Goal: Task Accomplishment & Management: Use online tool/utility

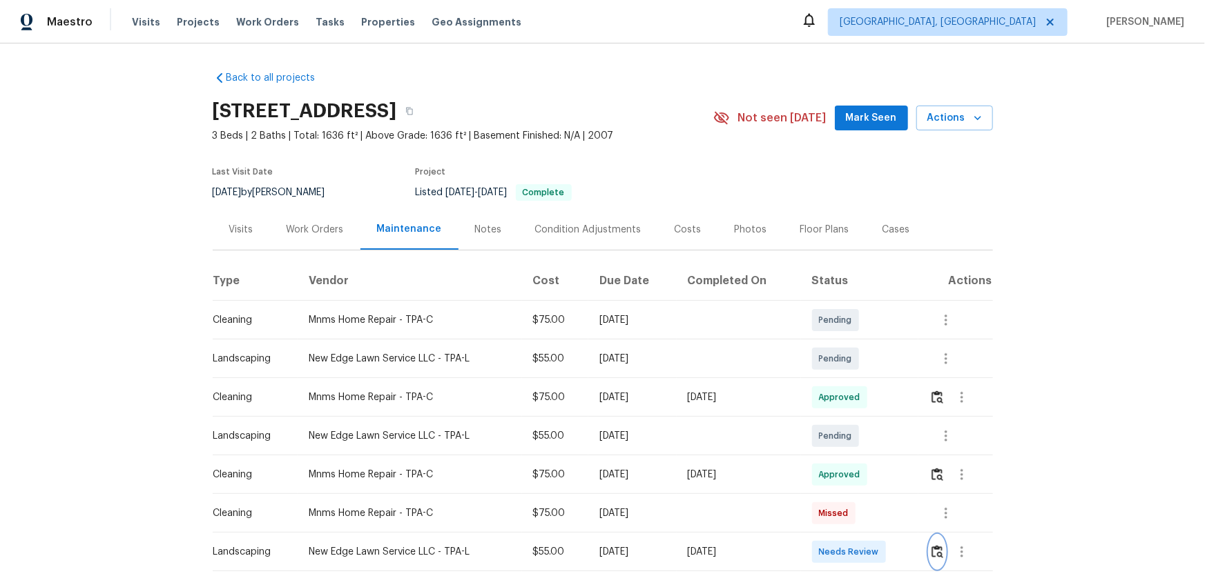
click at [940, 557] on img "button" at bounding box center [937, 551] width 12 height 13
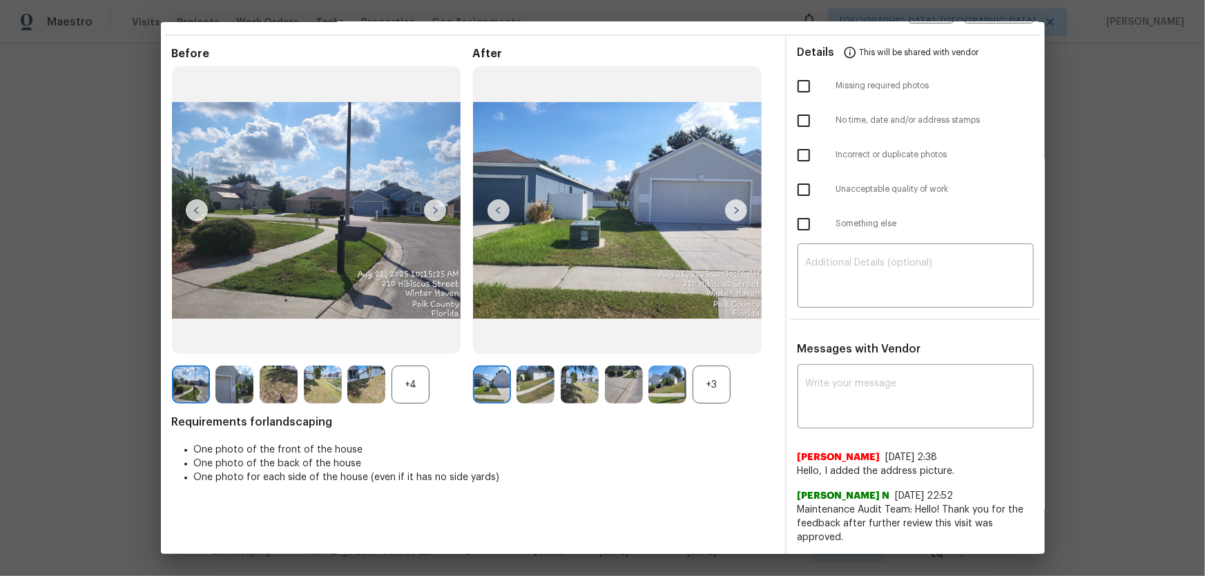
scroll to position [125, 0]
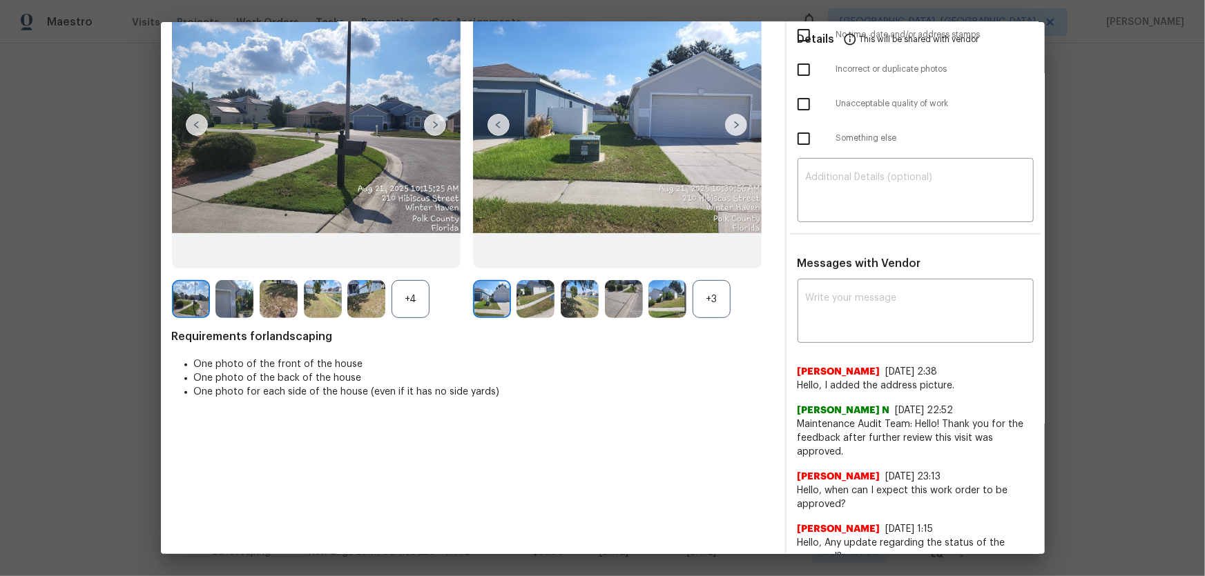
click at [710, 304] on div "+3" at bounding box center [711, 299] width 38 height 38
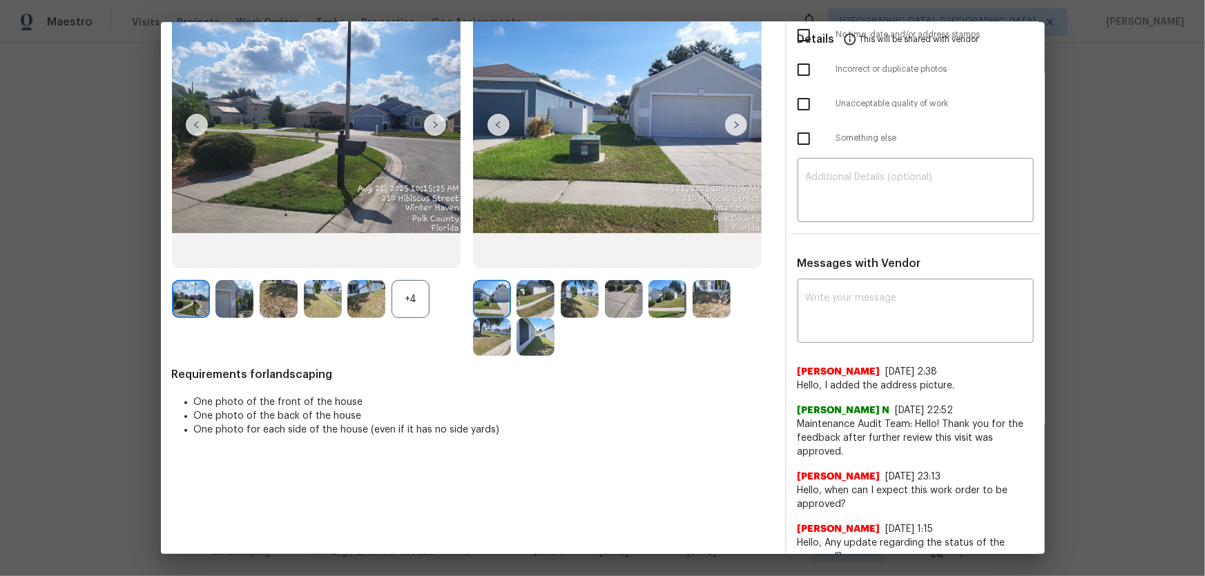
click at [399, 304] on div "+4" at bounding box center [410, 299] width 38 height 38
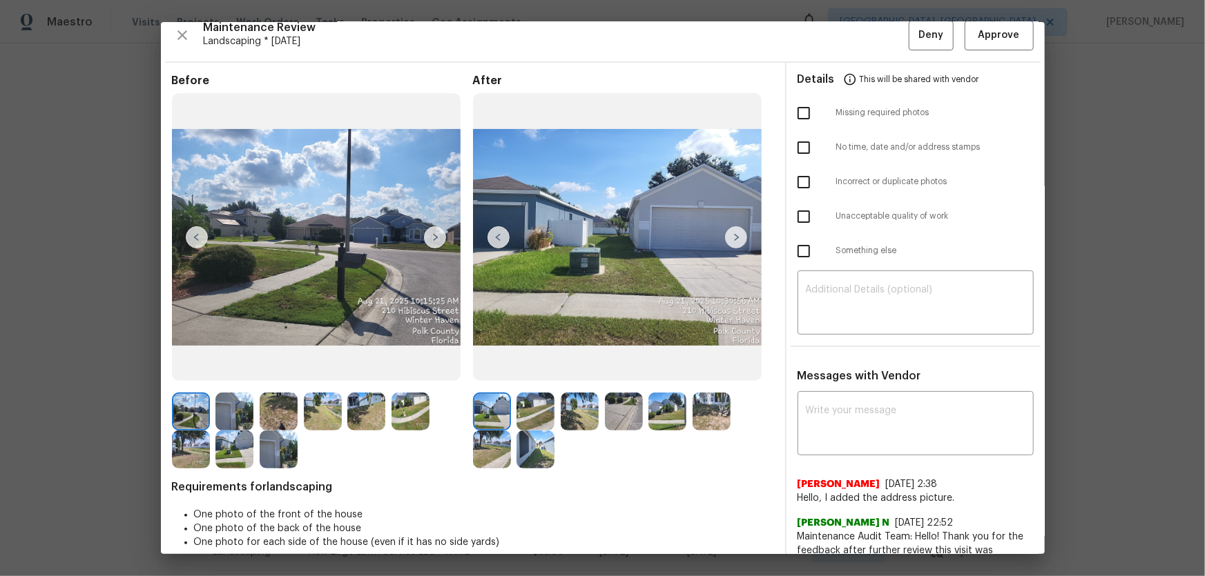
scroll to position [0, 0]
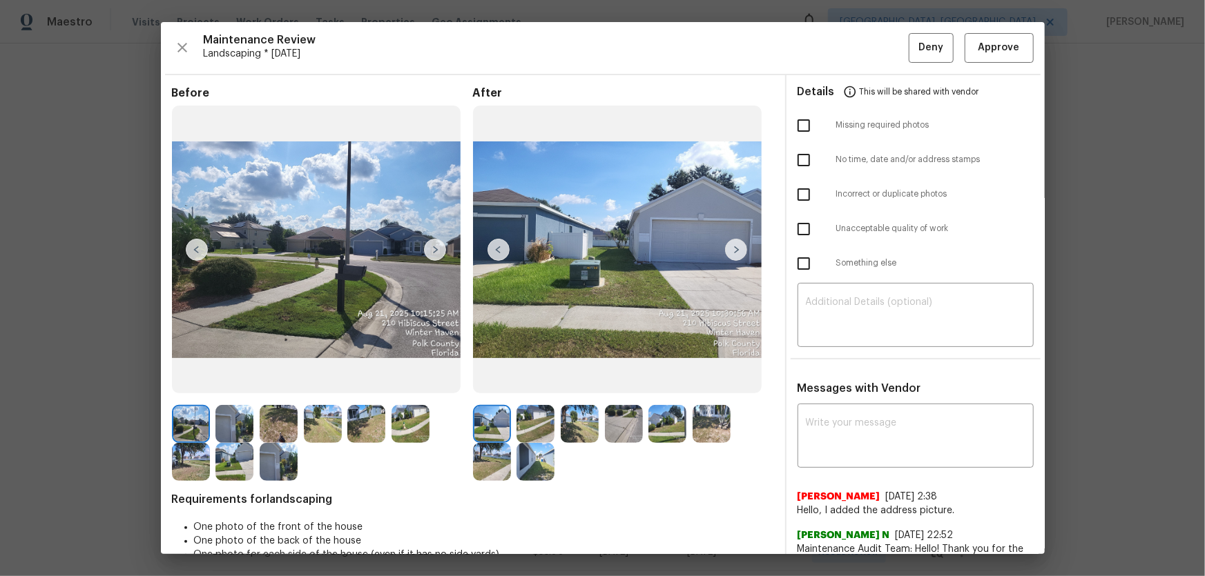
click at [550, 438] on img at bounding box center [535, 424] width 38 height 38
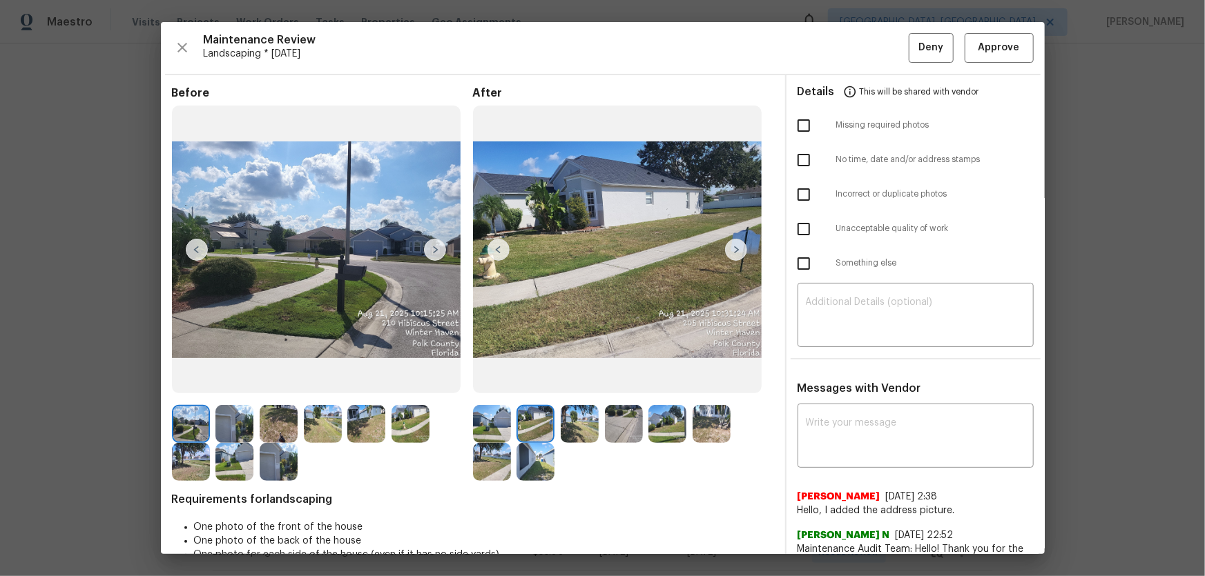
click at [591, 435] on img at bounding box center [580, 424] width 38 height 38
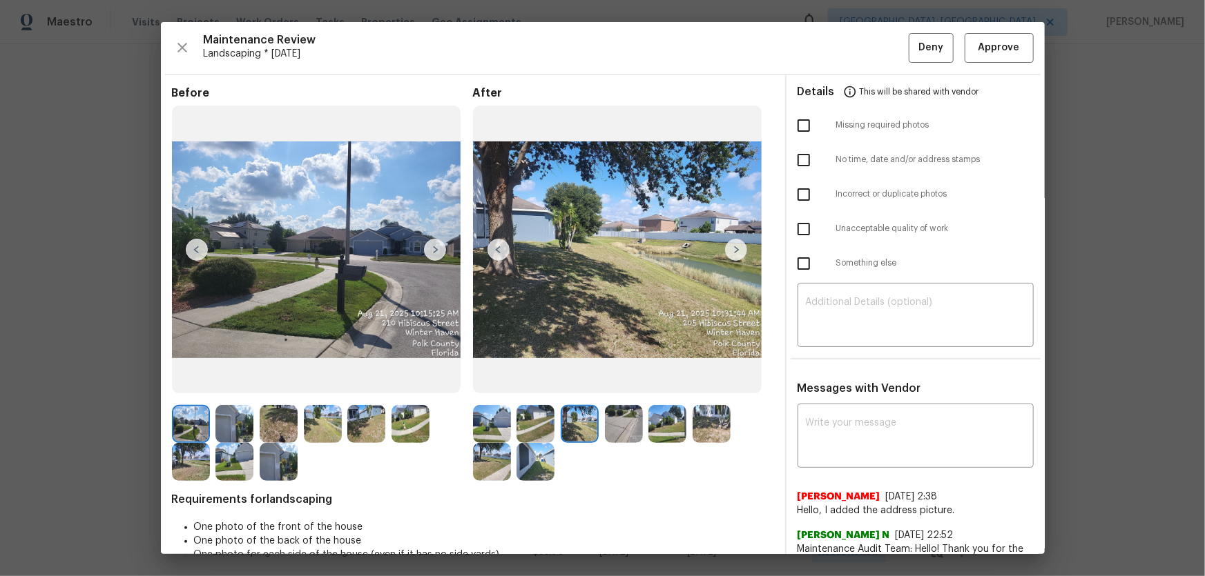
click at [619, 433] on img at bounding box center [624, 424] width 38 height 38
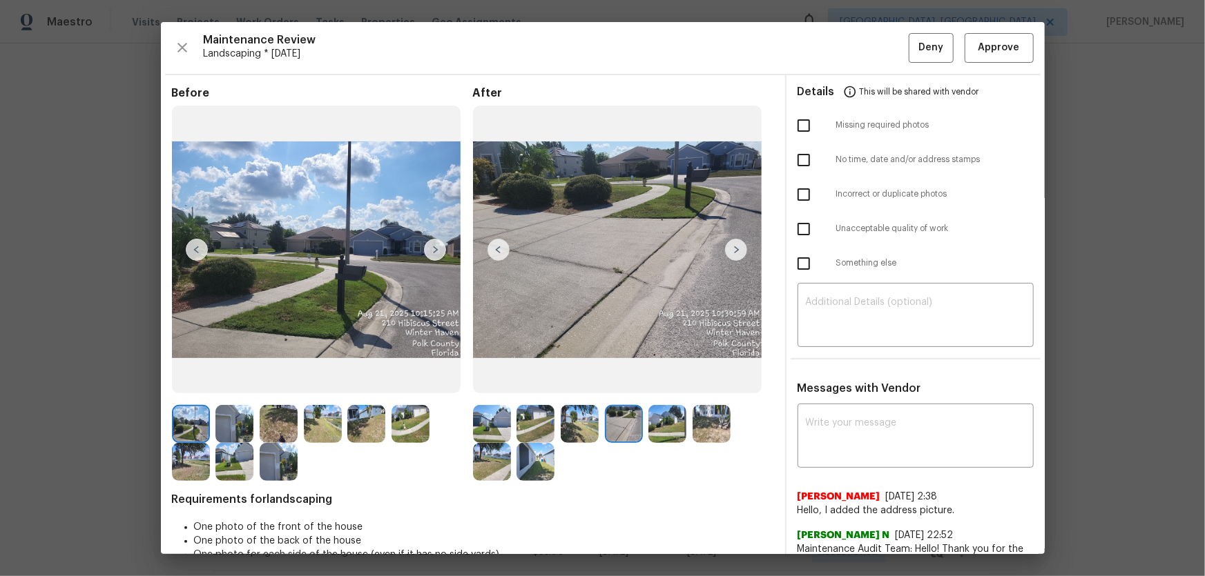
click at [663, 429] on img at bounding box center [667, 424] width 38 height 38
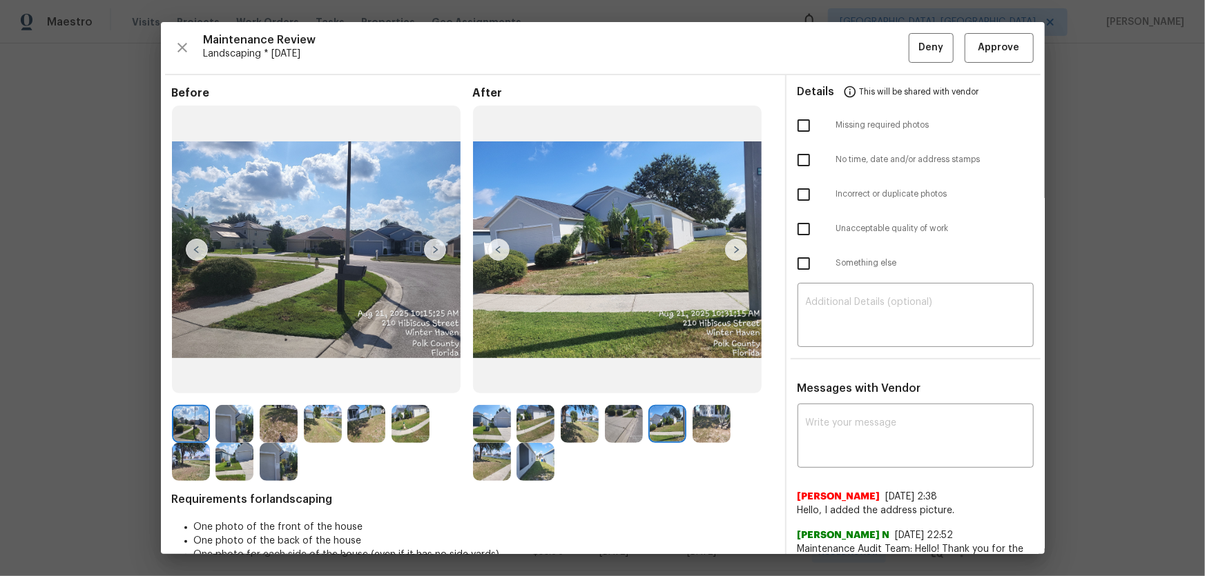
click at [692, 427] on img at bounding box center [711, 424] width 38 height 38
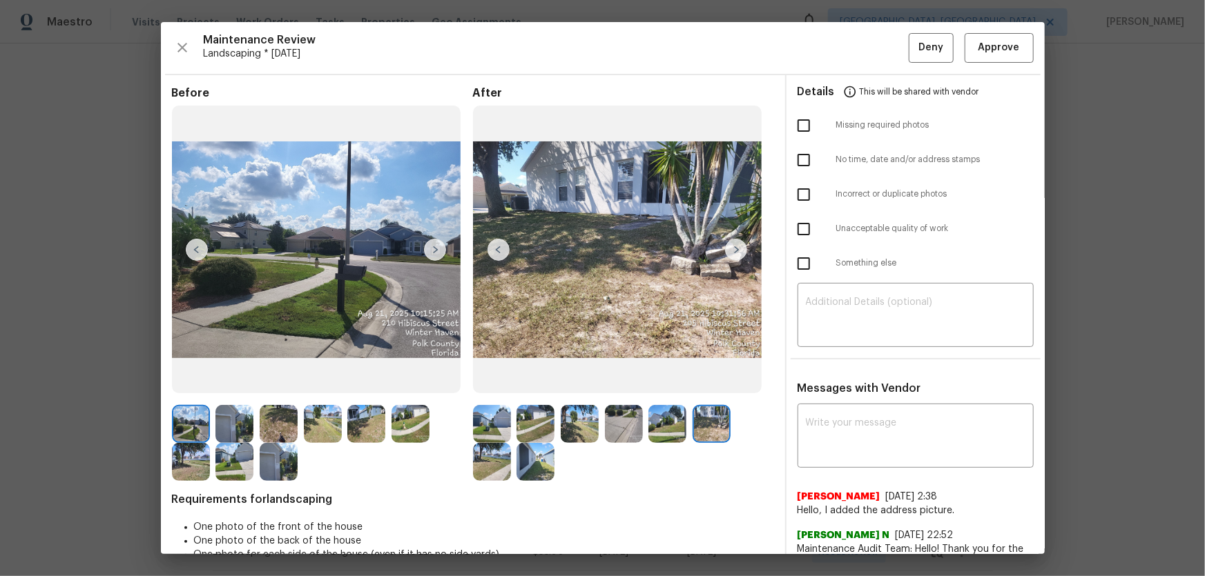
click at [490, 463] on img at bounding box center [492, 462] width 38 height 38
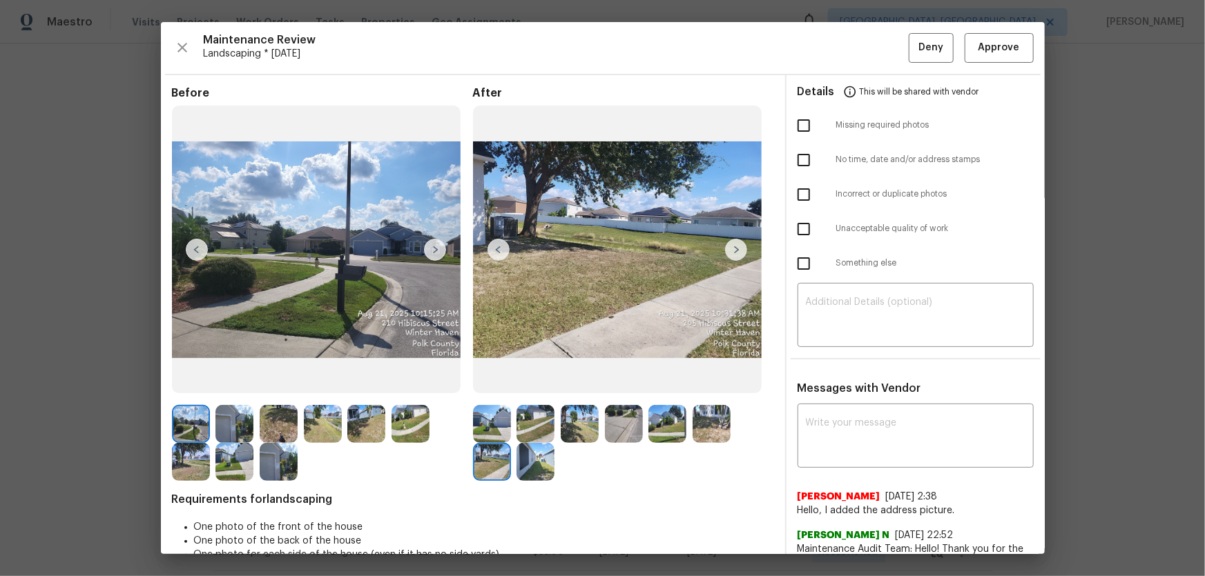
click at [534, 471] on img at bounding box center [535, 462] width 38 height 38
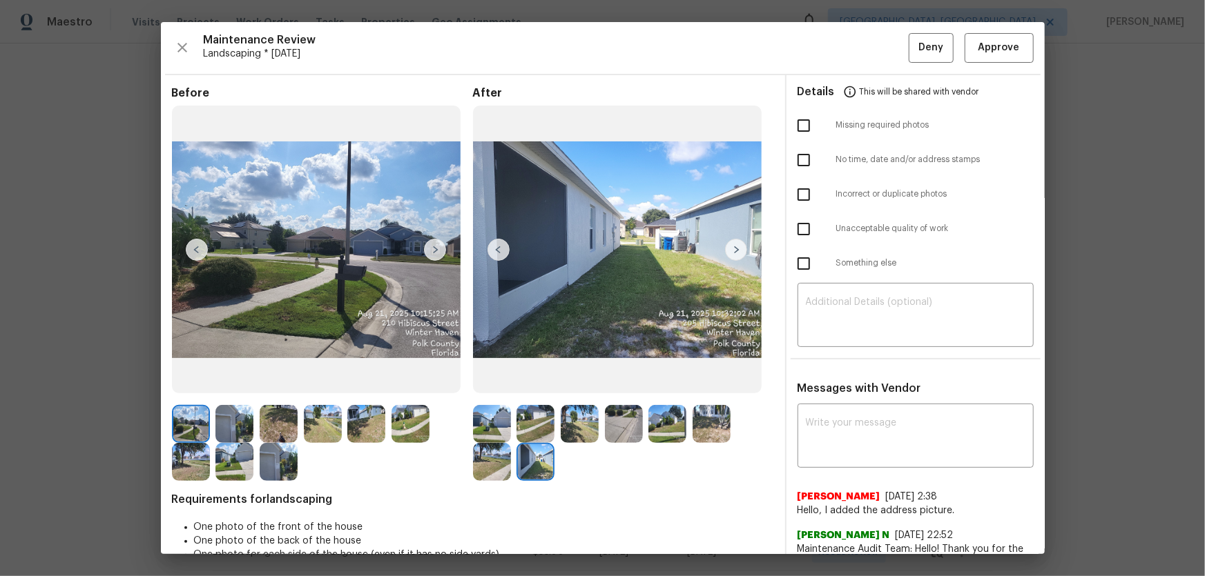
click at [283, 463] on img at bounding box center [279, 462] width 38 height 38
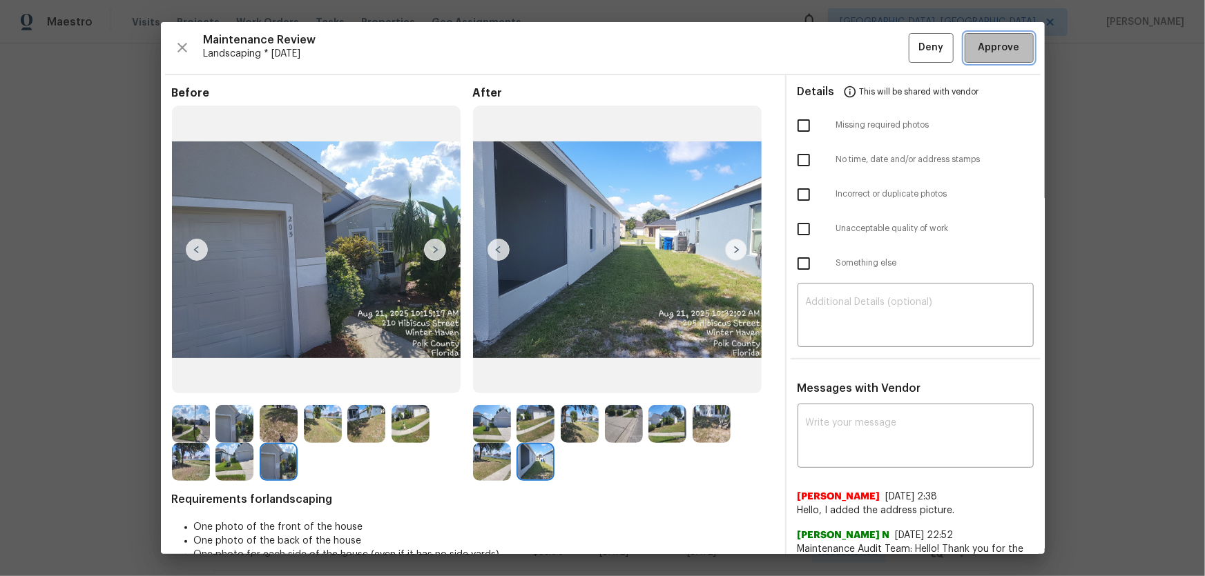
click at [1001, 52] on span "Approve" at bounding box center [998, 47] width 41 height 17
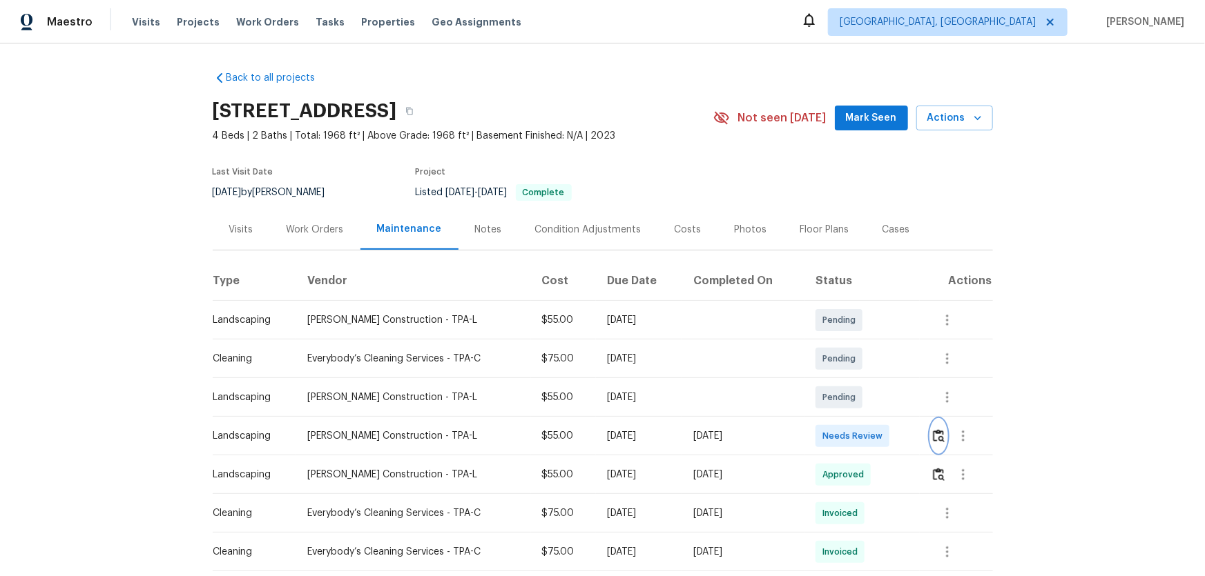
click at [857, 380] on img "button" at bounding box center [939, 435] width 12 height 13
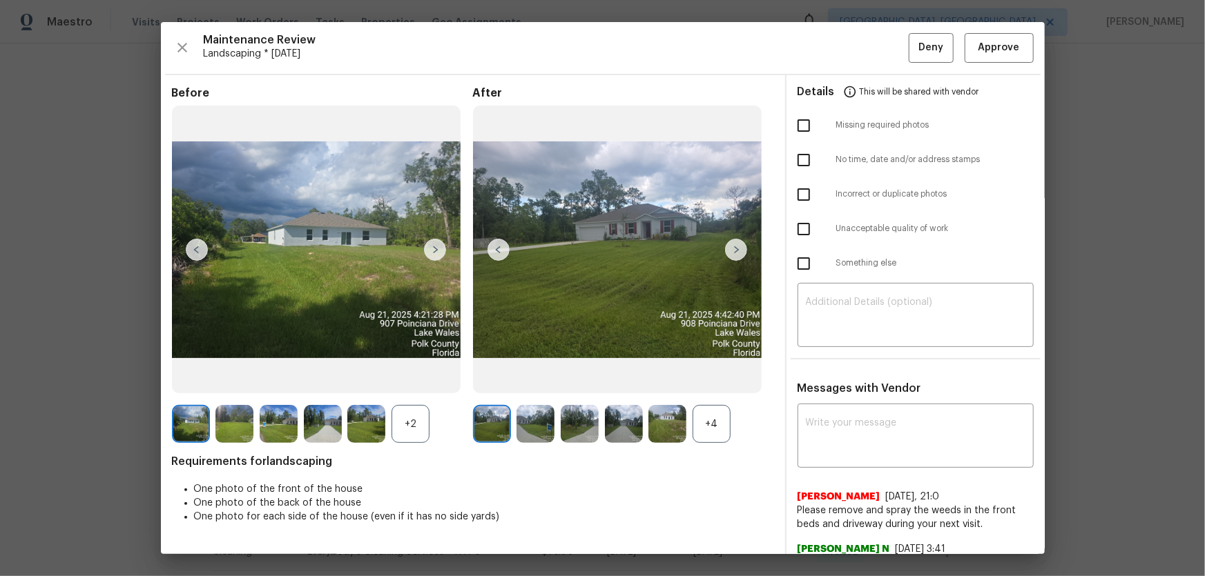
click at [703, 380] on div "+4" at bounding box center [711, 424] width 38 height 38
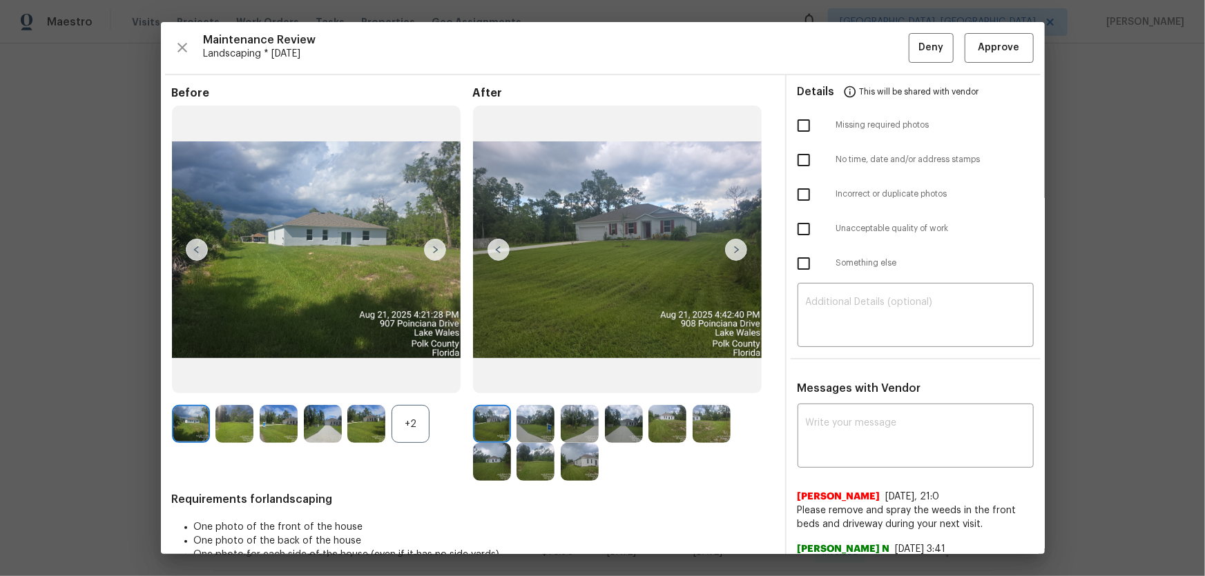
click at [419, 380] on div "+2" at bounding box center [410, 424] width 38 height 38
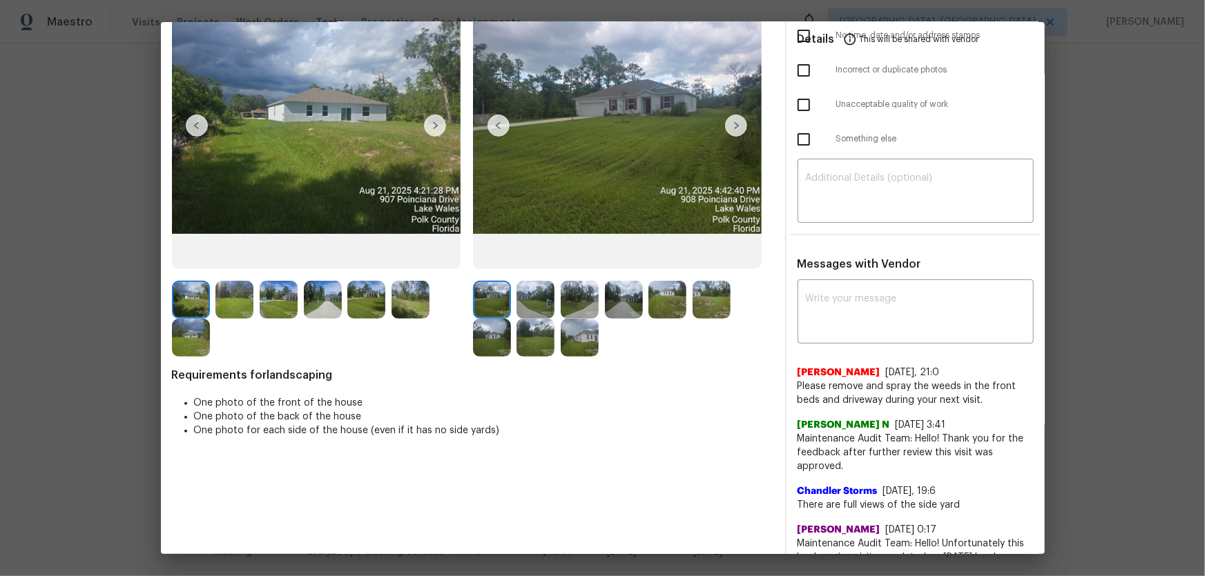
scroll to position [125, 0]
click at [537, 310] on img at bounding box center [535, 299] width 38 height 38
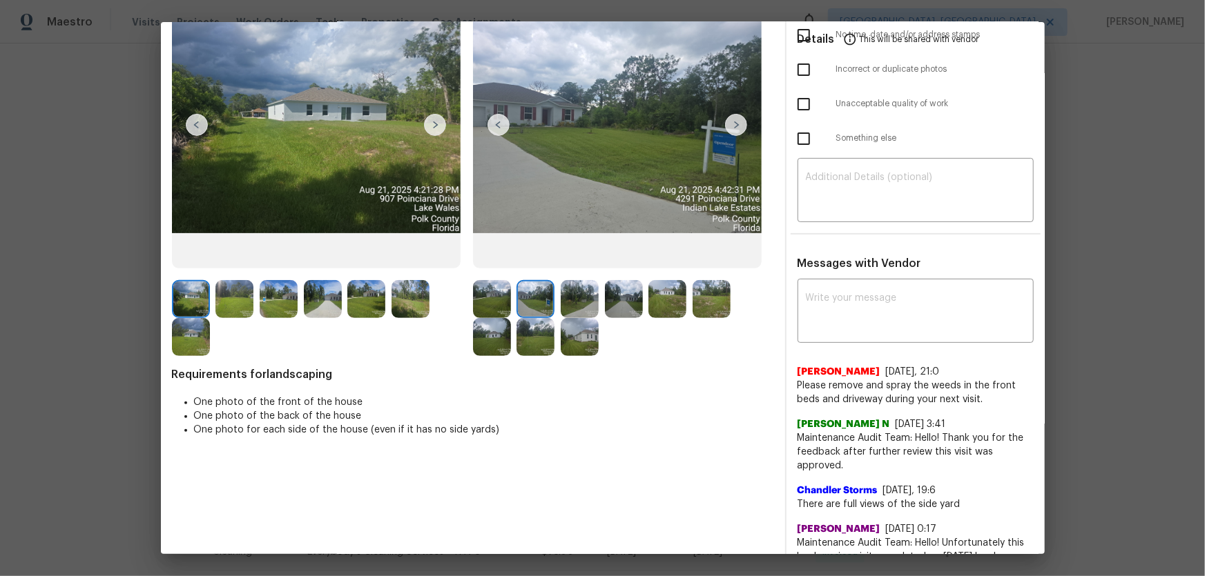
click at [577, 308] on img at bounding box center [580, 299] width 38 height 38
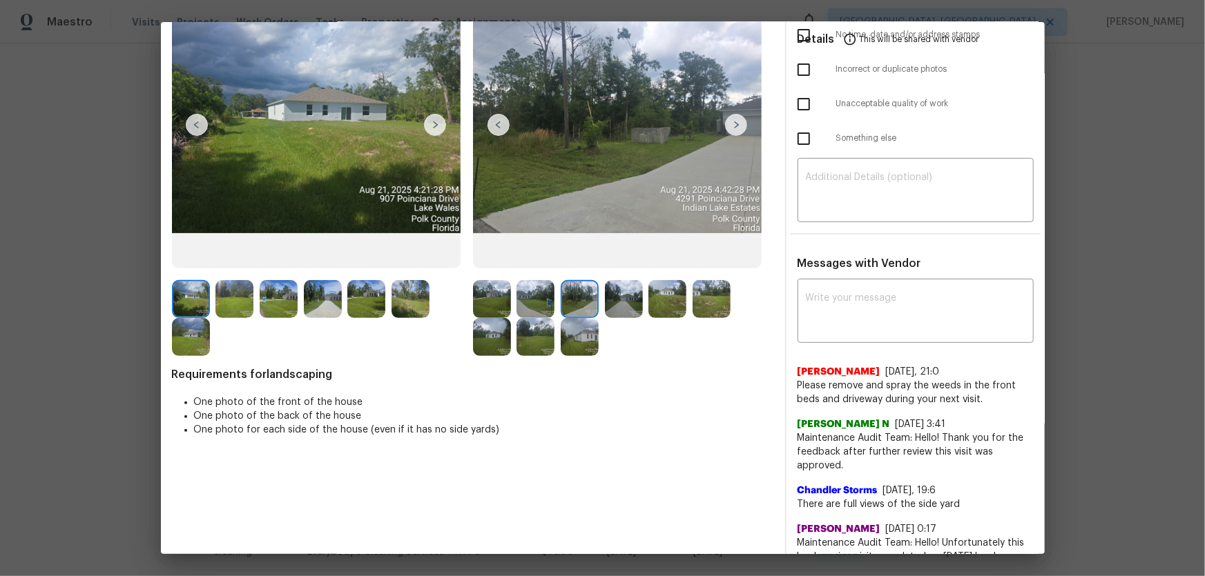
click at [624, 306] on img at bounding box center [624, 299] width 38 height 38
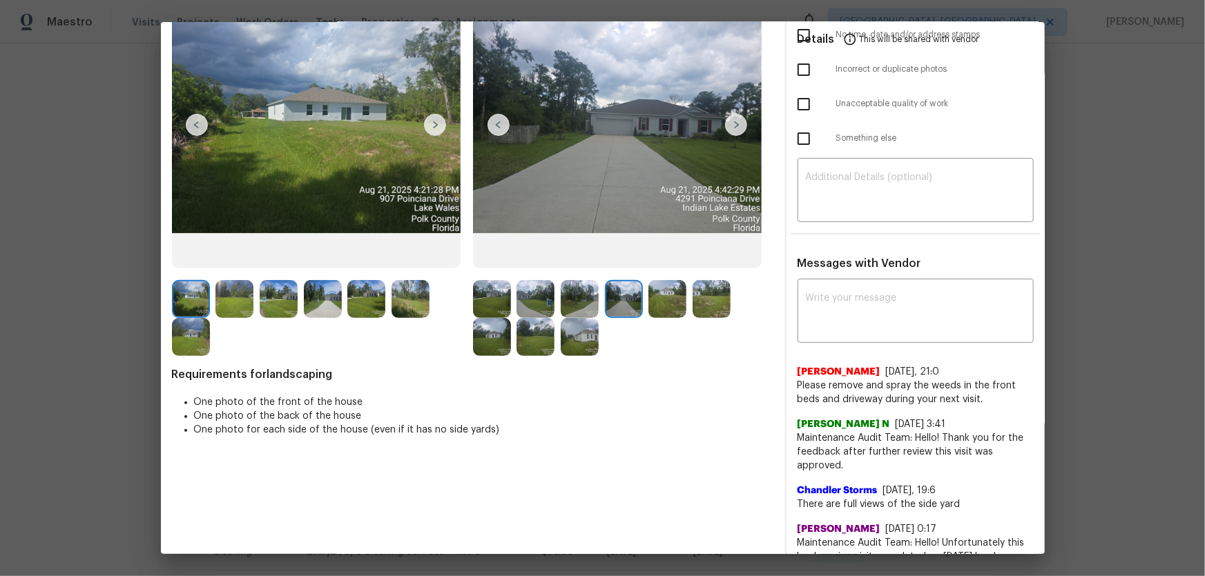
click at [657, 306] on img at bounding box center [667, 299] width 38 height 38
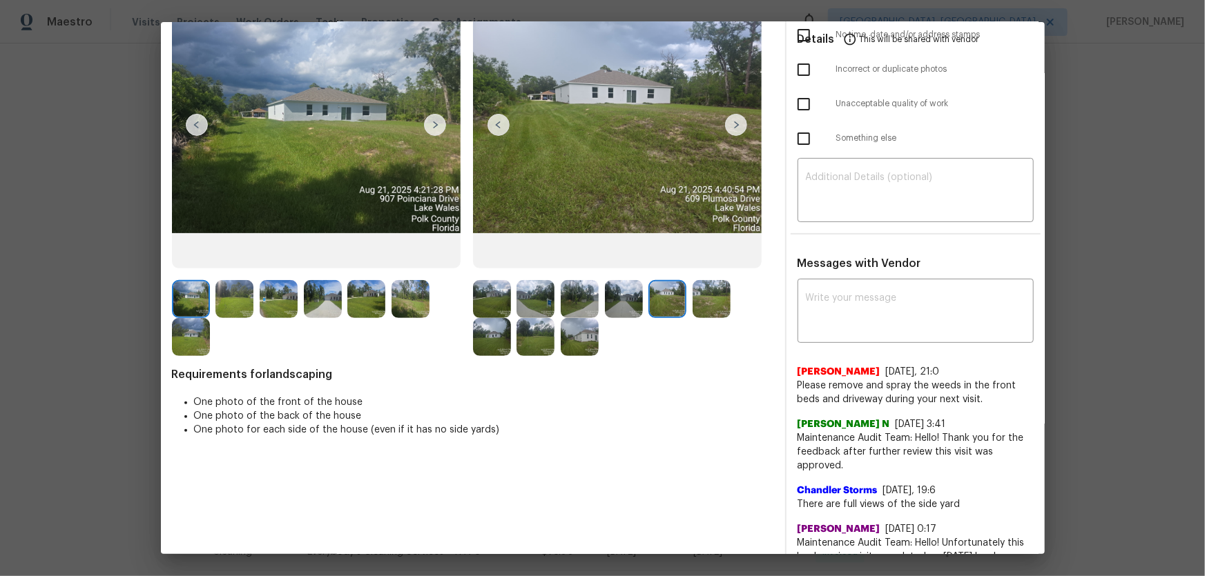
click at [695, 304] on img at bounding box center [711, 299] width 38 height 38
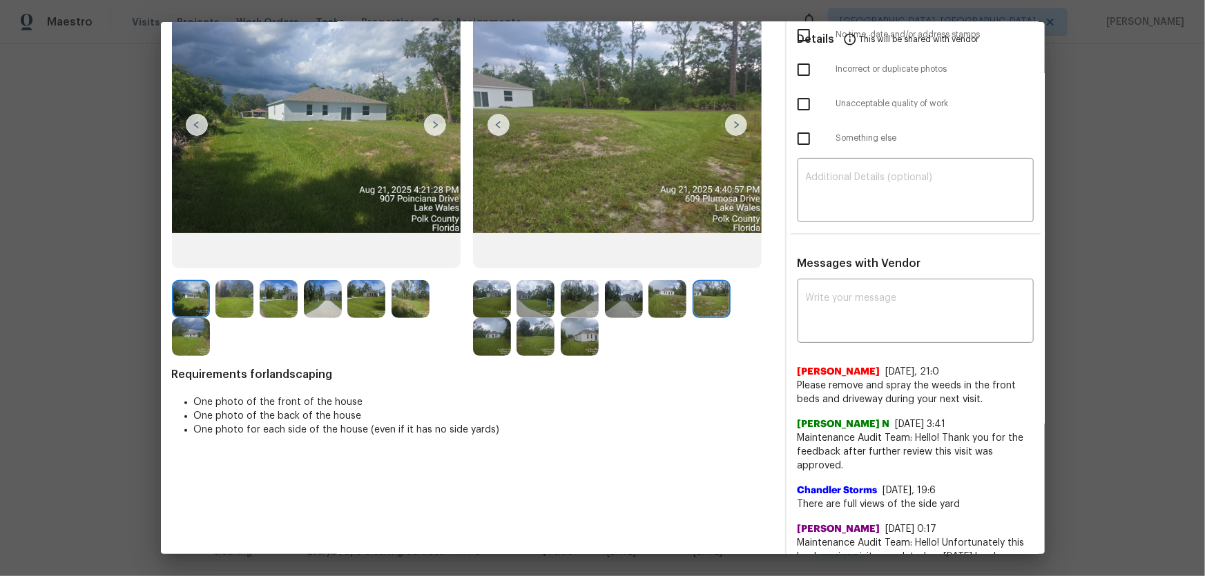
click at [494, 331] on img at bounding box center [492, 337] width 38 height 38
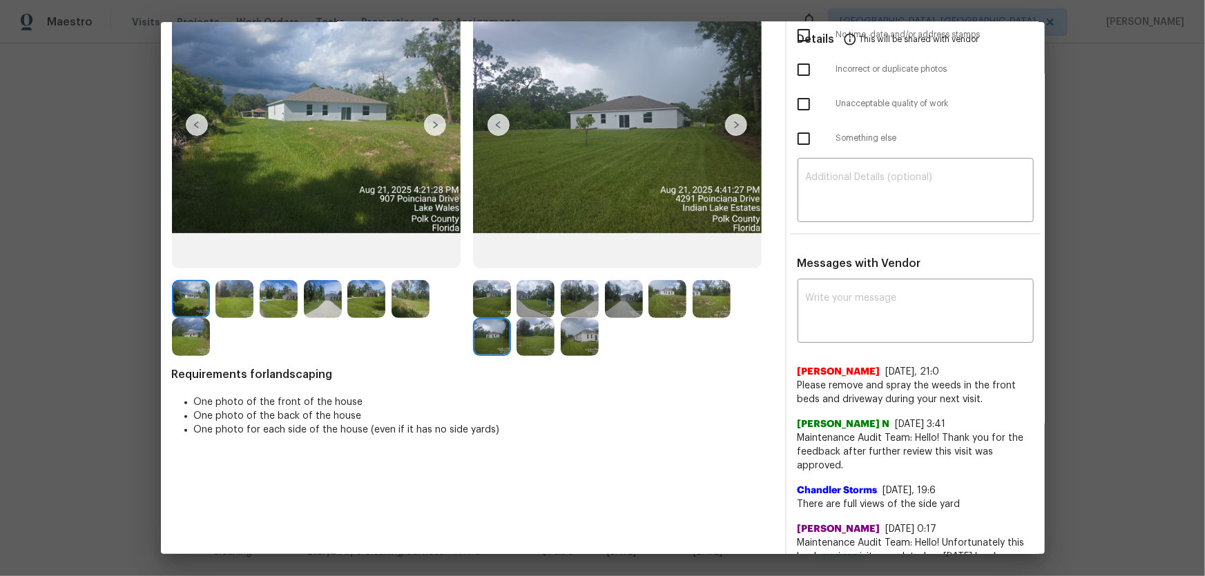
click at [541, 338] on img at bounding box center [535, 337] width 38 height 38
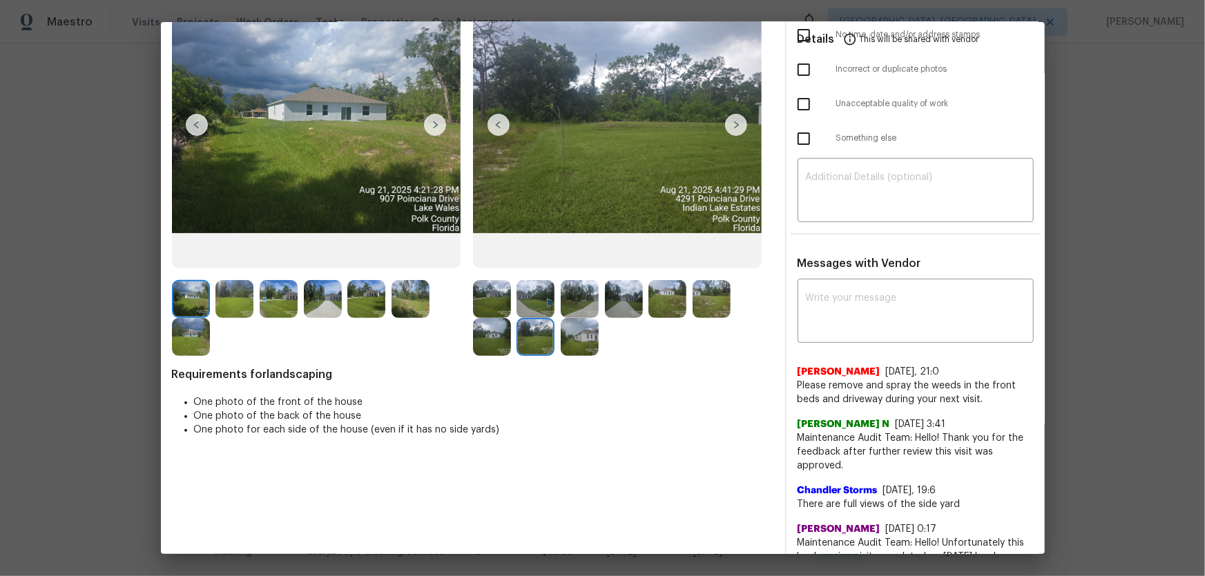
click at [572, 342] on img at bounding box center [580, 337] width 38 height 38
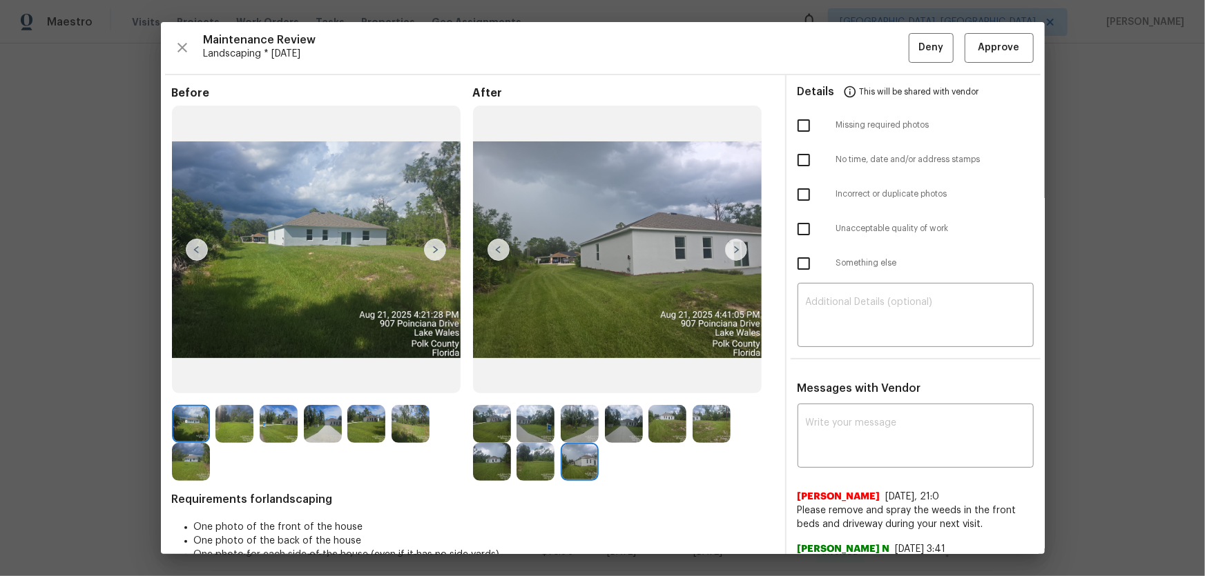
scroll to position [0, 0]
click at [857, 41] on span "Approve" at bounding box center [998, 47] width 41 height 17
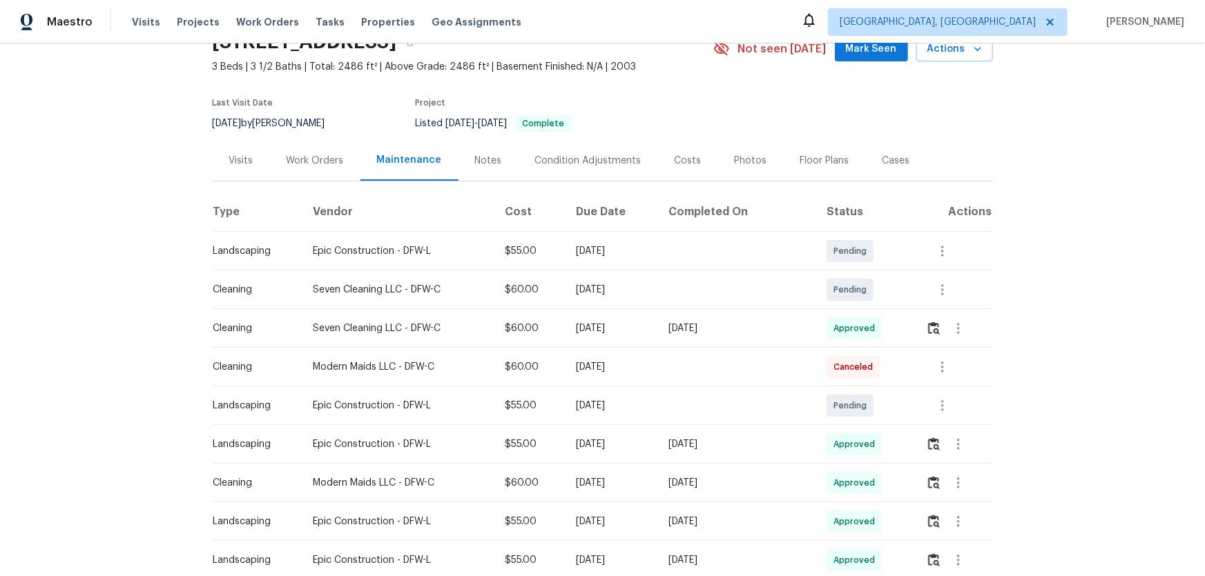
scroll to position [62, 0]
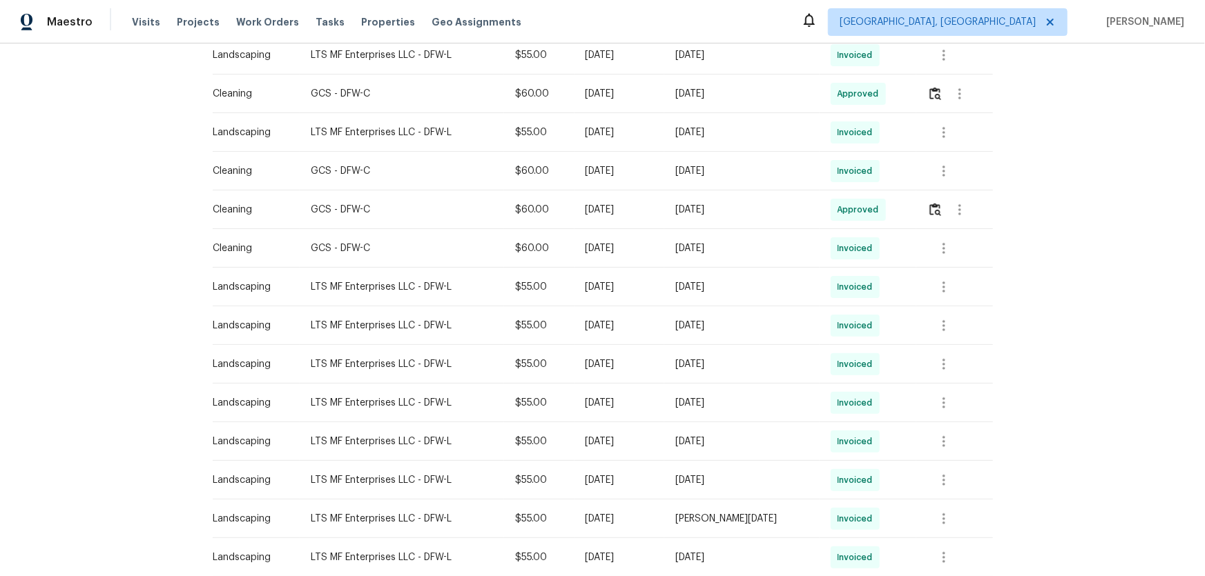
scroll to position [188, 0]
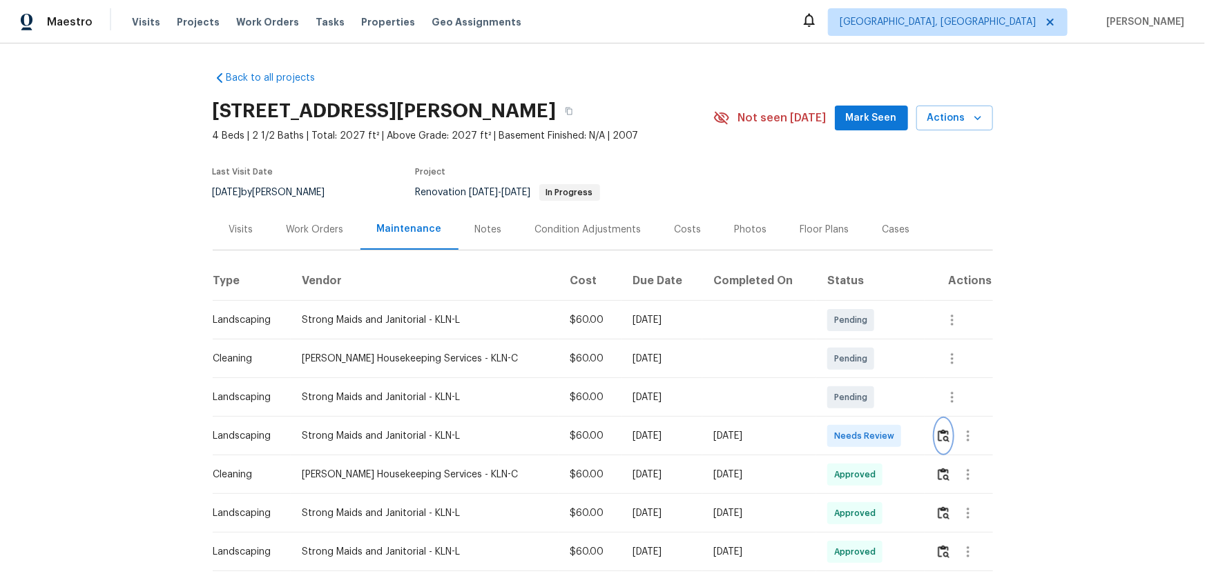
click at [857, 380] on img "button" at bounding box center [944, 435] width 12 height 13
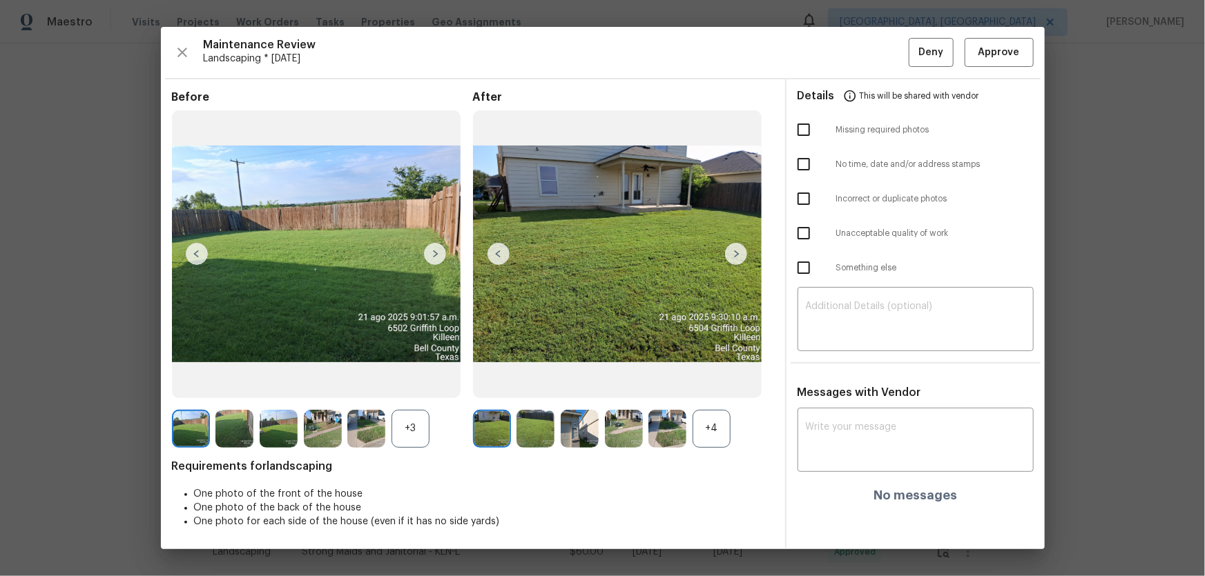
click at [726, 380] on div "+4" at bounding box center [711, 429] width 38 height 38
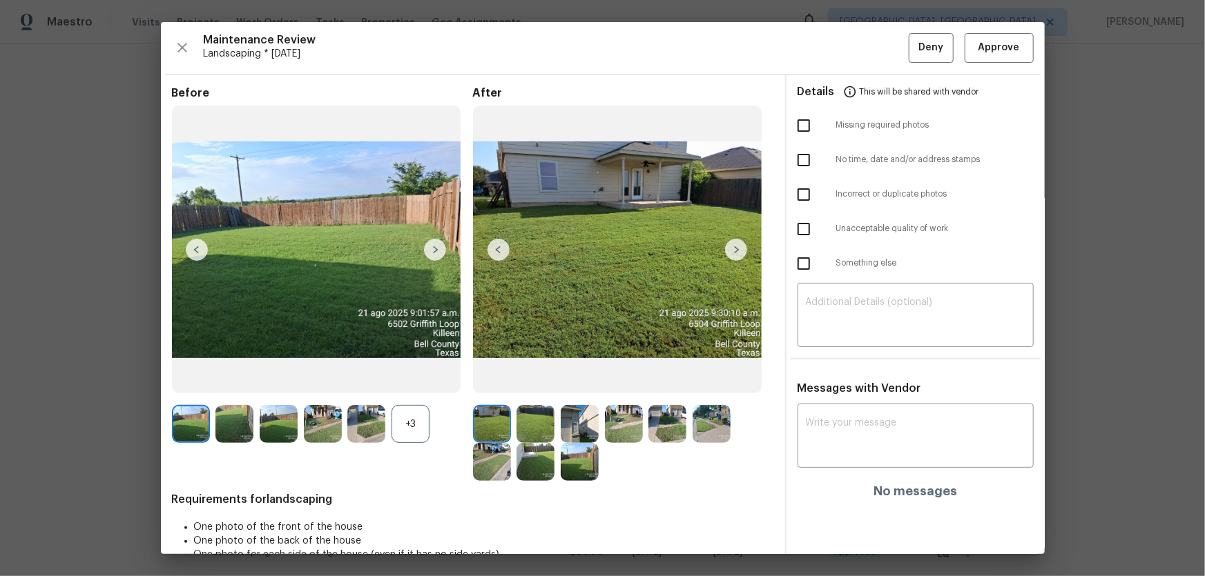
click at [412, 380] on div "+3" at bounding box center [410, 424] width 38 height 38
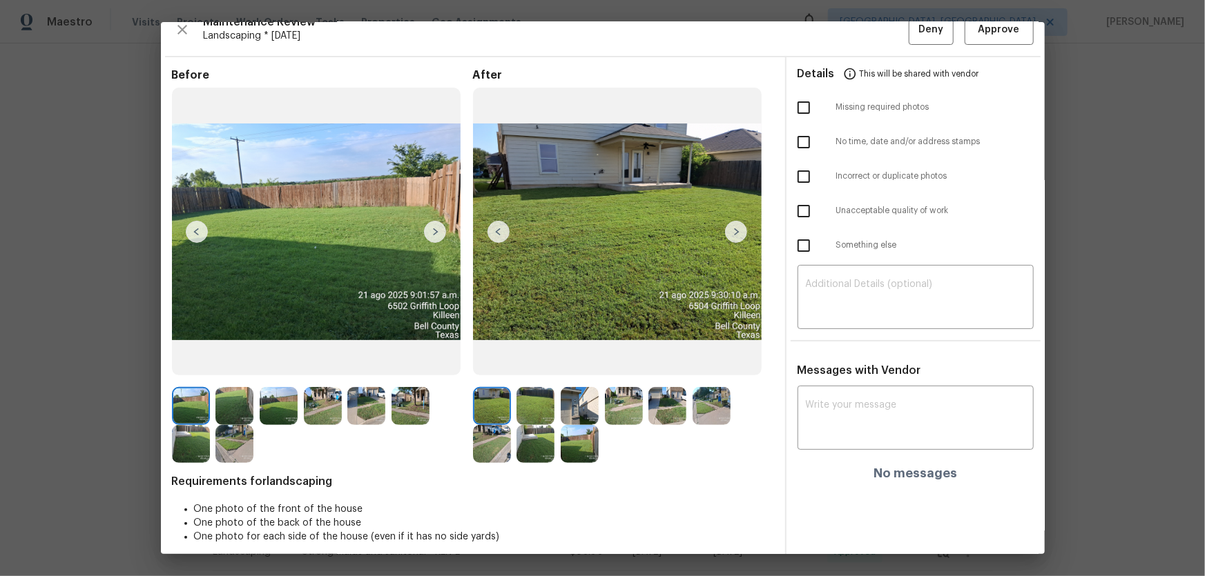
scroll to position [28, 0]
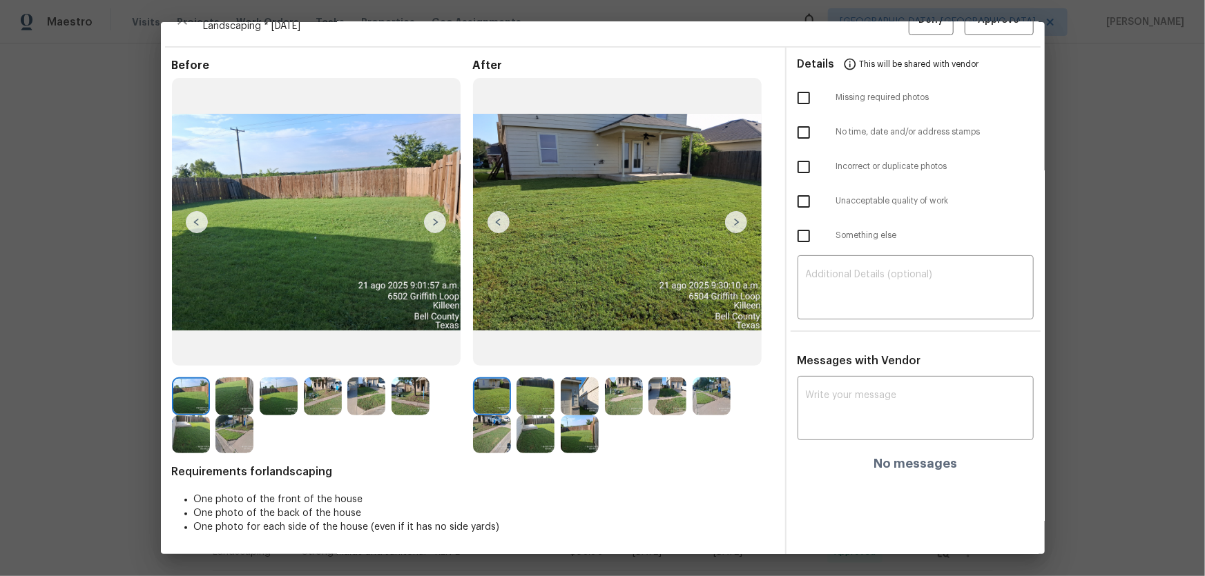
click at [524, 380] on img at bounding box center [535, 397] width 38 height 38
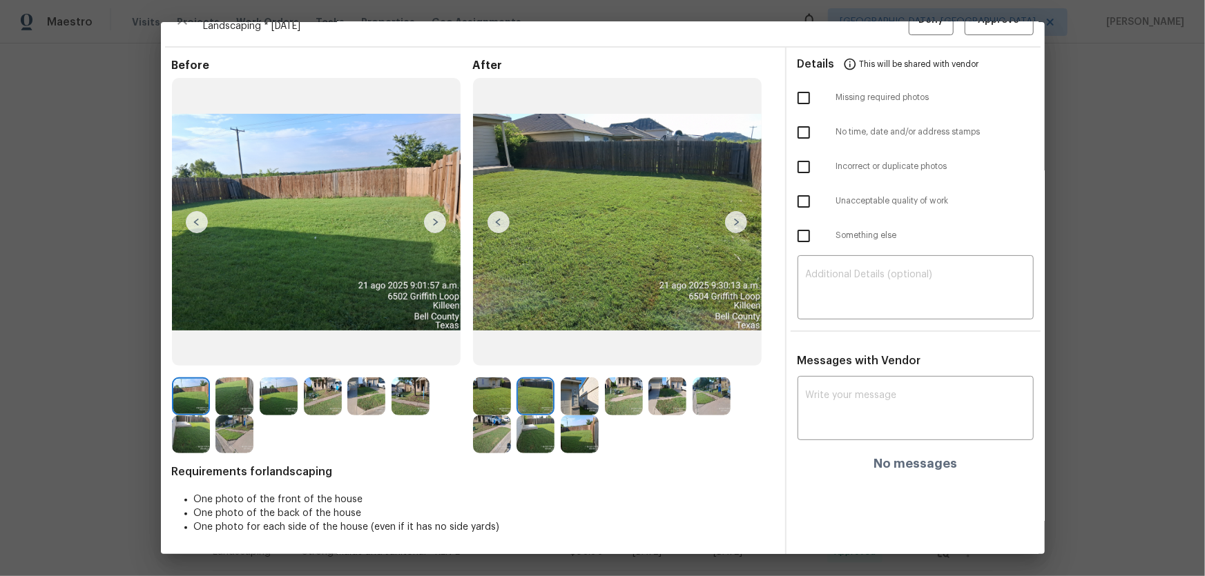
click at [576, 380] on img at bounding box center [580, 397] width 38 height 38
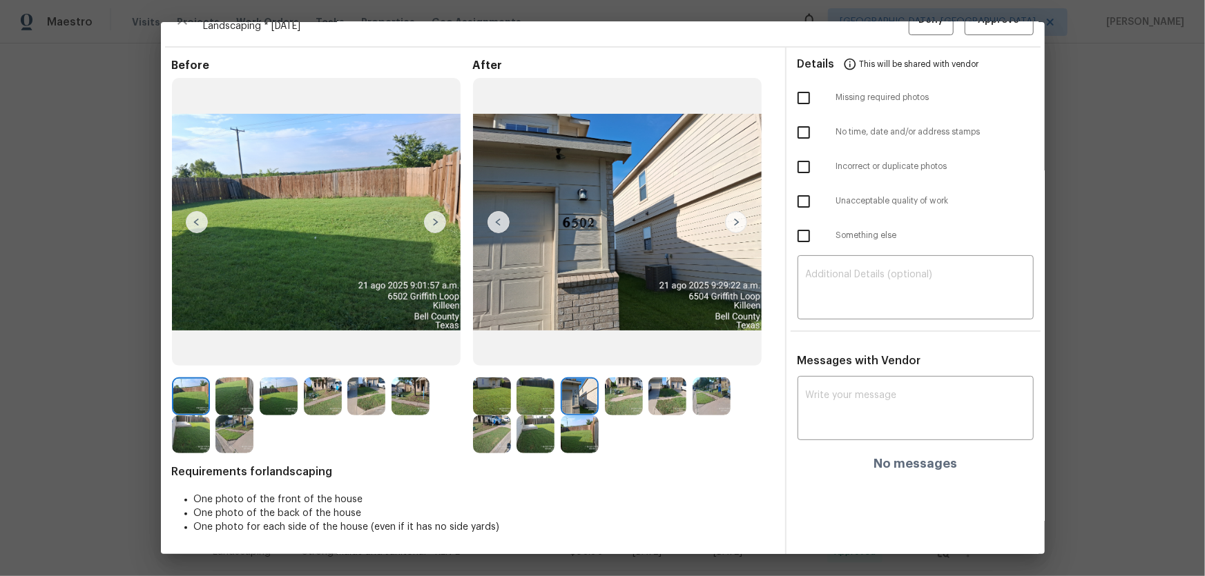
click at [611, 380] on img at bounding box center [624, 397] width 38 height 38
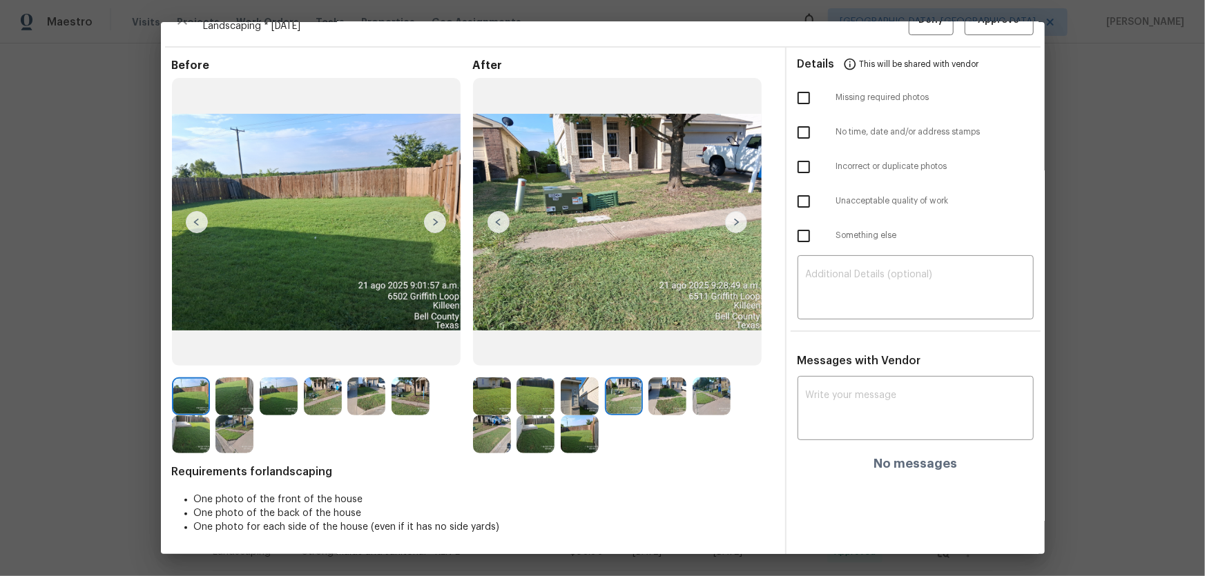
click at [664, 380] on img at bounding box center [667, 397] width 38 height 38
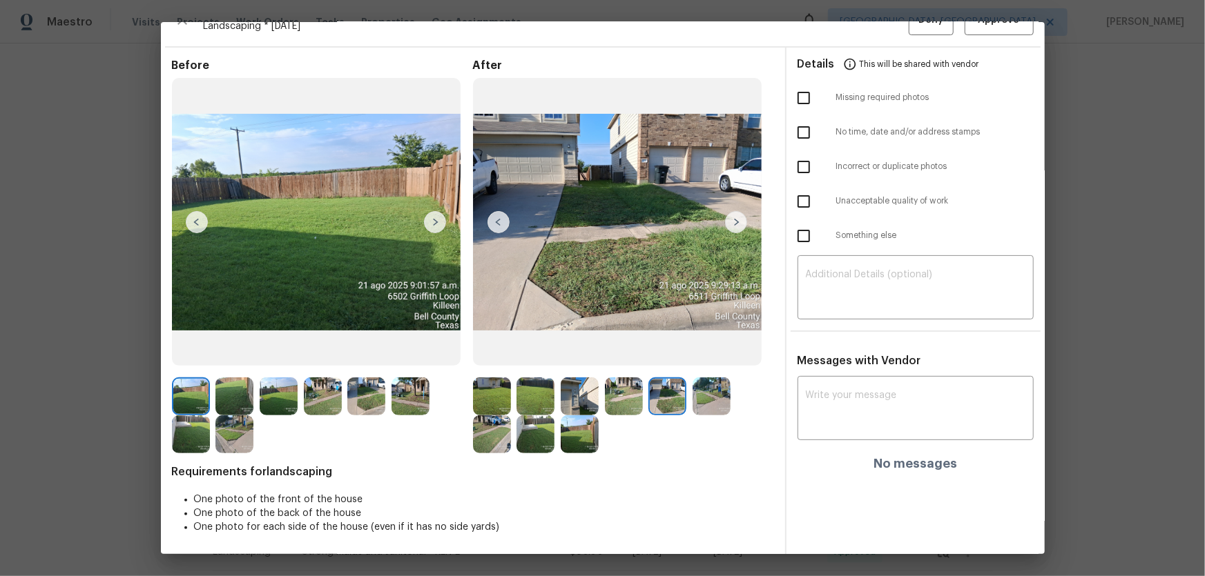
click at [703, 380] on img at bounding box center [711, 397] width 38 height 38
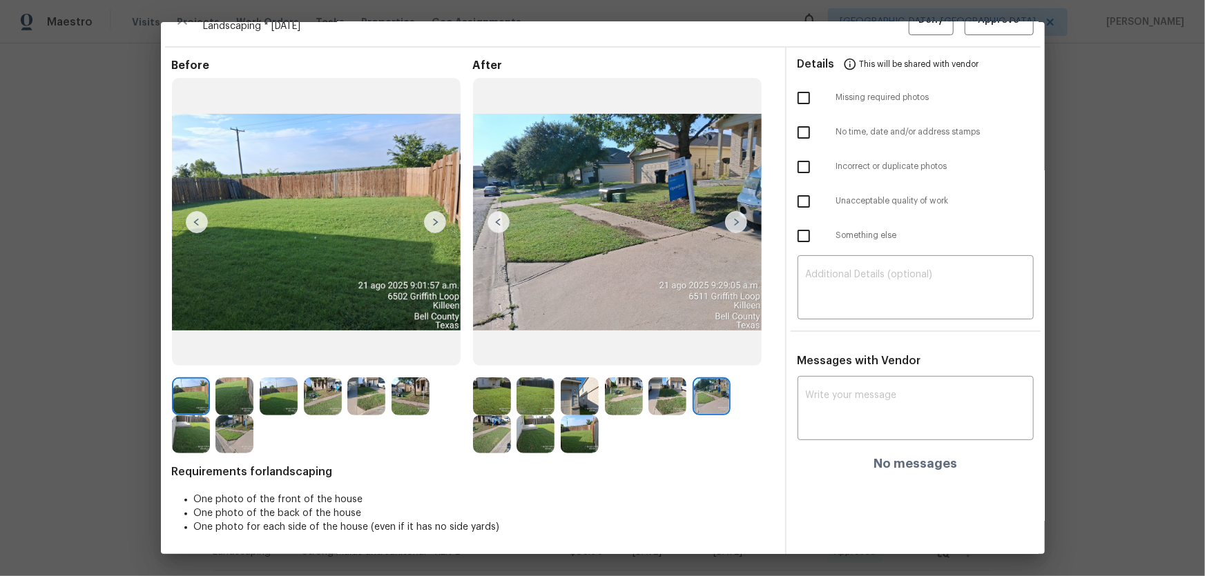
click at [498, 380] on img at bounding box center [492, 435] width 38 height 38
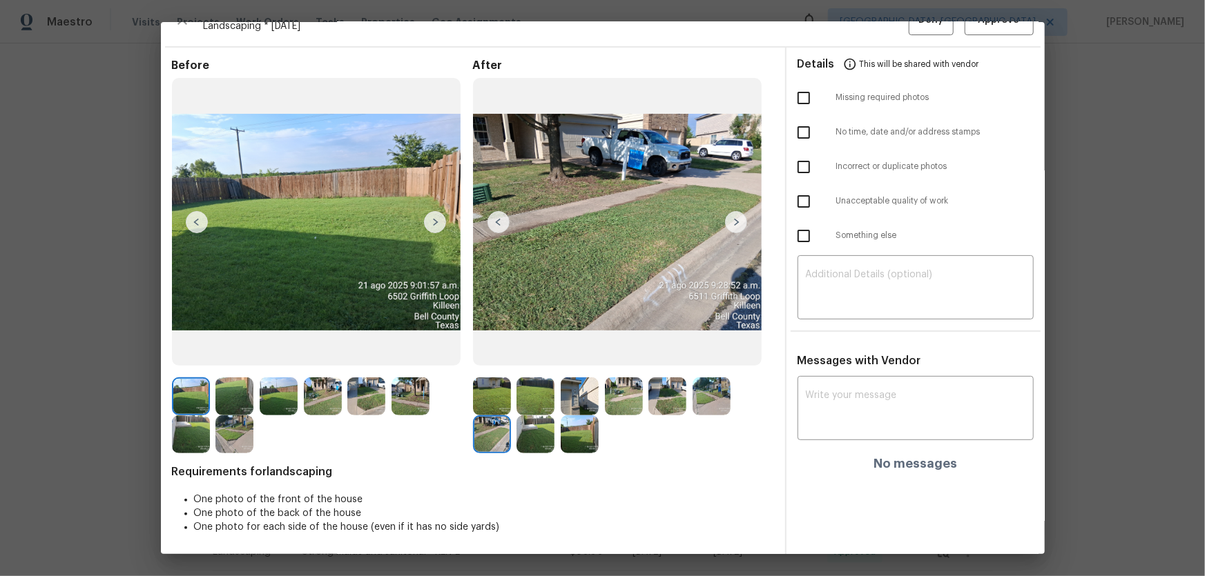
click at [534, 380] on img at bounding box center [535, 435] width 38 height 38
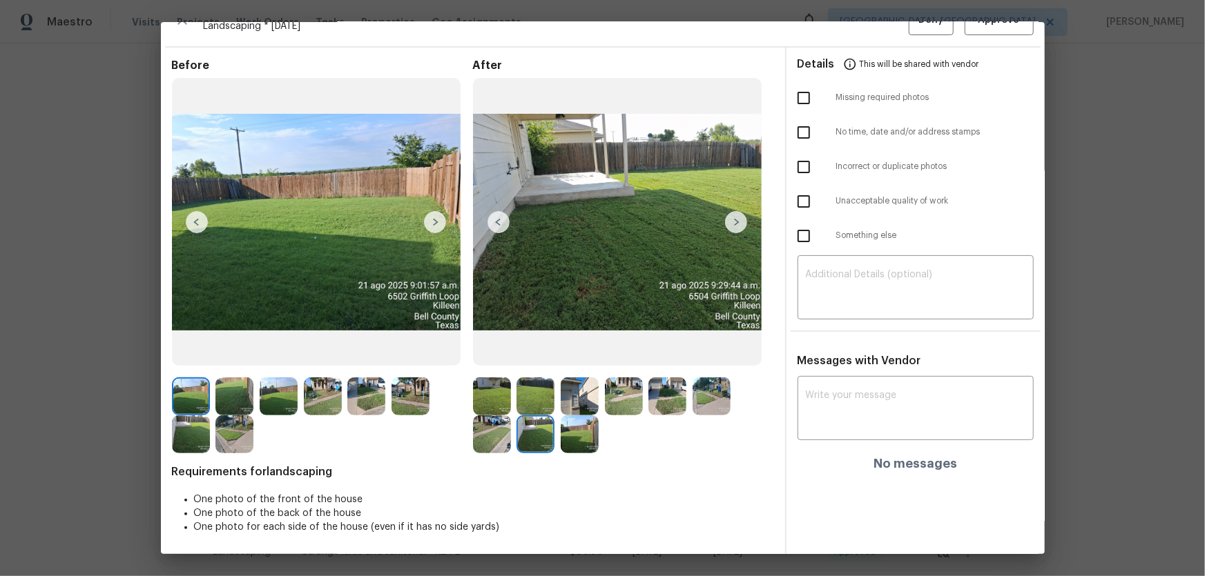
click at [581, 380] on img at bounding box center [580, 435] width 38 height 38
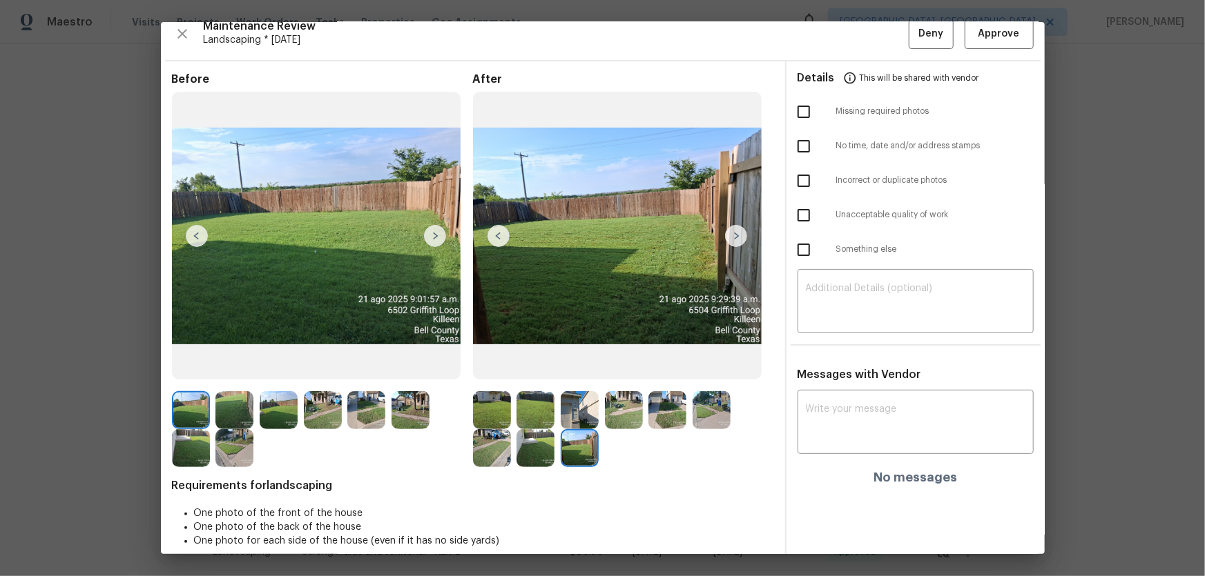
scroll to position [0, 0]
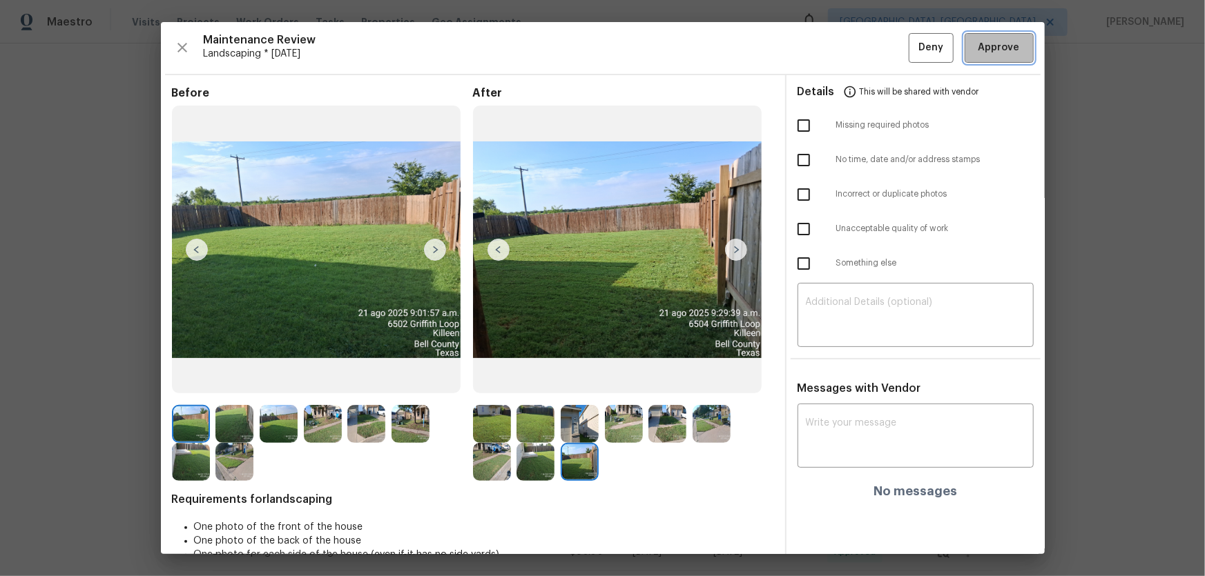
click at [857, 39] on span "Approve" at bounding box center [998, 47] width 41 height 17
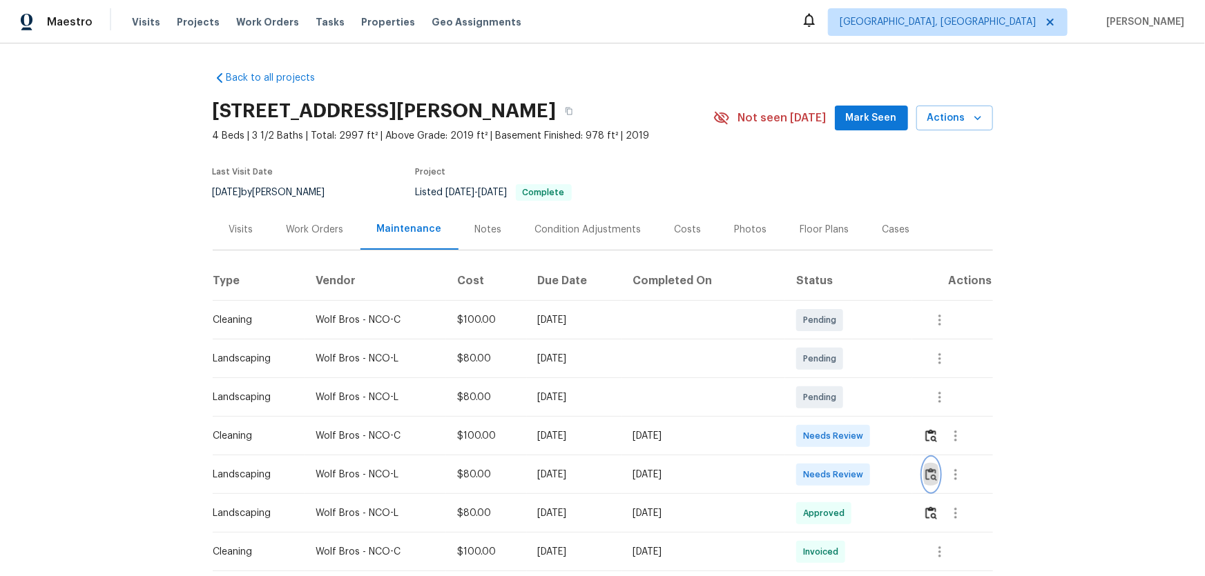
click at [857, 380] on img "button" at bounding box center [931, 474] width 12 height 13
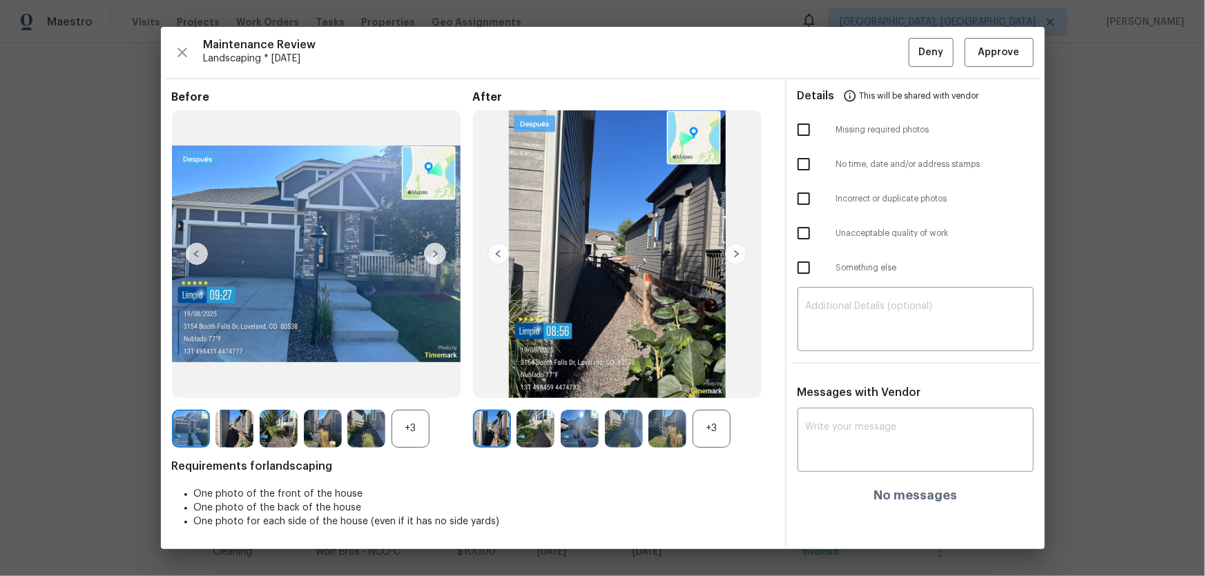
click at [710, 380] on div "+3" at bounding box center [711, 429] width 38 height 38
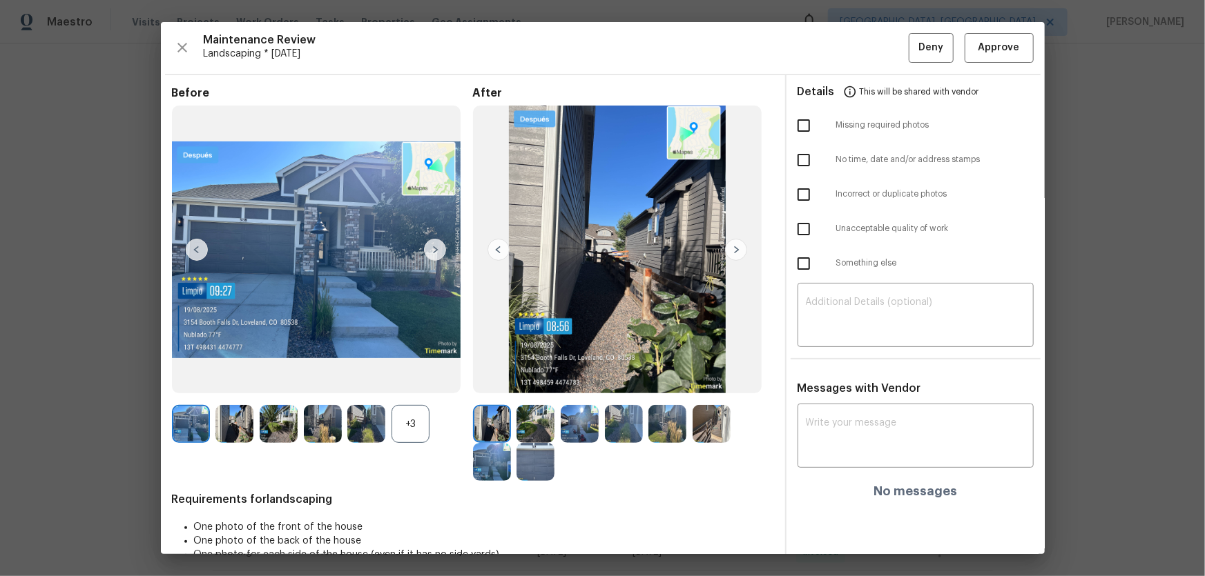
click at [423, 380] on div "+3" at bounding box center [410, 424] width 38 height 38
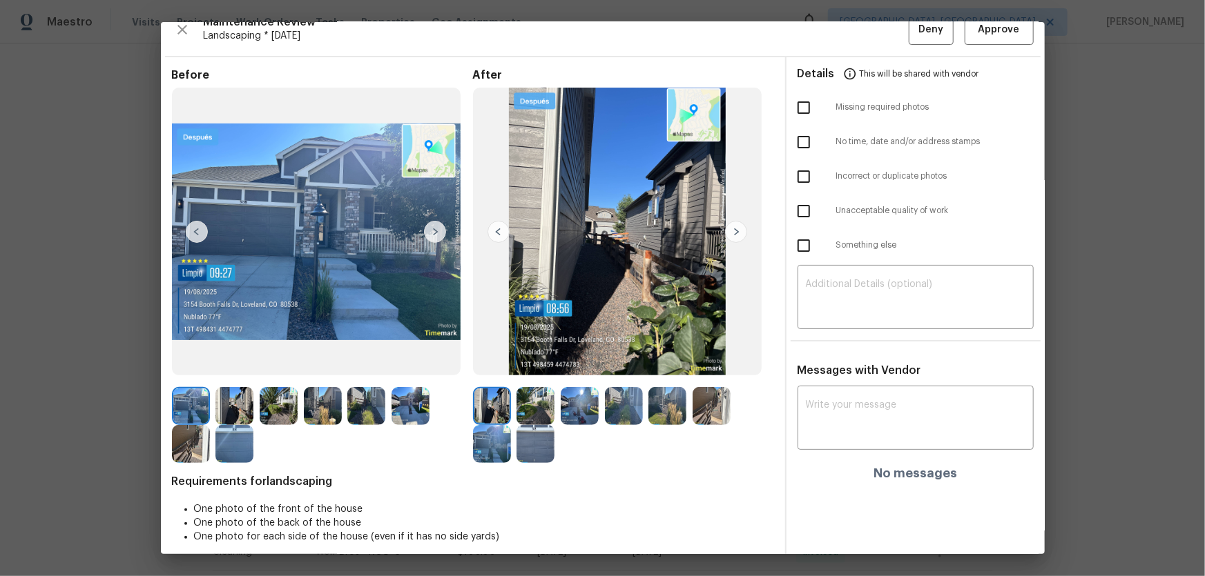
scroll to position [28, 0]
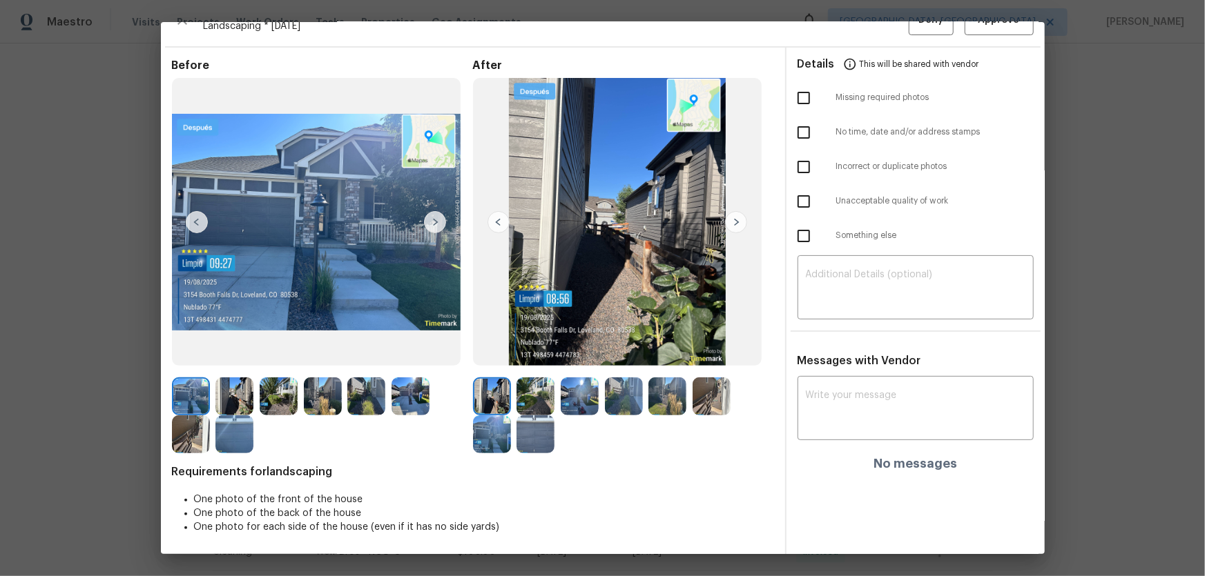
click at [542, 380] on img at bounding box center [535, 397] width 38 height 38
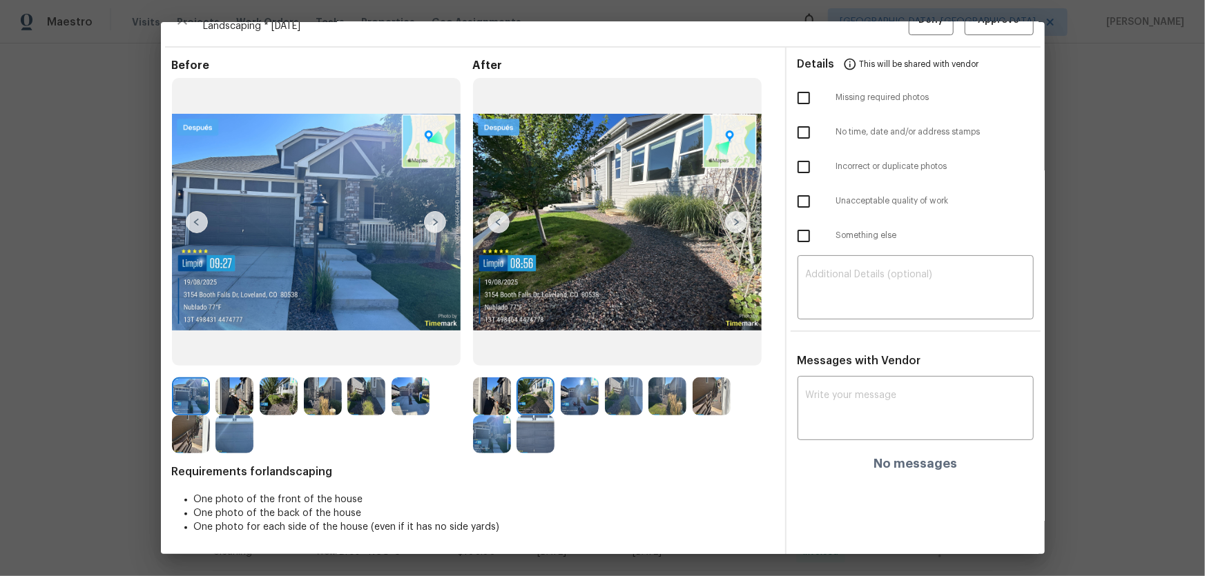
click at [580, 380] on img at bounding box center [580, 397] width 38 height 38
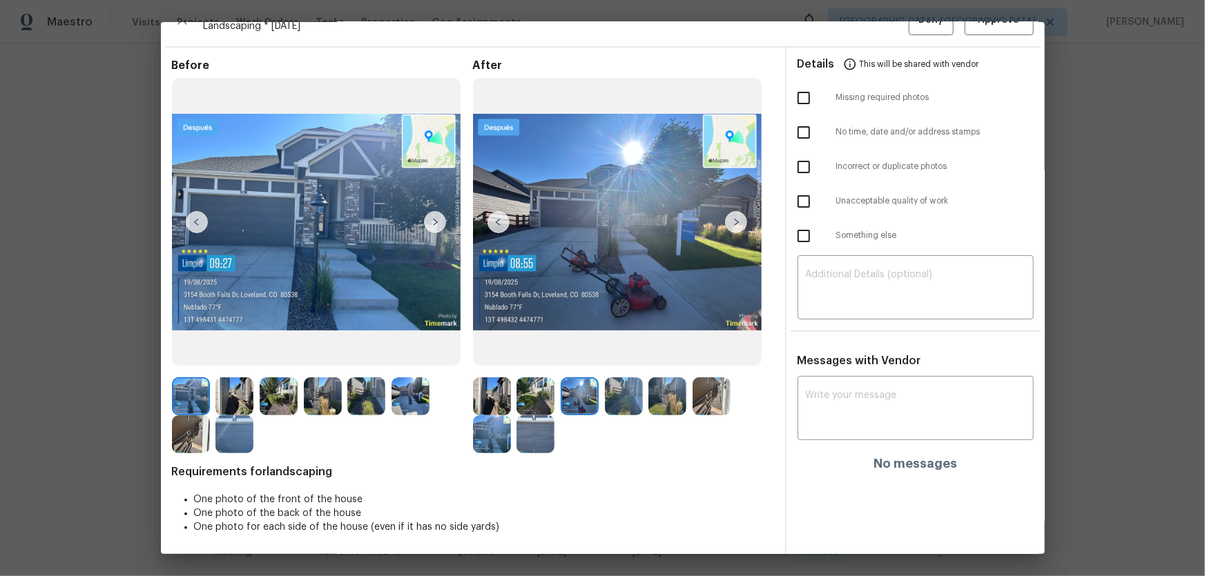
click at [610, 380] on img at bounding box center [624, 397] width 38 height 38
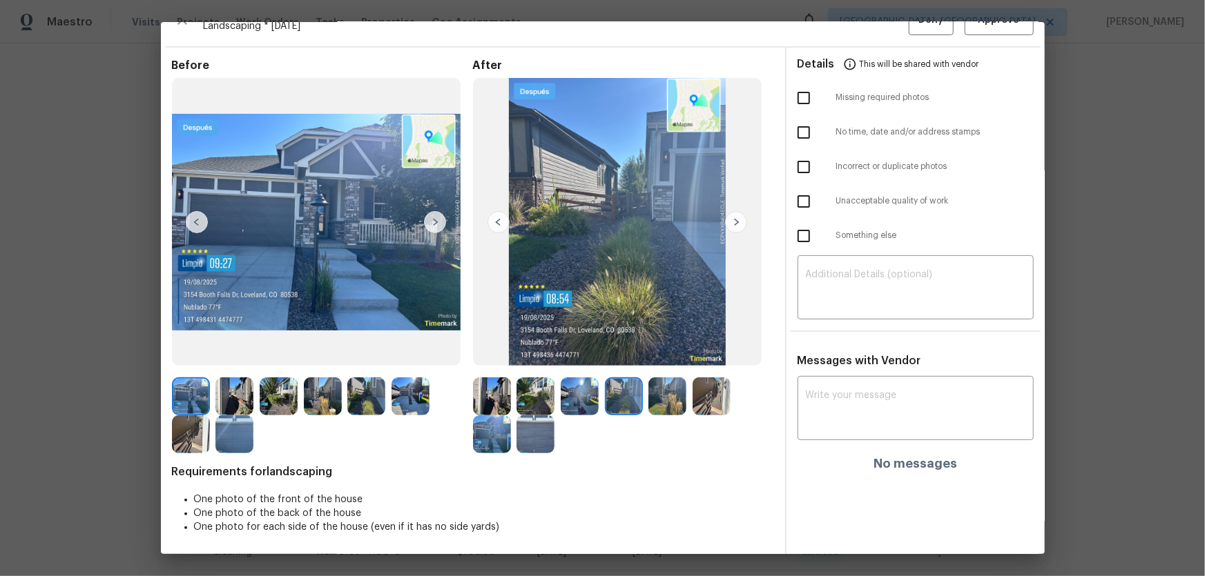
click at [670, 380] on img at bounding box center [667, 397] width 38 height 38
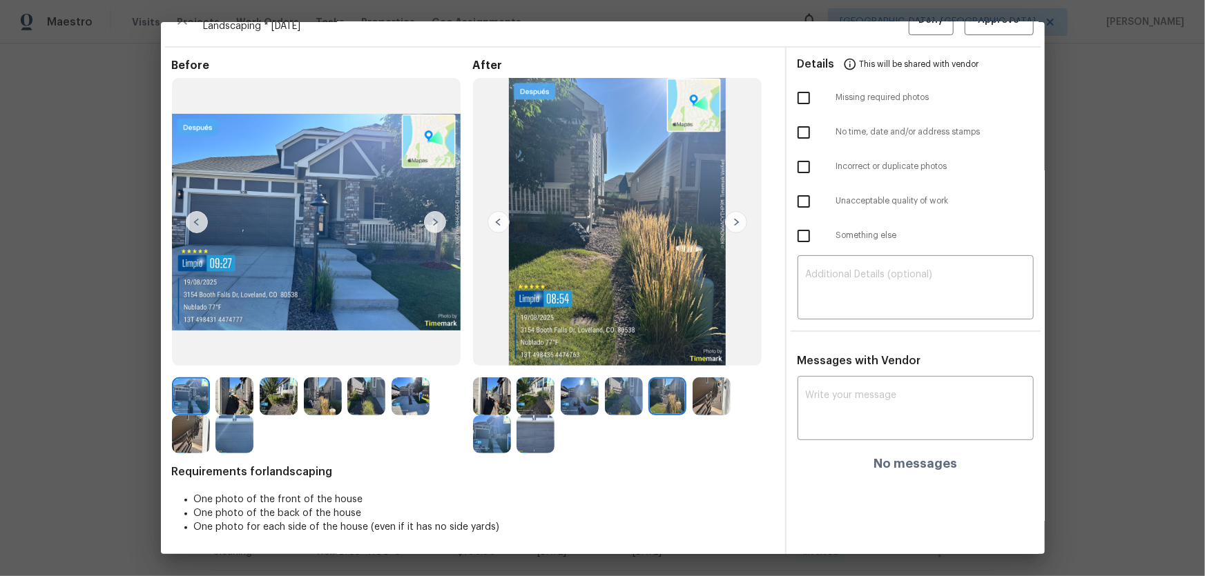
click at [698, 380] on img at bounding box center [711, 397] width 38 height 38
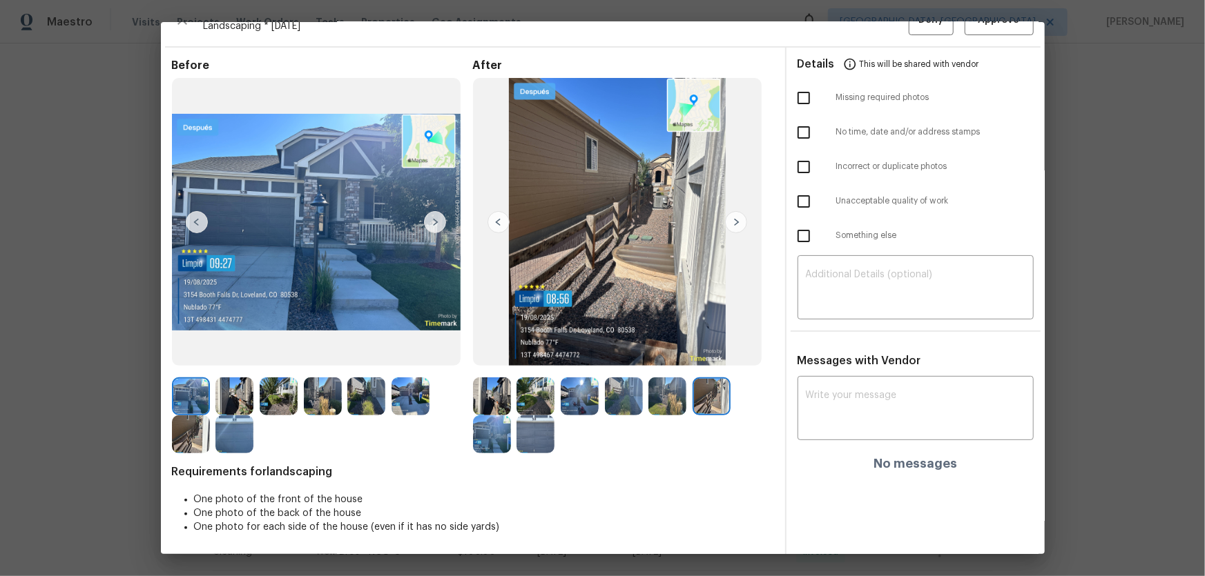
click at [497, 380] on img at bounding box center [492, 435] width 38 height 38
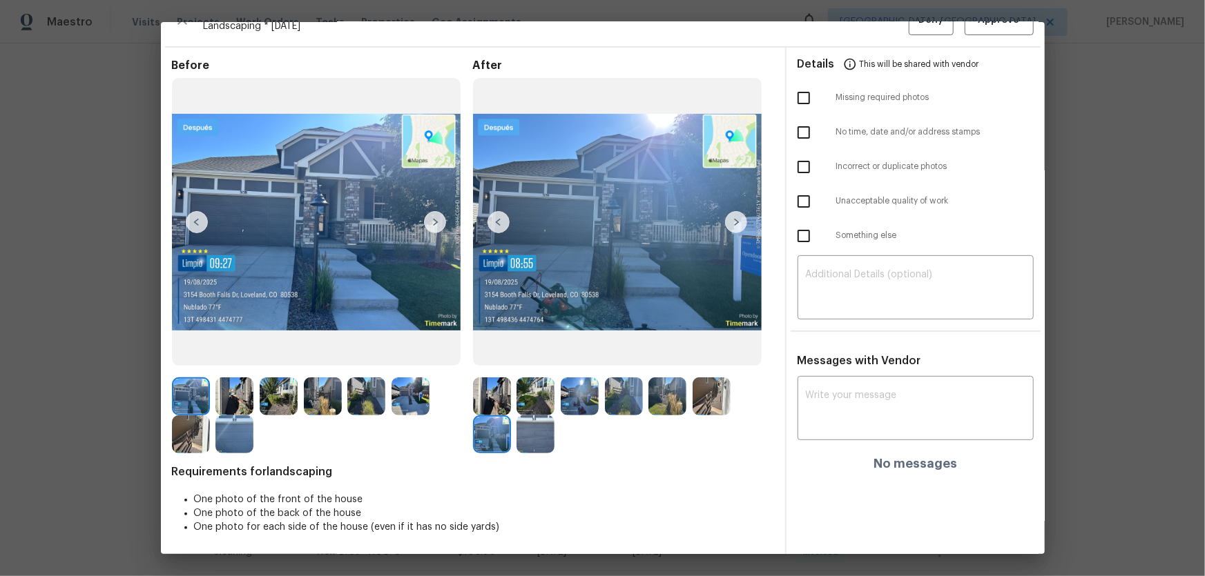
click at [527, 380] on img at bounding box center [535, 435] width 38 height 38
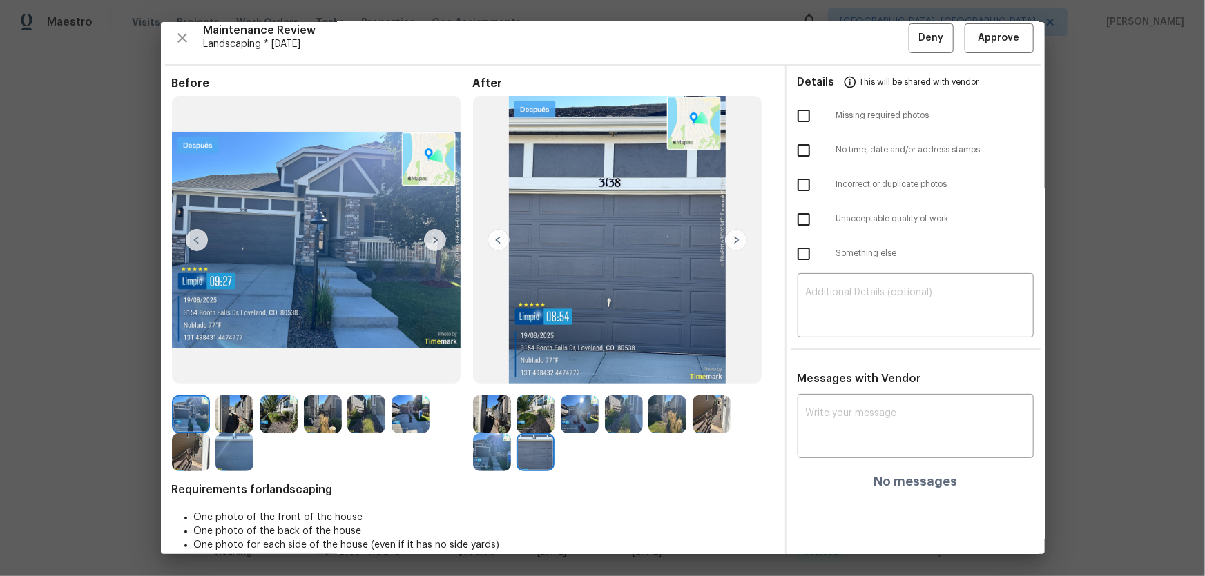
scroll to position [0, 0]
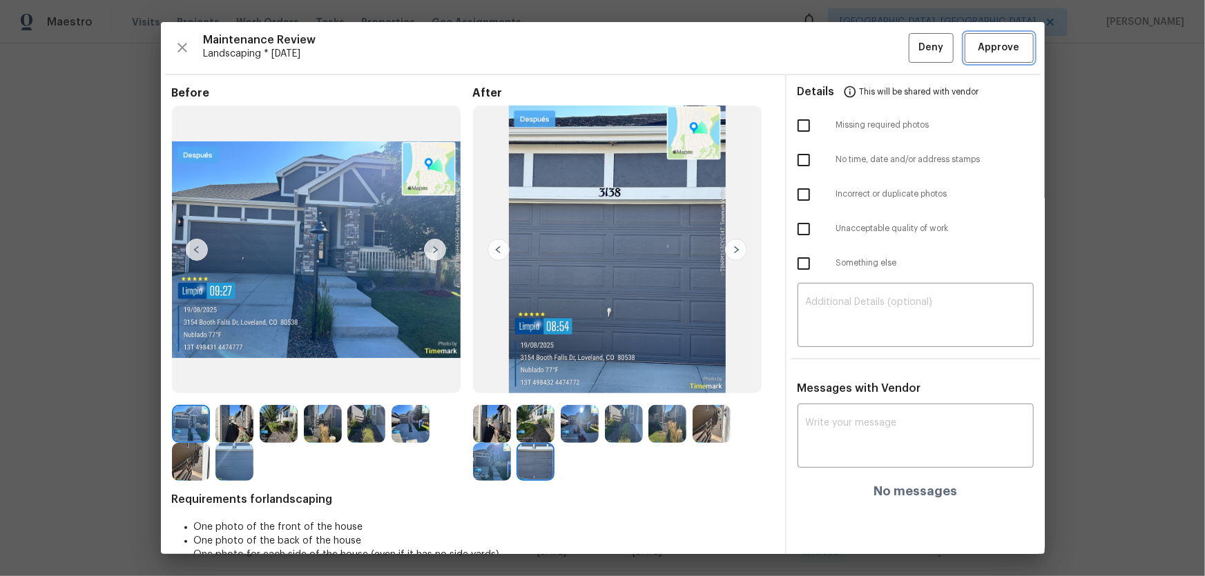
click at [857, 41] on span "Approve" at bounding box center [998, 47] width 41 height 17
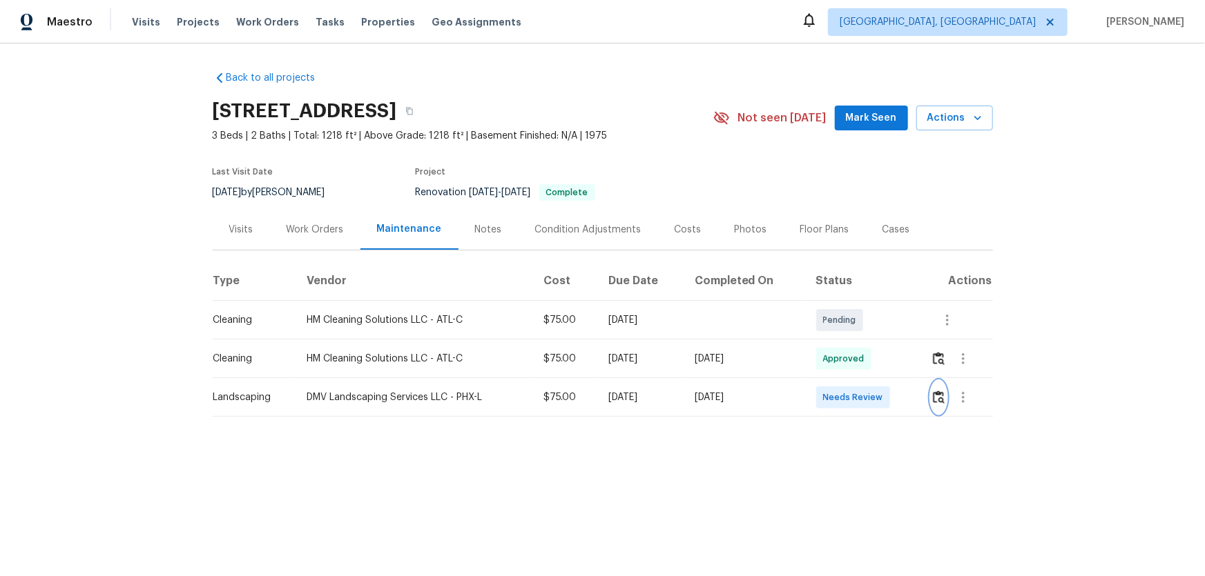
click at [857, 380] on img "button" at bounding box center [939, 397] width 12 height 13
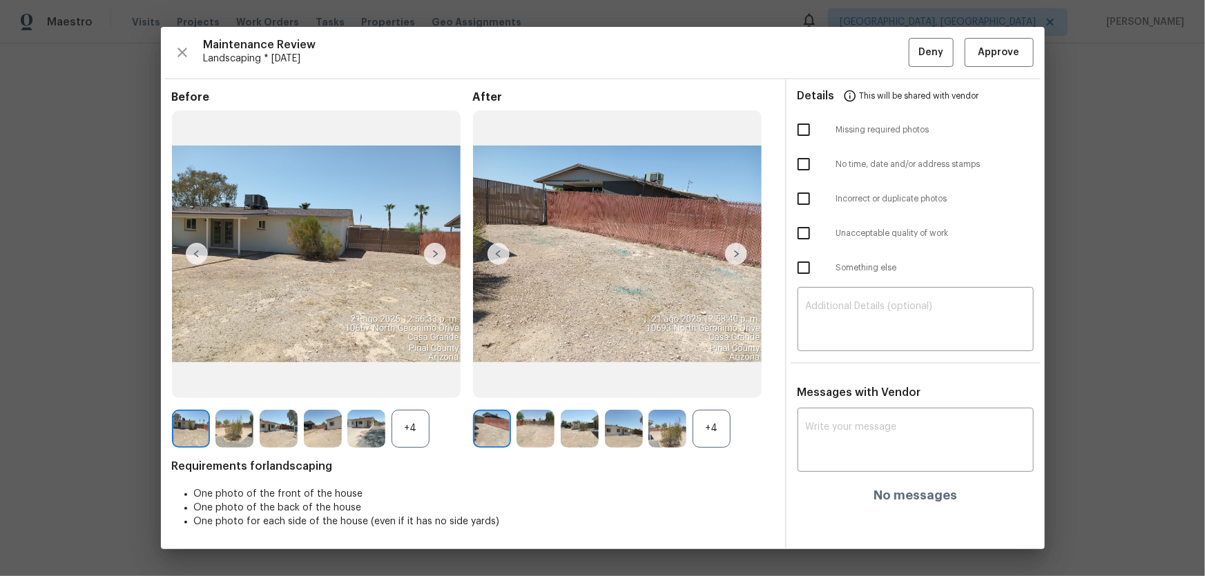
click at [707, 380] on div "+4" at bounding box center [711, 429] width 38 height 38
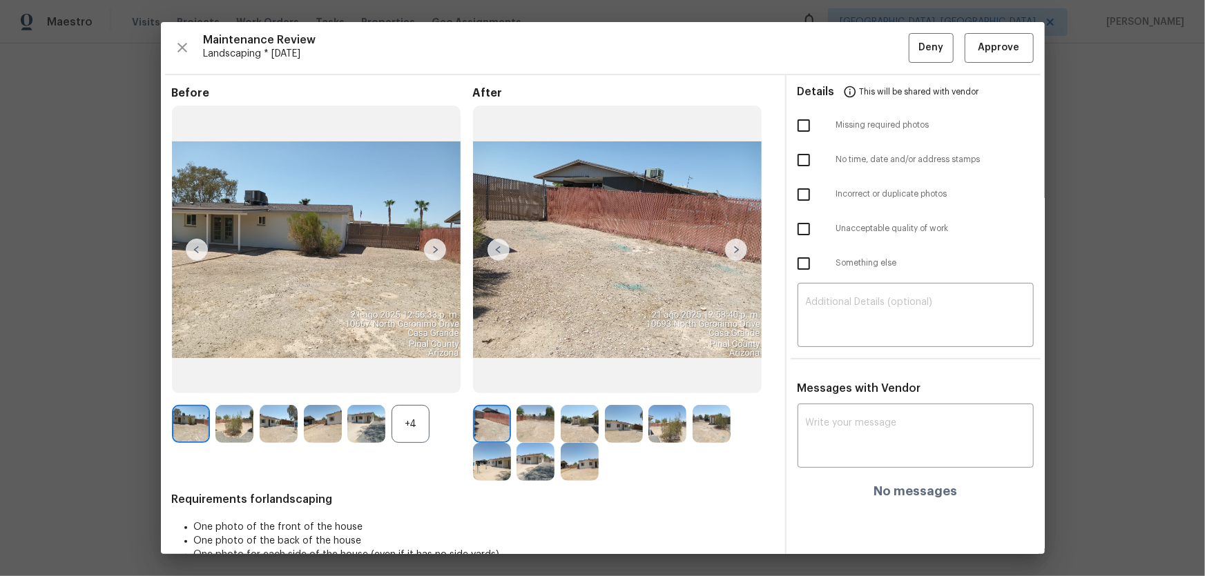
click at [417, 380] on div "+4" at bounding box center [410, 424] width 38 height 38
click at [536, 380] on img at bounding box center [535, 424] width 38 height 38
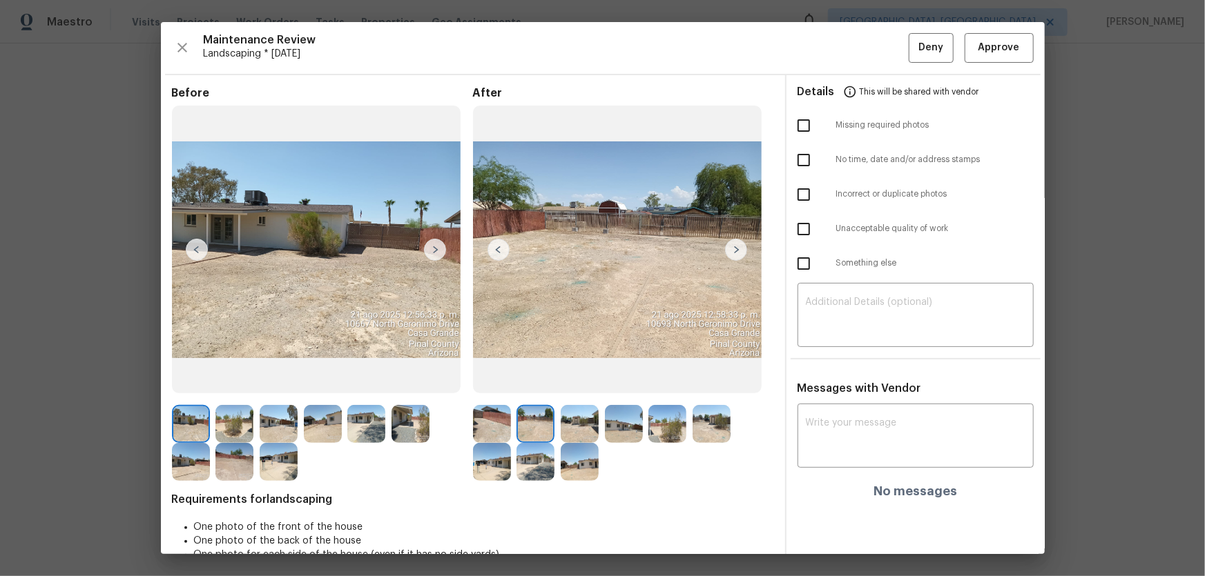
click at [570, 380] on img at bounding box center [580, 424] width 38 height 38
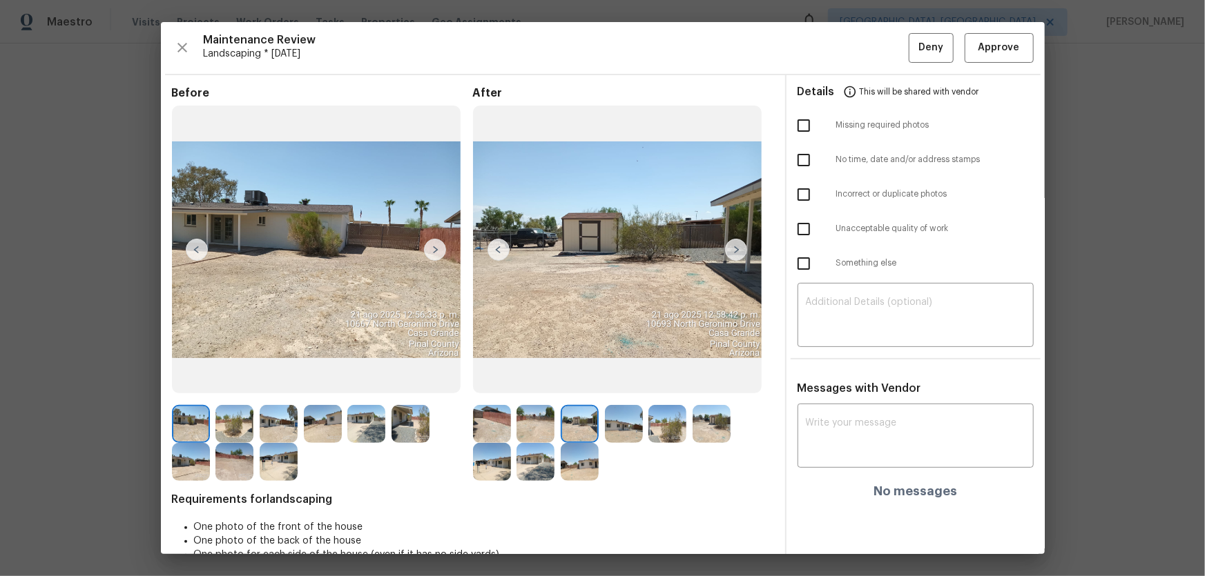
click at [605, 380] on img at bounding box center [624, 424] width 38 height 38
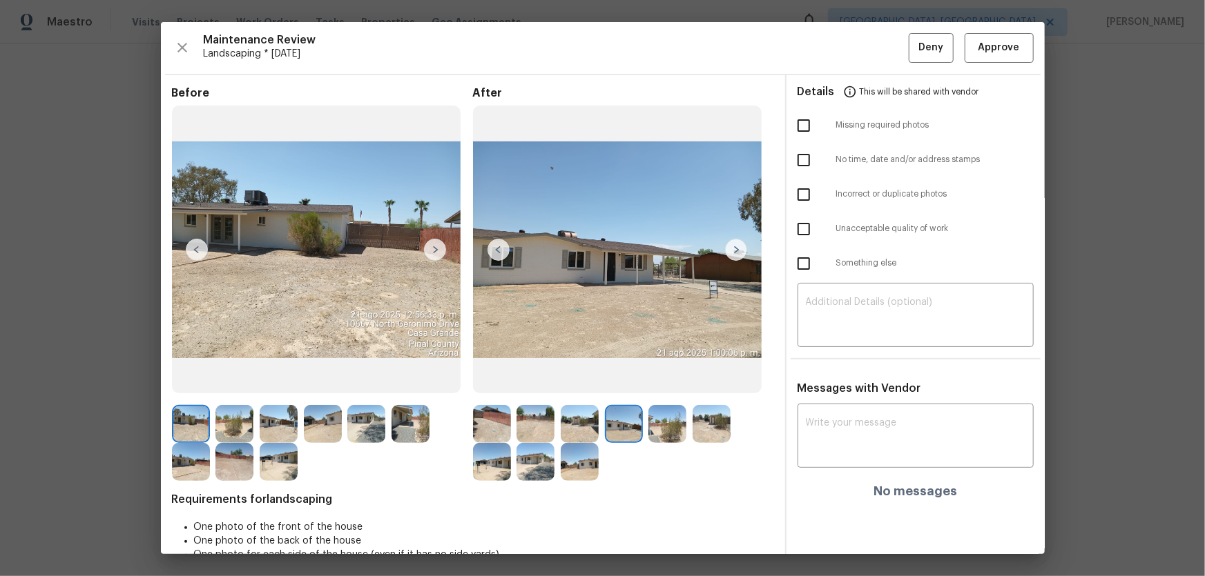
click at [664, 380] on img at bounding box center [667, 424] width 38 height 38
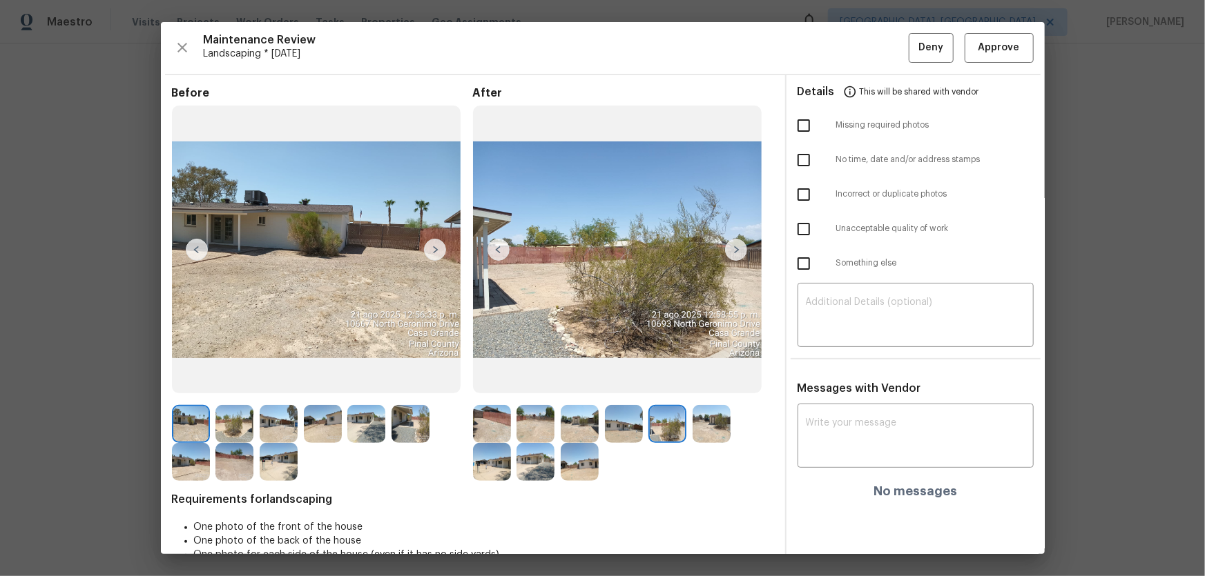
click at [696, 380] on img at bounding box center [711, 424] width 38 height 38
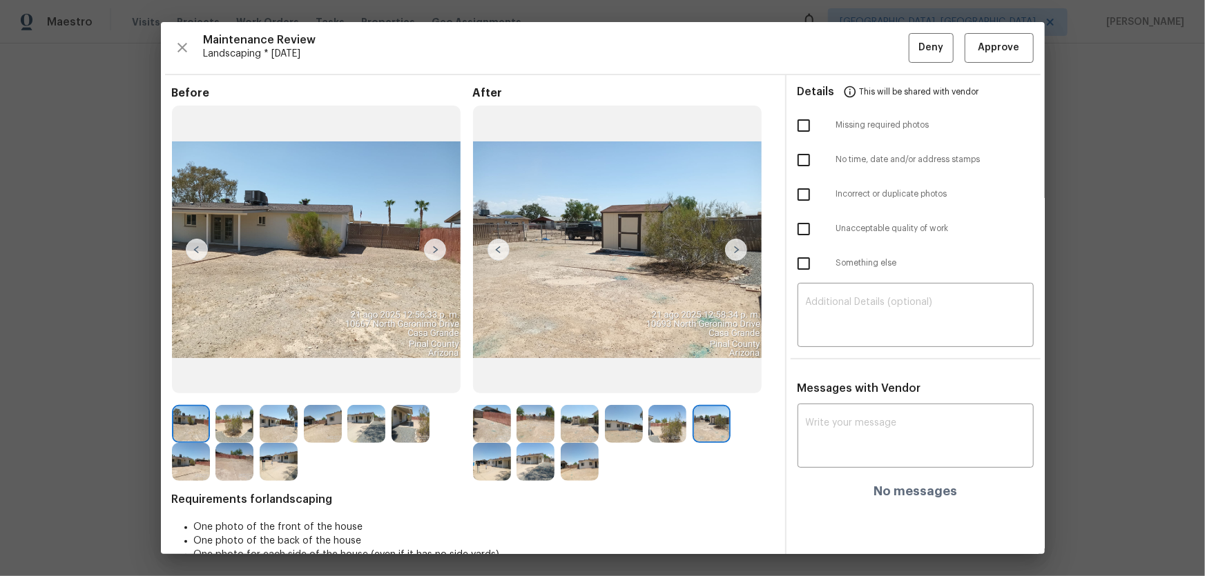
click at [483, 380] on img at bounding box center [492, 462] width 38 height 38
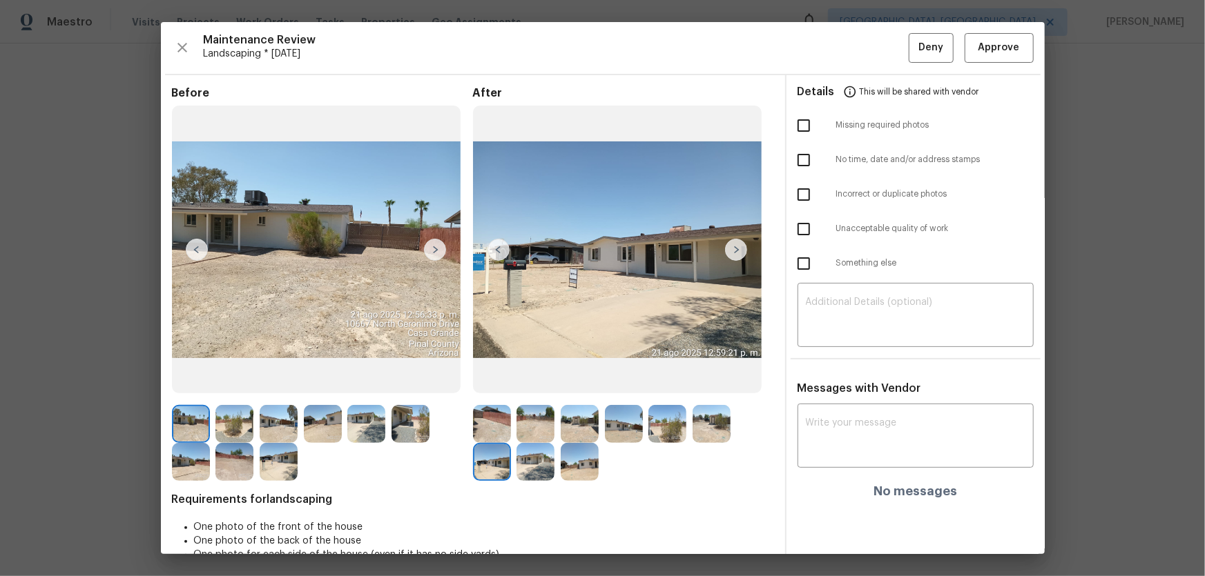
click at [532, 380] on img at bounding box center [535, 462] width 38 height 38
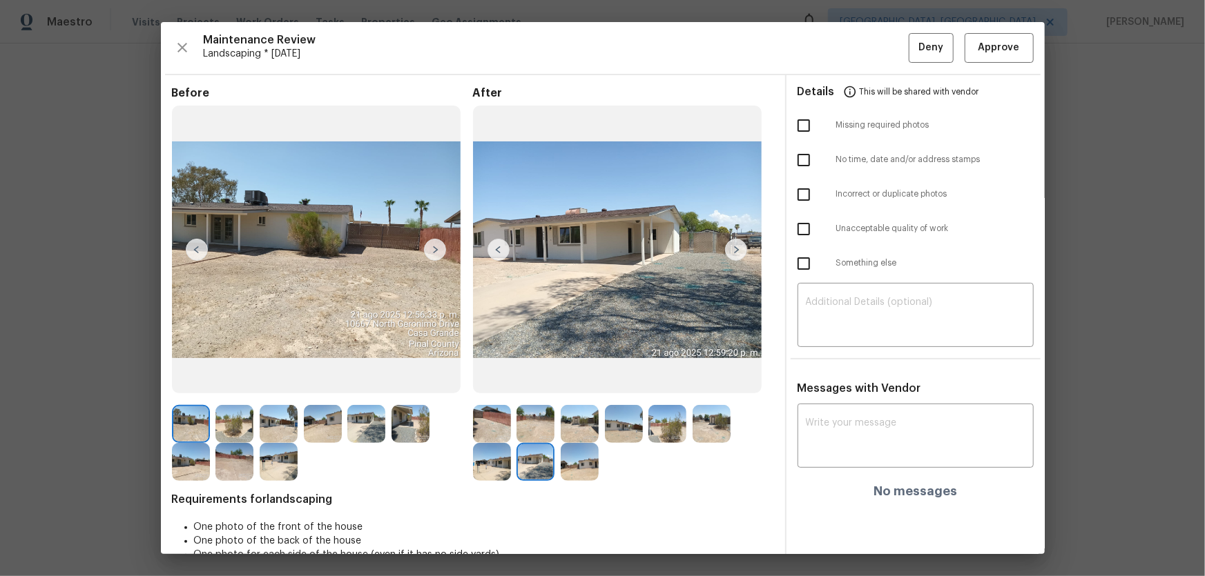
click at [584, 380] on img at bounding box center [580, 462] width 38 height 38
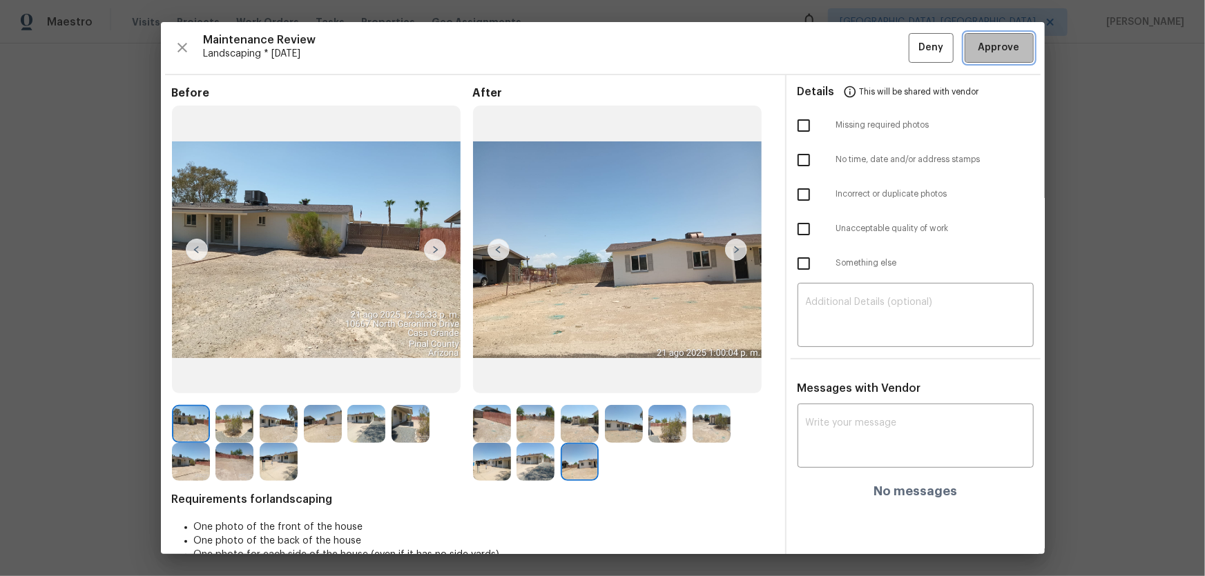
click at [857, 55] on span "Approve" at bounding box center [998, 47] width 41 height 17
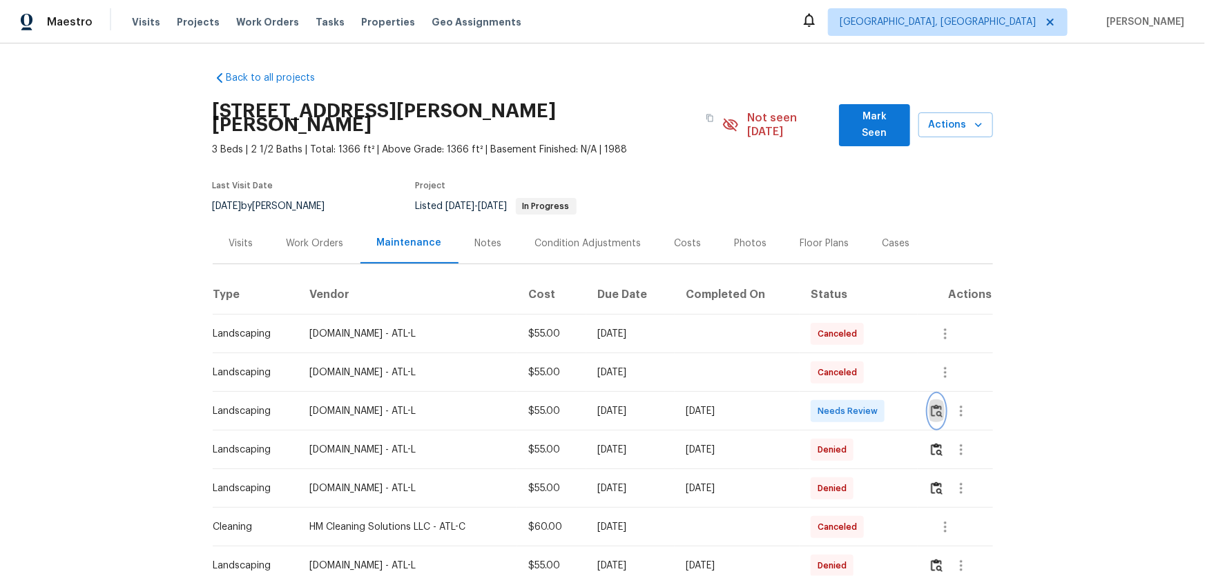
click at [857, 380] on img "button" at bounding box center [937, 411] width 12 height 13
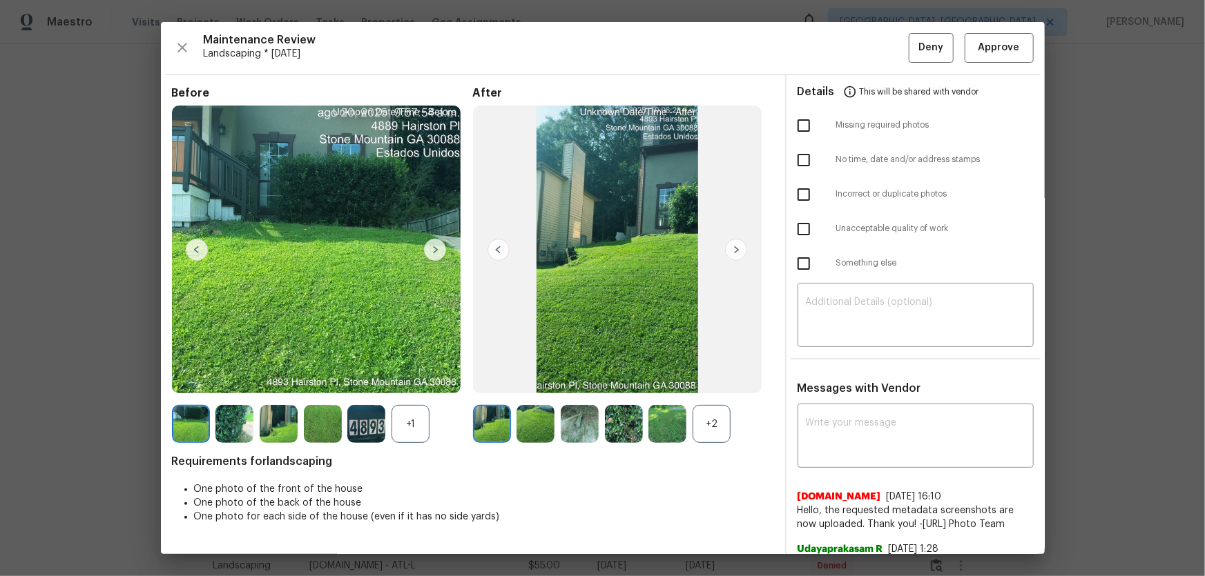
click at [708, 380] on div "+2" at bounding box center [711, 424] width 38 height 38
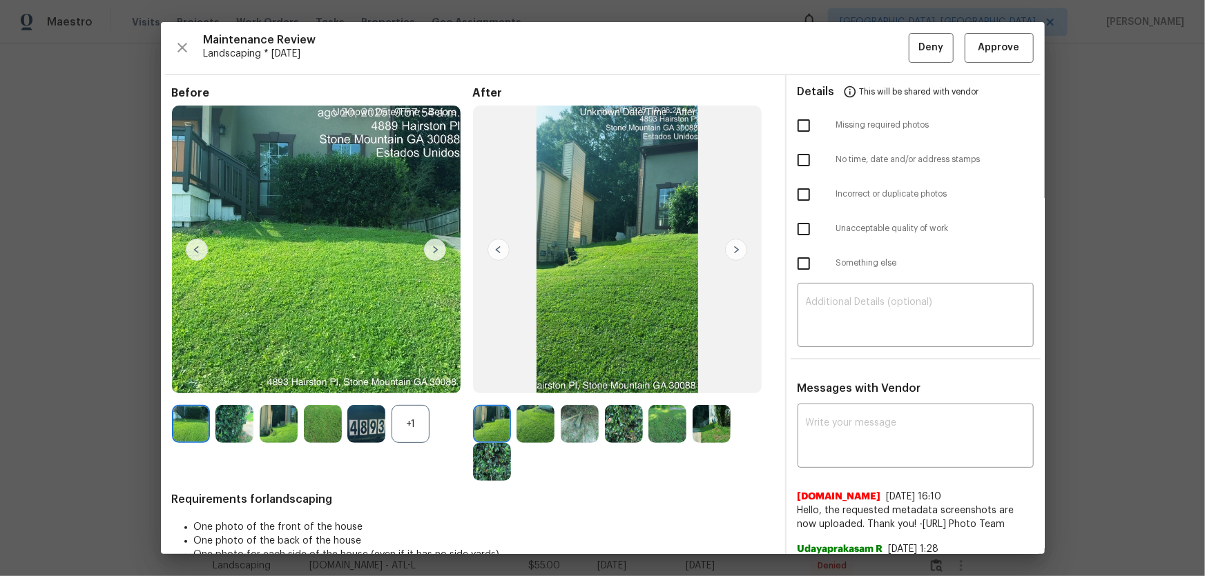
click at [411, 380] on div "+1" at bounding box center [410, 424] width 38 height 38
click at [541, 380] on img at bounding box center [535, 424] width 38 height 38
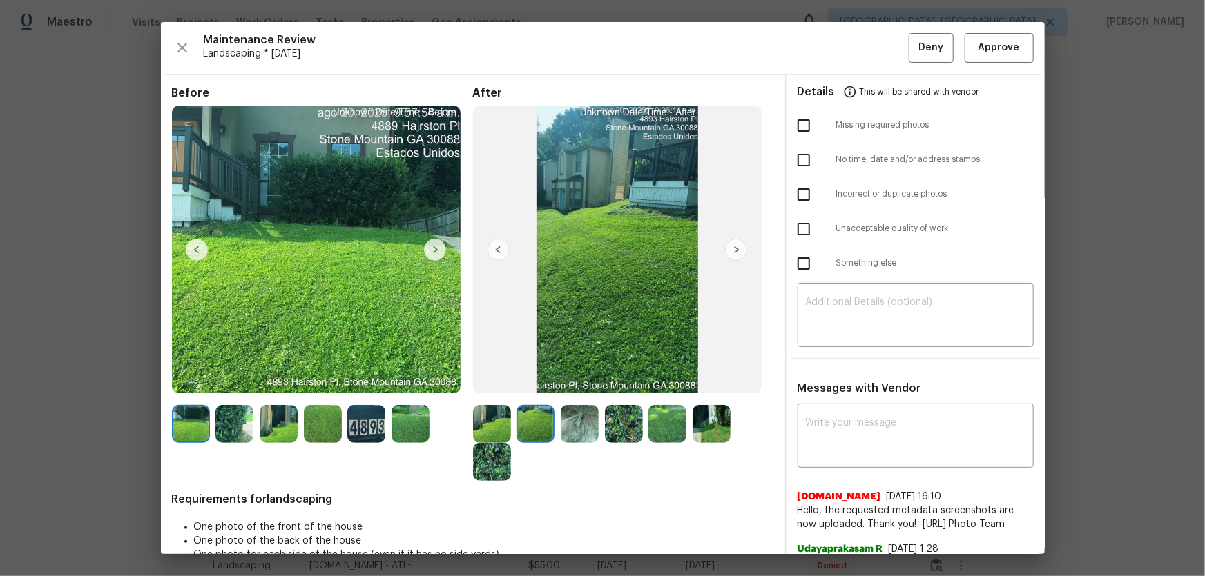
click at [576, 380] on img at bounding box center [580, 424] width 38 height 38
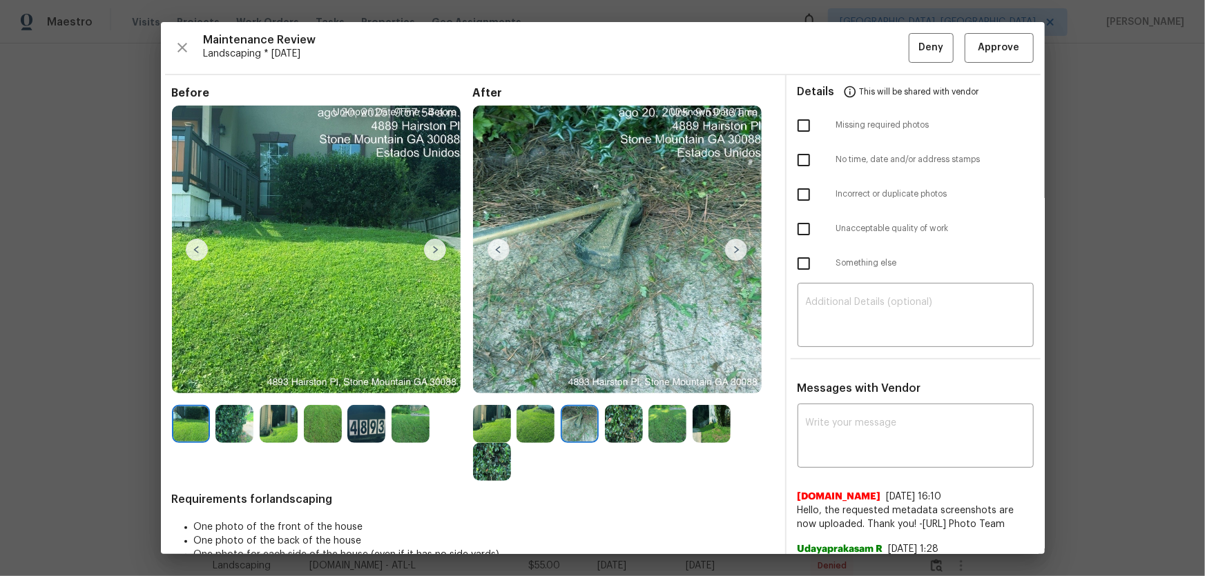
click at [621, 380] on img at bounding box center [624, 424] width 38 height 38
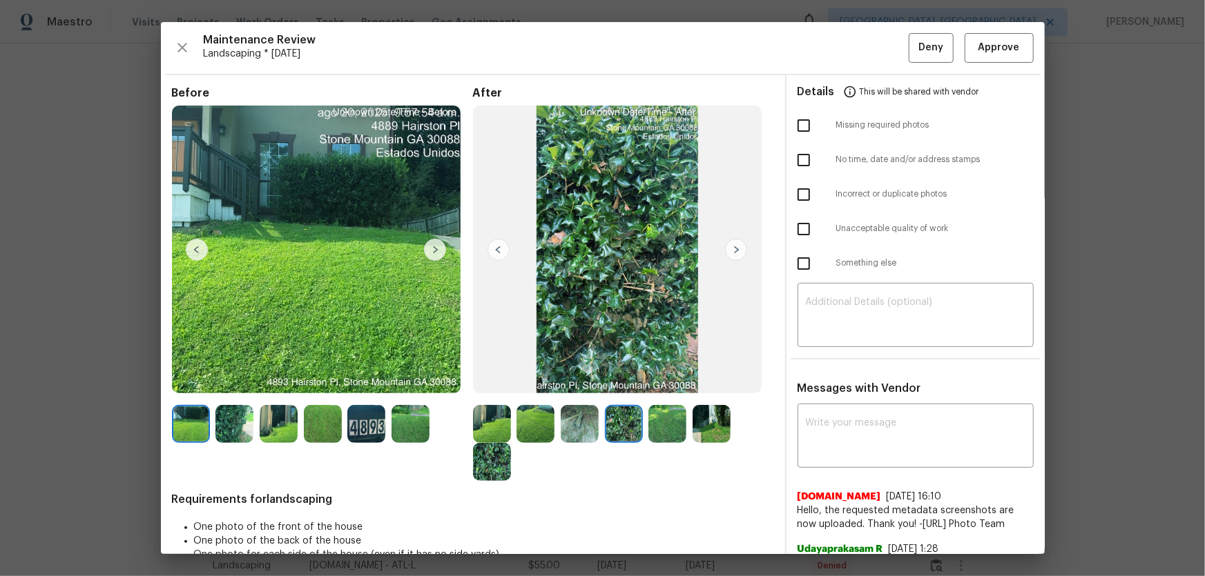
click at [674, 380] on img at bounding box center [667, 424] width 38 height 38
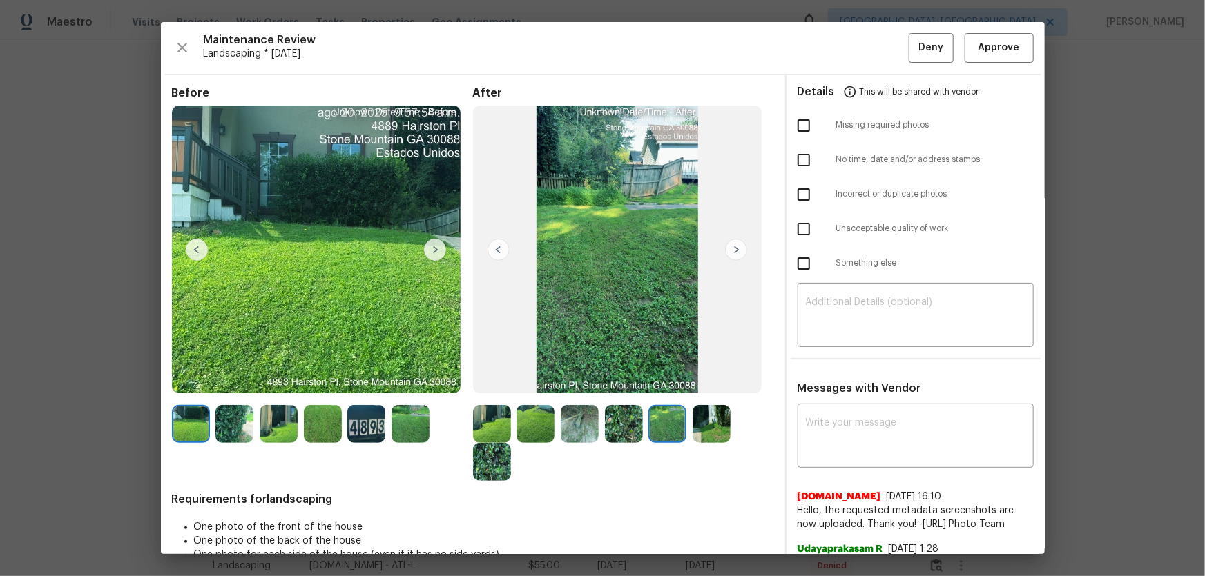
click at [718, 380] on img at bounding box center [711, 424] width 38 height 38
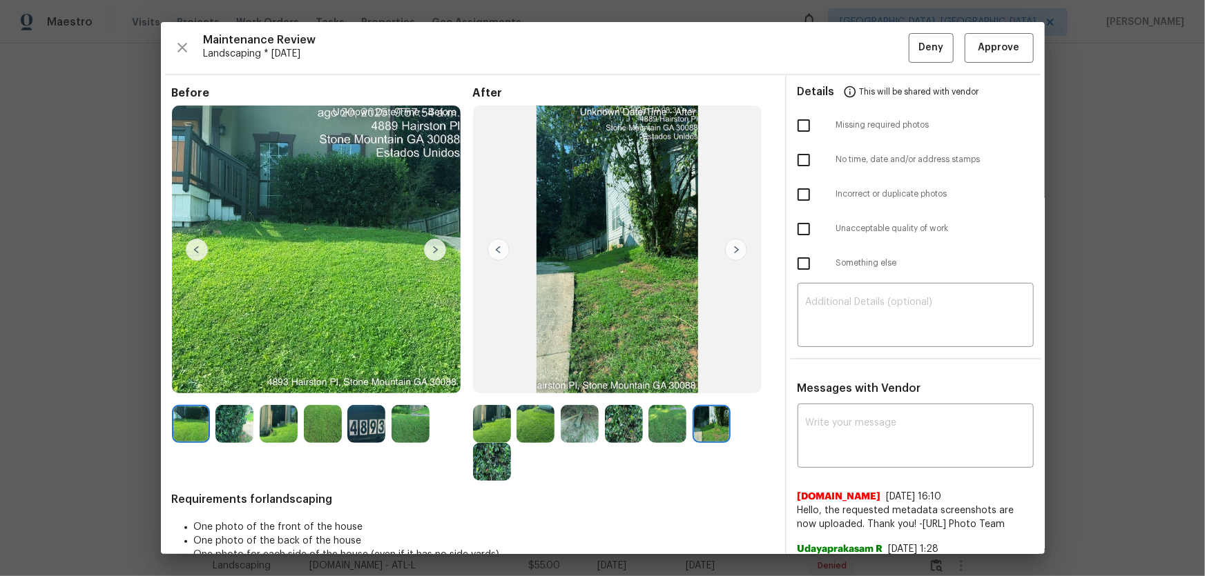
click at [493, 380] on img at bounding box center [492, 462] width 38 height 38
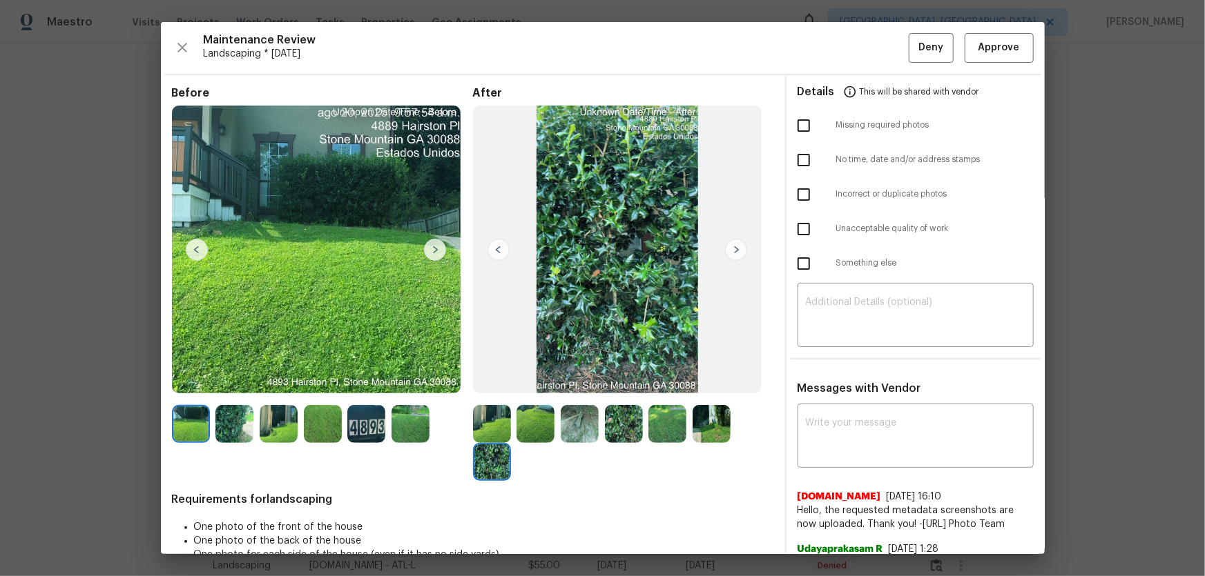
click at [492, 380] on img at bounding box center [492, 424] width 38 height 38
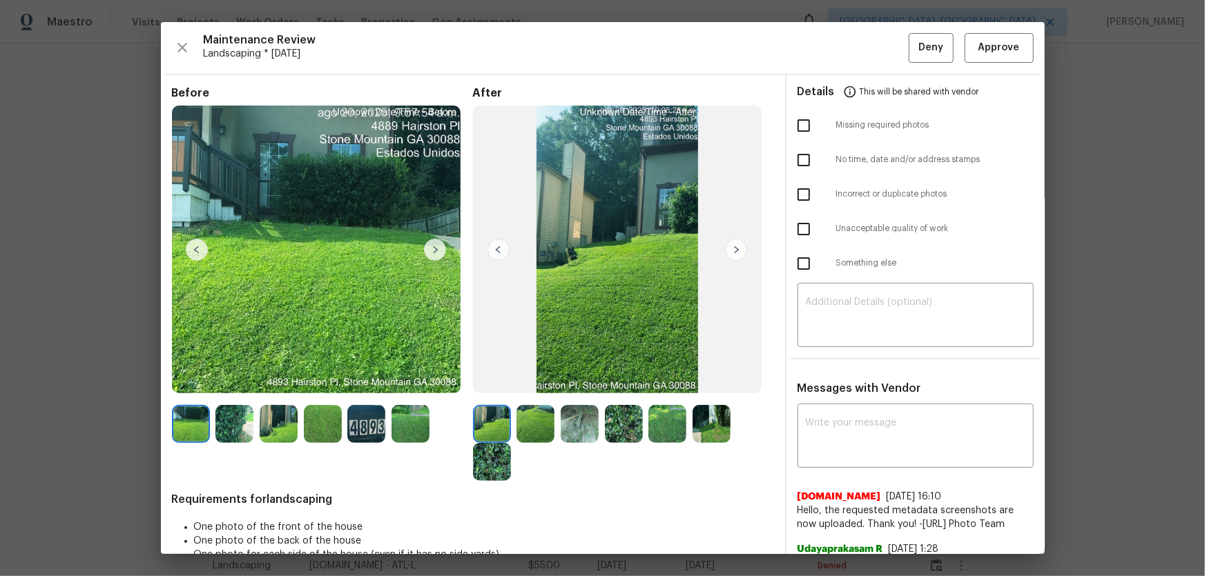
click at [534, 380] on img at bounding box center [535, 424] width 38 height 38
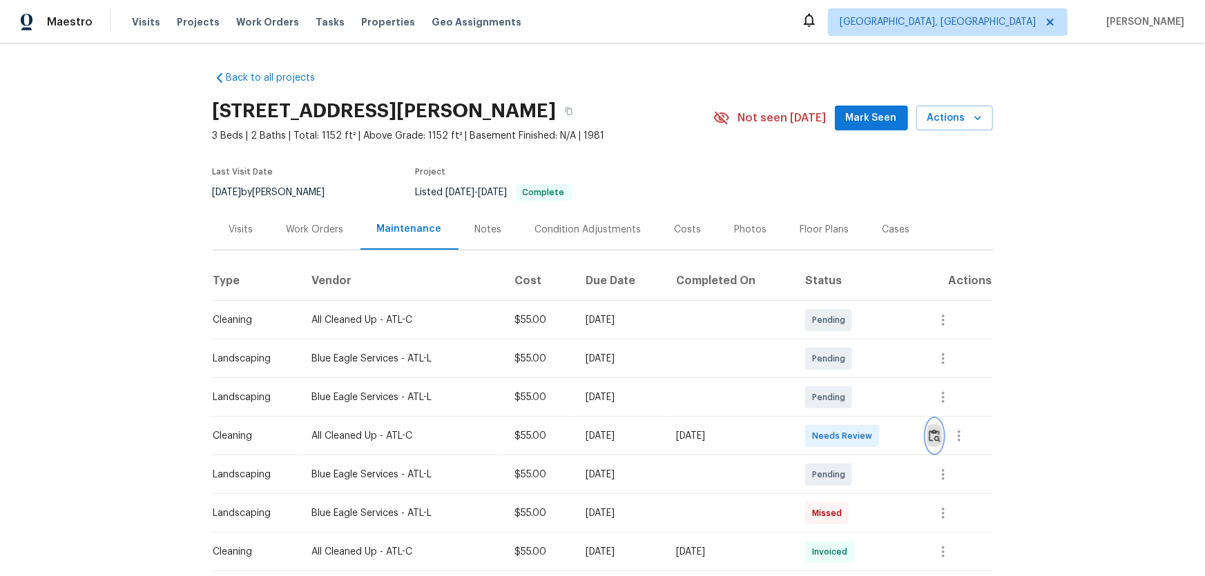
click at [935, 453] on button "button" at bounding box center [934, 436] width 16 height 33
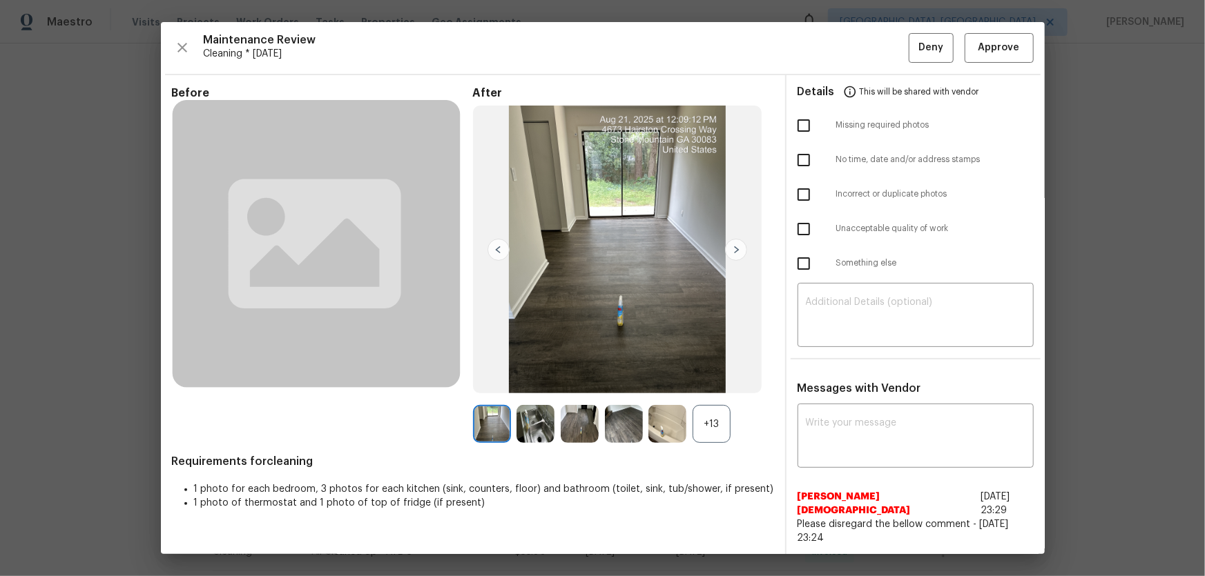
click at [712, 440] on div "+13" at bounding box center [711, 424] width 38 height 38
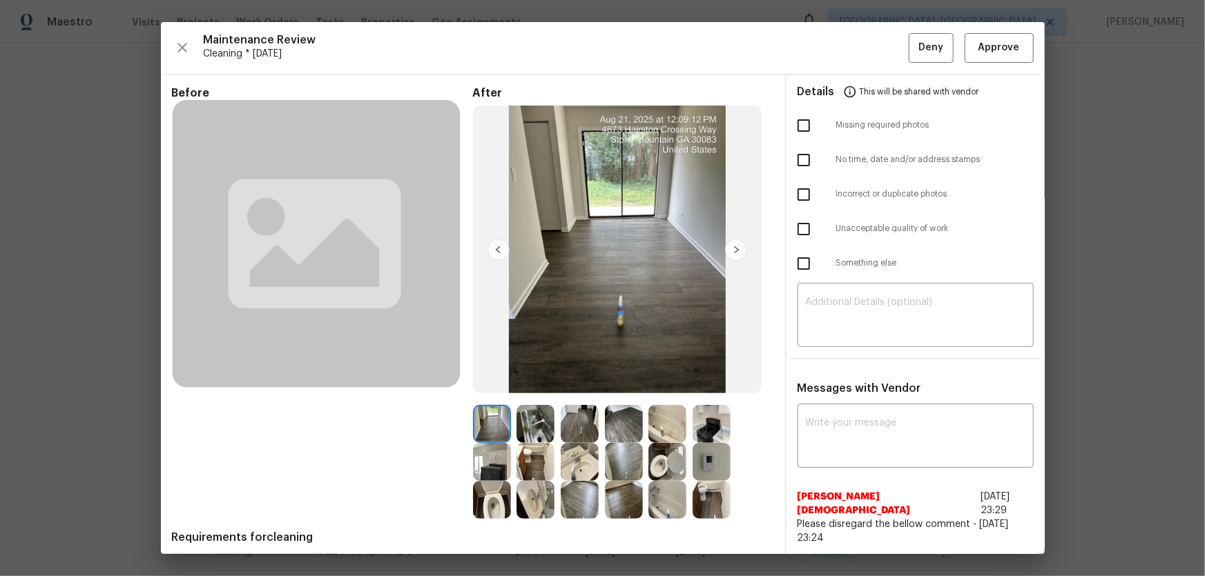
click at [719, 468] on img at bounding box center [711, 462] width 38 height 38
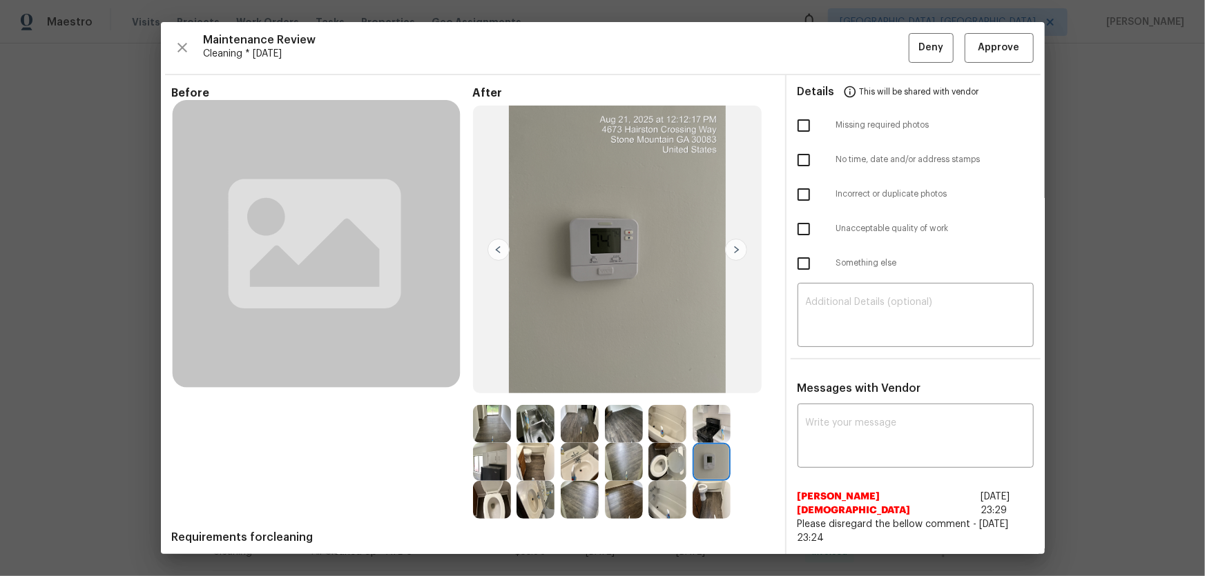
click at [653, 472] on img at bounding box center [667, 462] width 38 height 38
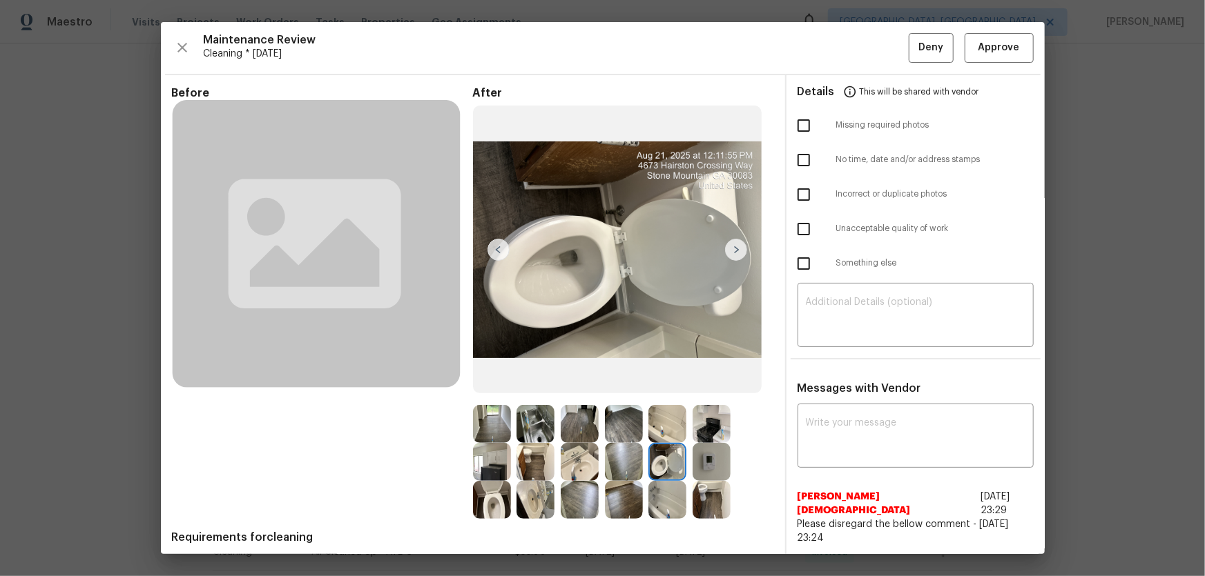
click at [496, 504] on img at bounding box center [492, 500] width 38 height 38
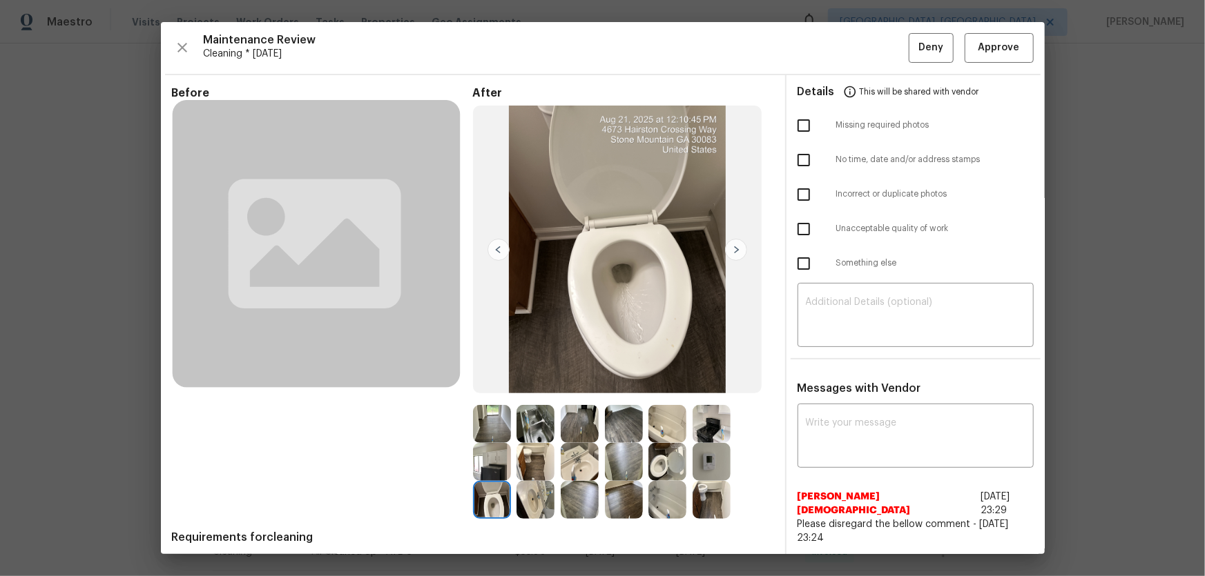
click at [525, 504] on img at bounding box center [535, 500] width 38 height 38
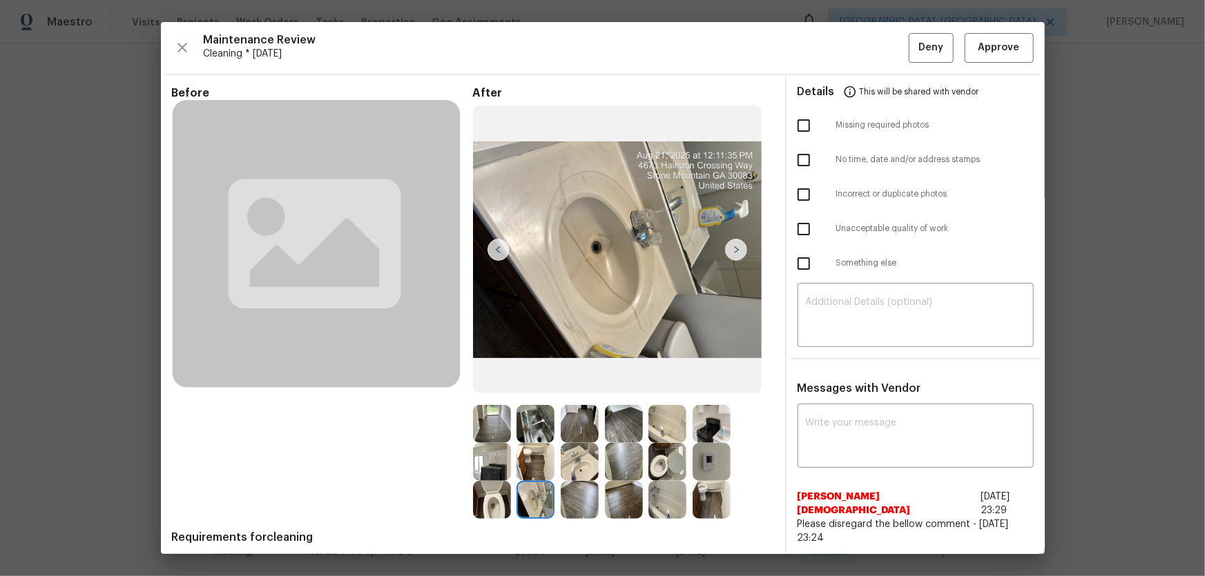
click at [585, 469] on img at bounding box center [580, 462] width 38 height 38
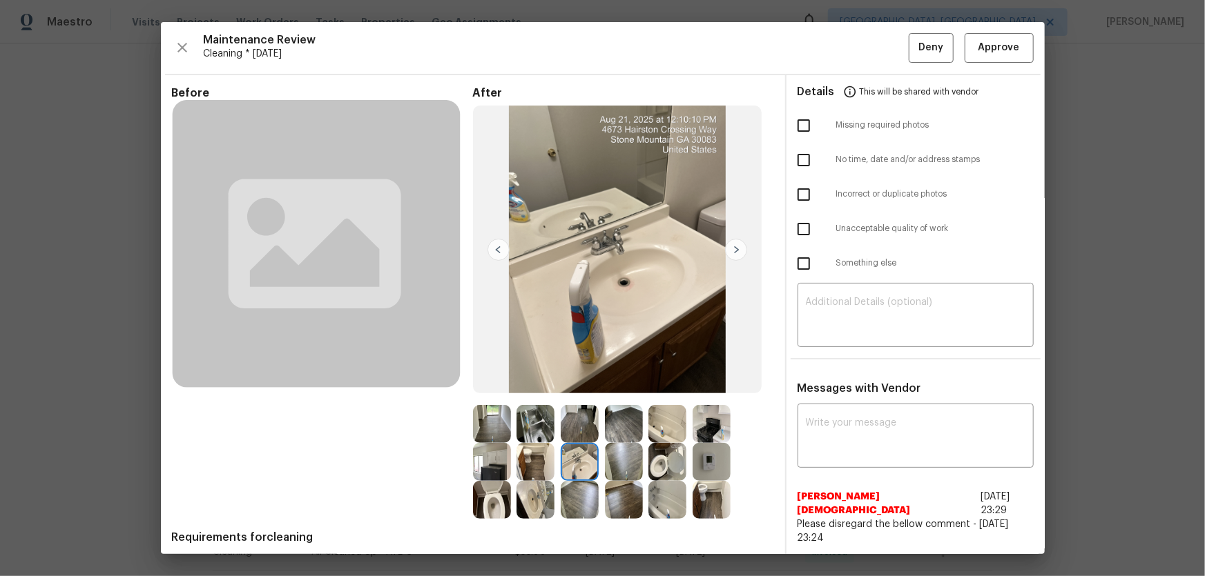
click at [663, 518] on img at bounding box center [667, 500] width 38 height 38
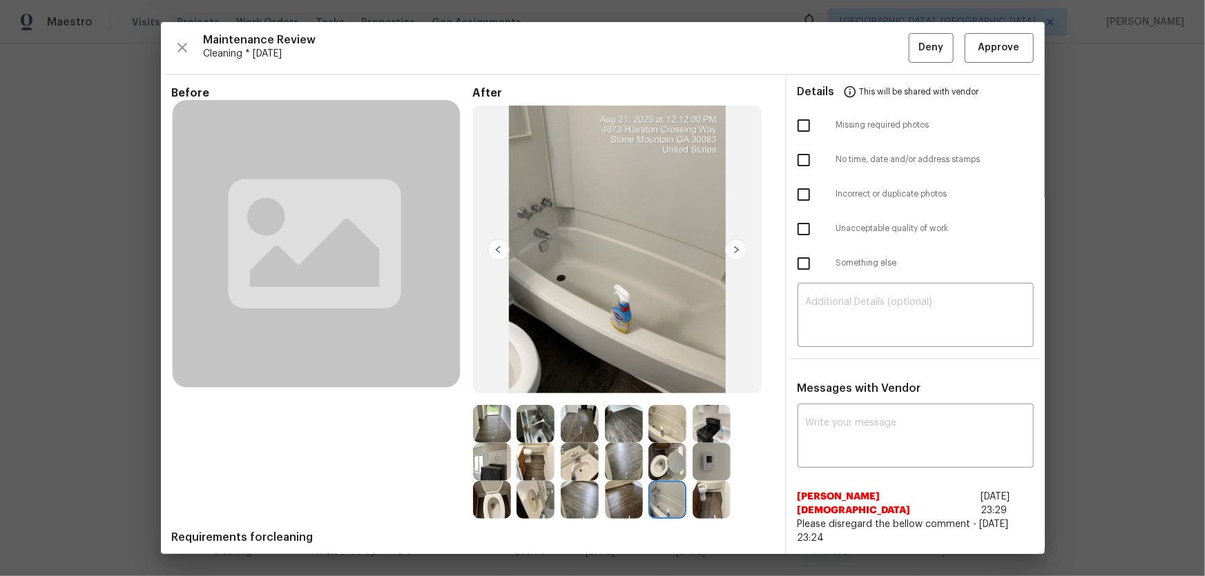
click at [657, 411] on img at bounding box center [667, 424] width 38 height 38
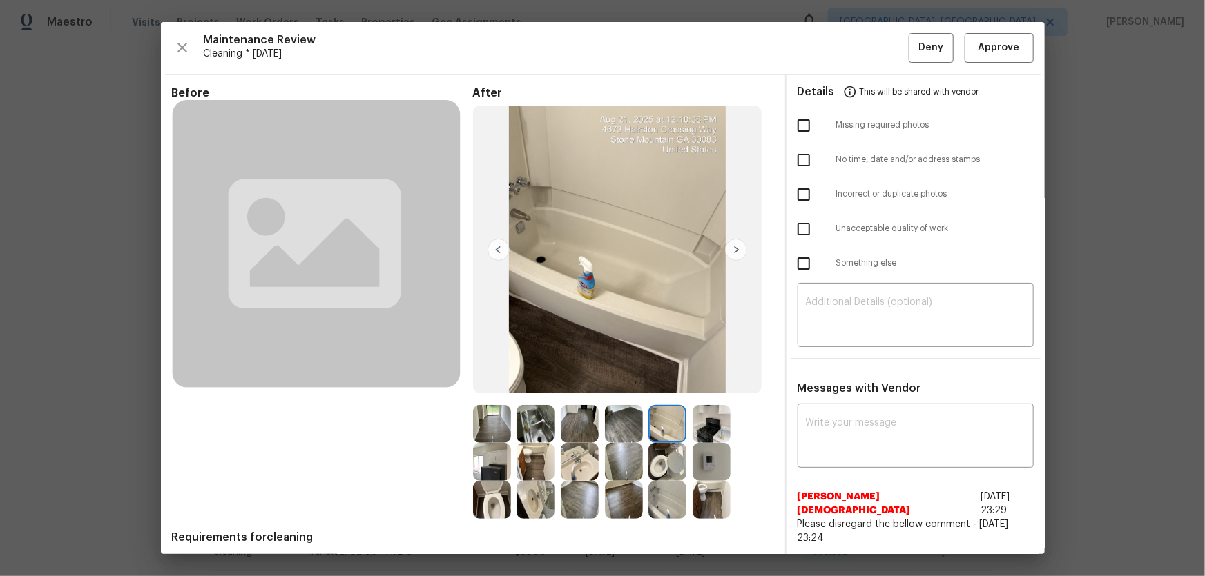
click at [695, 457] on img at bounding box center [711, 462] width 38 height 38
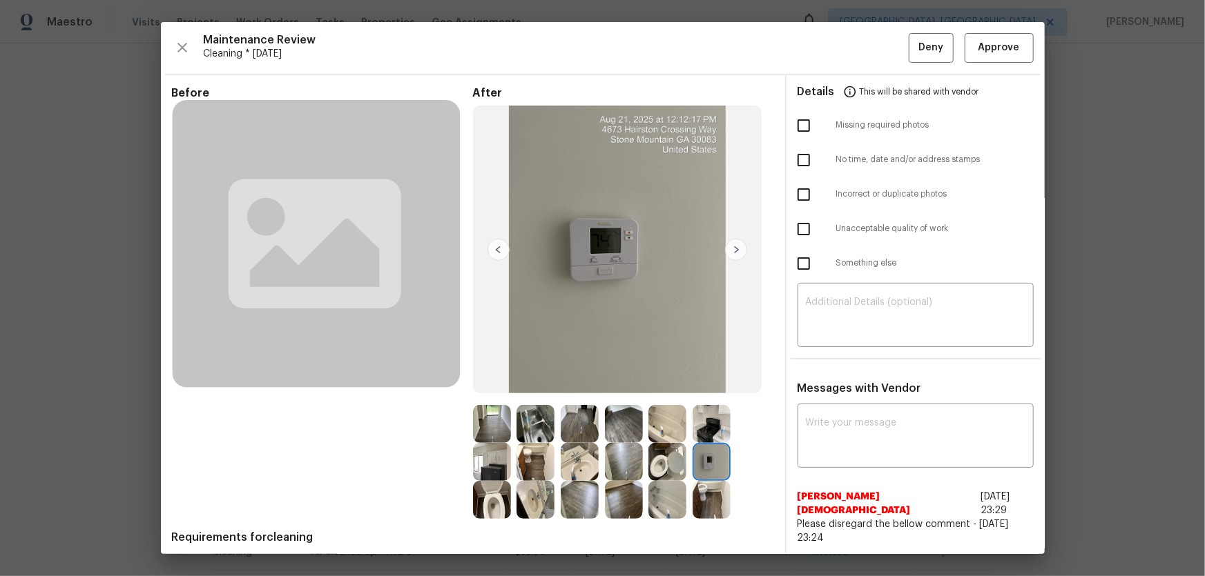
click at [539, 427] on img at bounding box center [535, 424] width 38 height 38
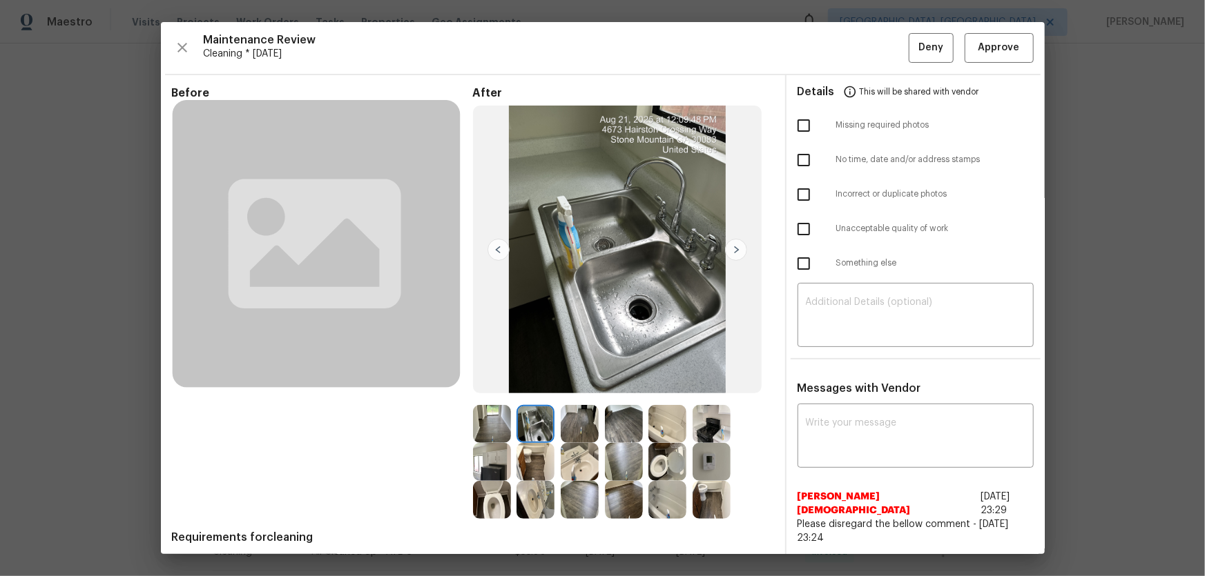
click at [493, 456] on img at bounding box center [492, 462] width 38 height 38
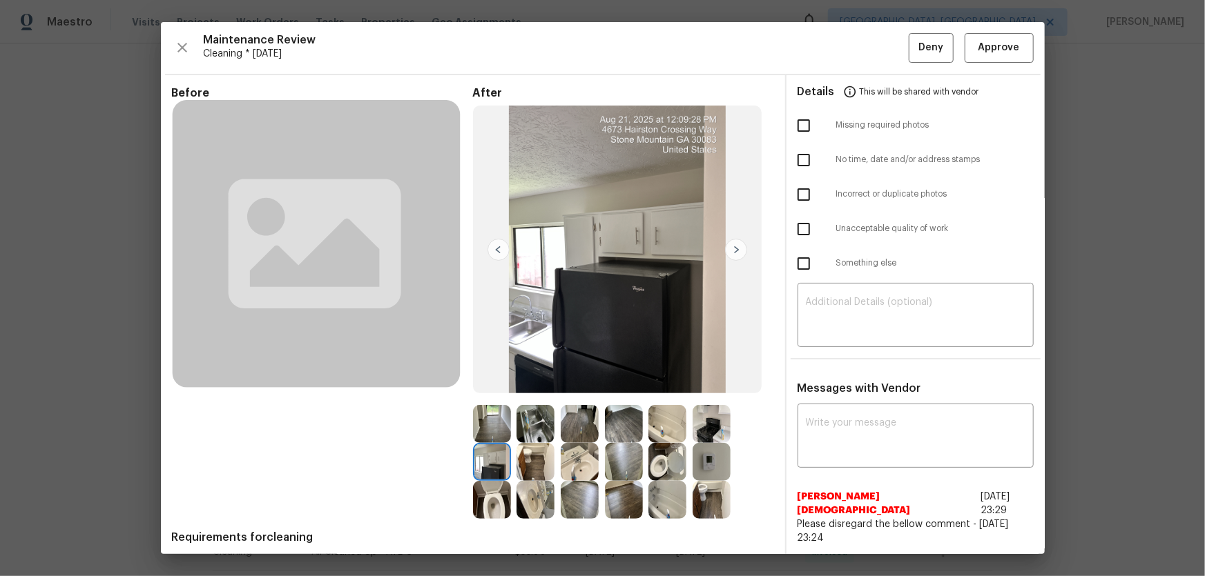
click at [592, 431] on img at bounding box center [580, 424] width 38 height 38
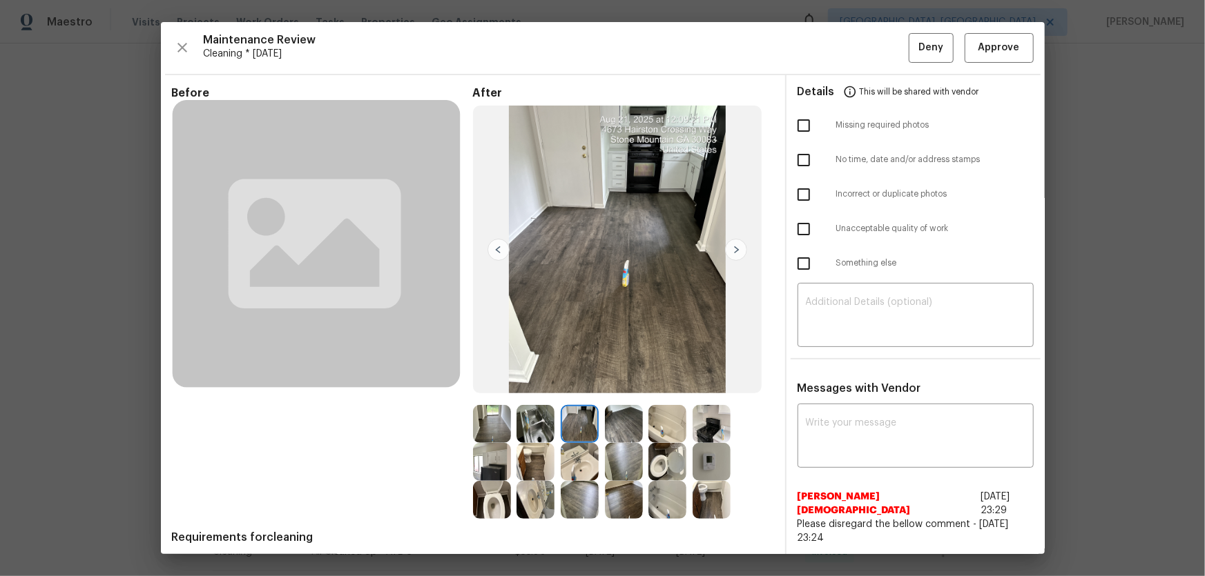
click at [578, 504] on img at bounding box center [580, 500] width 38 height 38
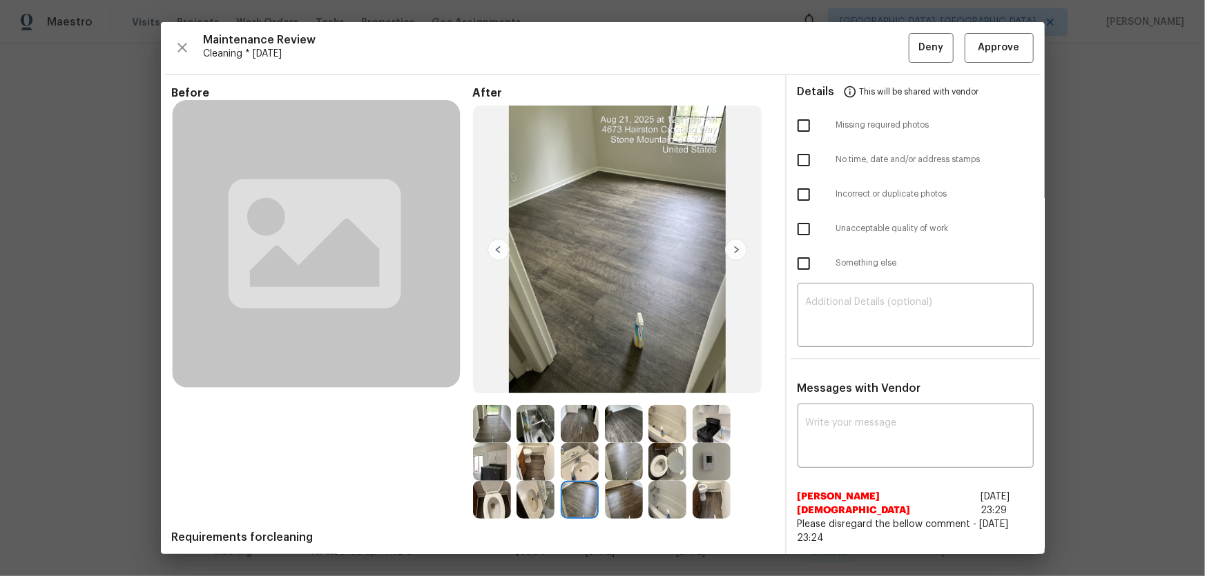
click at [618, 502] on img at bounding box center [624, 500] width 38 height 38
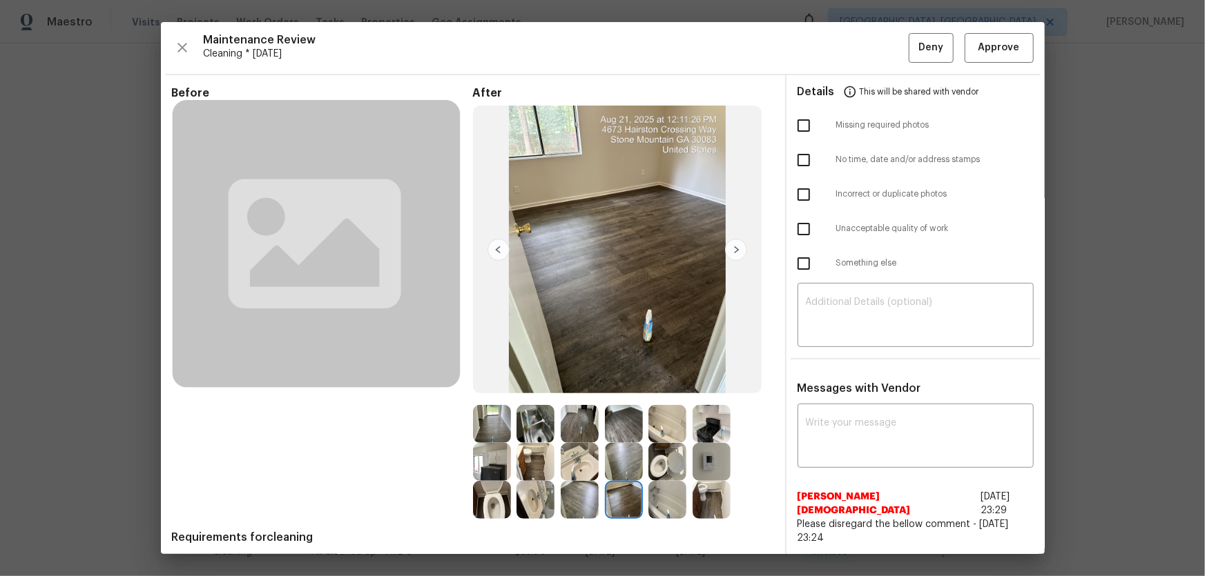
click at [474, 416] on img at bounding box center [492, 424] width 38 height 38
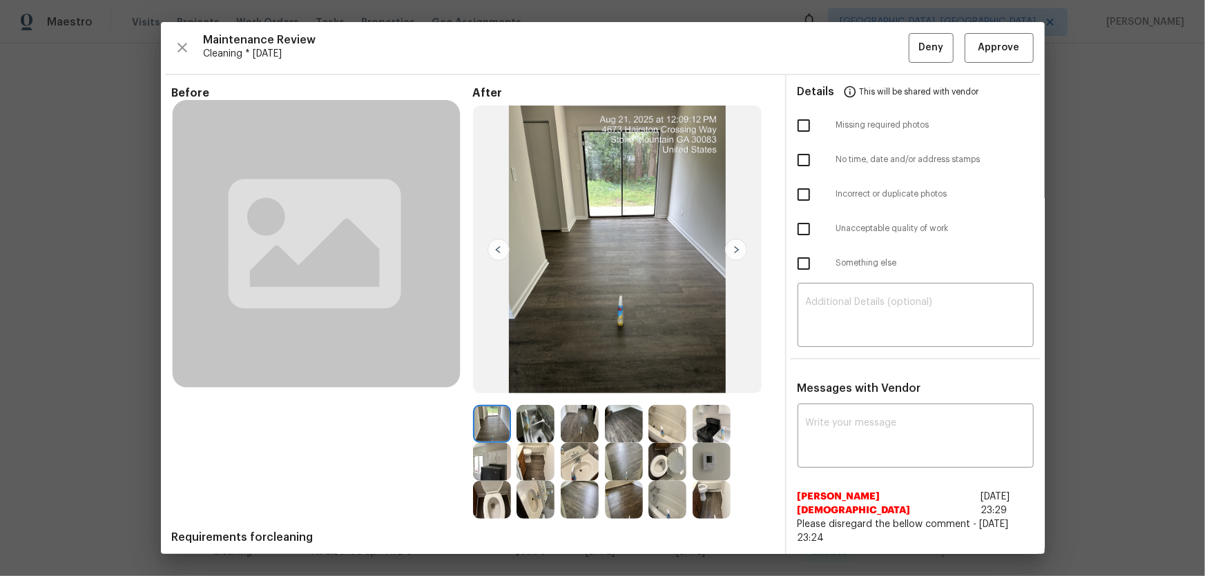
click at [693, 417] on img at bounding box center [711, 424] width 38 height 38
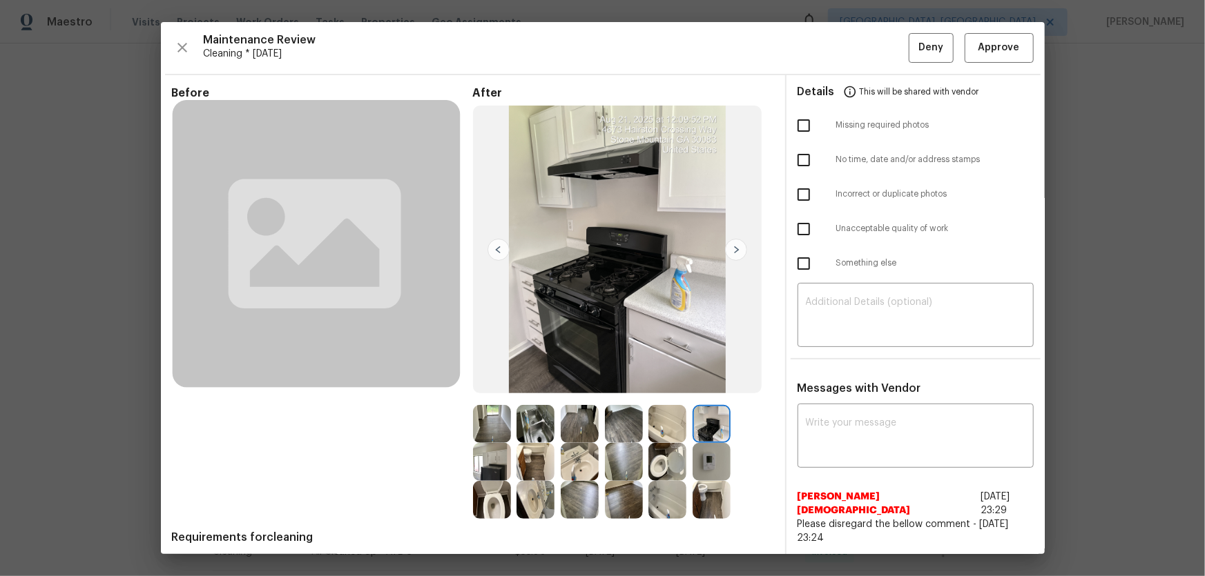
click at [658, 427] on img at bounding box center [667, 424] width 38 height 38
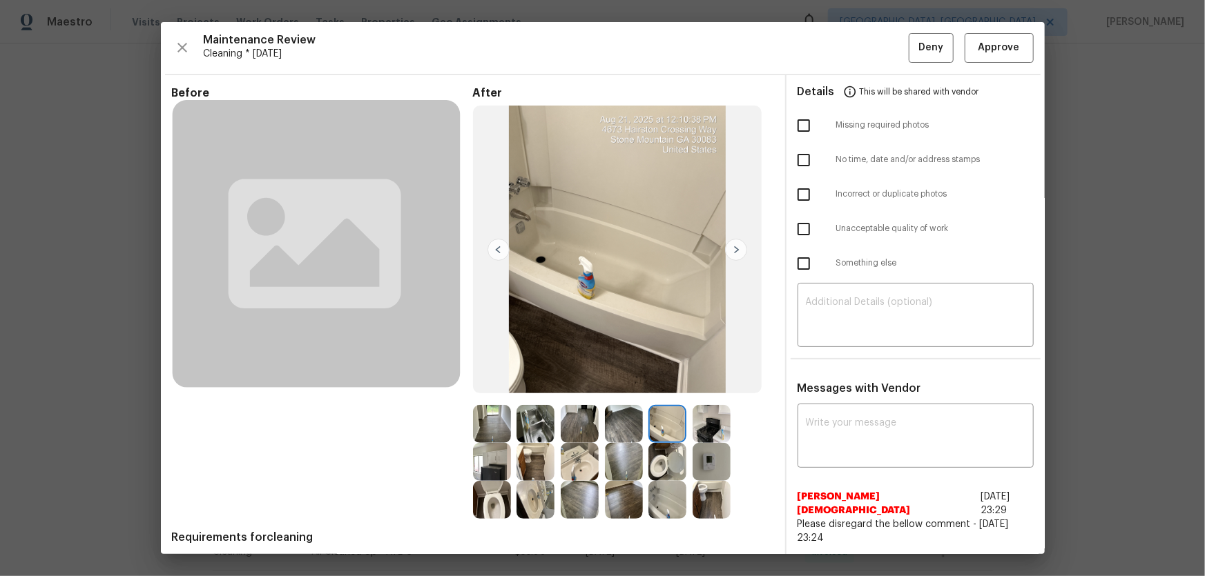
click at [612, 423] on img at bounding box center [624, 424] width 38 height 38
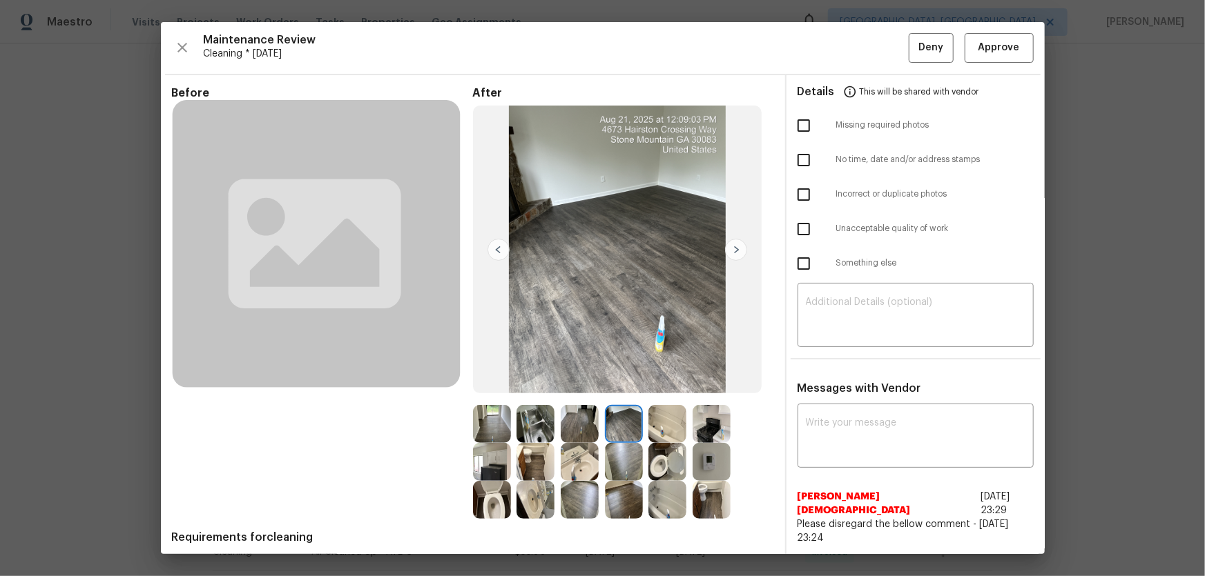
click at [574, 419] on img at bounding box center [580, 424] width 38 height 38
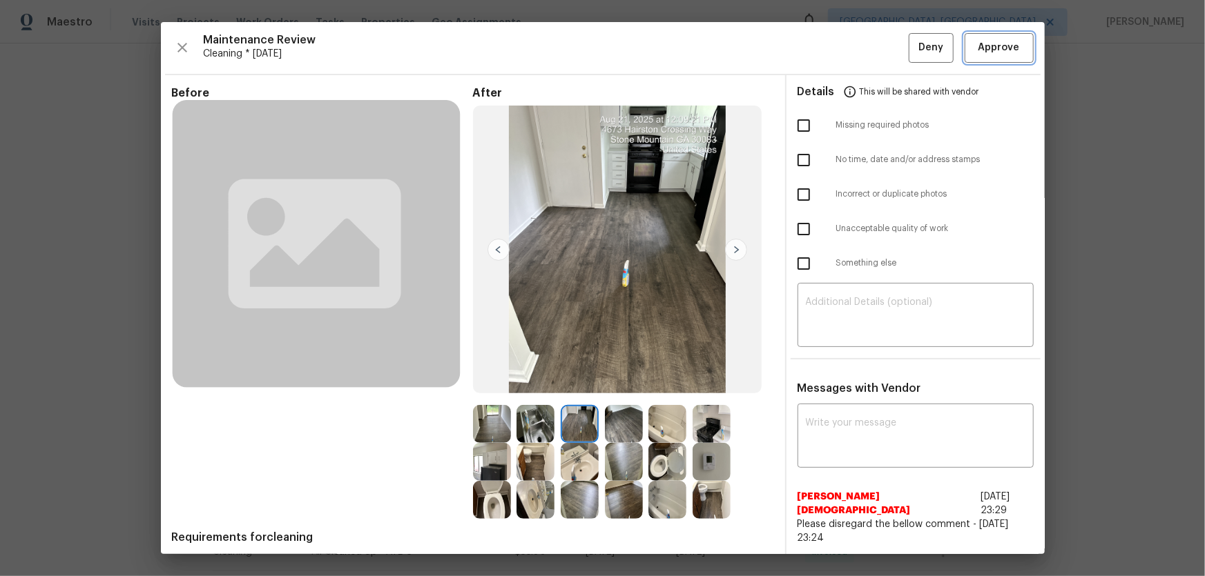
click at [978, 39] on span "Approve" at bounding box center [998, 47] width 41 height 17
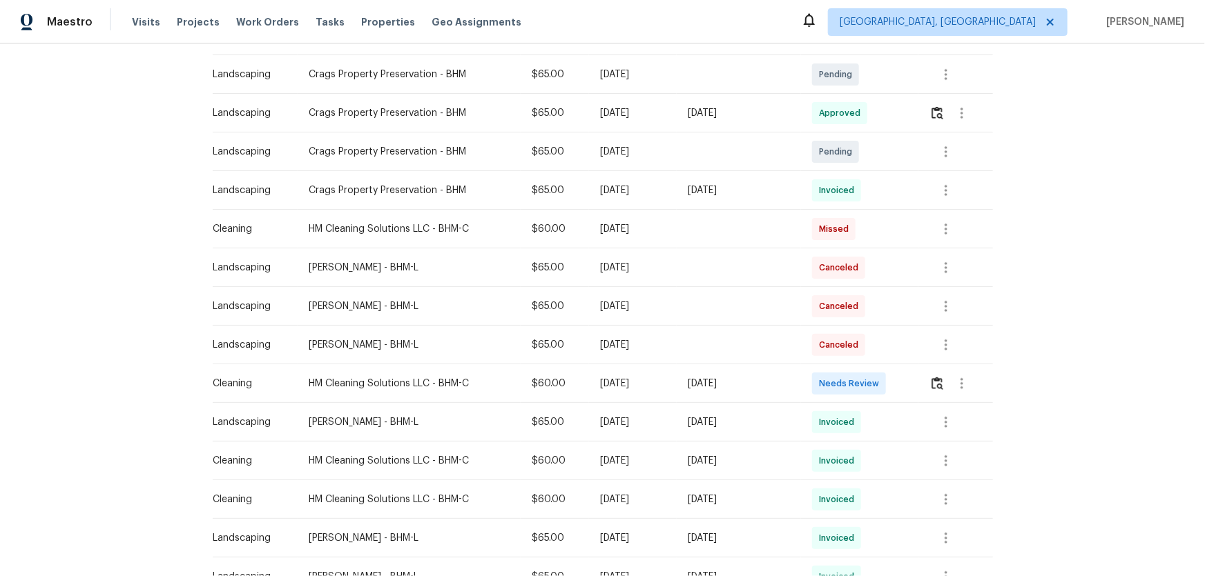
scroll to position [251, 0]
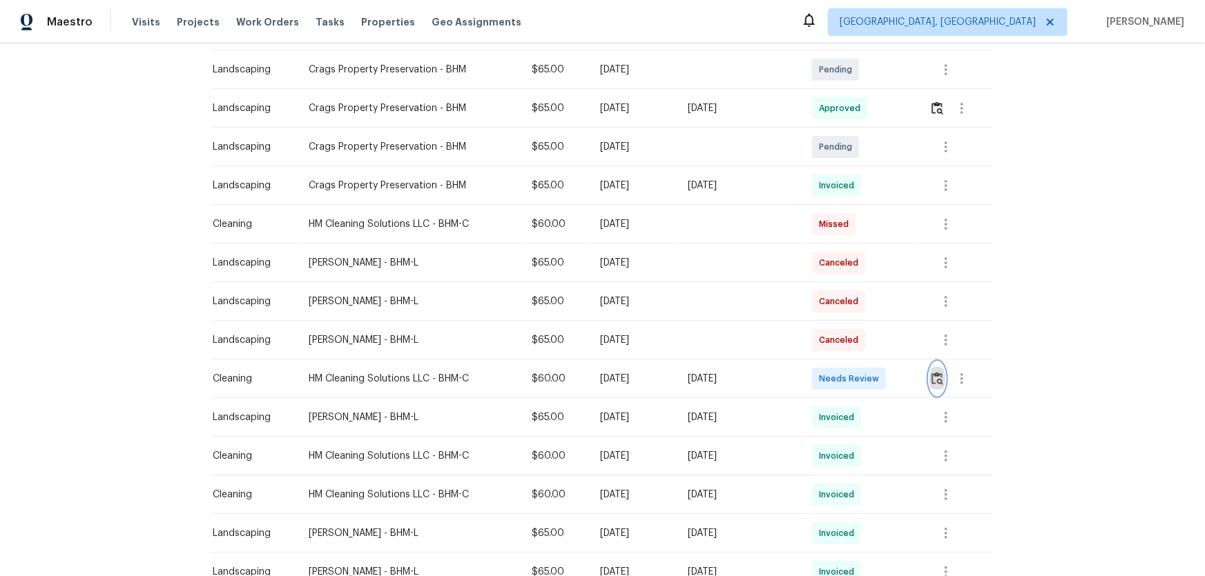
click at [857, 377] on img "button" at bounding box center [937, 378] width 12 height 13
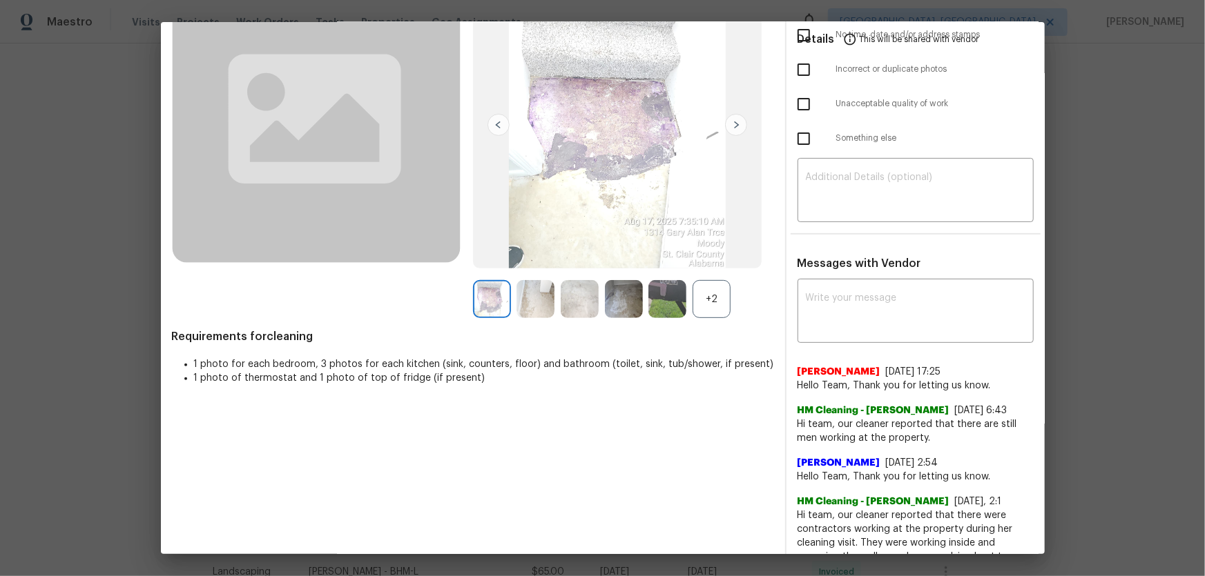
click at [710, 302] on div "+2" at bounding box center [711, 299] width 38 height 38
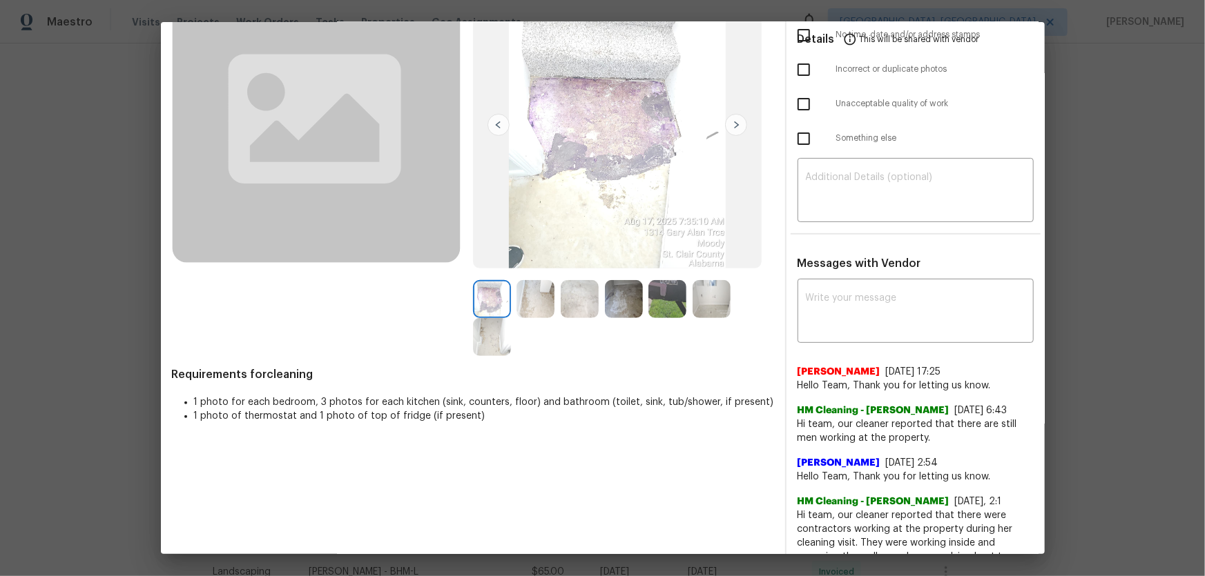
scroll to position [188, 0]
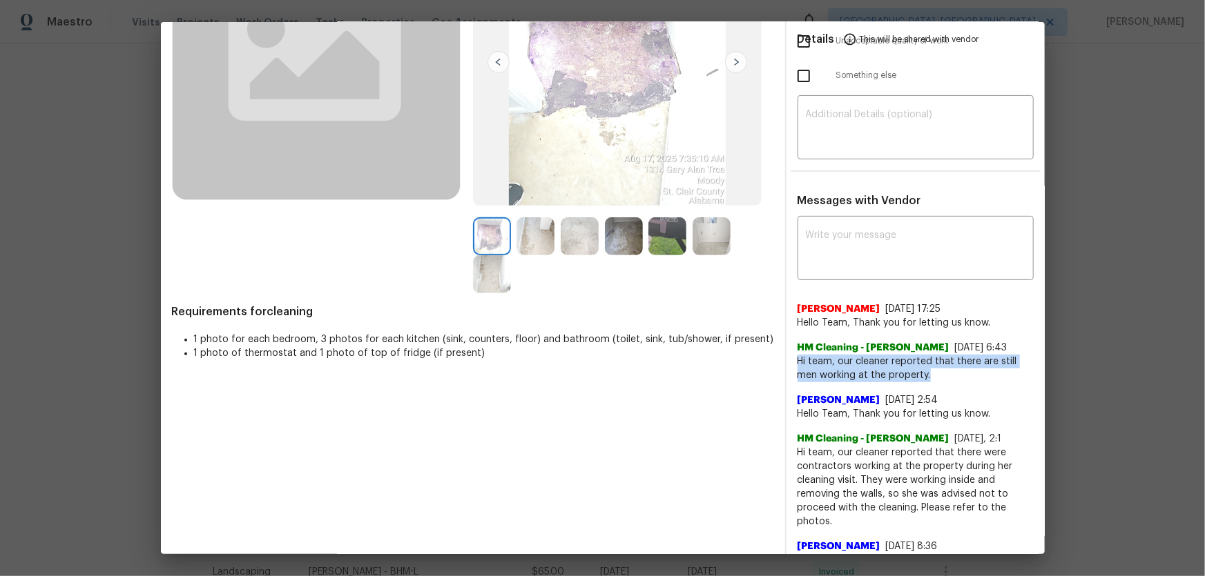
drag, startPoint x: 793, startPoint y: 353, endPoint x: 940, endPoint y: 373, distance: 148.4
click at [857, 373] on span "Hi team, our cleaner reported that there are still men working at the property." at bounding box center [915, 369] width 236 height 28
click at [857, 378] on span "Hi team, our cleaner reported that there are still men working at the property." at bounding box center [915, 369] width 236 height 28
drag, startPoint x: 831, startPoint y: 358, endPoint x: 953, endPoint y: 391, distance: 125.9
click at [857, 380] on div "[PERSON_NAME] [DATE] 17:25 Hello Team, Thank you for letting us know. HM Cleani…" at bounding box center [915, 490] width 236 height 398
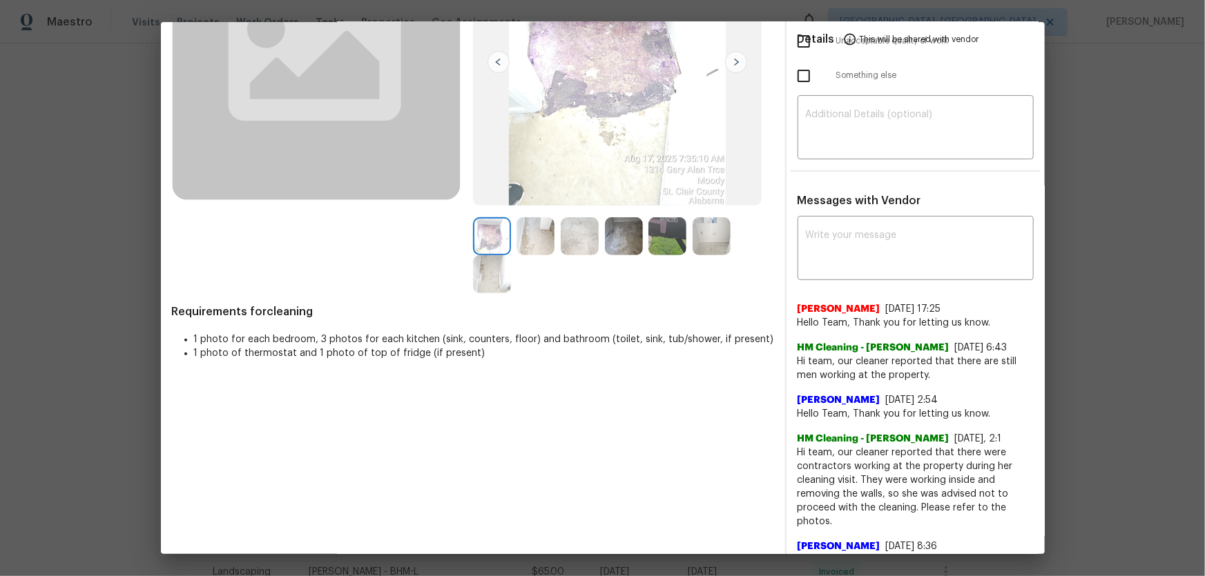
click at [857, 380] on div "Nirosha Banu 7/22/25, 2:54 Hello Team, Thank you for letting us know." at bounding box center [915, 401] width 236 height 39
drag, startPoint x: 833, startPoint y: 359, endPoint x: 933, endPoint y: 373, distance: 101.1
click at [857, 373] on span "Hi team, our cleaner reported that there are still men working at the property." at bounding box center [915, 369] width 236 height 28
copy span "our cleaner reported that there are still men working at the property."
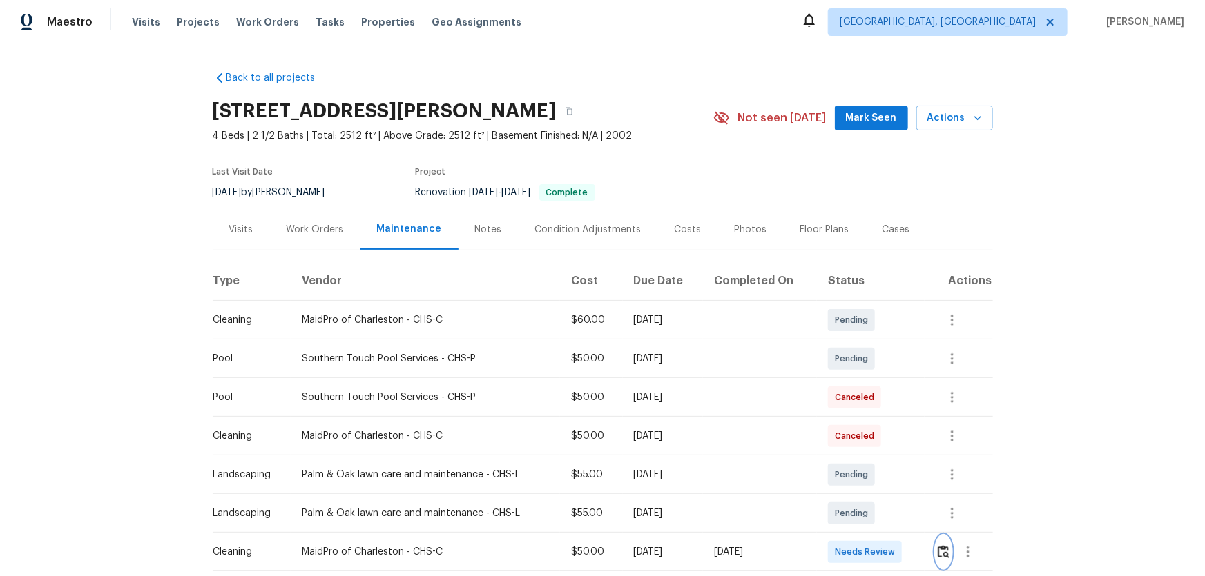
click at [857, 380] on img "button" at bounding box center [944, 551] width 12 height 13
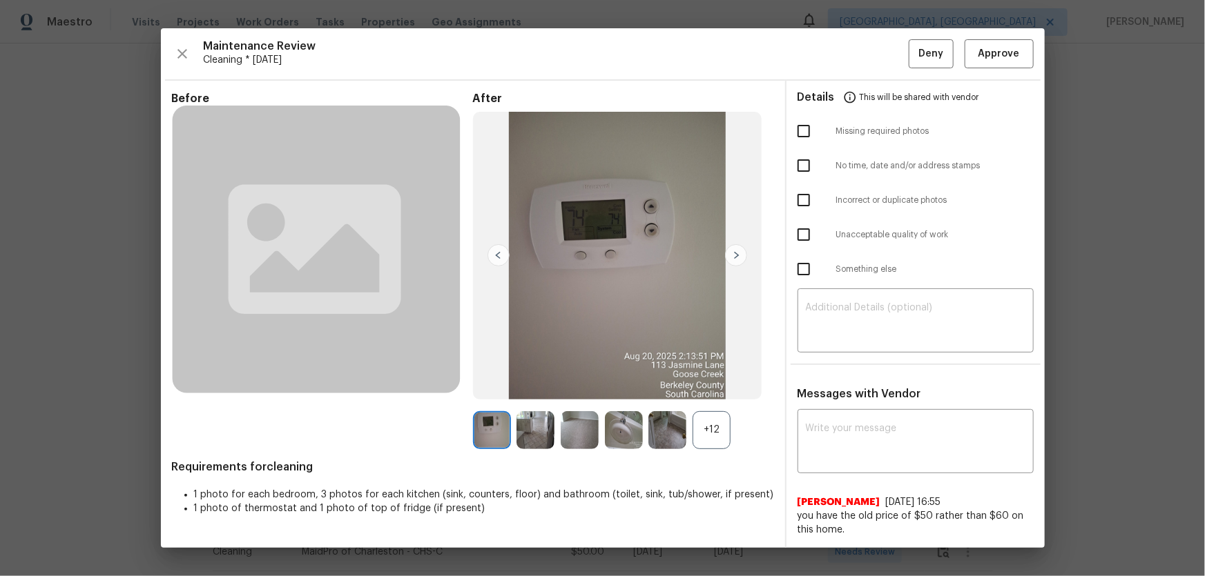
click at [702, 380] on div "+12" at bounding box center [711, 430] width 38 height 38
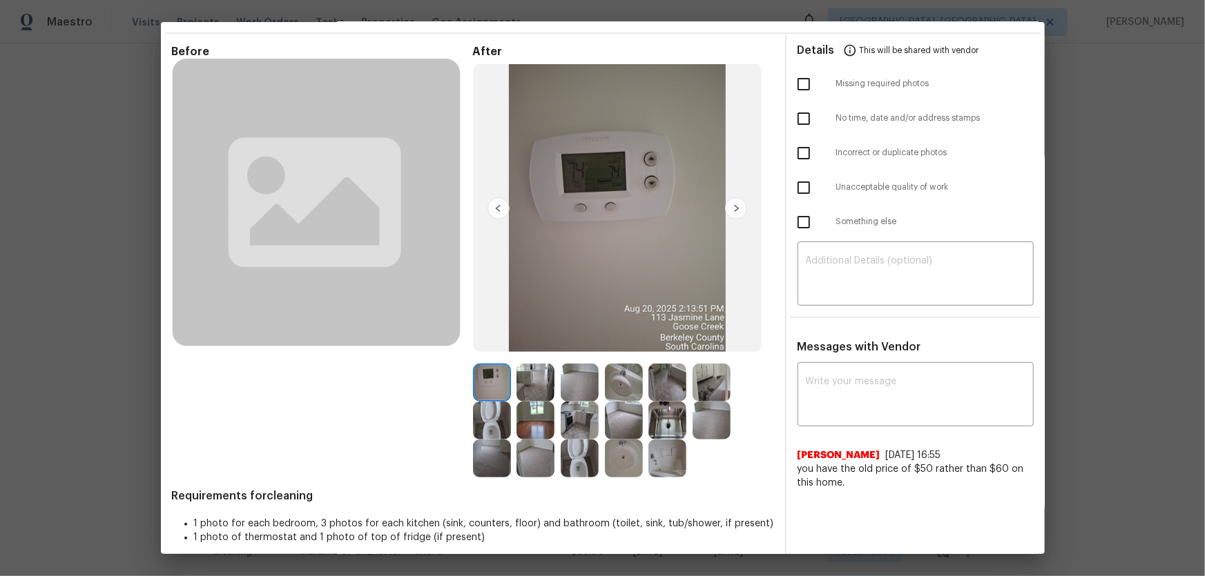
scroll to position [52, 0]
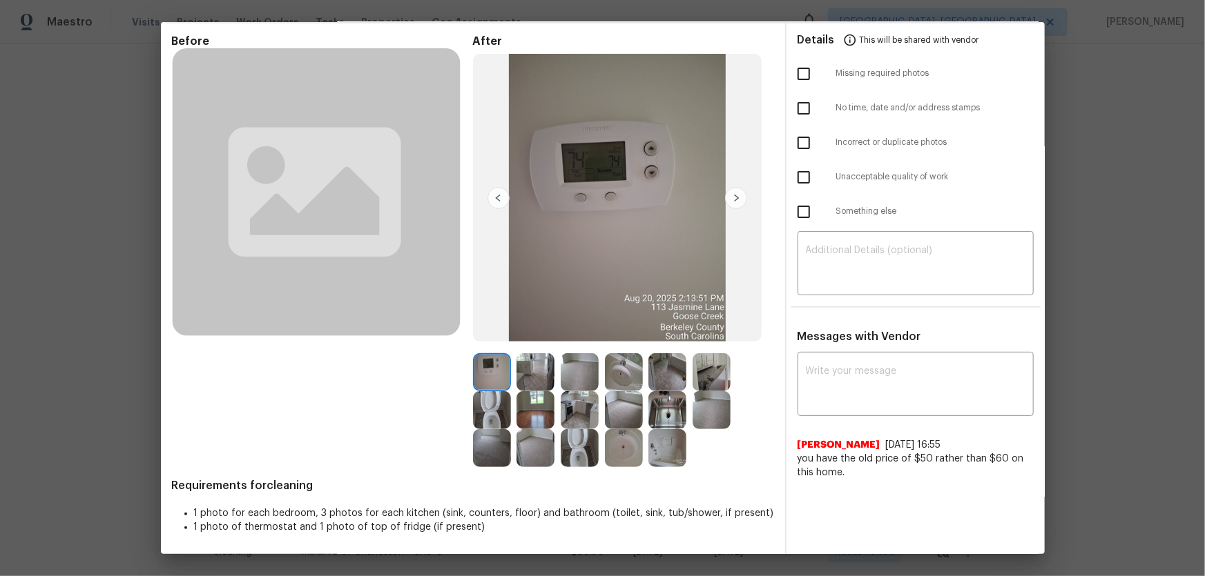
click at [572, 380] on img at bounding box center [580, 448] width 38 height 38
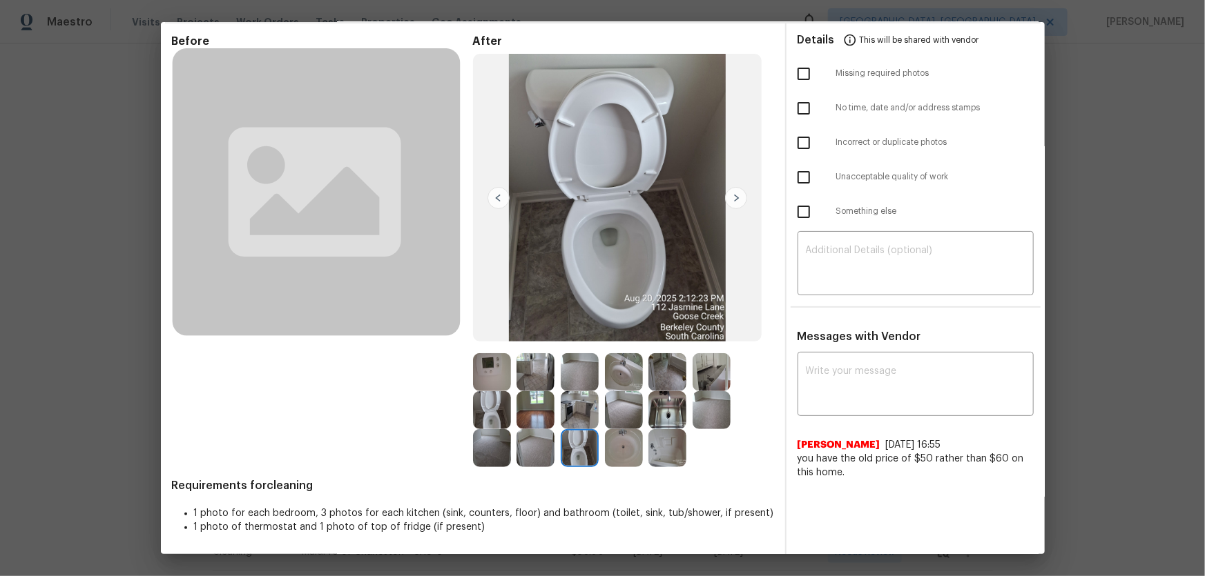
click at [496, 380] on img at bounding box center [492, 410] width 38 height 38
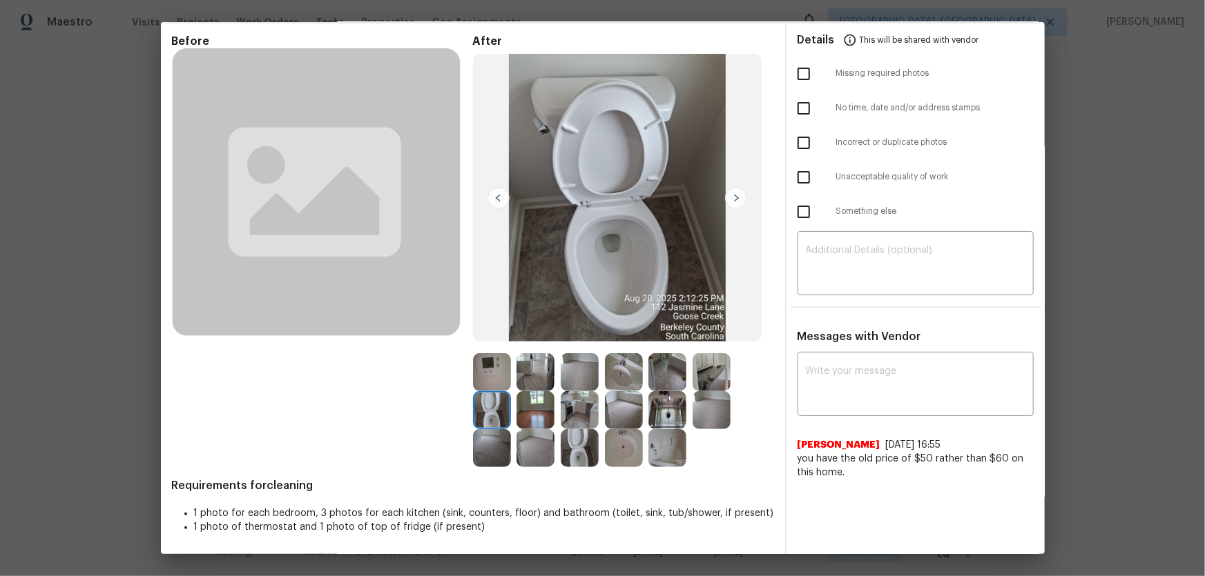
click at [619, 380] on img at bounding box center [624, 448] width 38 height 38
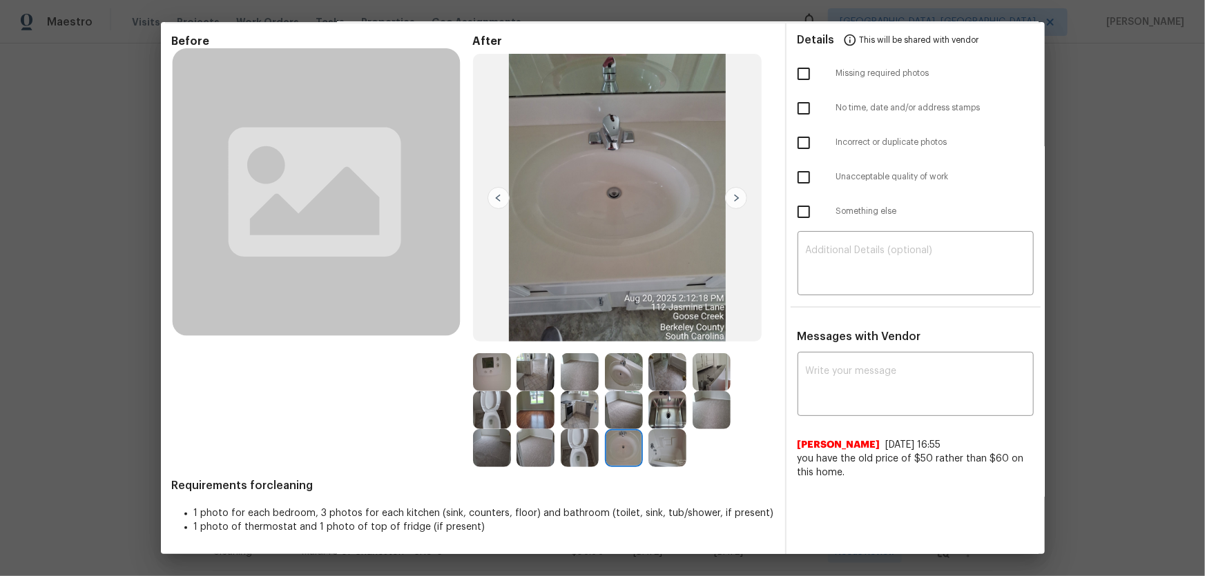
click at [621, 378] on img at bounding box center [624, 372] width 38 height 38
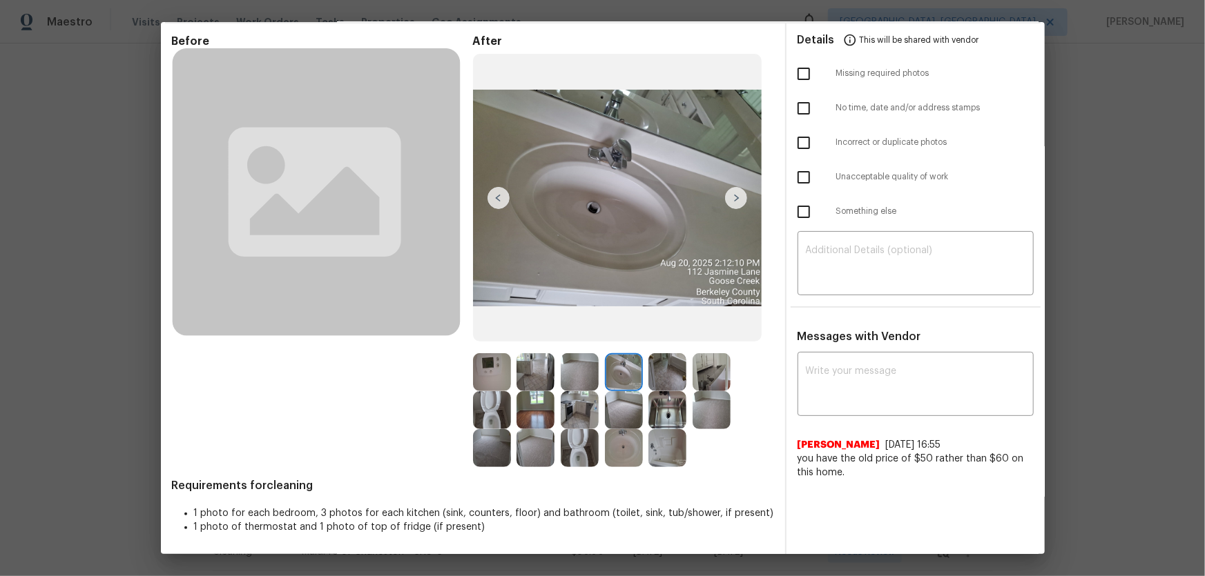
click at [669, 380] on img at bounding box center [667, 448] width 38 height 38
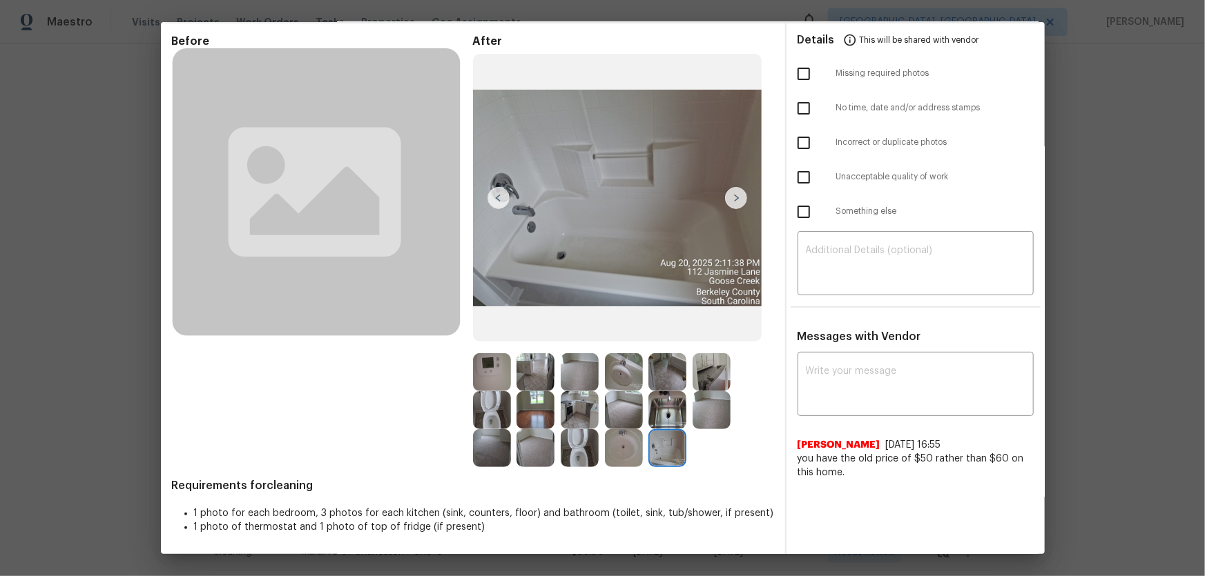
click at [486, 371] on img at bounding box center [492, 372] width 38 height 38
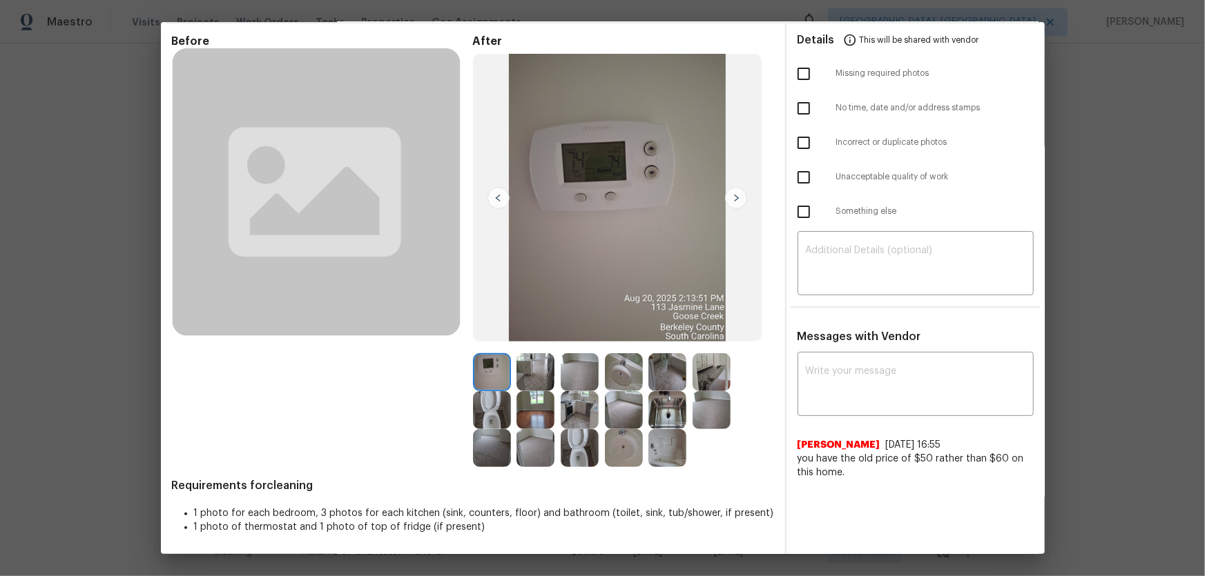
click at [521, 380] on img at bounding box center [535, 448] width 38 height 38
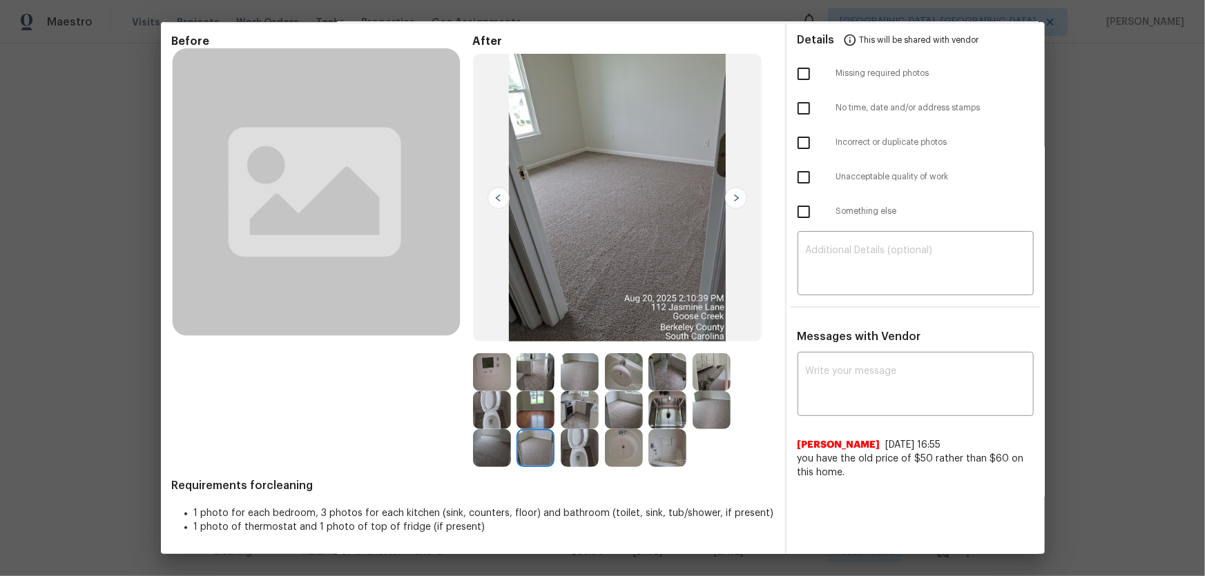
click at [498, 380] on img at bounding box center [492, 448] width 38 height 38
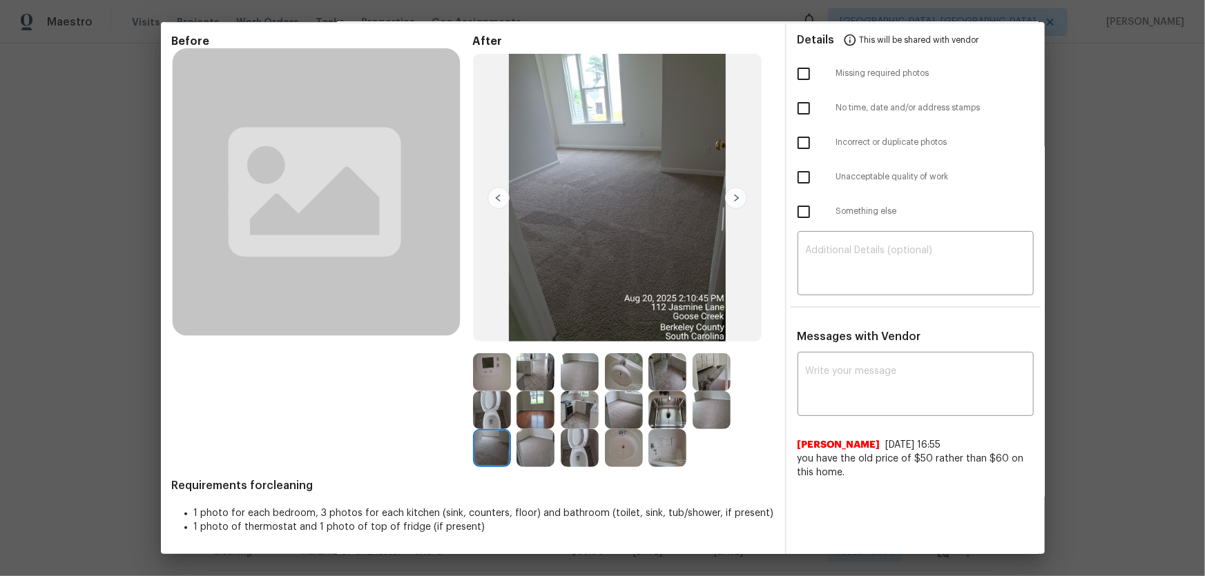
click at [630, 380] on img at bounding box center [624, 410] width 38 height 38
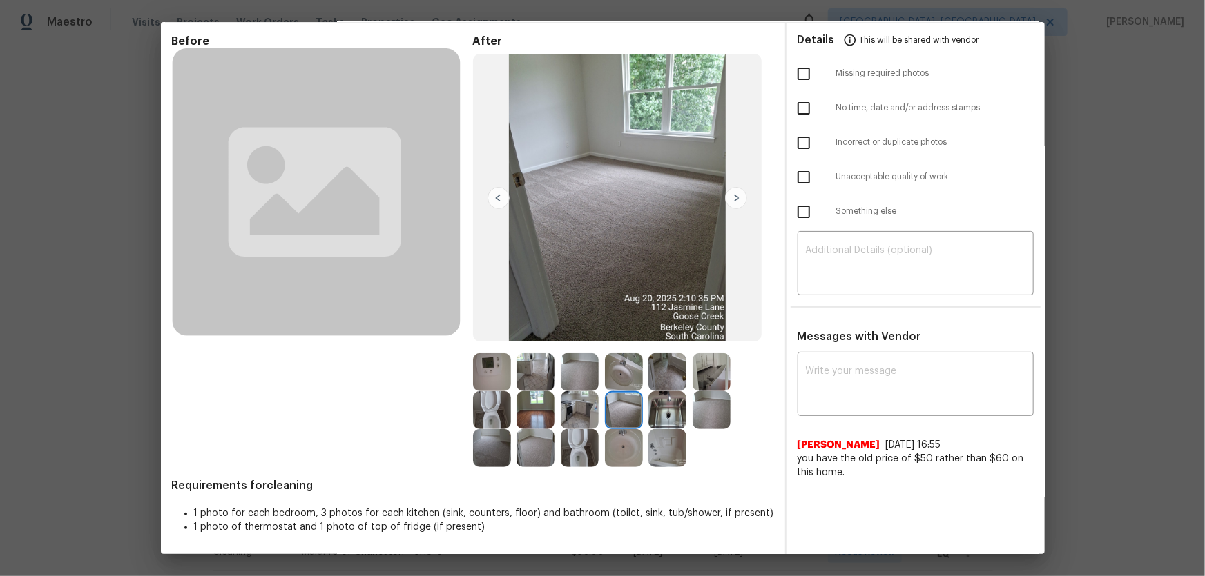
click at [567, 373] on img at bounding box center [580, 372] width 38 height 38
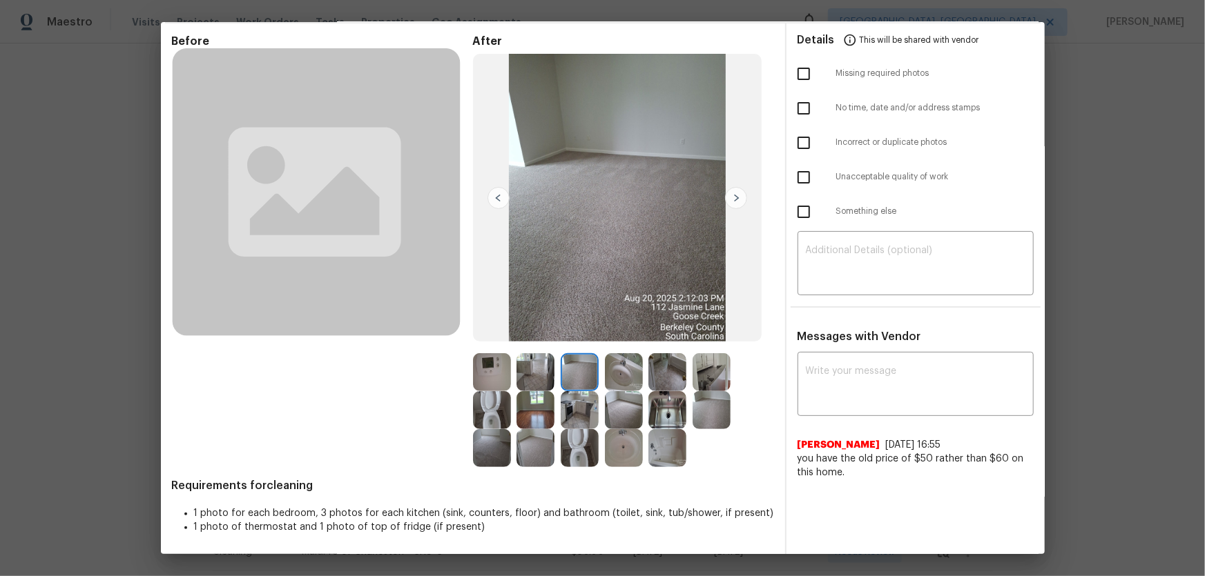
click at [662, 380] on img at bounding box center [667, 410] width 38 height 38
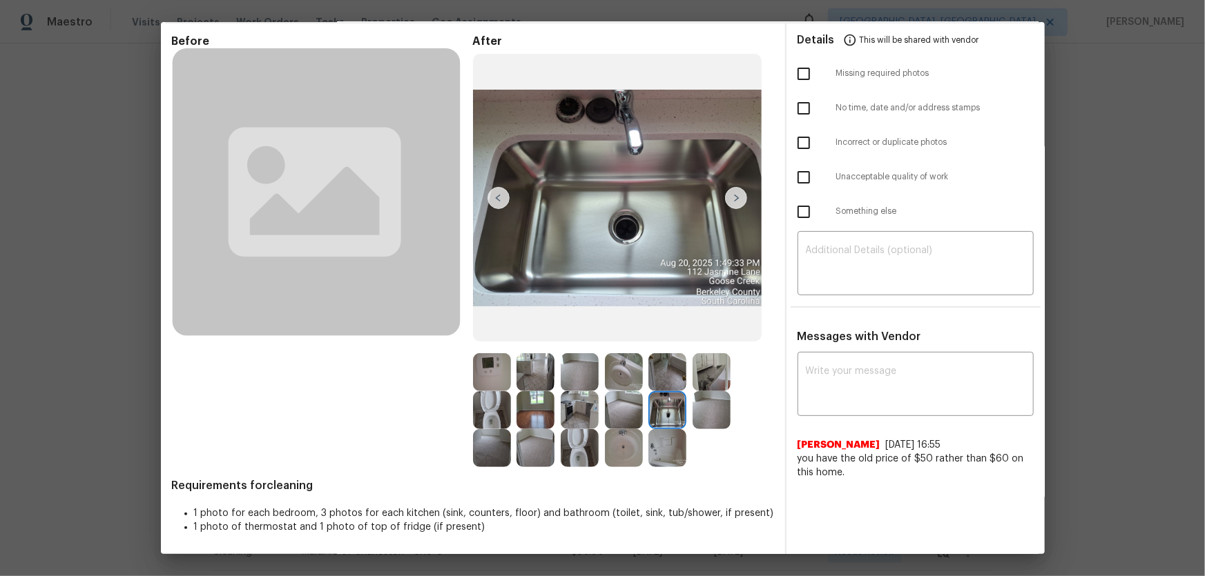
click at [562, 380] on img at bounding box center [580, 410] width 38 height 38
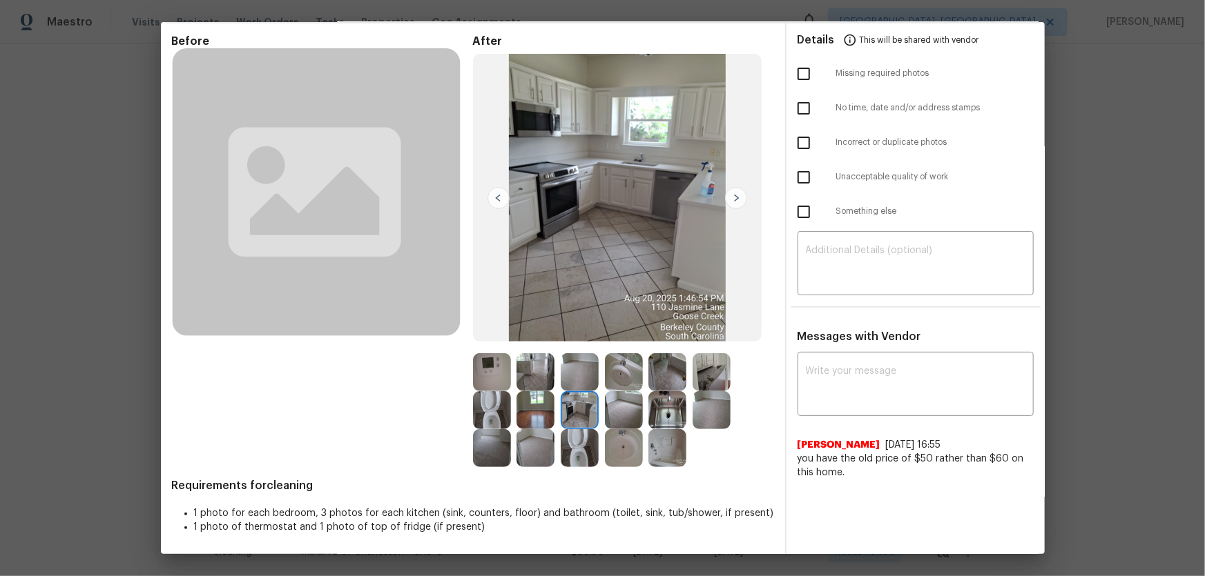
click at [706, 373] on img at bounding box center [711, 372] width 38 height 38
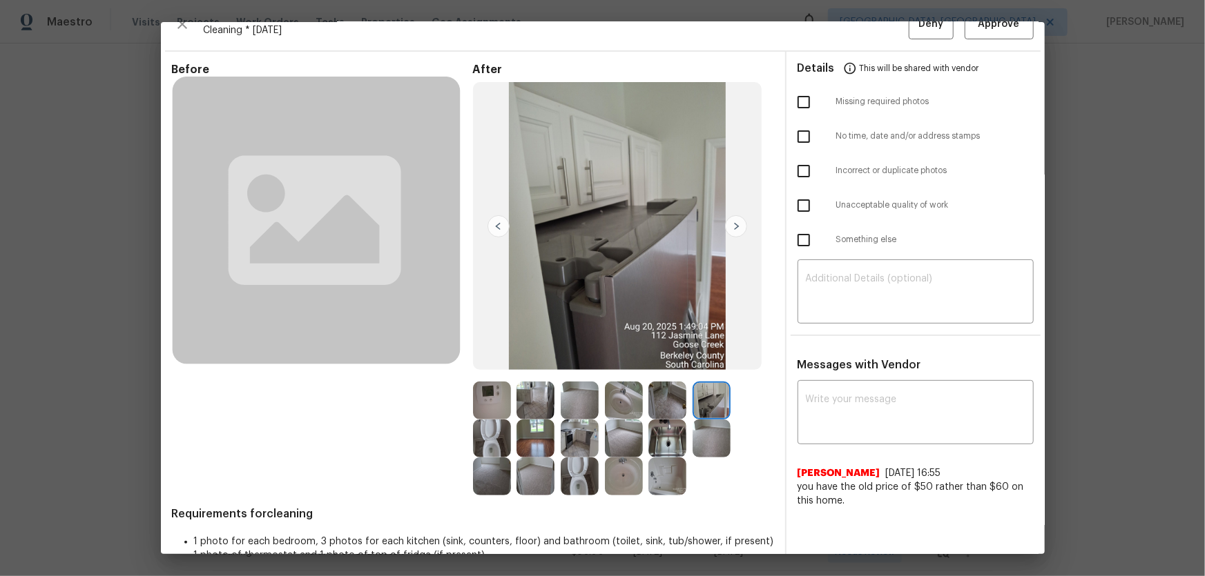
scroll to position [0, 0]
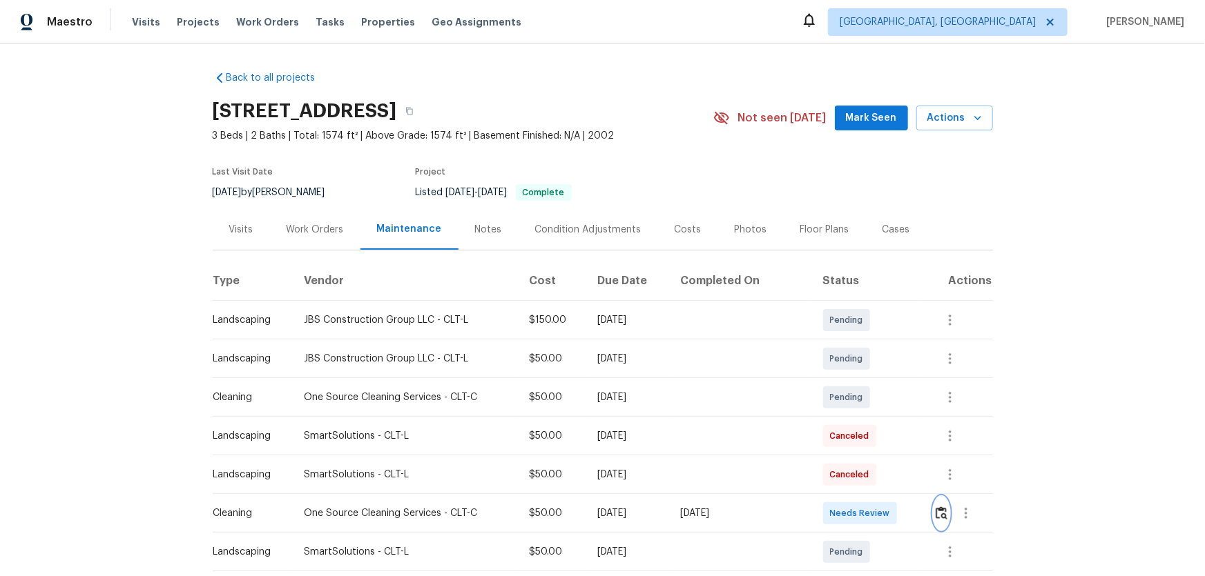
click at [857, 380] on img "button" at bounding box center [941, 513] width 12 height 13
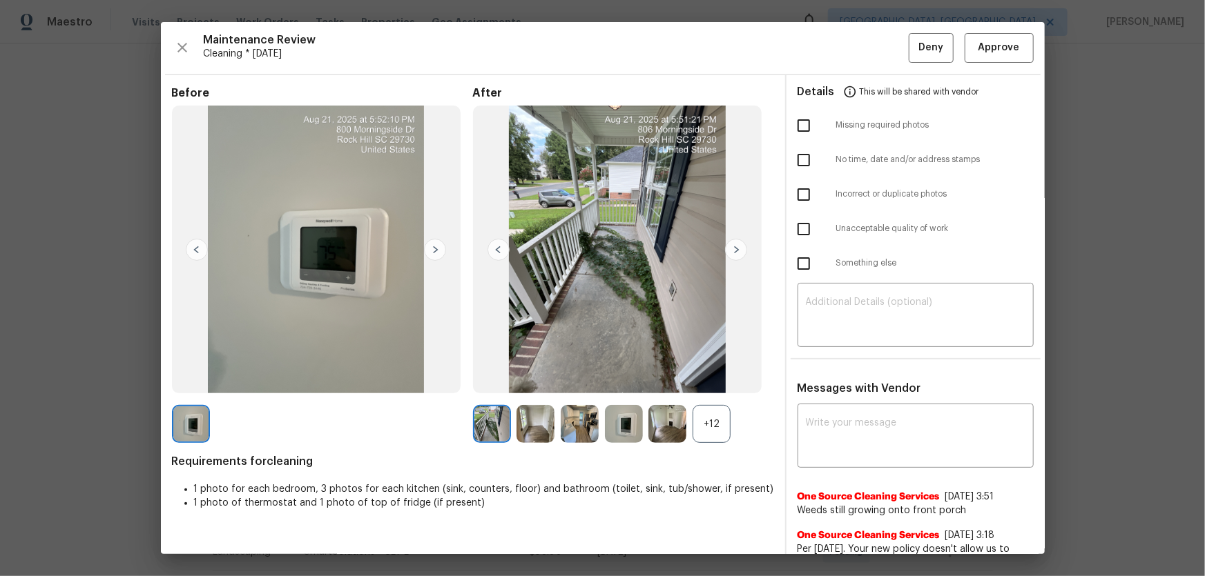
click at [708, 380] on div "+12" at bounding box center [711, 424] width 38 height 38
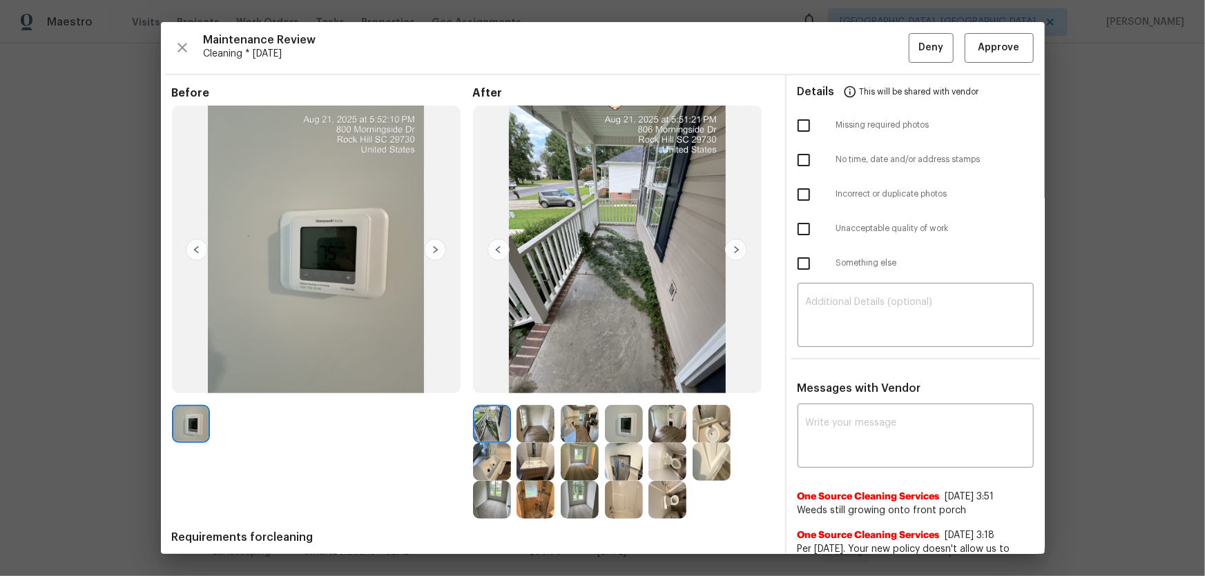
scroll to position [125, 0]
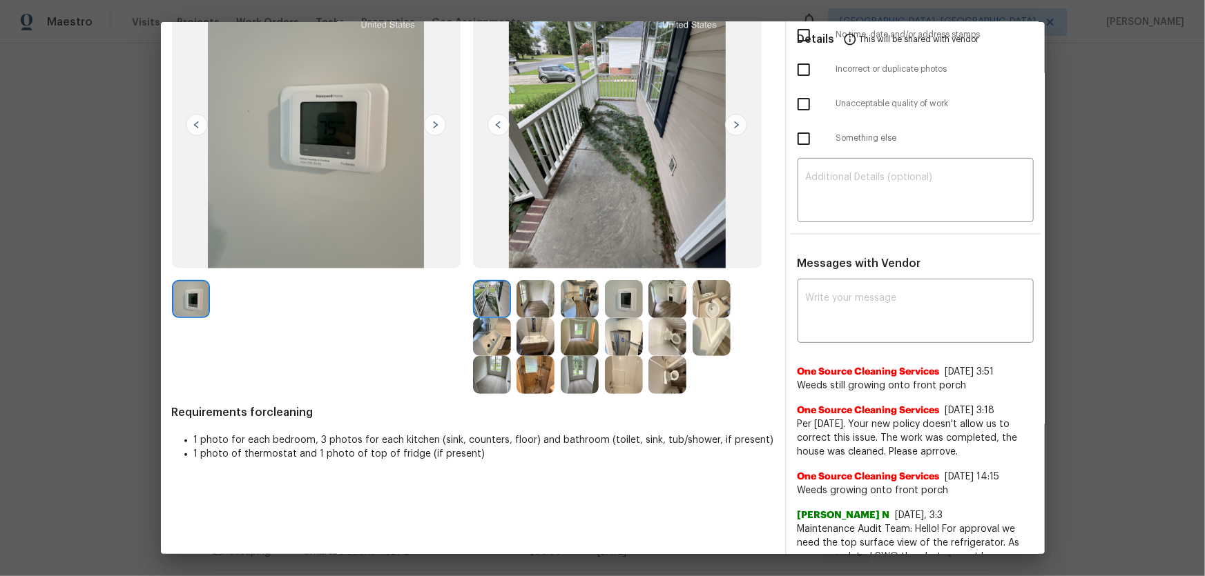
click at [621, 303] on img at bounding box center [624, 299] width 38 height 38
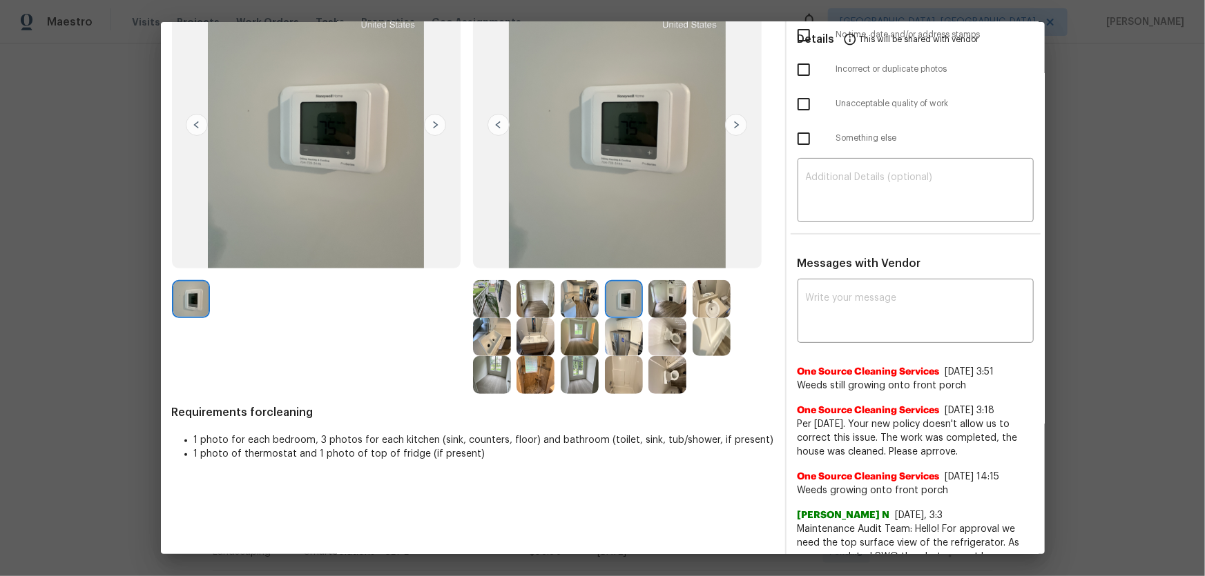
click at [665, 372] on img at bounding box center [667, 375] width 38 height 38
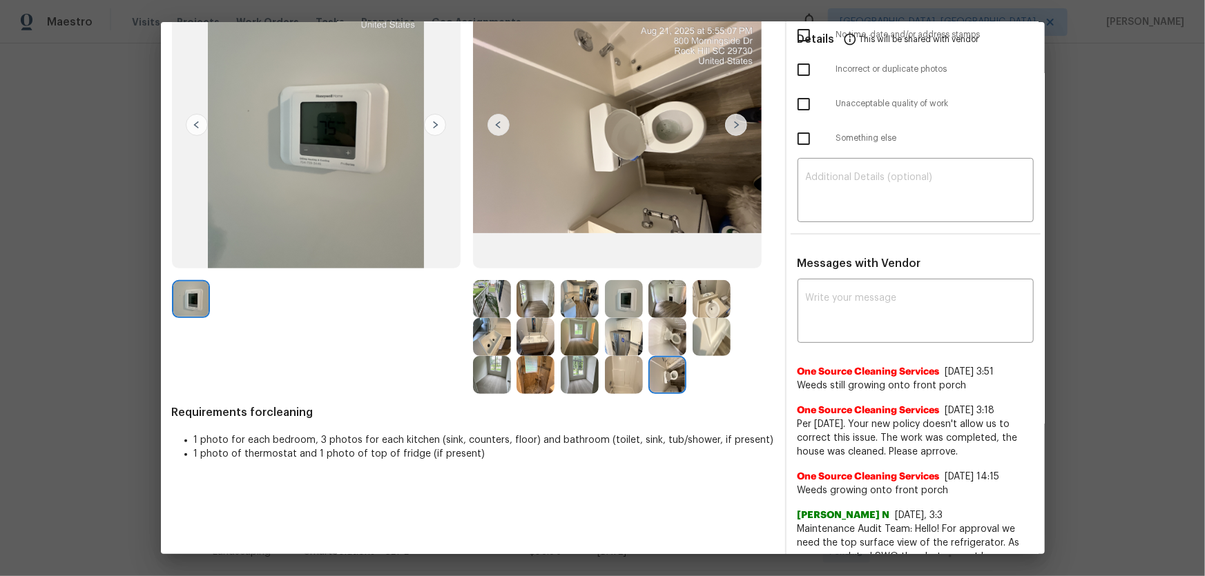
click at [668, 333] on img at bounding box center [667, 337] width 38 height 38
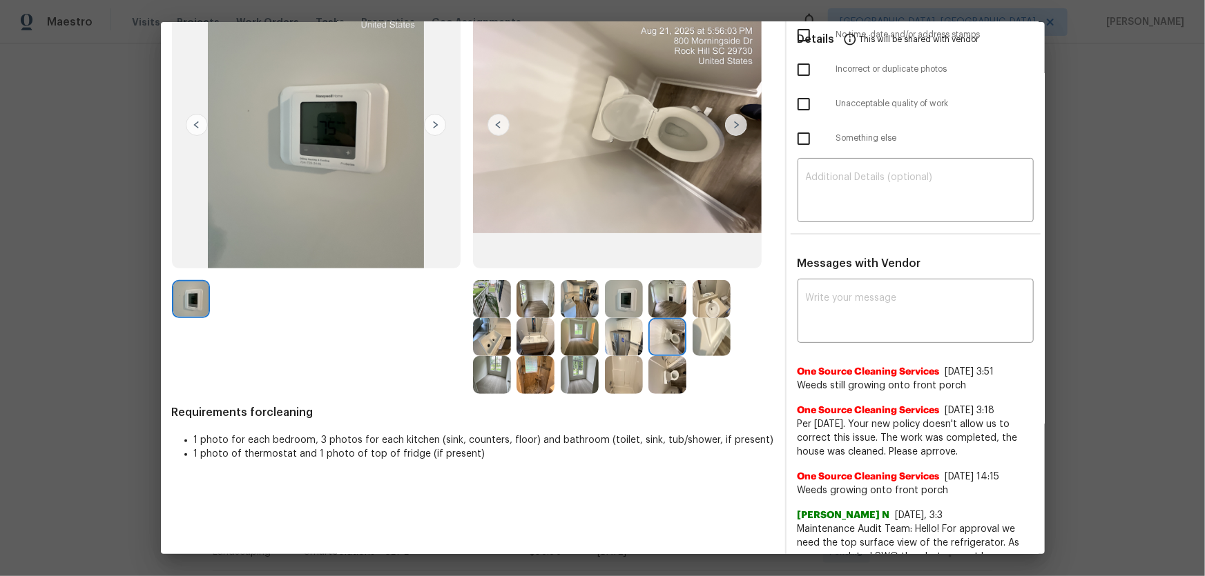
click at [720, 293] on img at bounding box center [711, 299] width 38 height 38
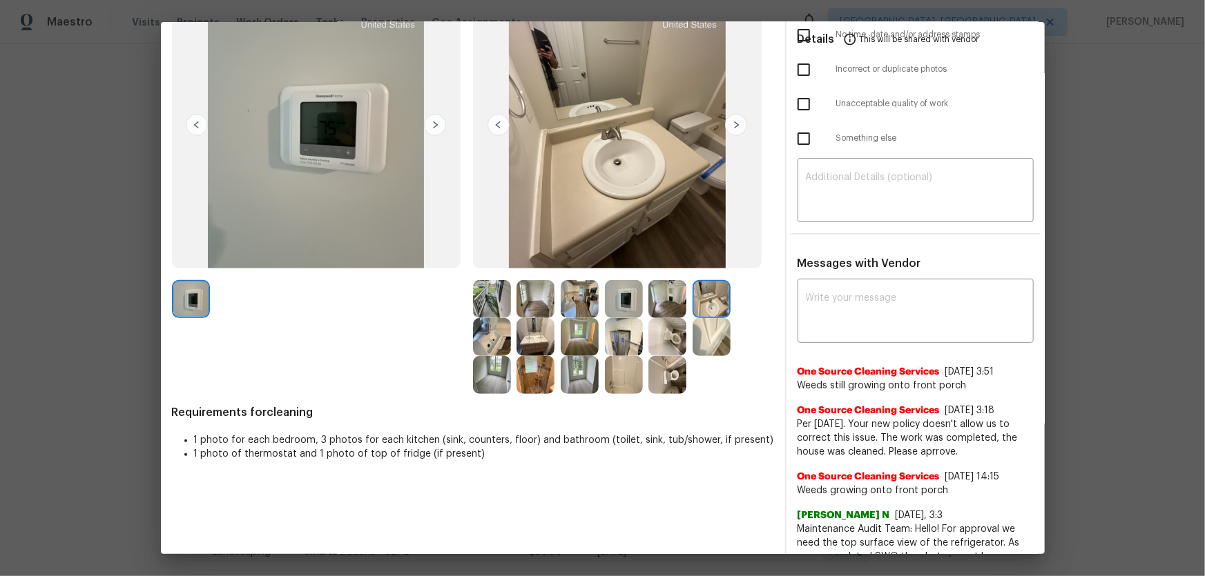
click at [539, 338] on img at bounding box center [535, 337] width 38 height 38
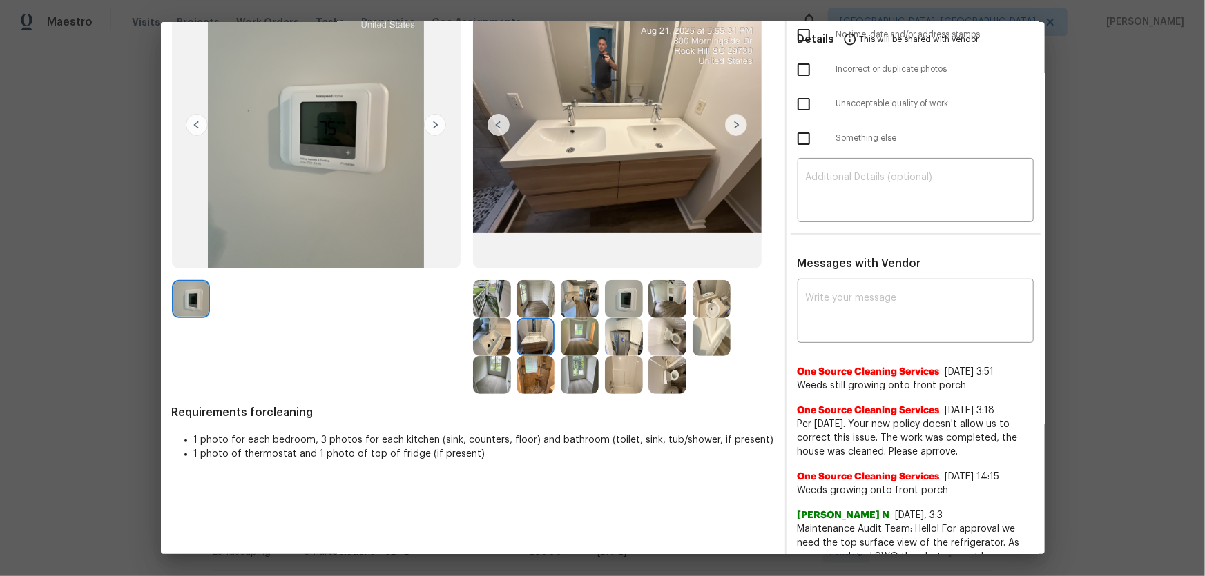
click at [614, 380] on img at bounding box center [624, 375] width 38 height 38
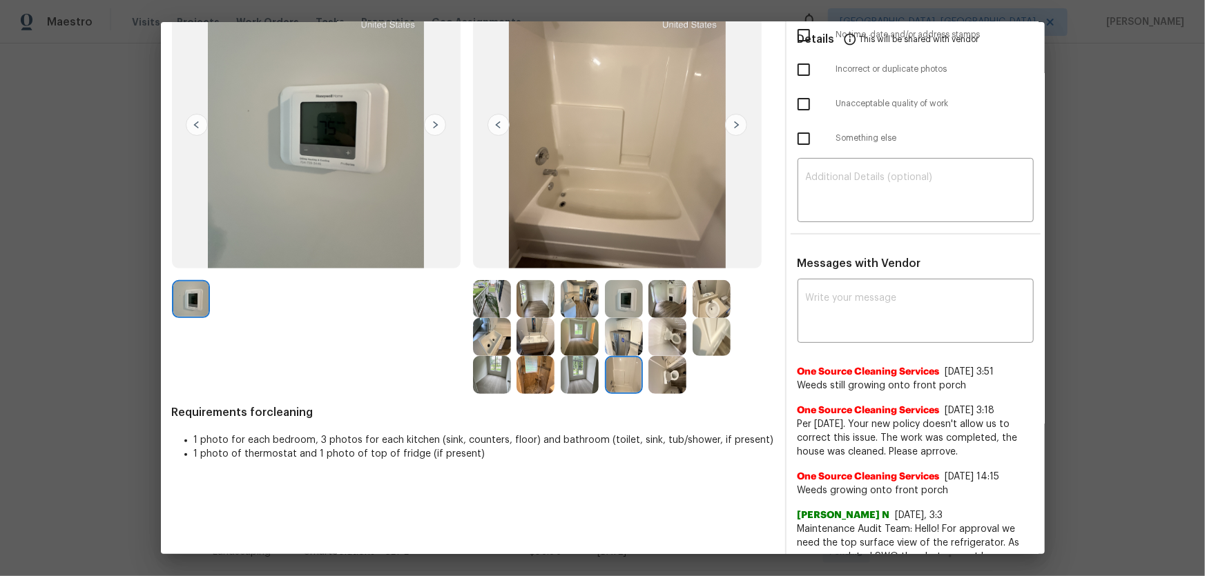
click at [492, 344] on img at bounding box center [492, 337] width 38 height 38
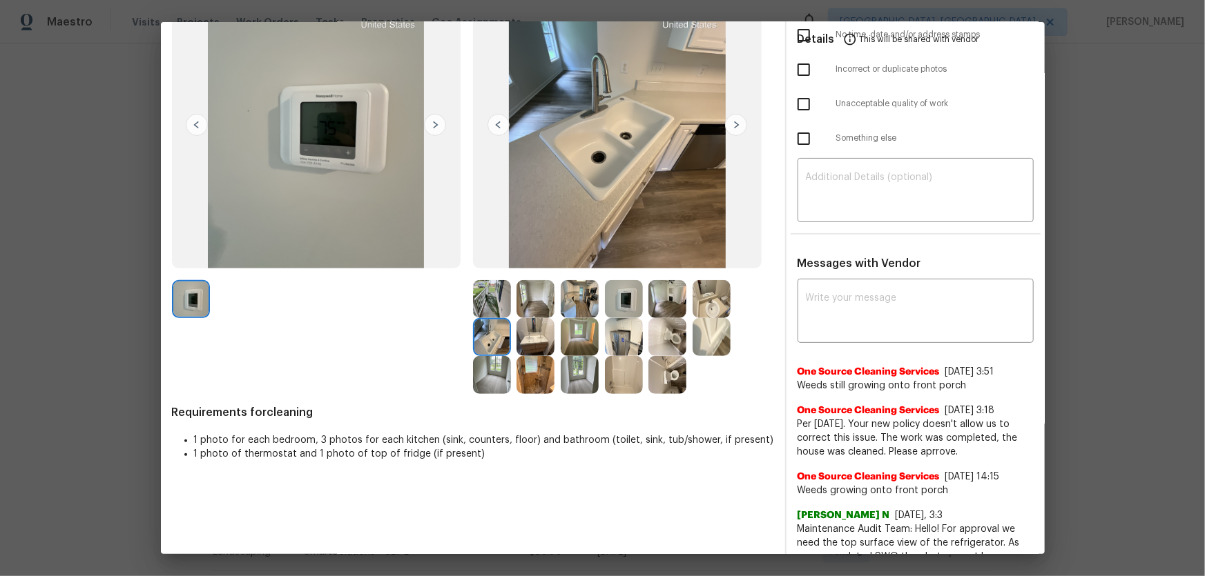
click at [490, 311] on img at bounding box center [492, 299] width 38 height 38
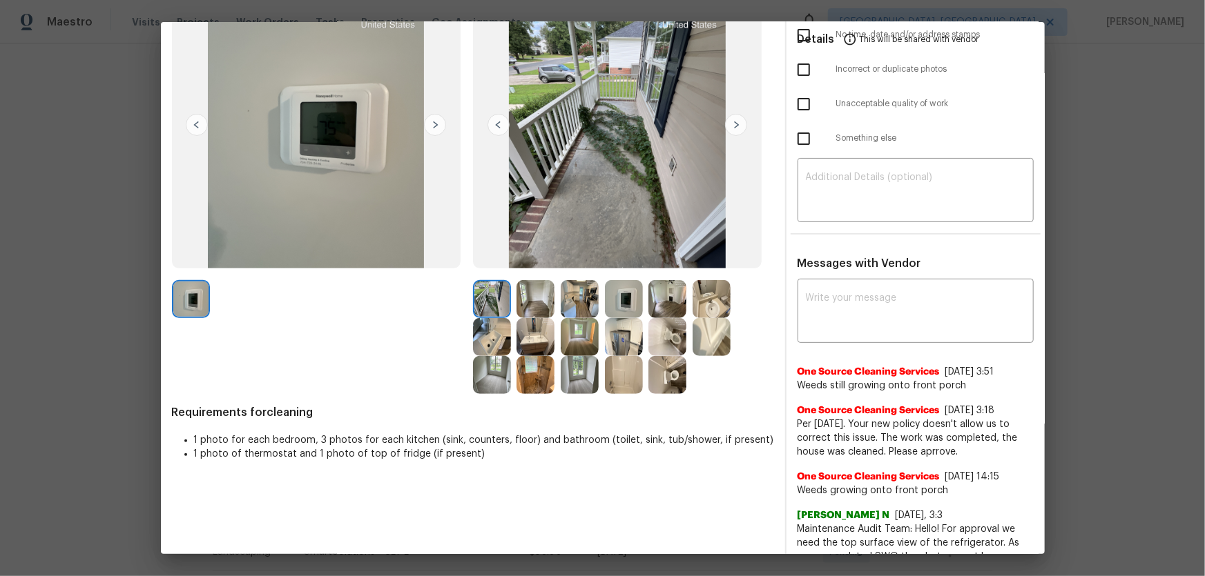
click at [697, 333] on img at bounding box center [711, 337] width 38 height 38
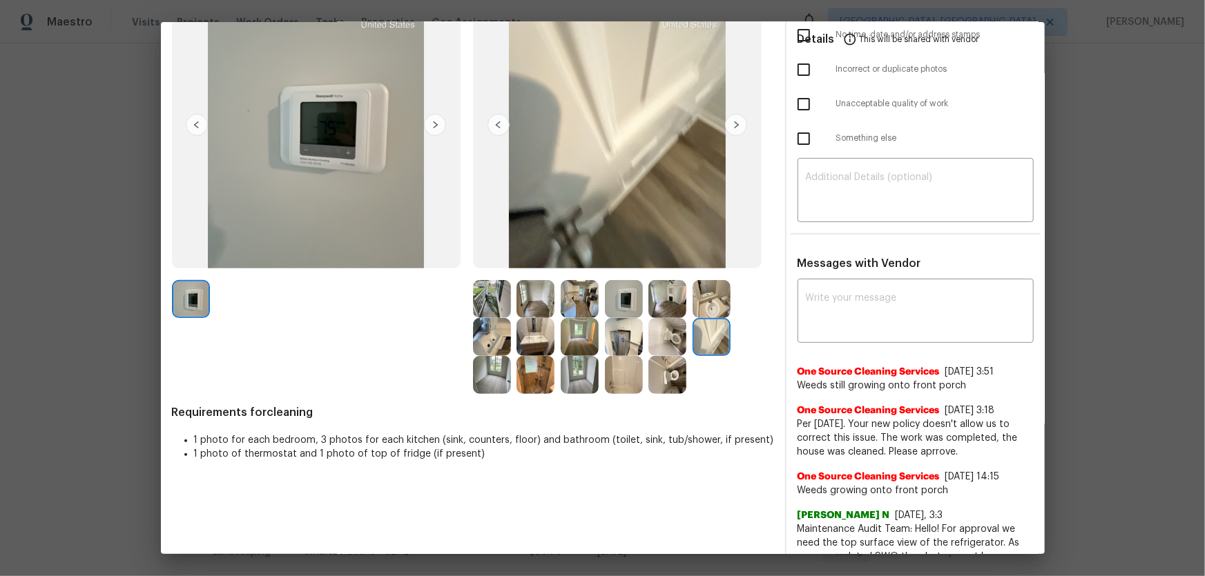
click at [621, 380] on img at bounding box center [624, 375] width 38 height 38
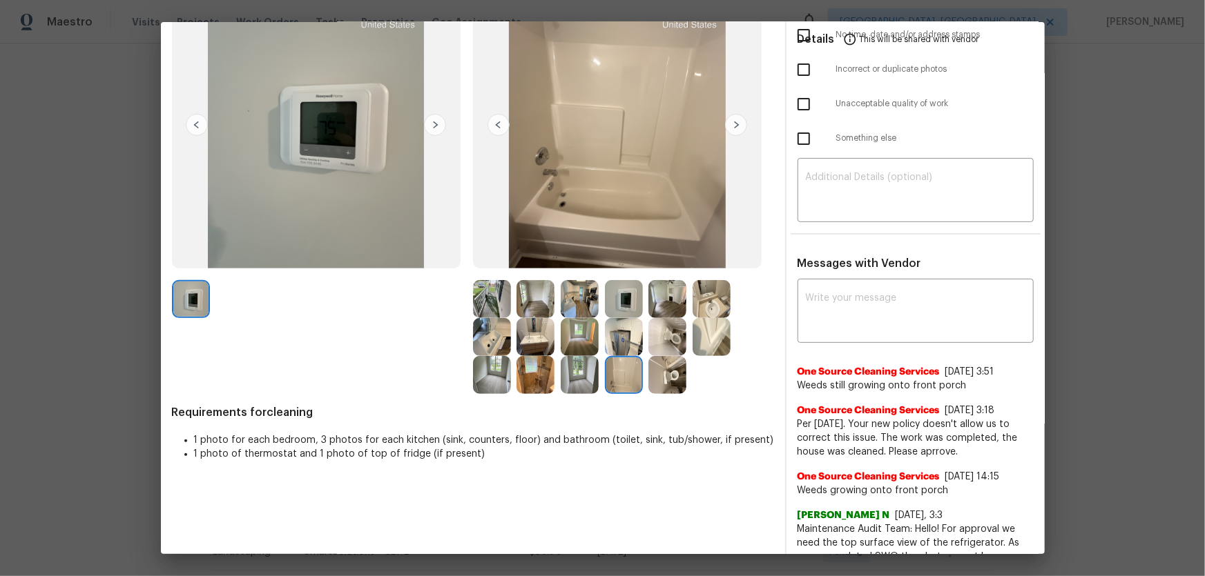
click at [621, 335] on img at bounding box center [624, 337] width 38 height 38
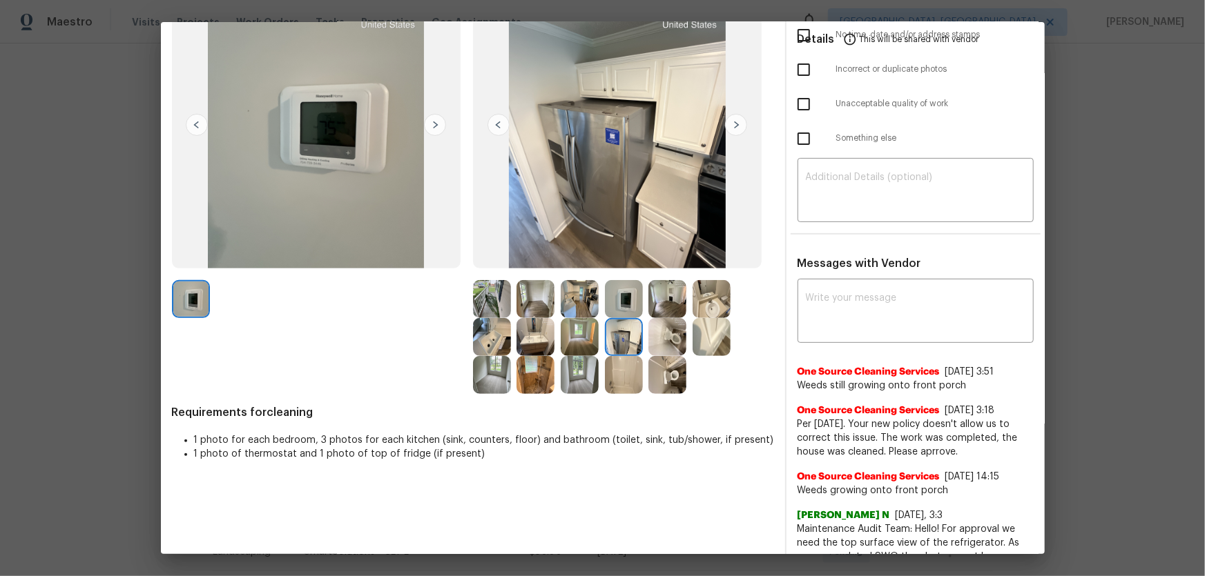
click at [543, 378] on img at bounding box center [535, 375] width 38 height 38
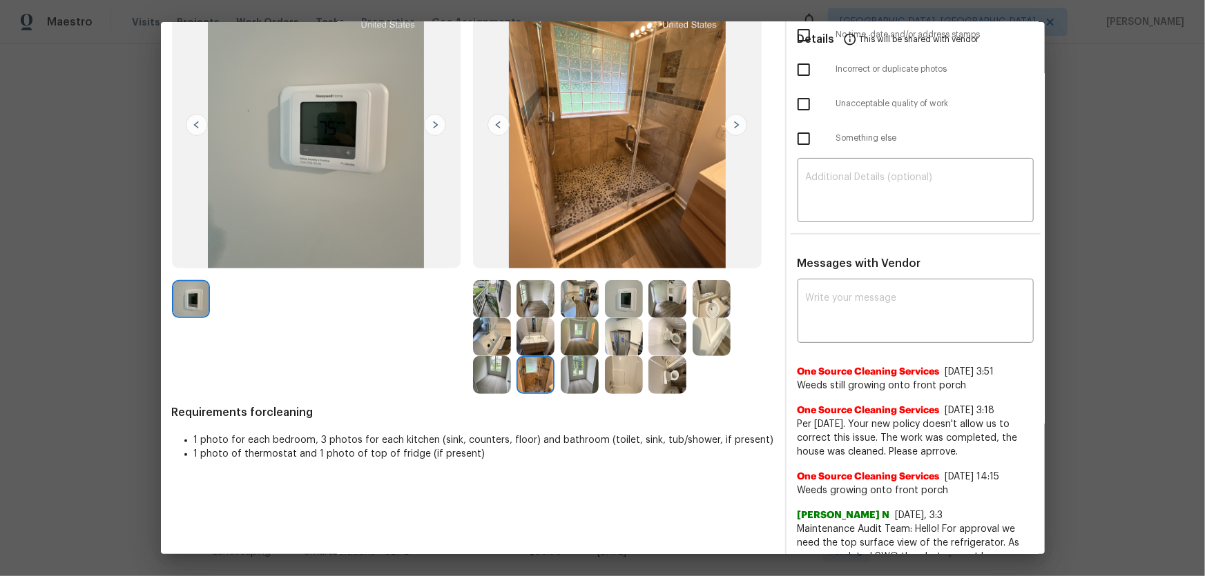
click at [501, 335] on img at bounding box center [492, 337] width 38 height 38
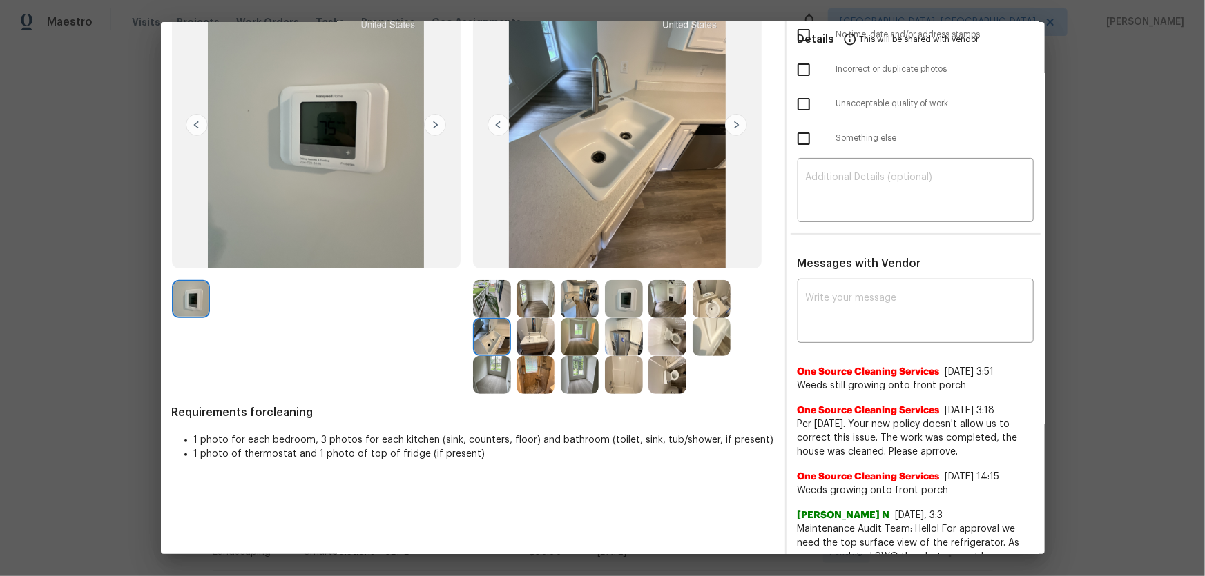
click at [552, 341] on div at bounding box center [538, 337] width 44 height 38
click at [531, 297] on img at bounding box center [535, 299] width 38 height 38
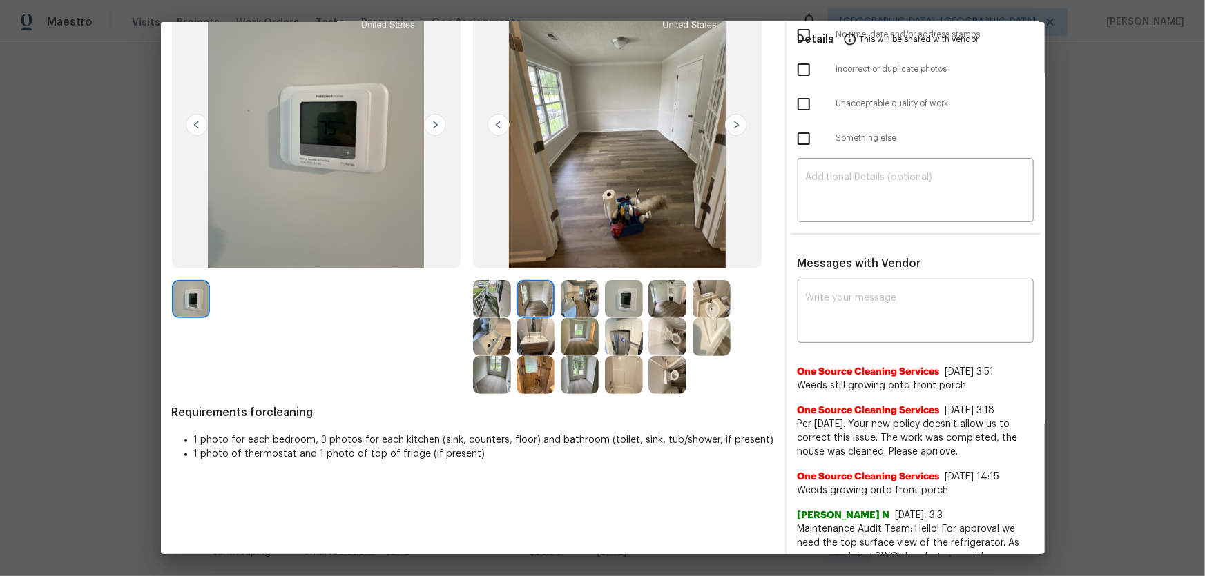
click at [493, 376] on img at bounding box center [492, 375] width 38 height 38
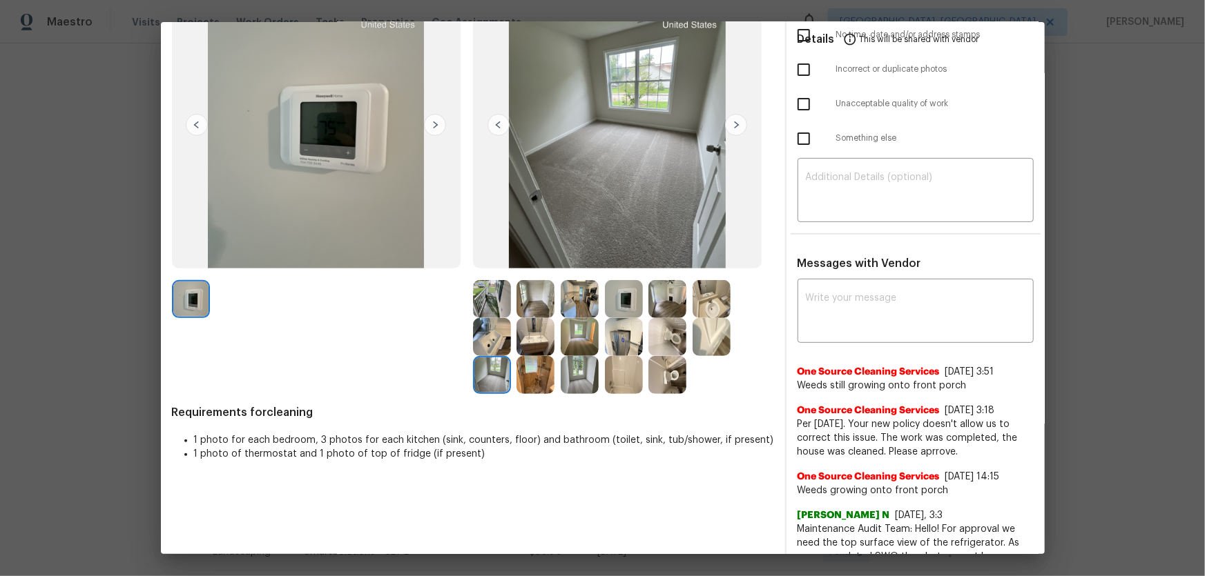
click at [566, 376] on img at bounding box center [580, 375] width 38 height 38
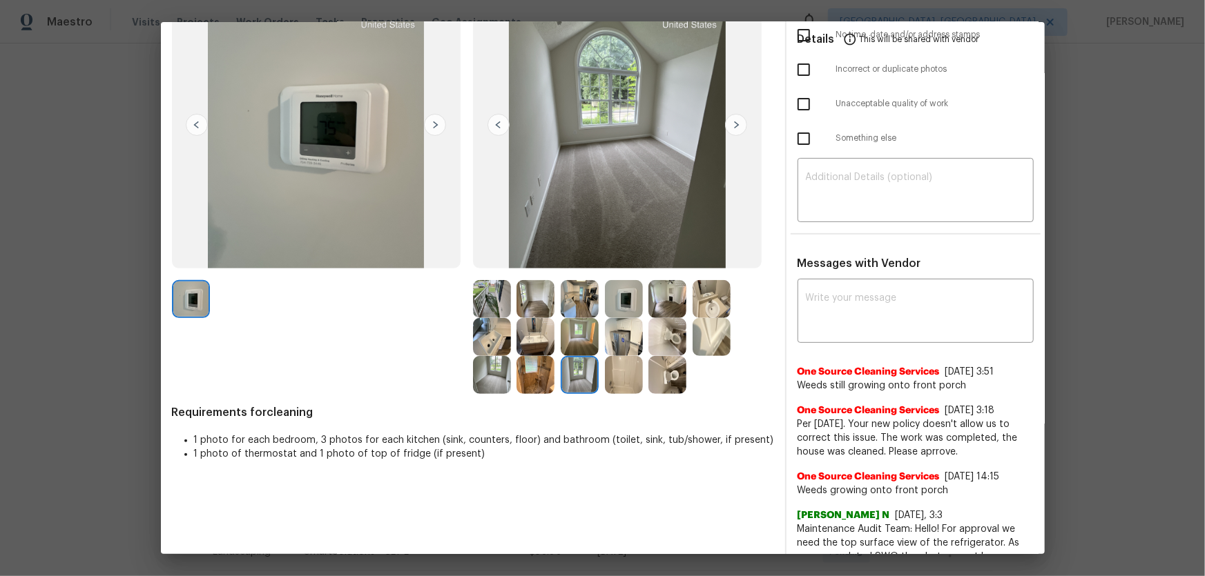
click at [570, 344] on img at bounding box center [580, 337] width 38 height 38
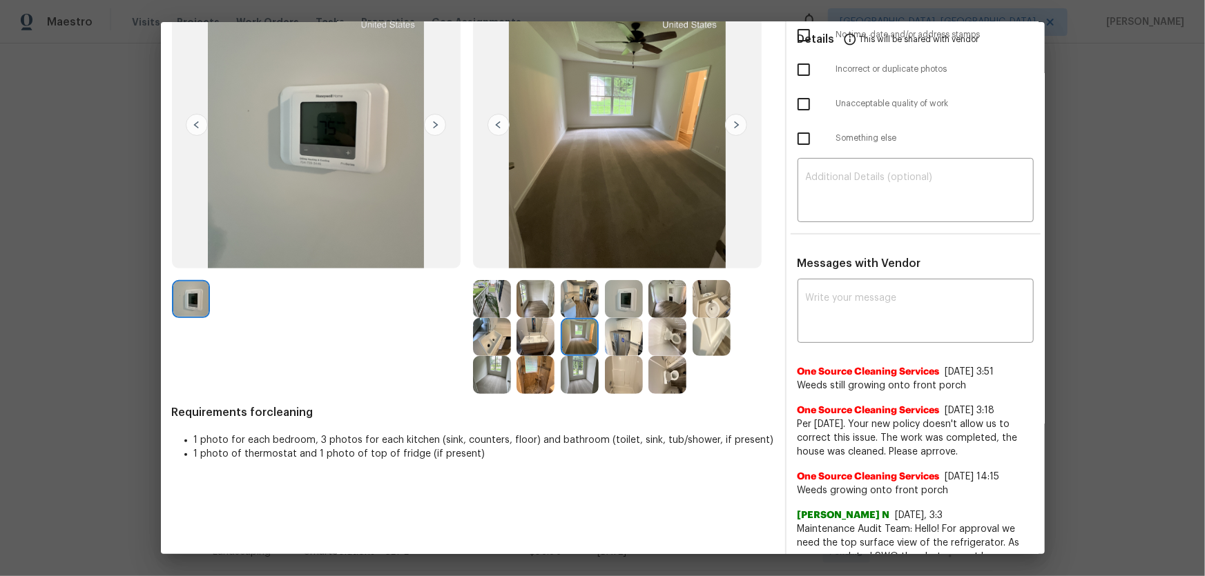
click at [624, 310] on img at bounding box center [624, 299] width 38 height 38
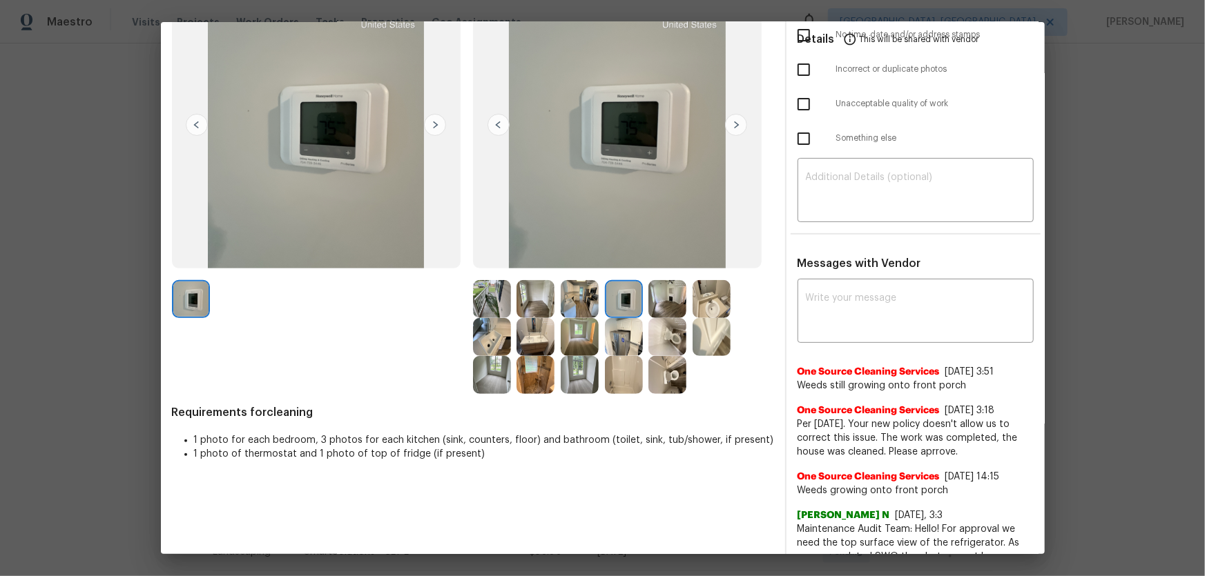
scroll to position [0, 0]
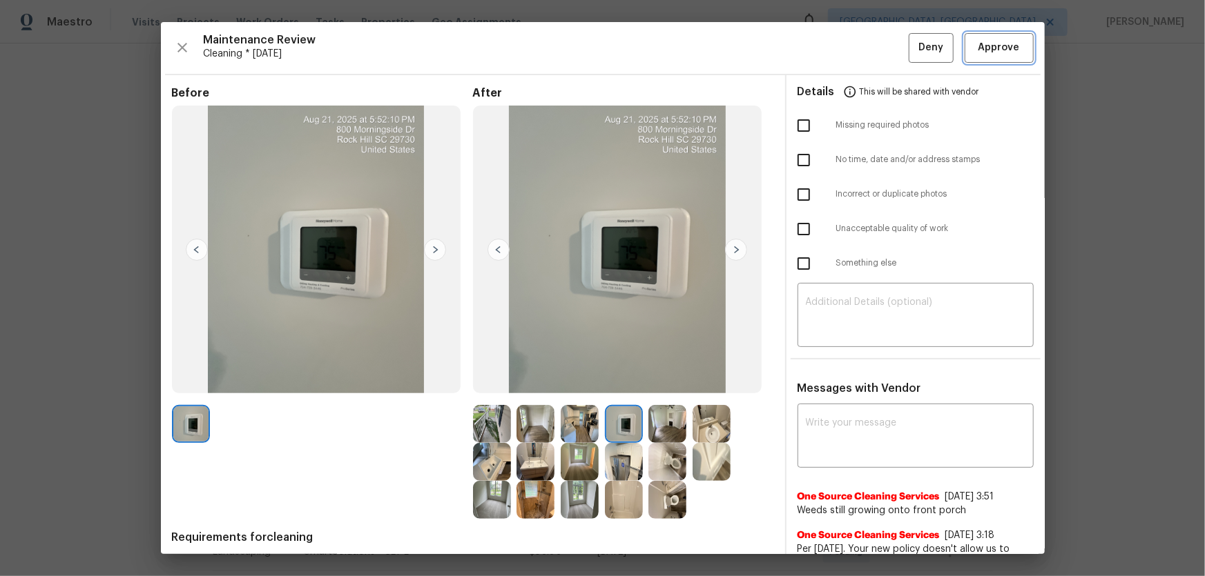
click at [857, 55] on span "Approve" at bounding box center [998, 47] width 41 height 17
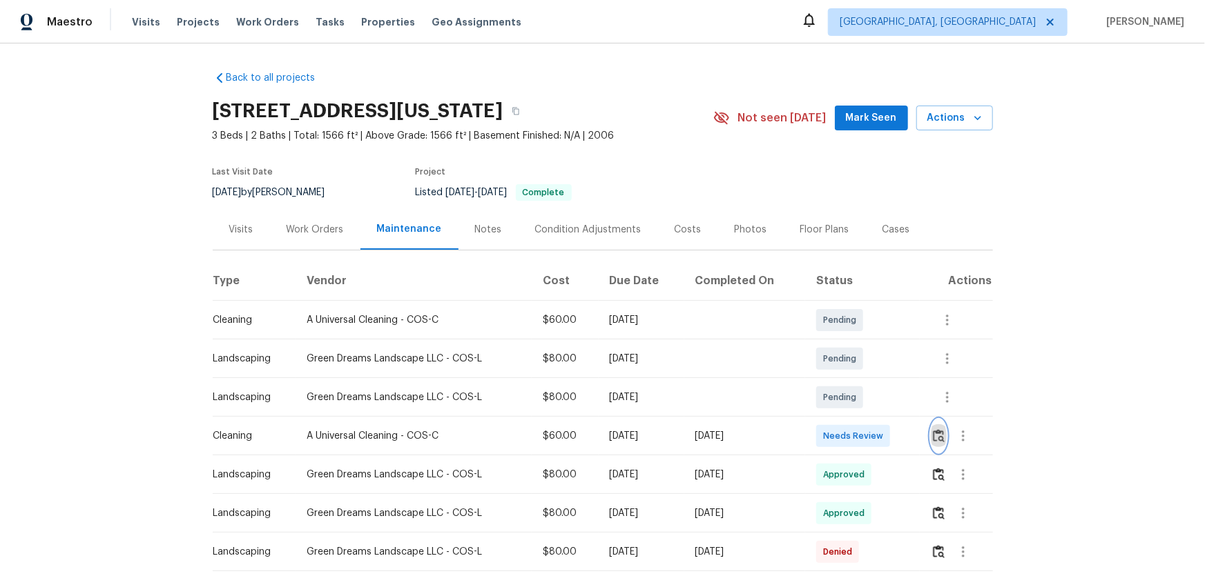
click at [857, 380] on img "button" at bounding box center [939, 435] width 12 height 13
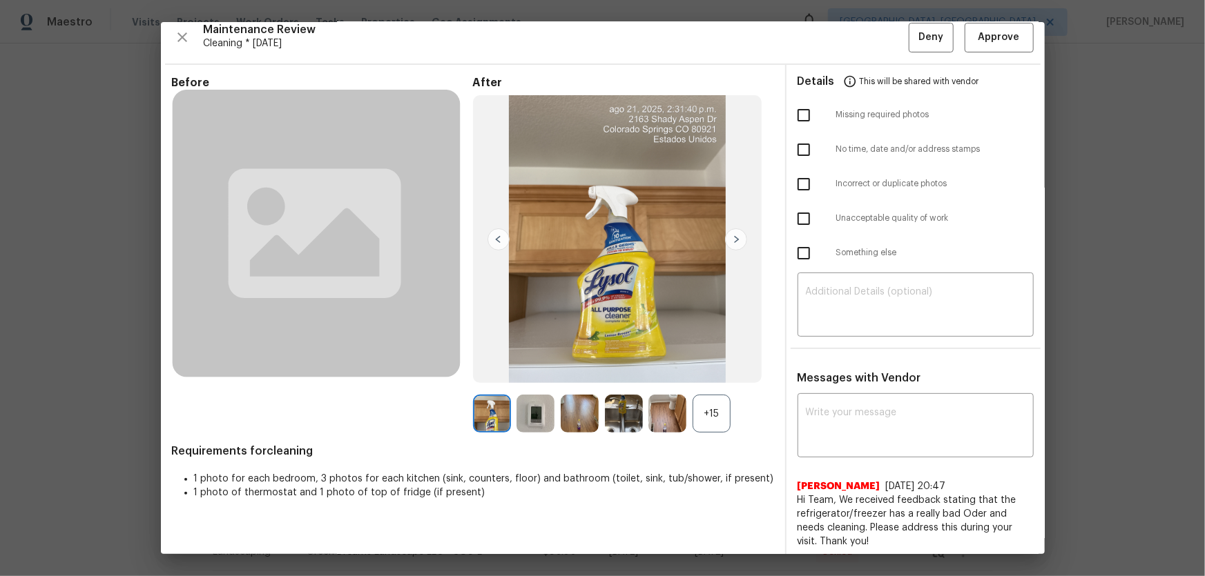
scroll to position [14, 0]
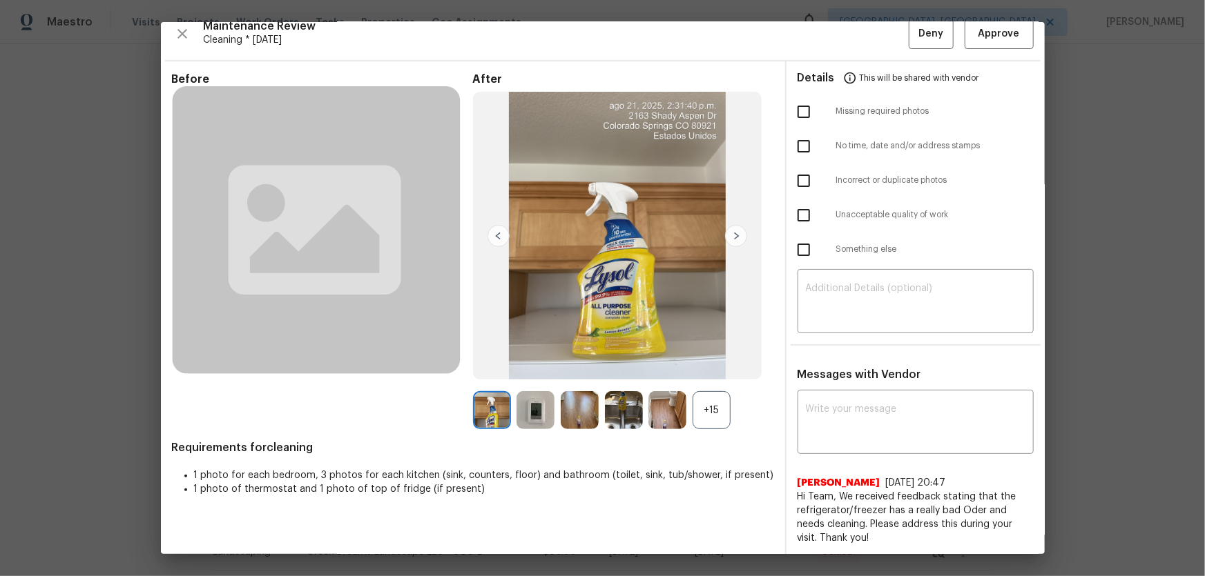
click at [706, 380] on div "+15" at bounding box center [711, 410] width 38 height 38
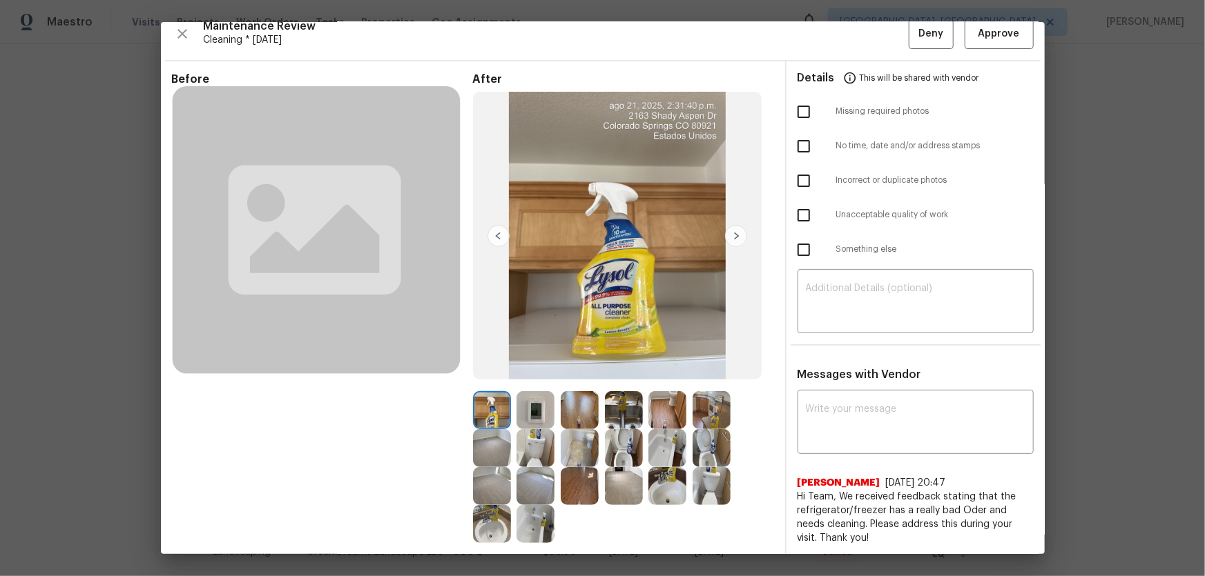
scroll to position [90, 0]
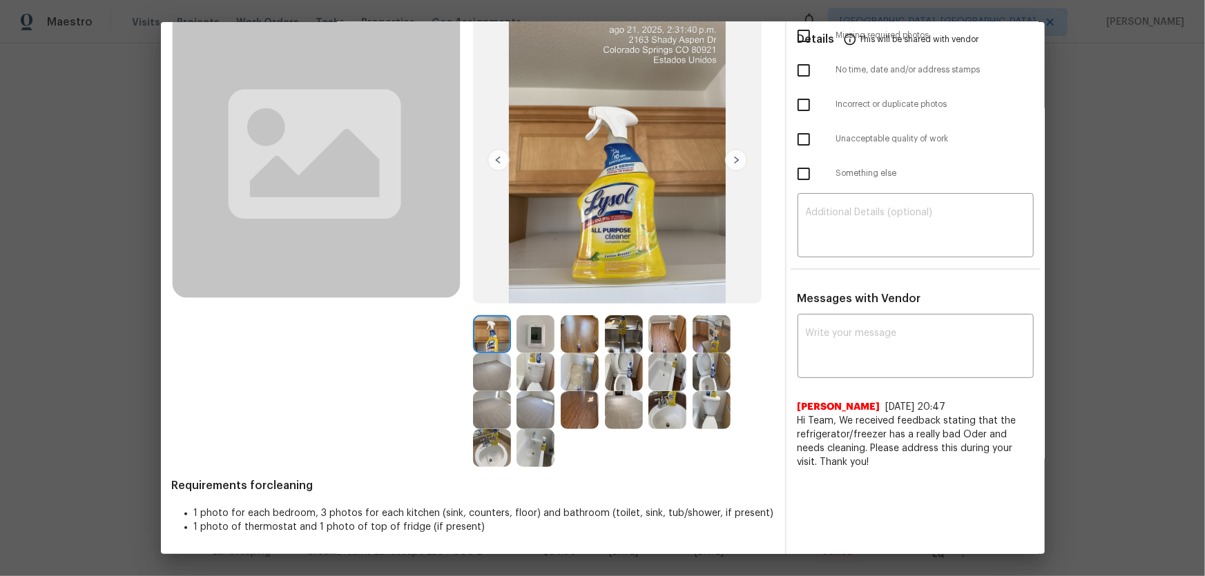
click at [619, 376] on img at bounding box center [624, 372] width 38 height 38
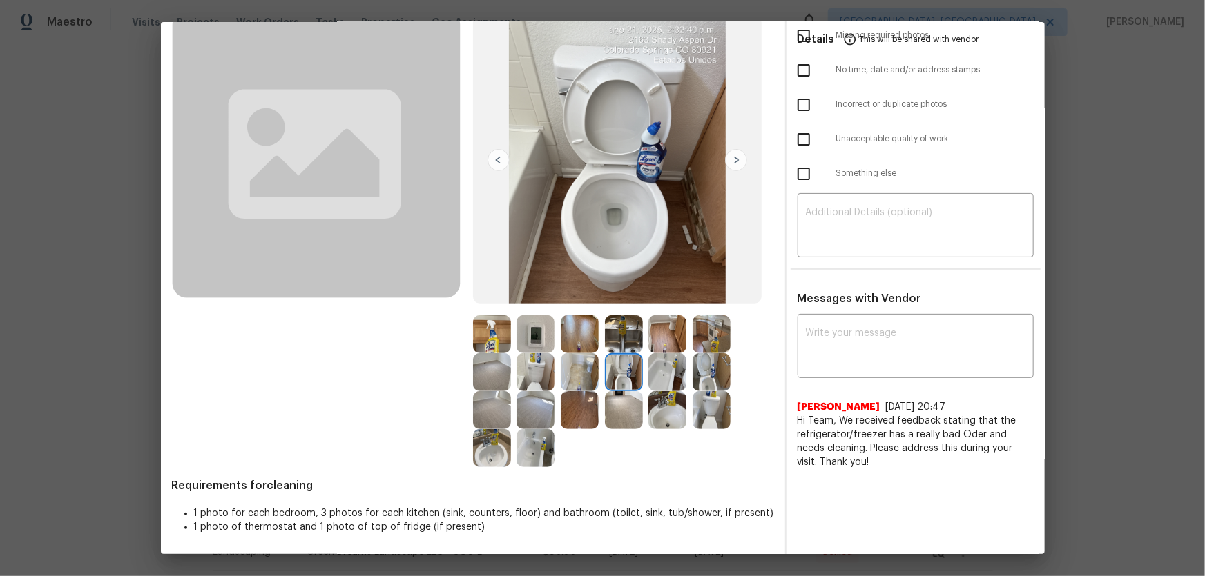
click at [708, 380] on img at bounding box center [711, 372] width 38 height 38
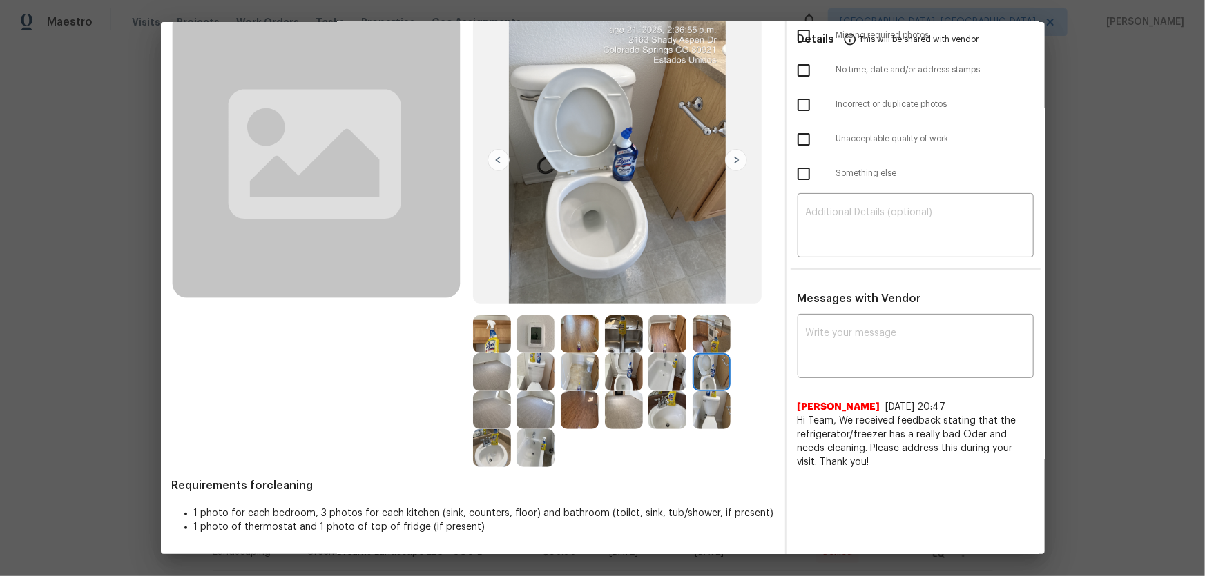
click at [681, 380] on img at bounding box center [667, 410] width 38 height 38
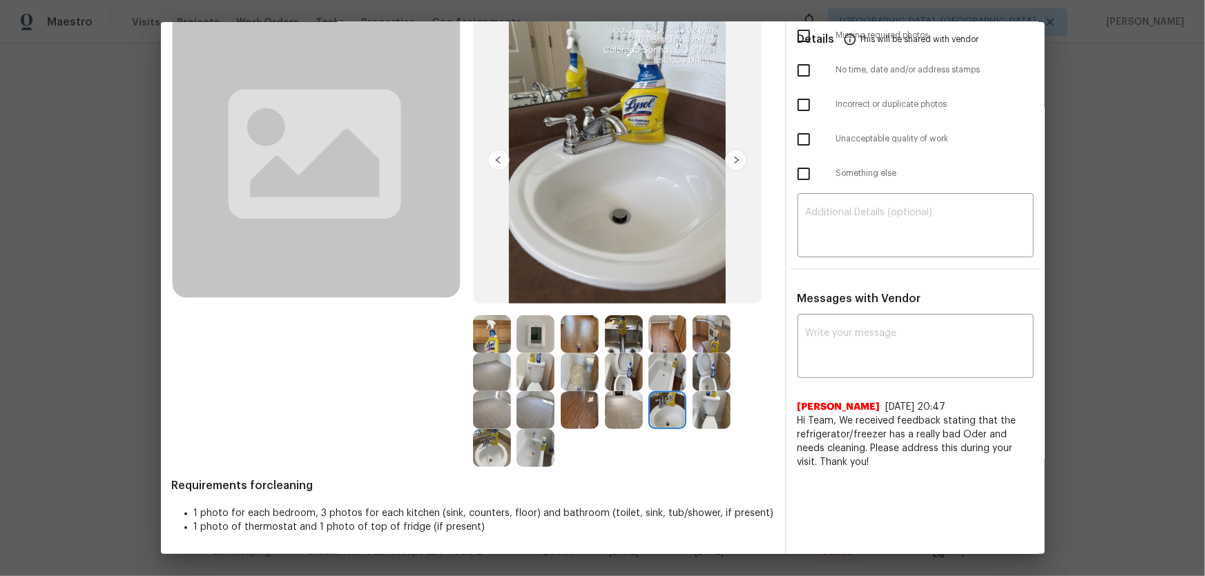
click at [496, 380] on img at bounding box center [492, 448] width 38 height 38
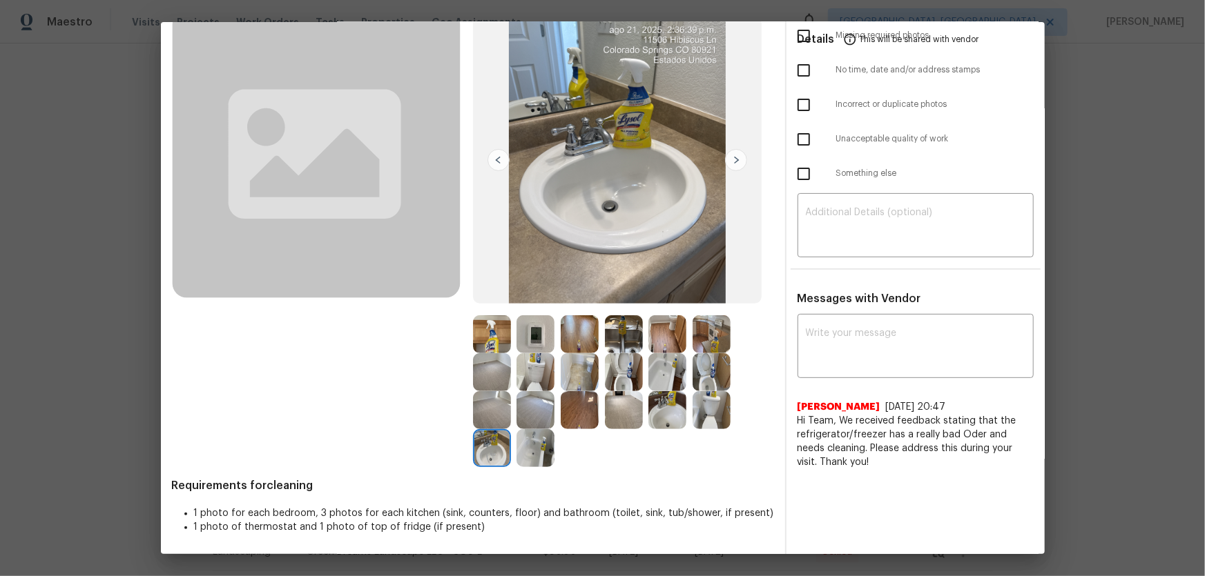
click at [532, 380] on img at bounding box center [535, 448] width 38 height 38
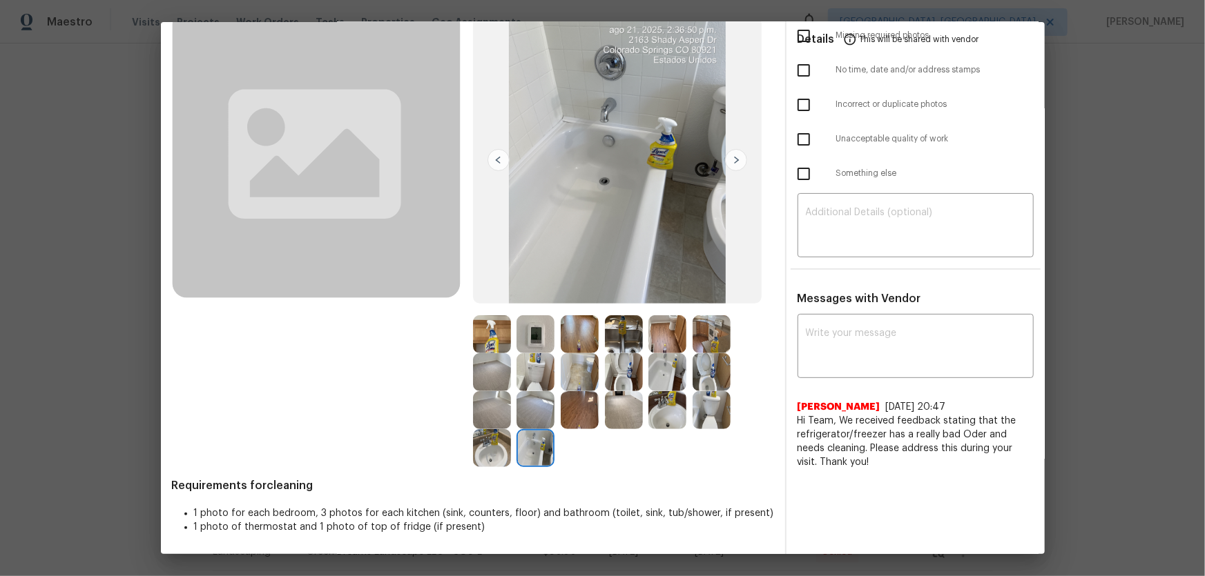
click at [657, 371] on img at bounding box center [667, 372] width 38 height 38
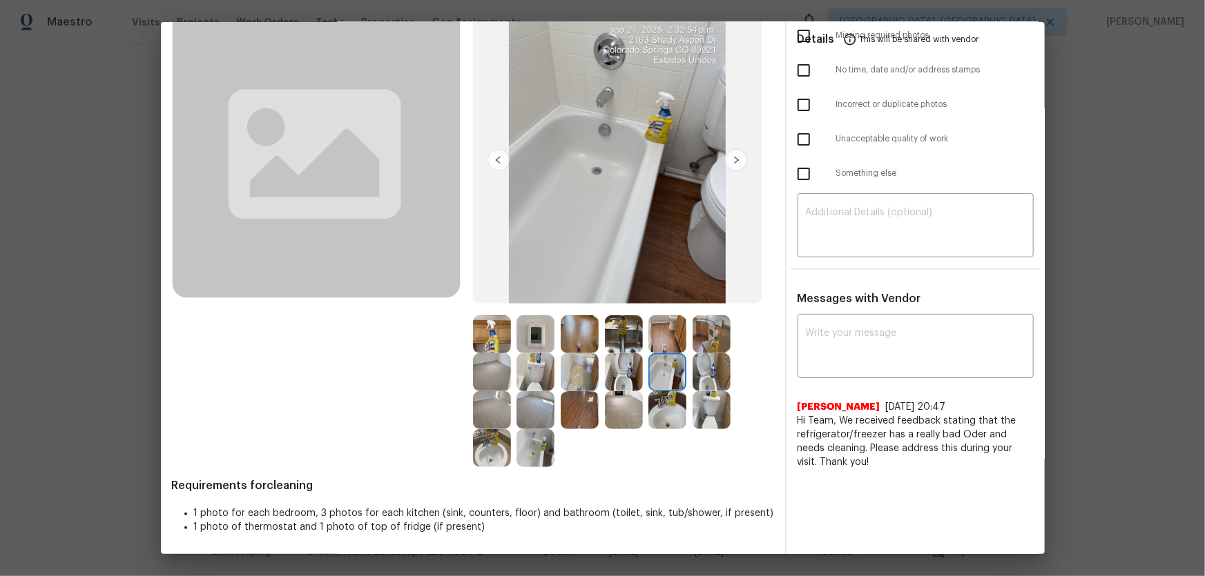
click at [540, 344] on img at bounding box center [535, 335] width 38 height 38
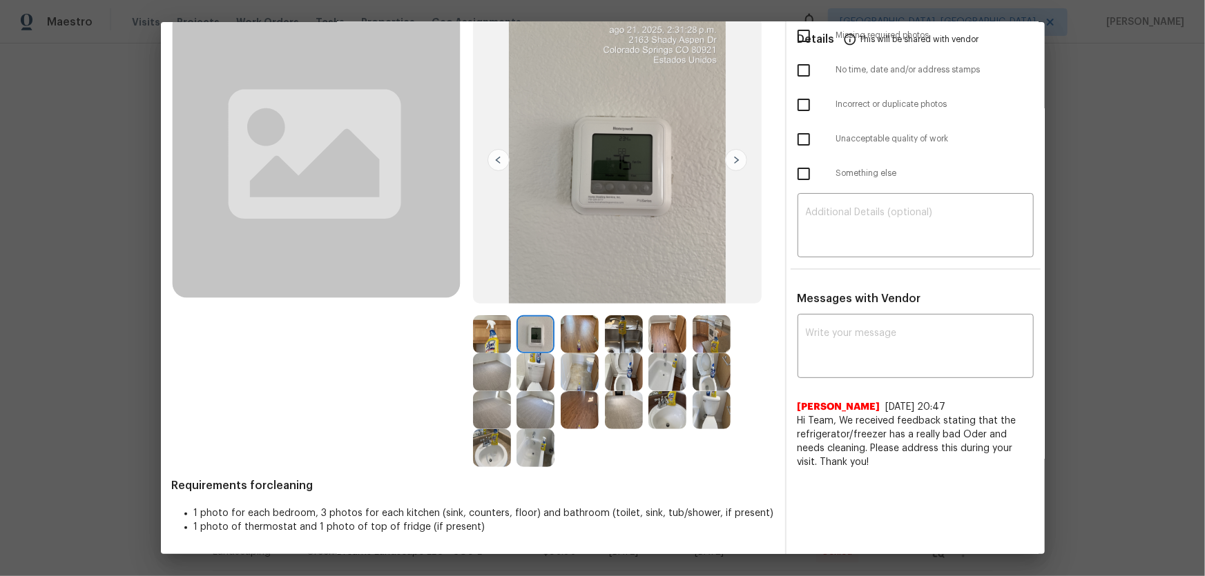
click at [478, 336] on img at bounding box center [492, 335] width 38 height 38
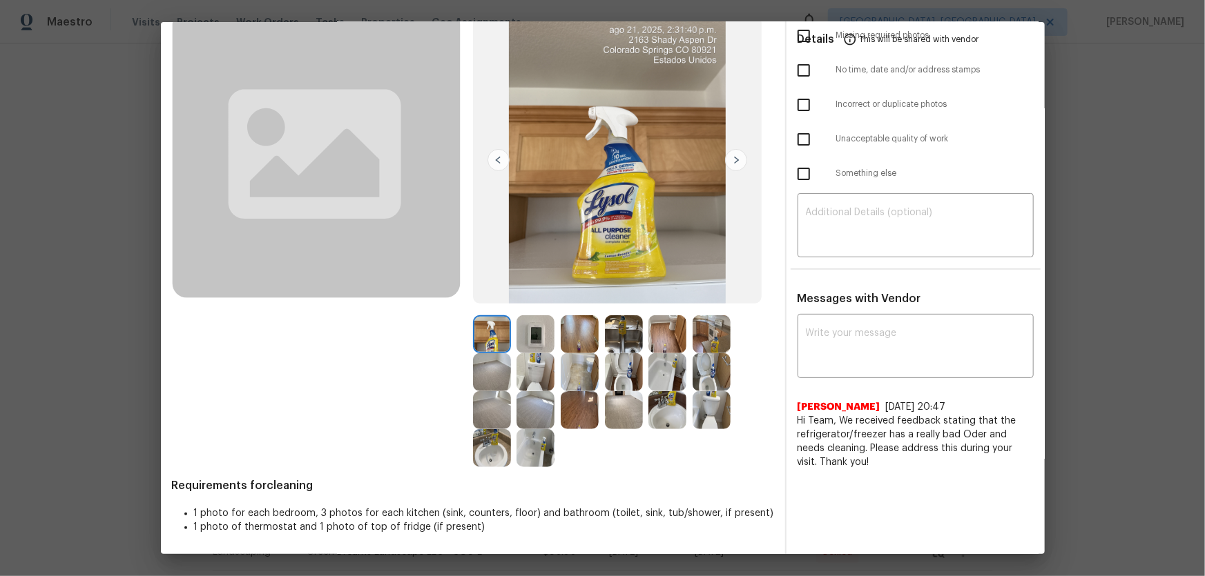
click at [614, 347] on img at bounding box center [624, 335] width 38 height 38
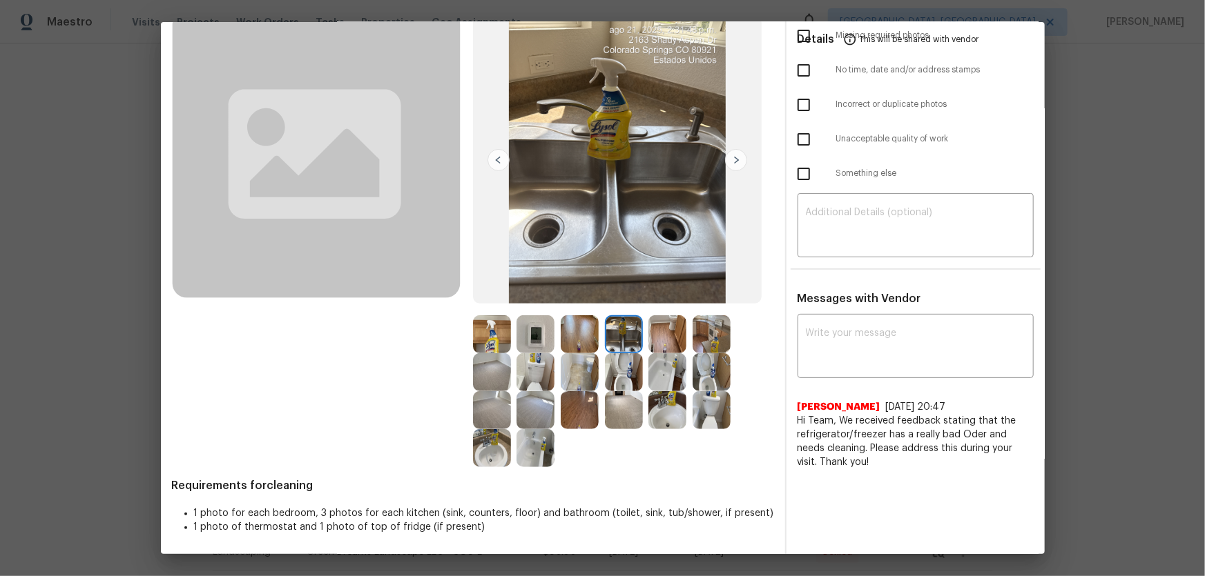
click at [572, 327] on img at bounding box center [580, 335] width 38 height 38
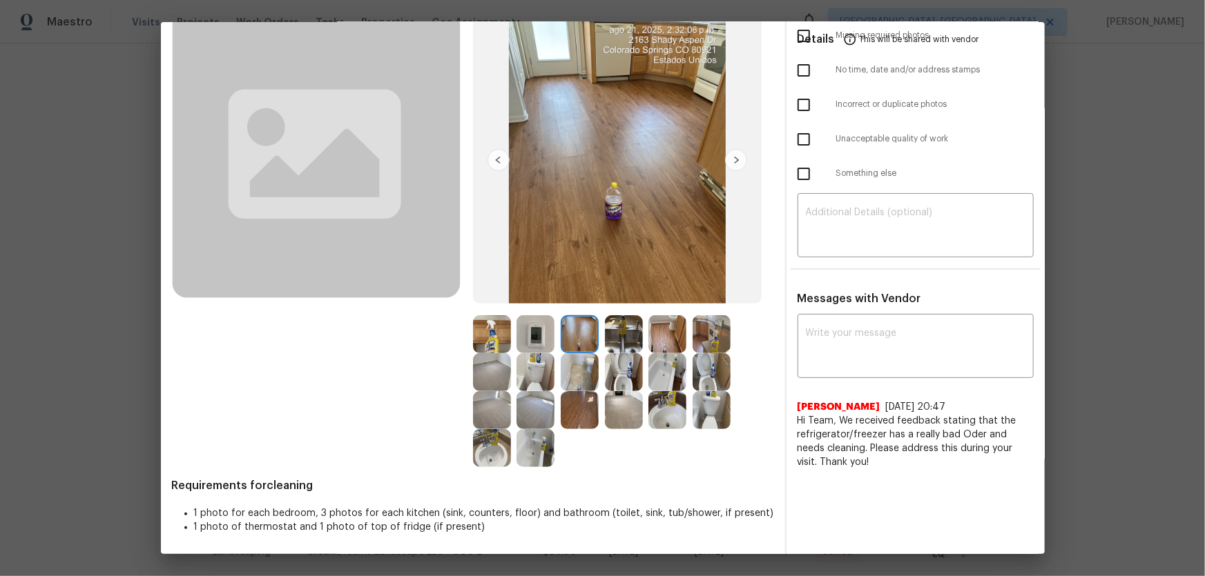
click at [702, 332] on img at bounding box center [711, 335] width 38 height 38
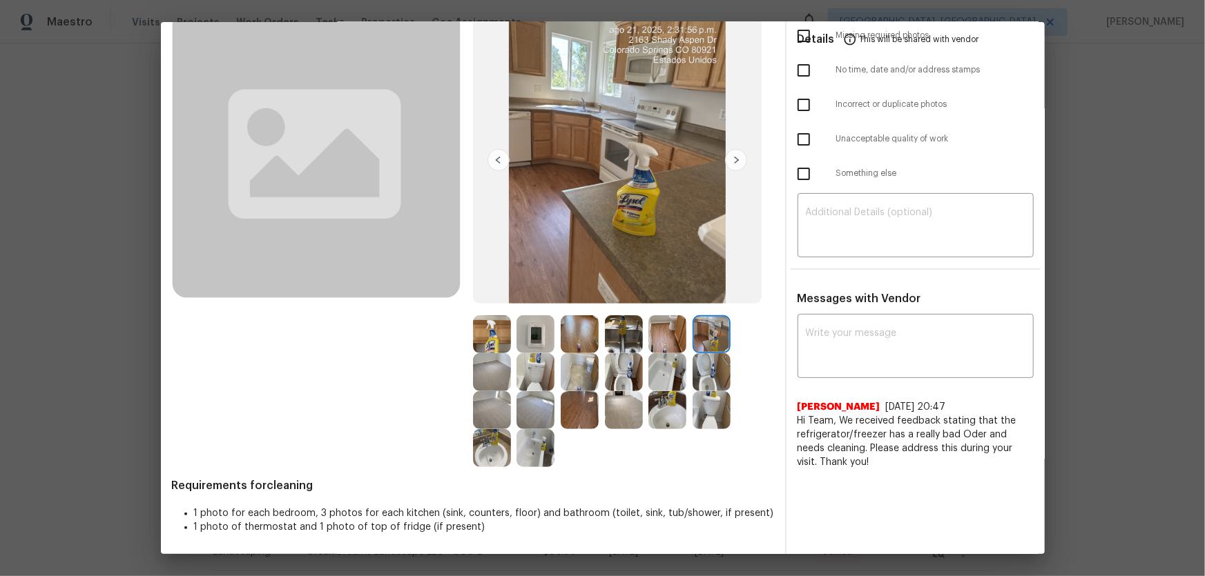
click at [664, 336] on img at bounding box center [667, 335] width 38 height 38
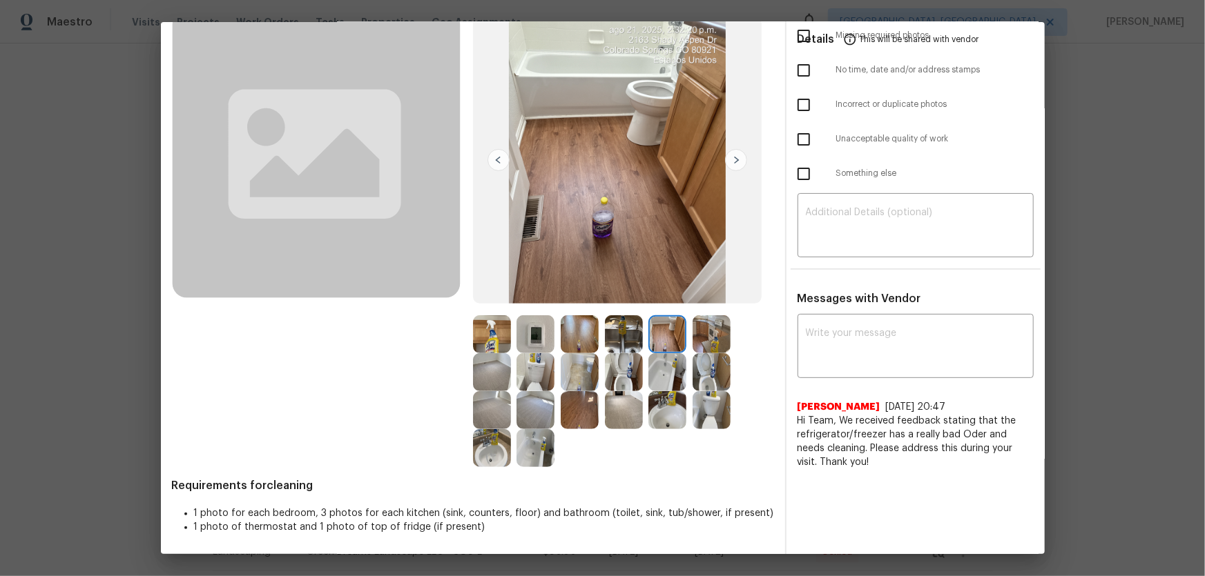
click at [698, 369] on img at bounding box center [711, 372] width 38 height 38
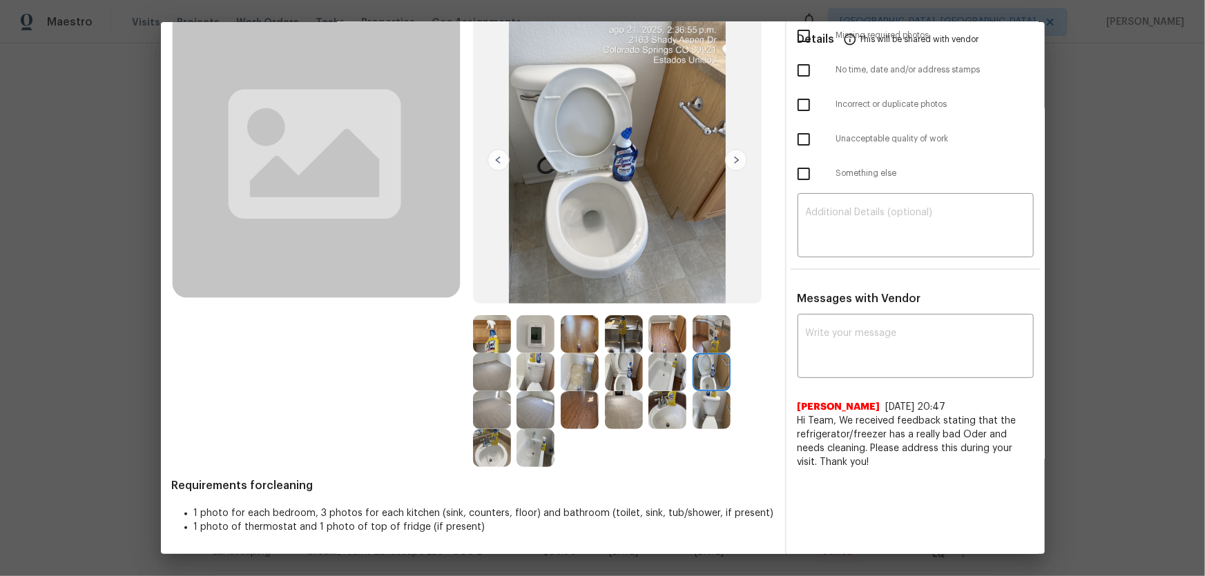
click at [669, 380] on img at bounding box center [667, 410] width 38 height 38
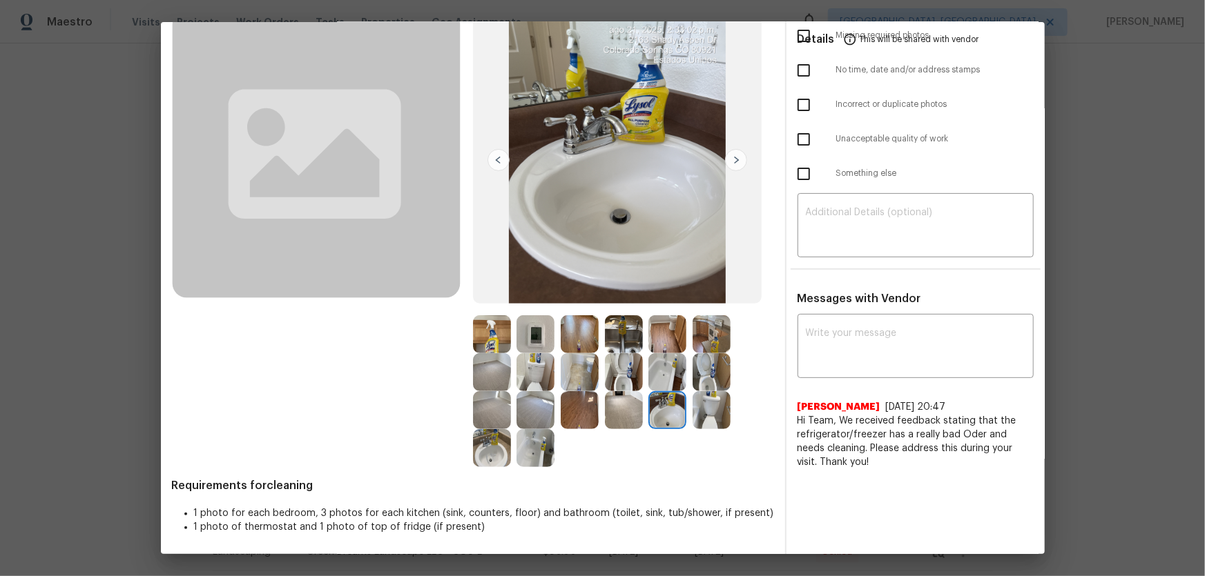
click at [612, 380] on img at bounding box center [624, 410] width 38 height 38
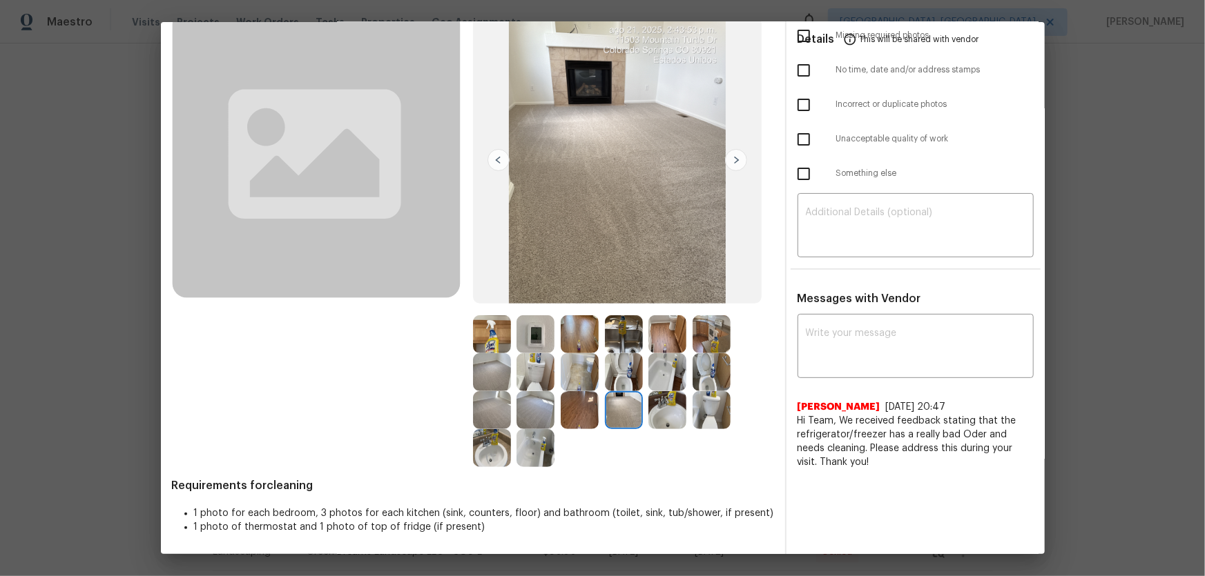
click at [528, 380] on img at bounding box center [535, 410] width 38 height 38
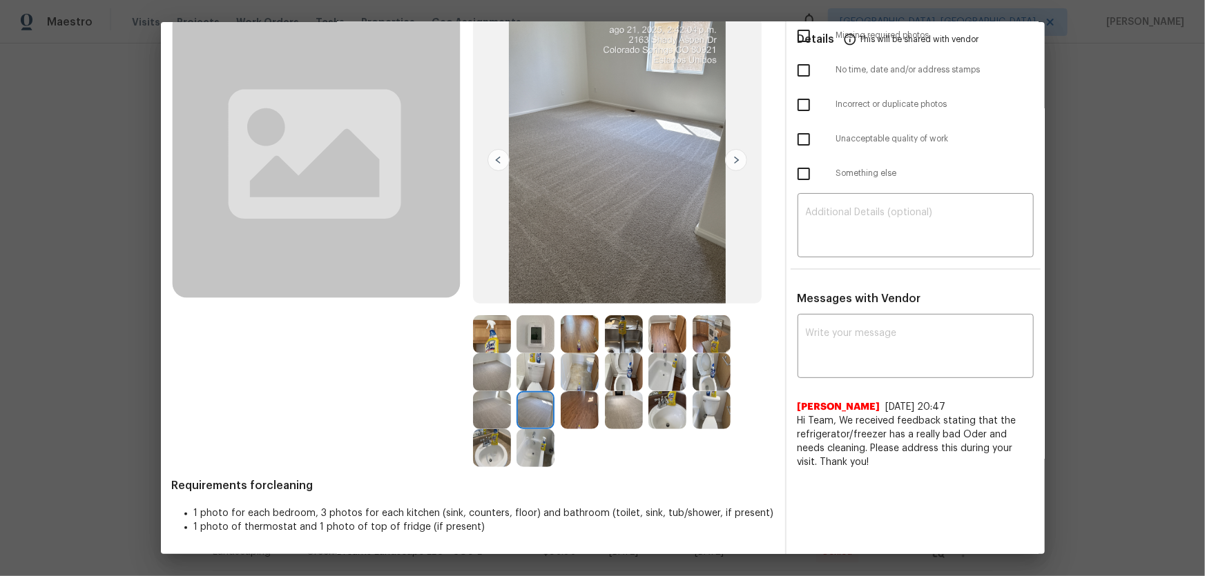
click at [503, 380] on img at bounding box center [492, 410] width 38 height 38
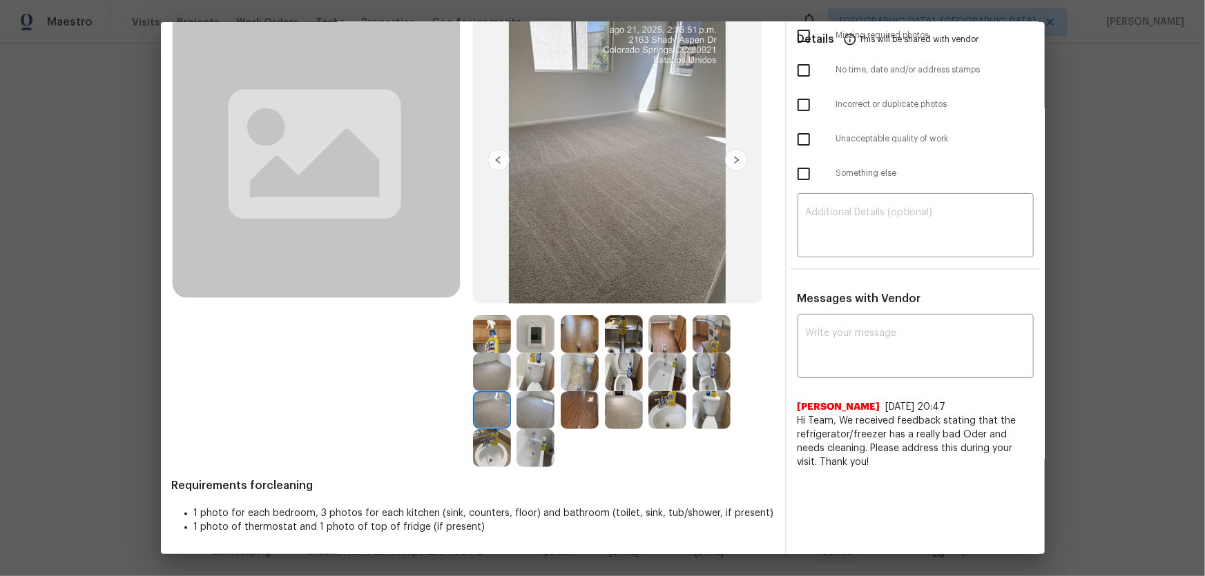
click at [490, 363] on img at bounding box center [492, 372] width 38 height 38
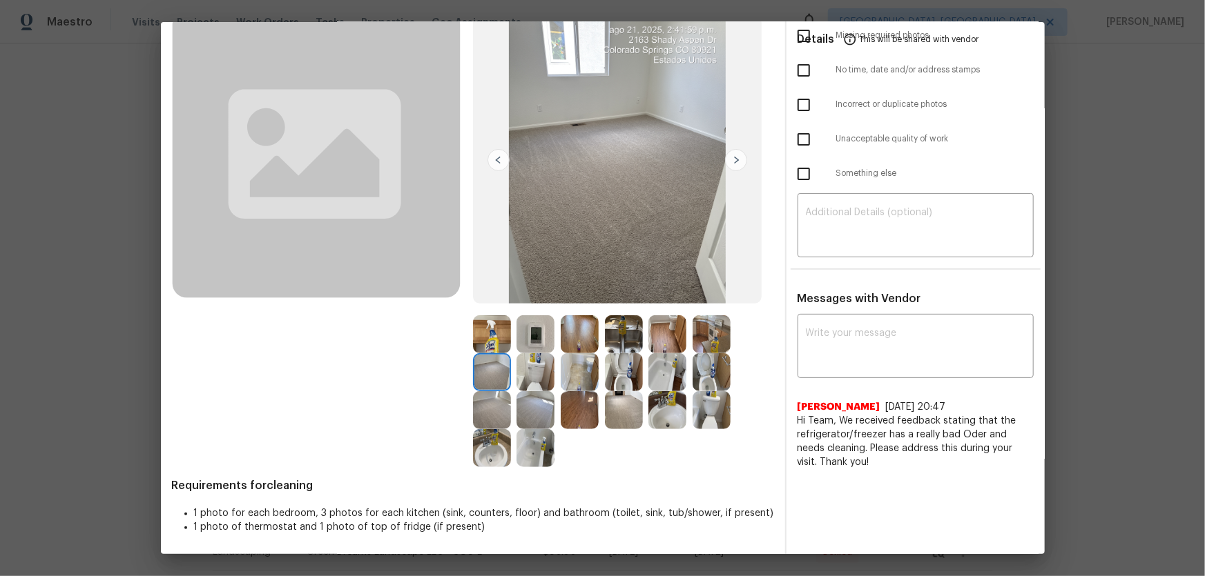
click at [532, 337] on img at bounding box center [535, 335] width 38 height 38
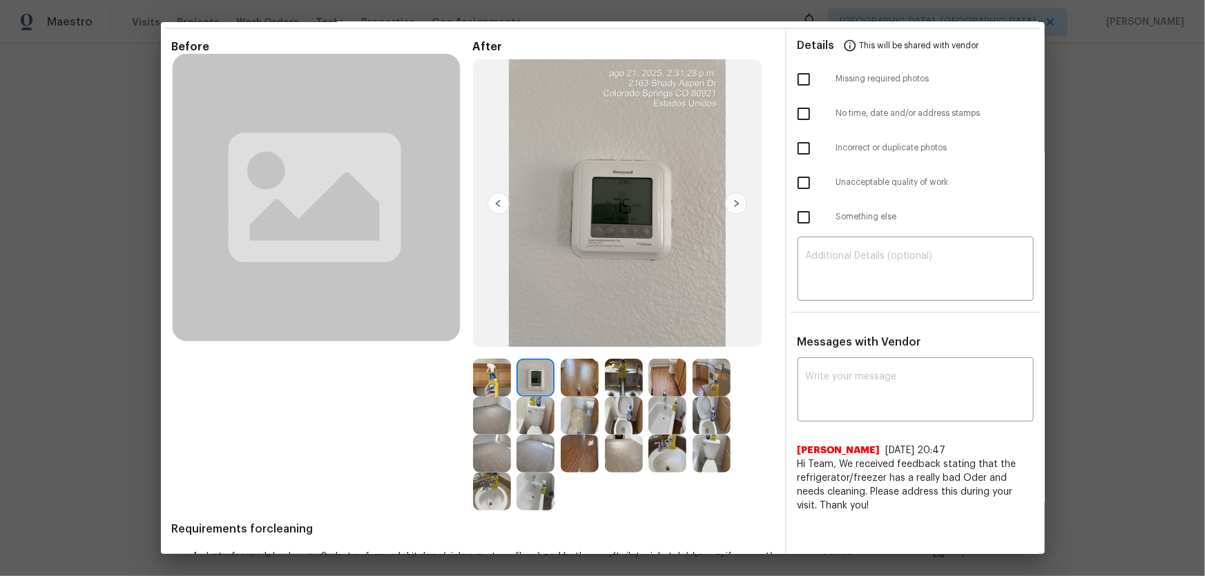
scroll to position [0, 0]
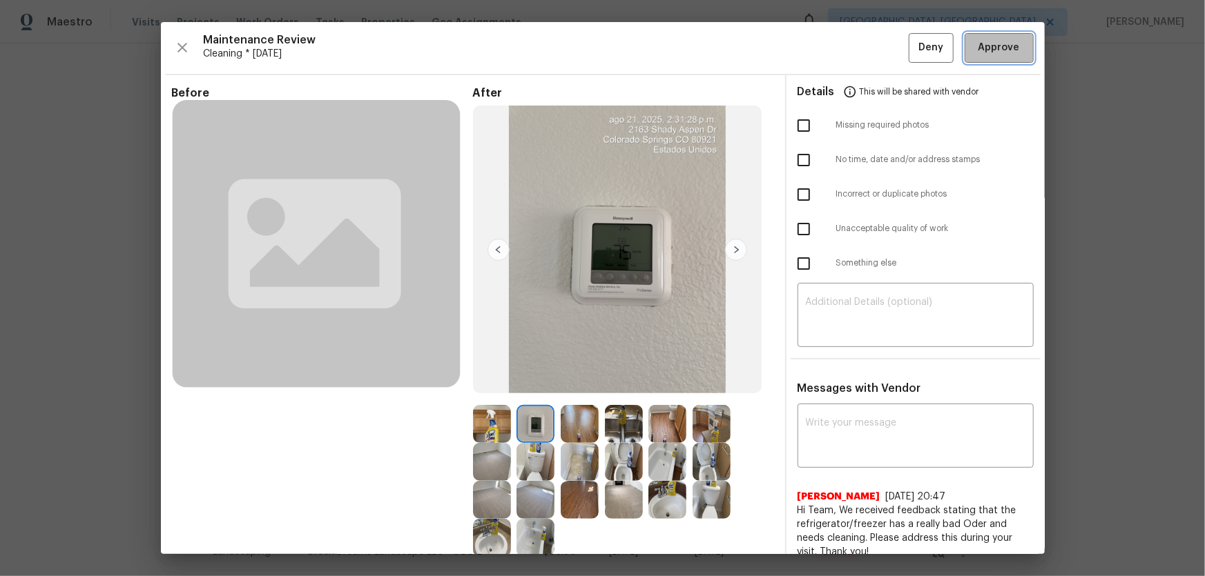
click at [857, 56] on button "Approve" at bounding box center [998, 48] width 69 height 30
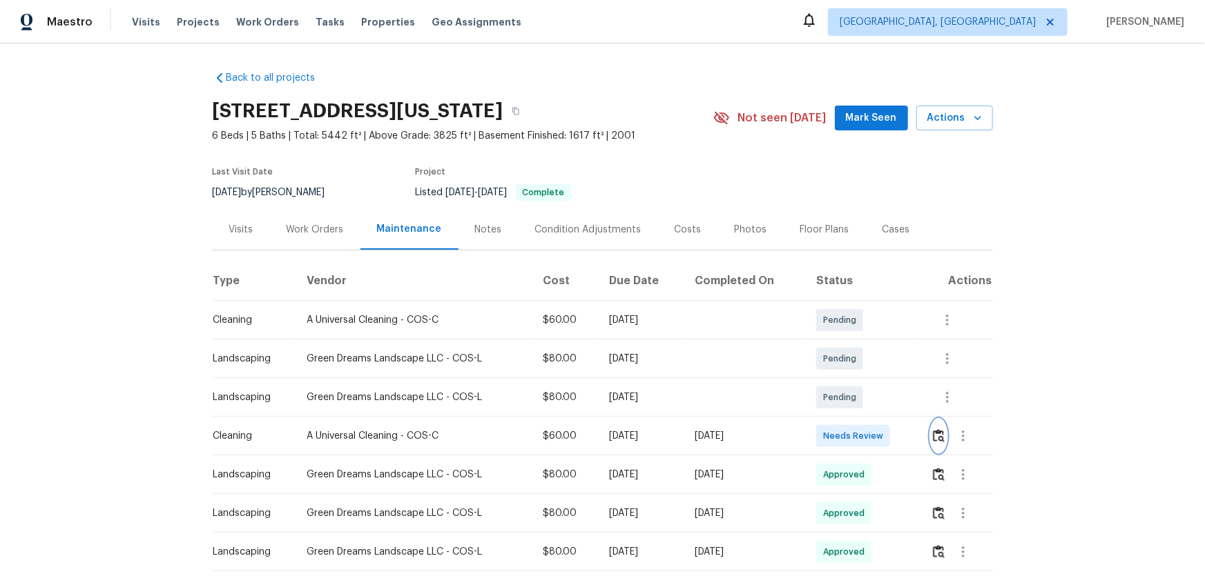
click at [857, 380] on button "button" at bounding box center [939, 436] width 16 height 33
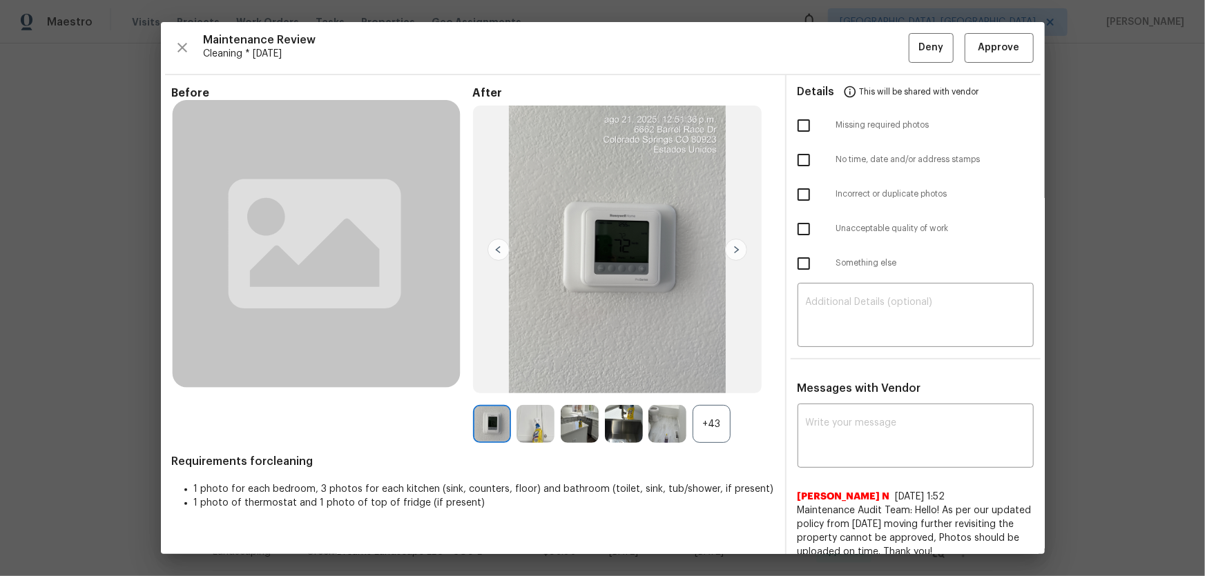
click at [708, 380] on div "+43" at bounding box center [711, 424] width 38 height 38
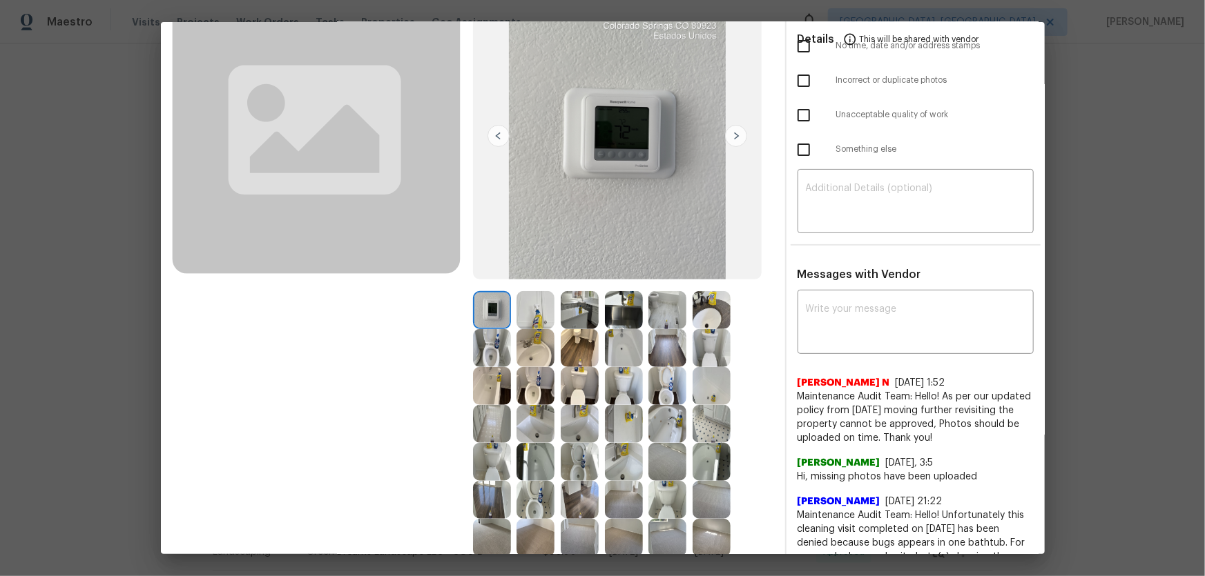
scroll to position [125, 0]
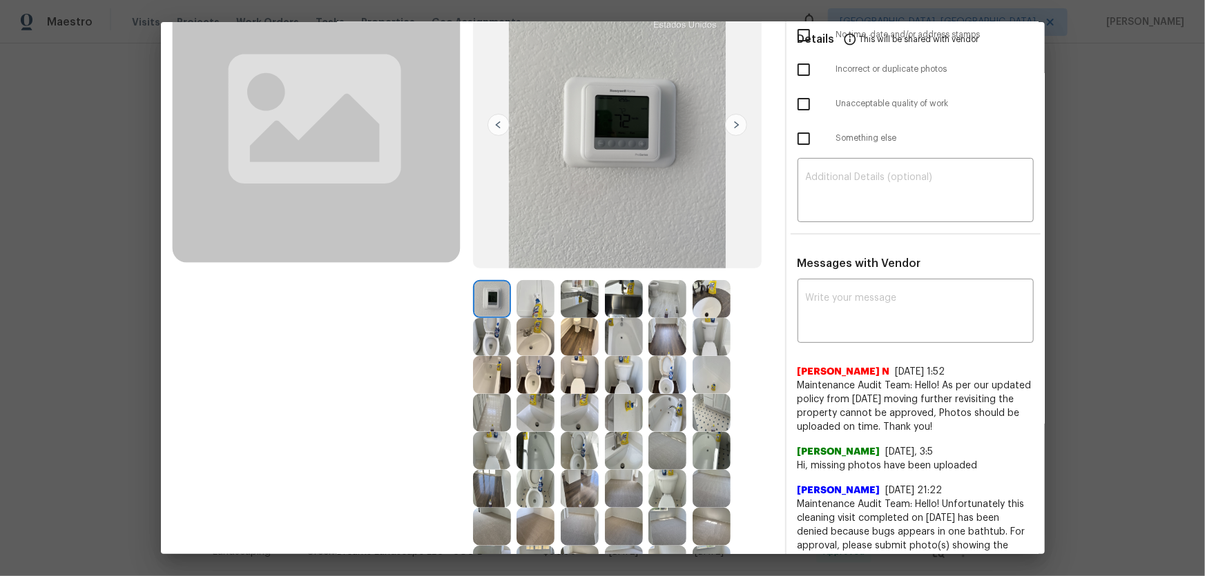
click at [489, 351] on img at bounding box center [492, 337] width 38 height 38
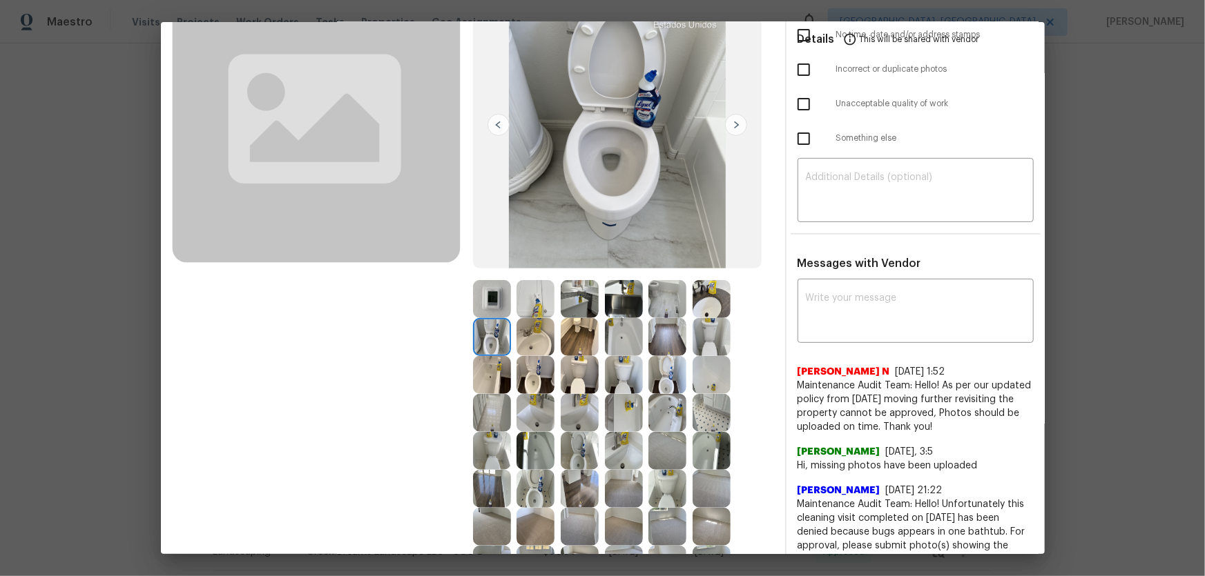
click at [532, 377] on img at bounding box center [535, 375] width 38 height 38
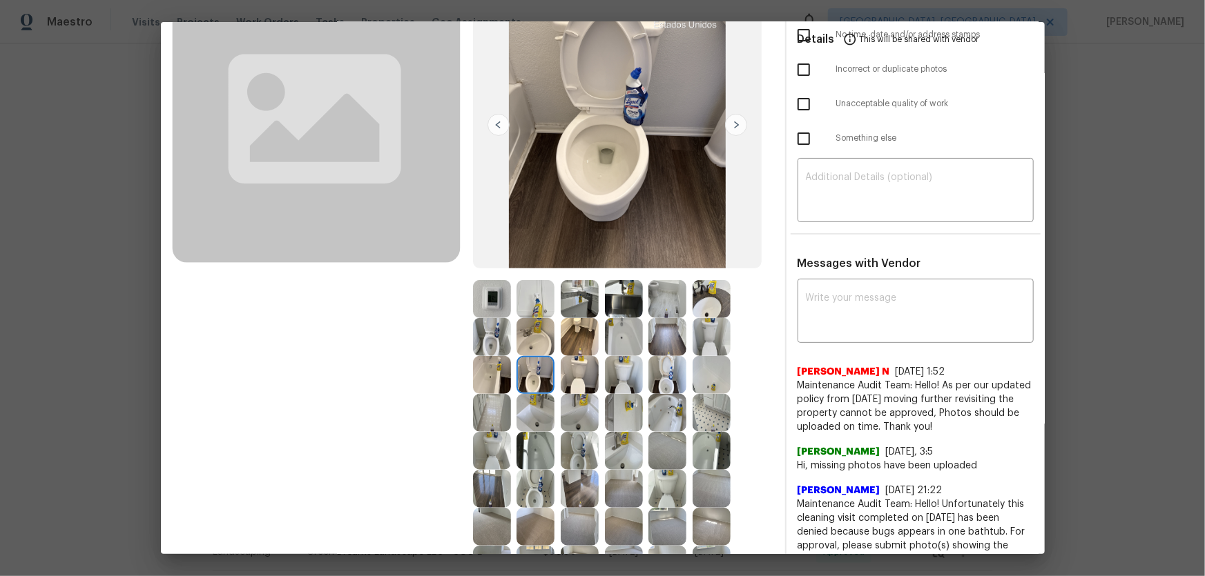
click at [570, 380] on img at bounding box center [580, 451] width 38 height 38
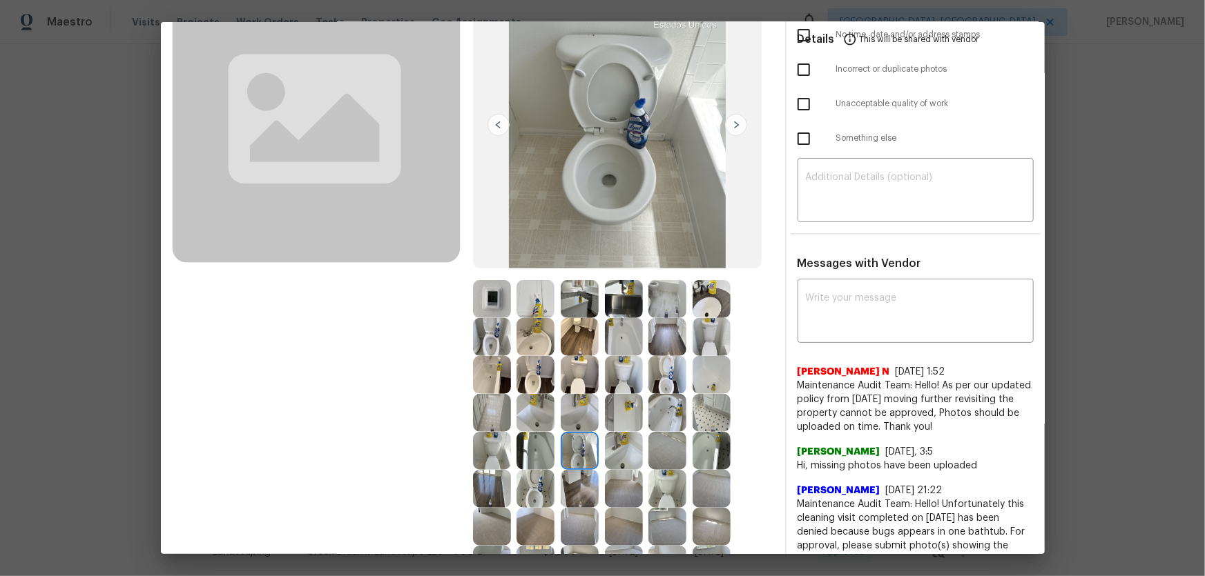
click at [532, 380] on img at bounding box center [535, 489] width 38 height 38
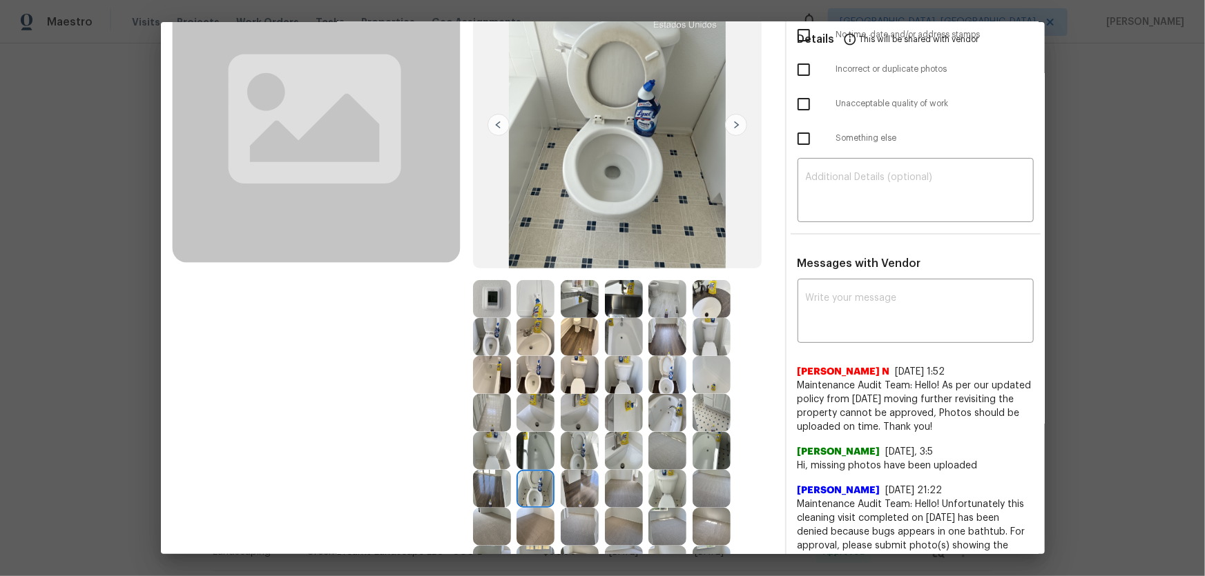
click at [671, 376] on img at bounding box center [667, 375] width 38 height 38
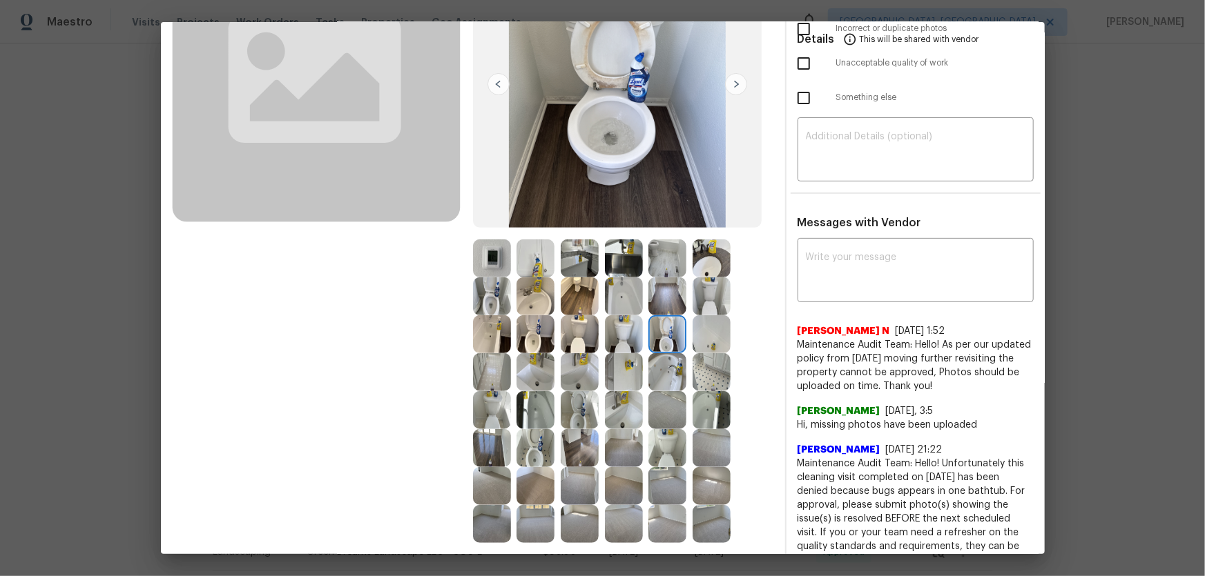
scroll to position [188, 0]
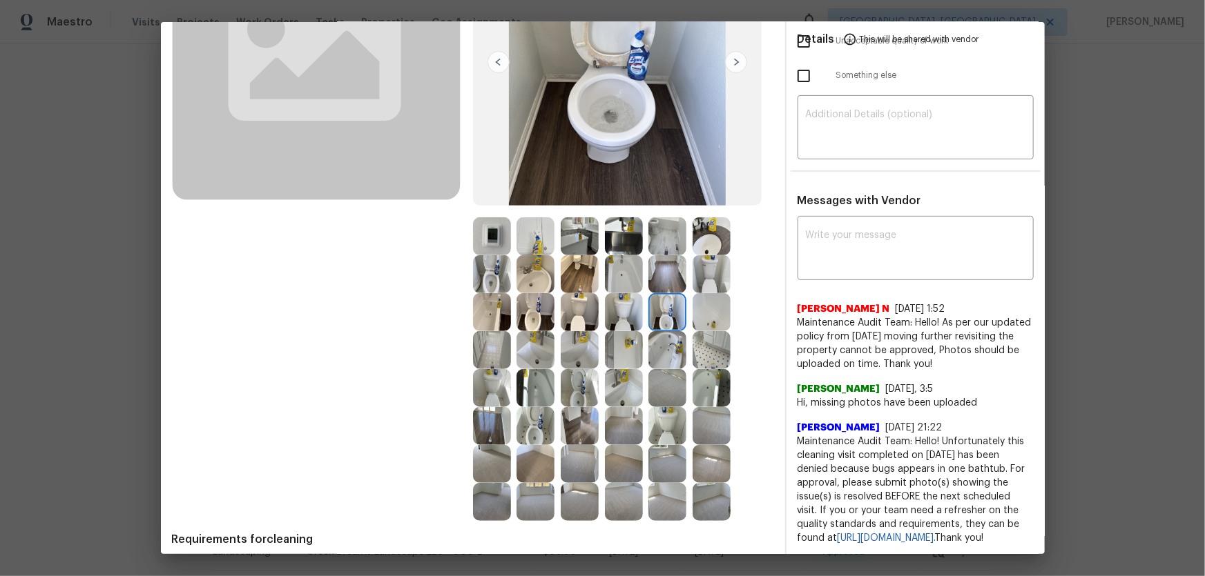
click at [615, 380] on img at bounding box center [624, 388] width 38 height 38
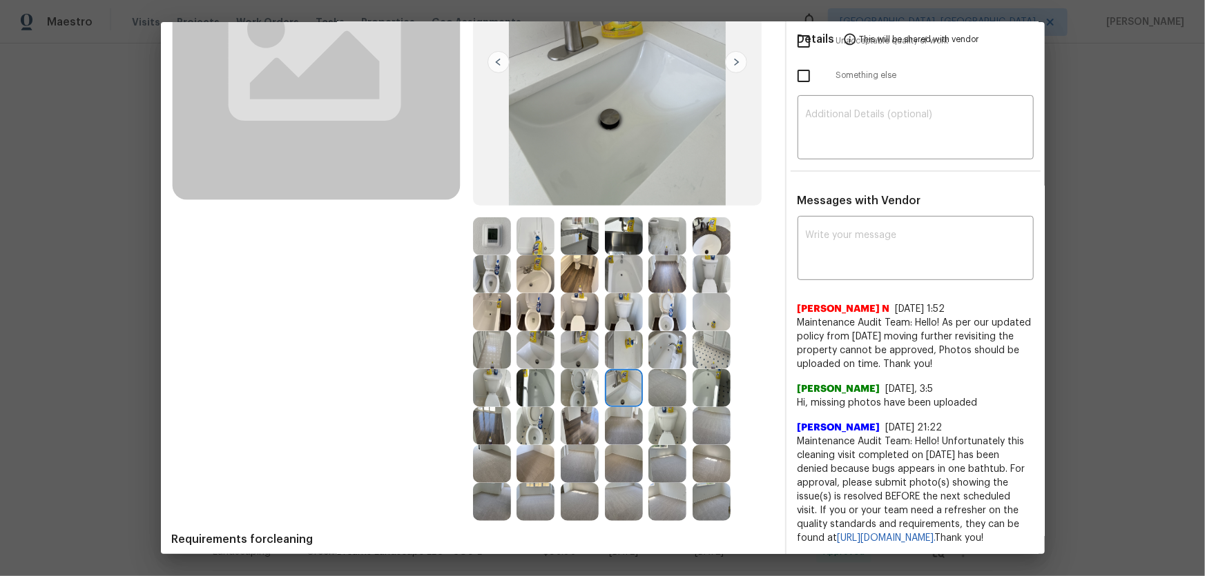
click at [712, 237] on img at bounding box center [711, 236] width 38 height 38
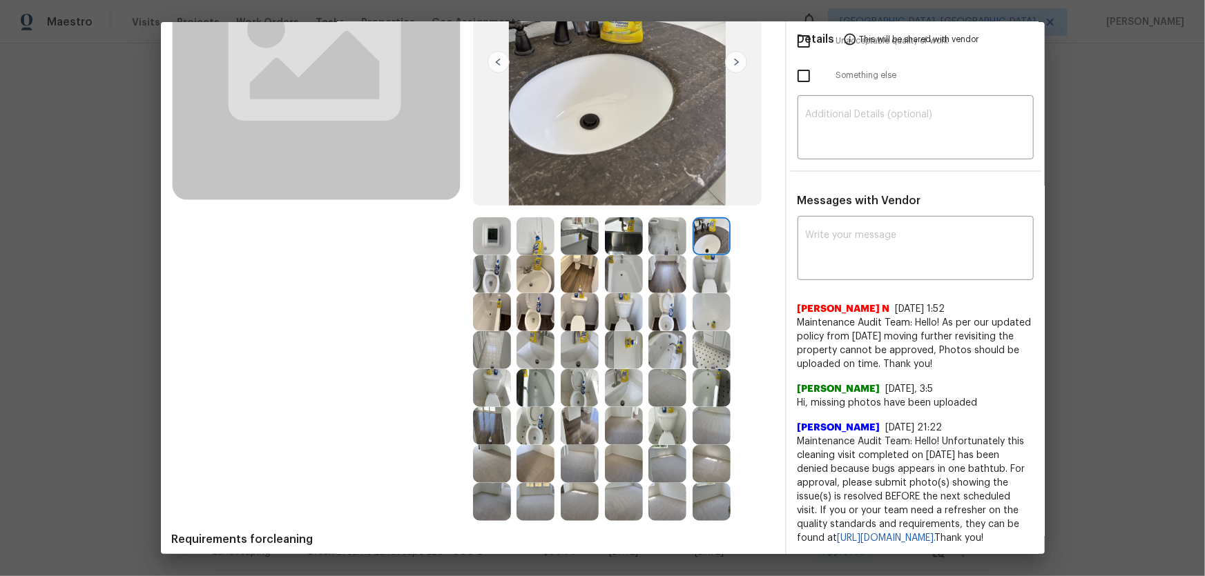
click at [530, 284] on img at bounding box center [535, 274] width 38 height 38
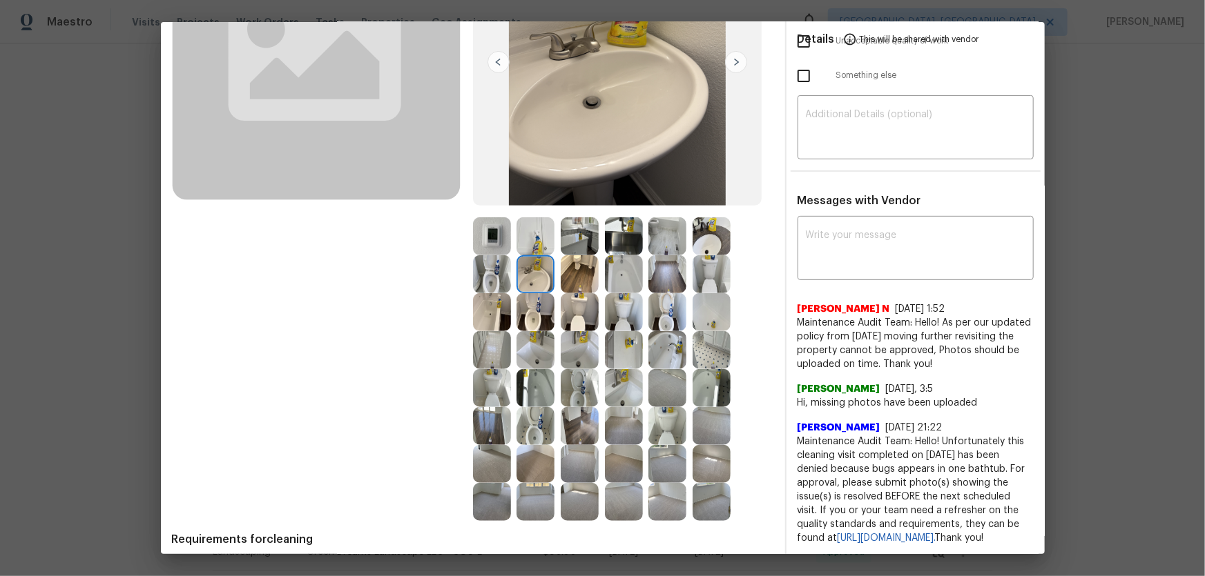
click at [592, 353] on img at bounding box center [580, 350] width 38 height 38
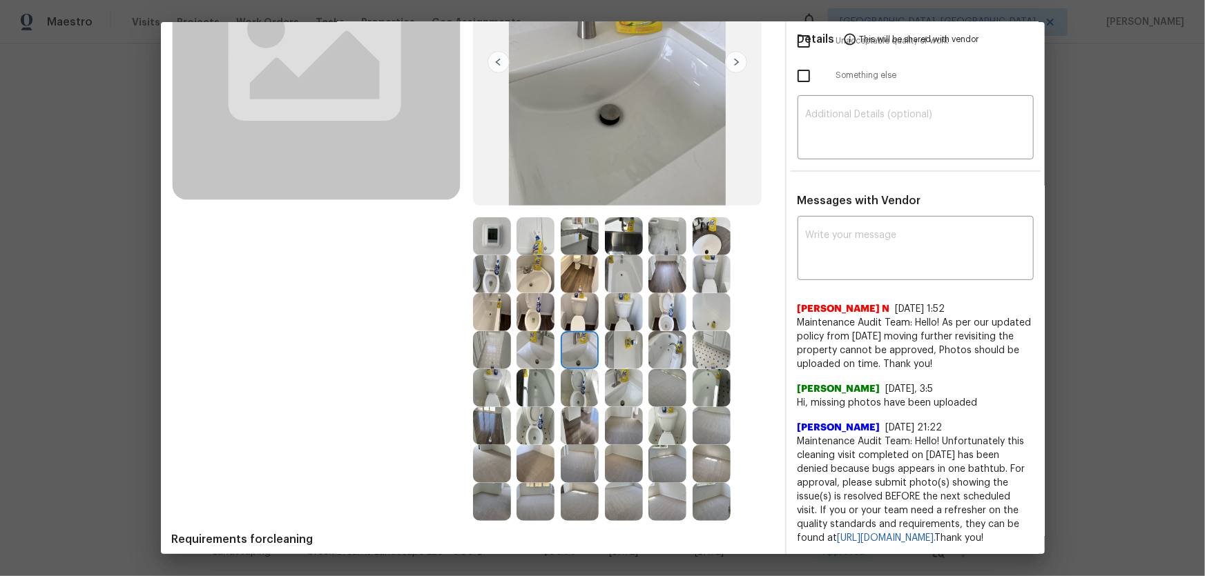
click at [528, 356] on img at bounding box center [535, 350] width 38 height 38
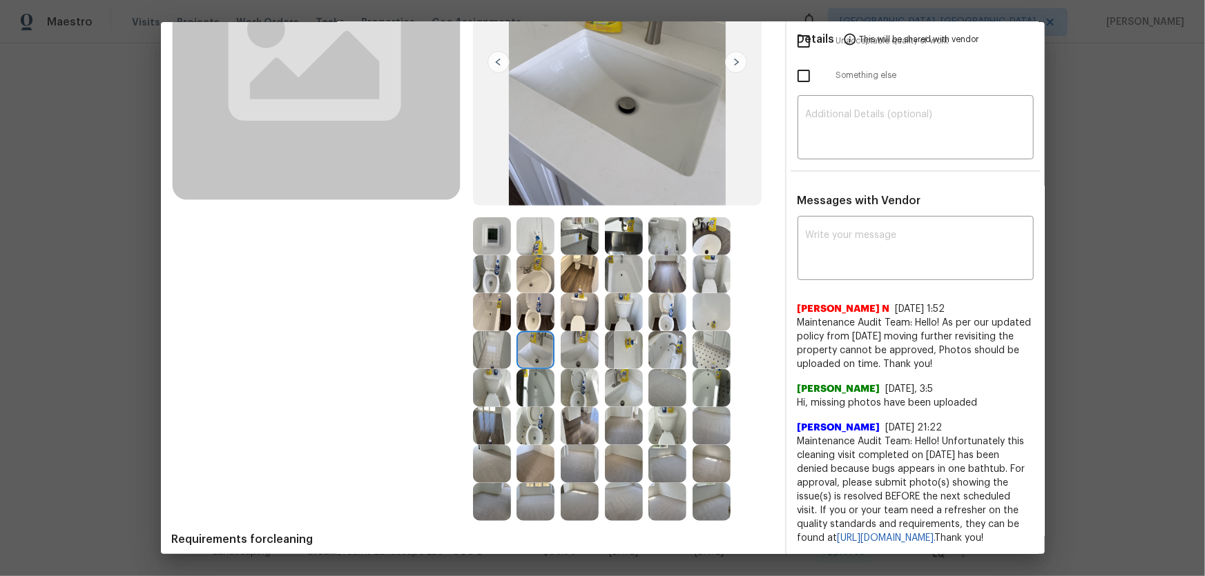
click at [655, 345] on img at bounding box center [667, 350] width 38 height 38
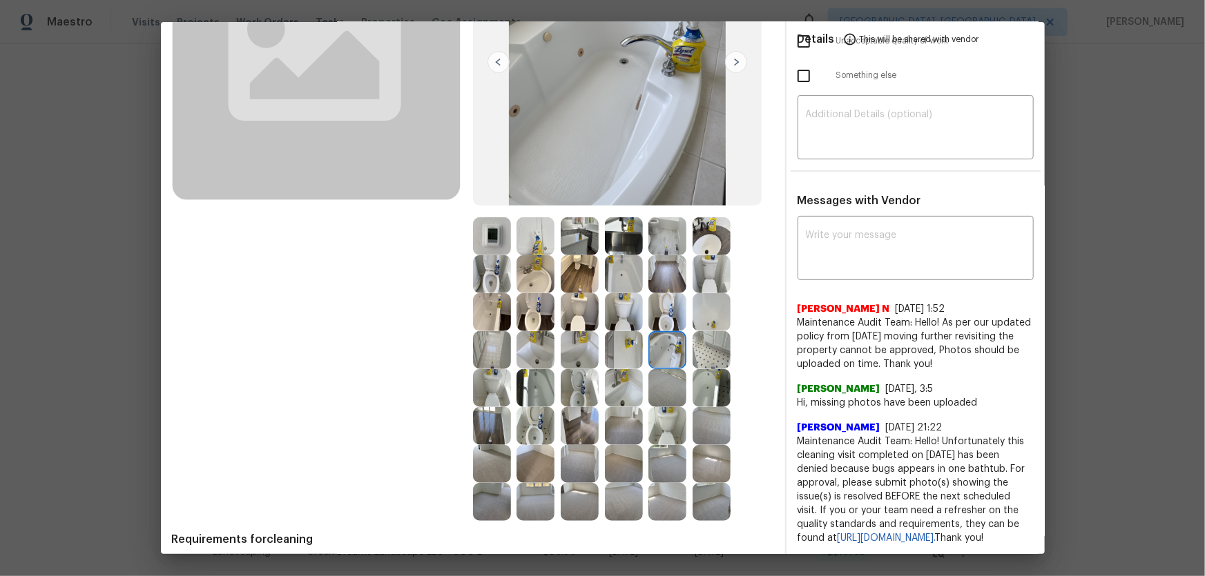
click at [697, 318] on img at bounding box center [711, 312] width 38 height 38
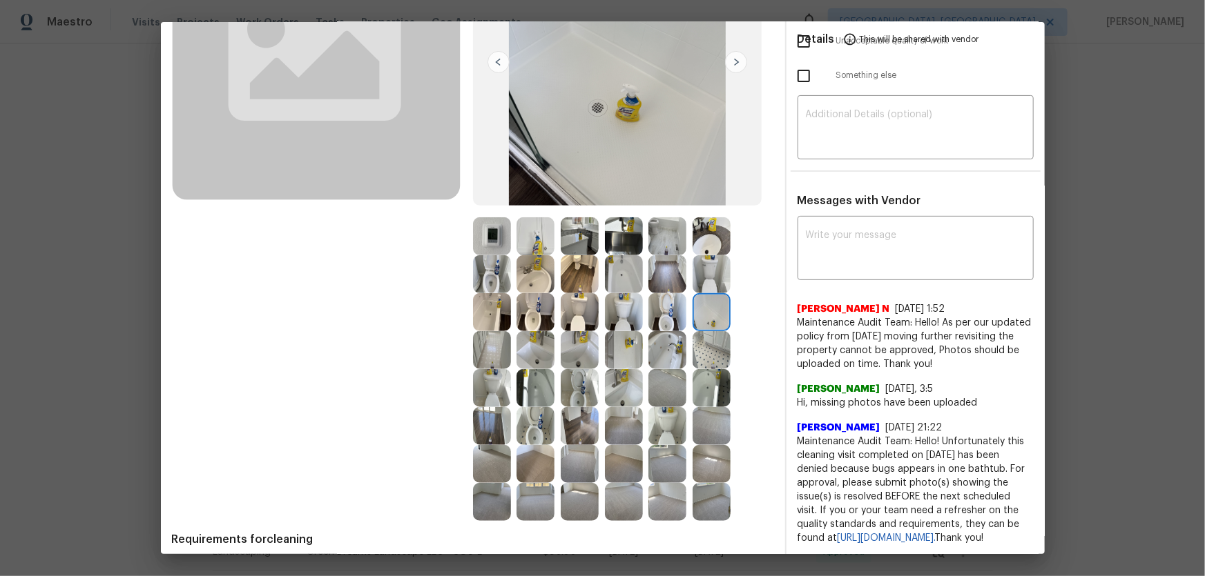
click at [626, 280] on img at bounding box center [624, 274] width 38 height 38
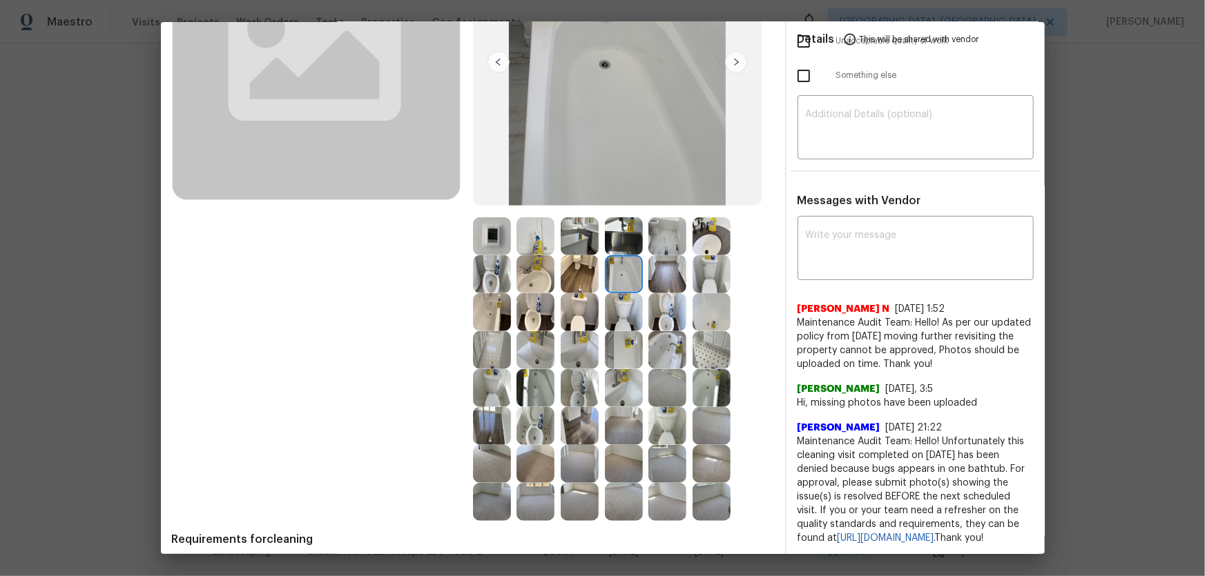
click at [537, 380] on img at bounding box center [535, 388] width 38 height 38
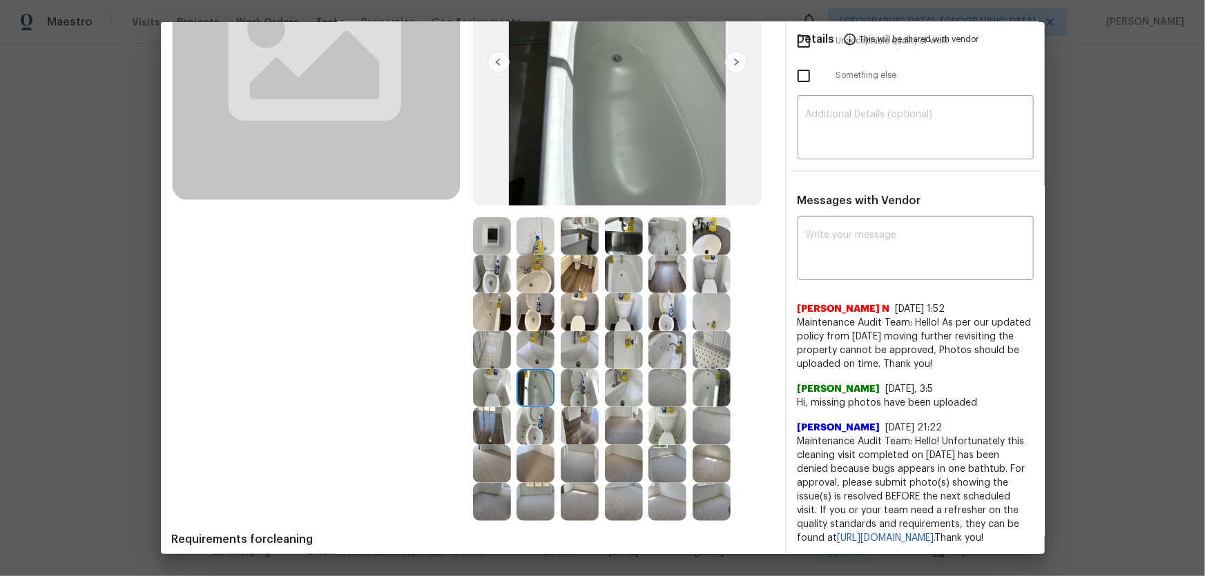
click at [706, 380] on img at bounding box center [711, 388] width 38 height 38
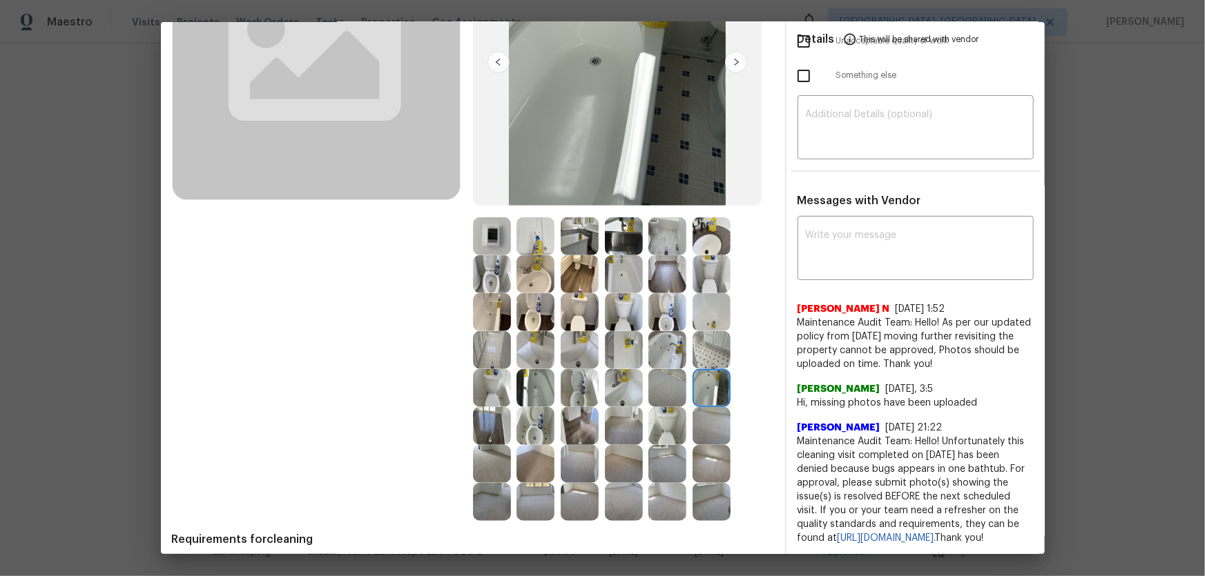
drag, startPoint x: 665, startPoint y: 351, endPoint x: 672, endPoint y: 351, distance: 7.6
click at [664, 351] on img at bounding box center [667, 350] width 38 height 38
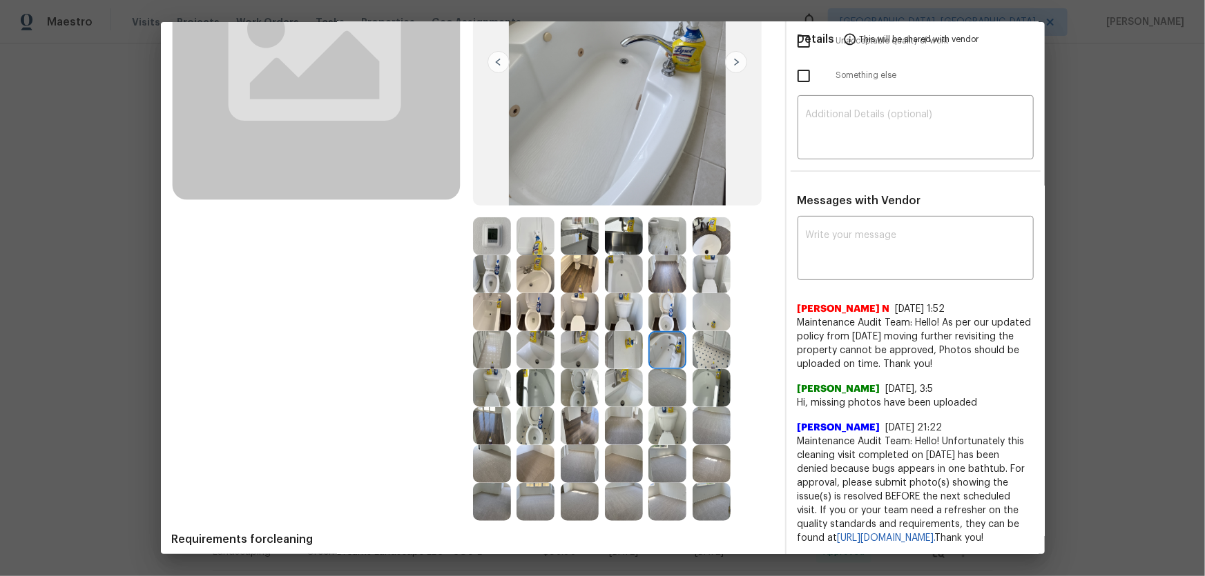
click at [703, 350] on img at bounding box center [711, 350] width 38 height 38
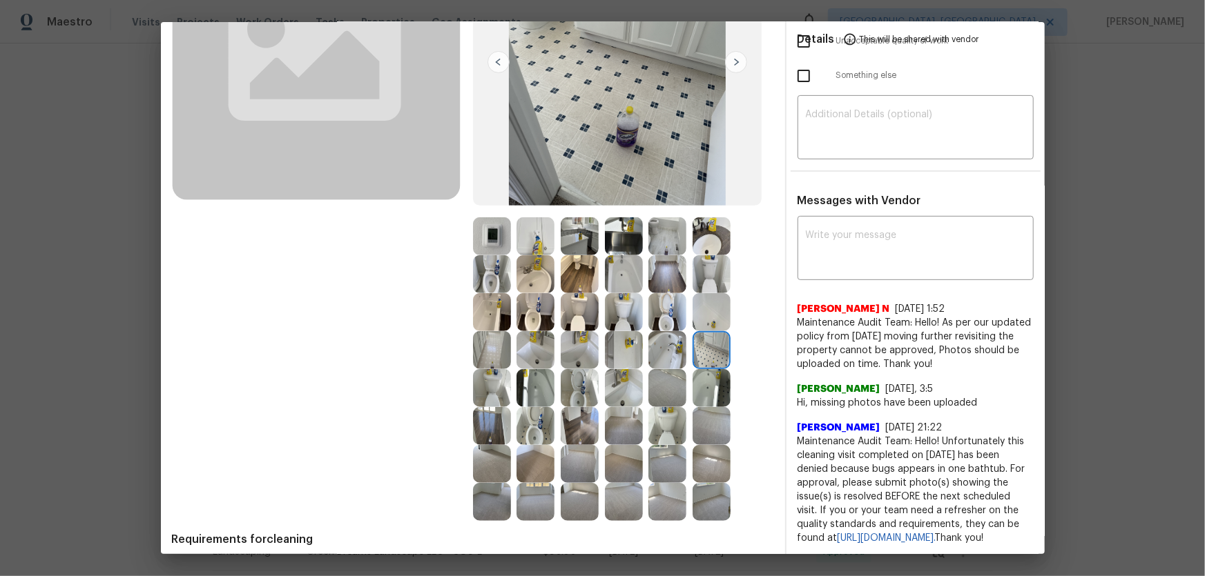
click at [695, 314] on img at bounding box center [711, 312] width 38 height 38
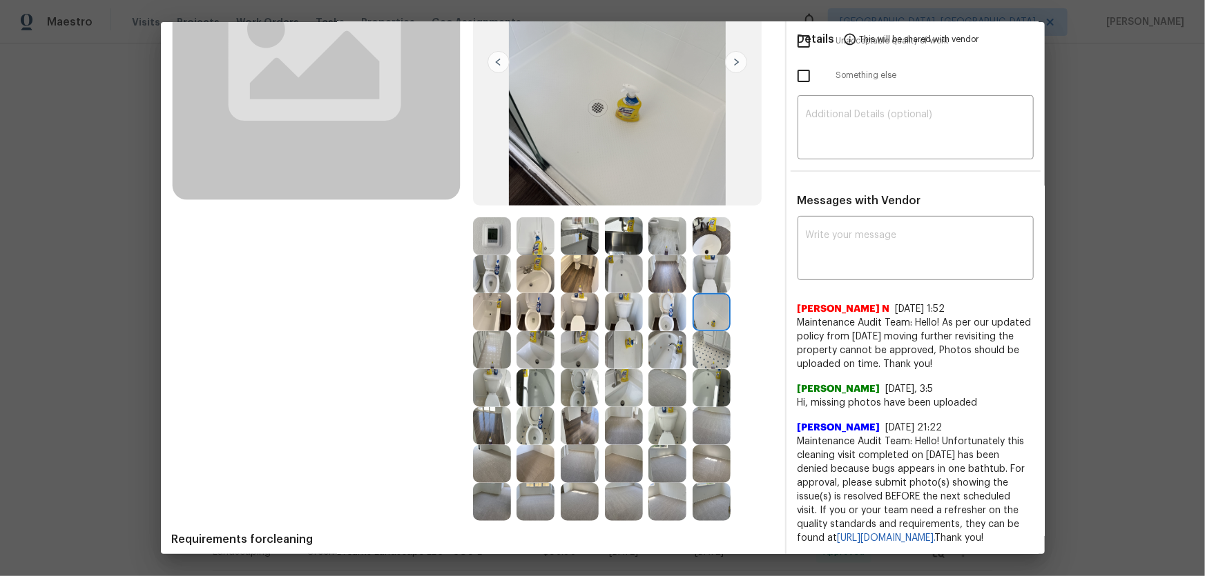
click at [634, 267] on img at bounding box center [624, 274] width 38 height 38
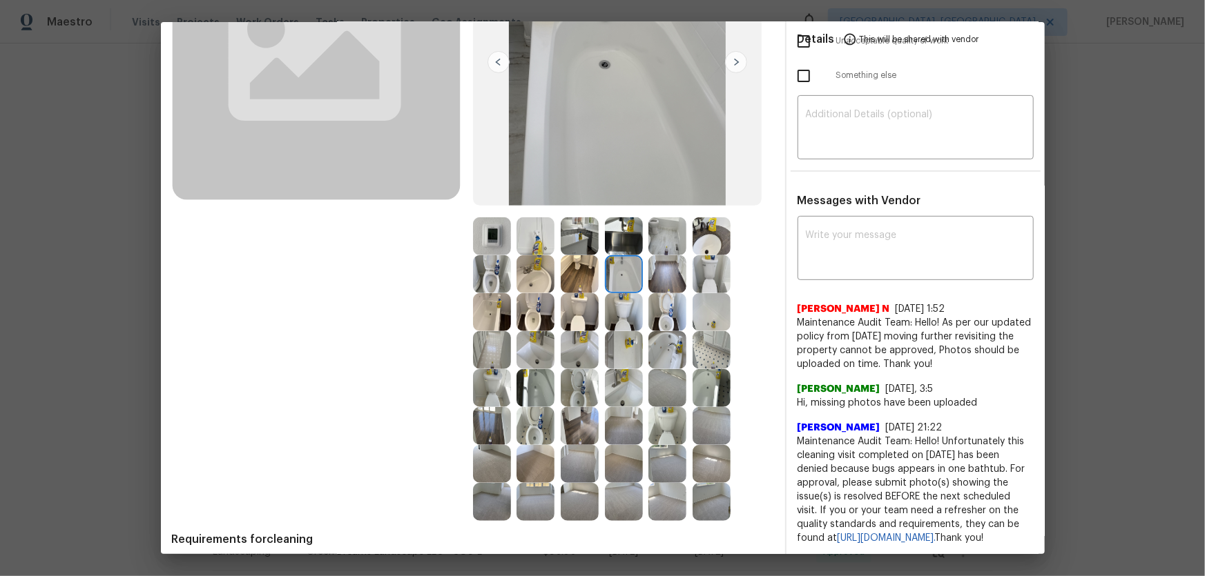
click at [650, 243] on img at bounding box center [667, 236] width 38 height 38
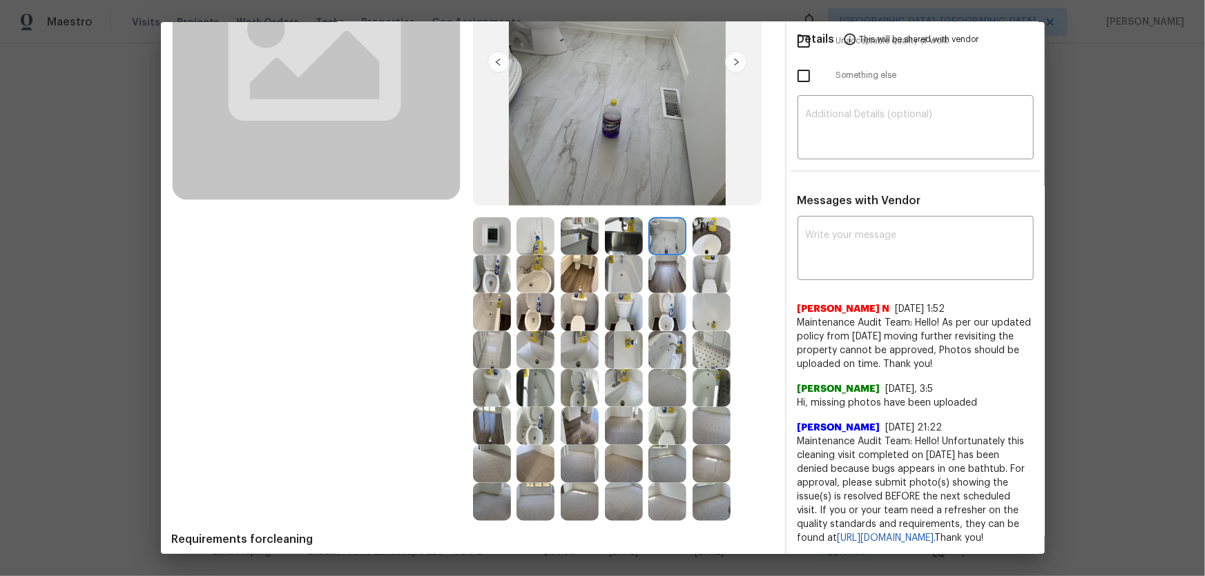
click at [538, 245] on img at bounding box center [535, 236] width 38 height 38
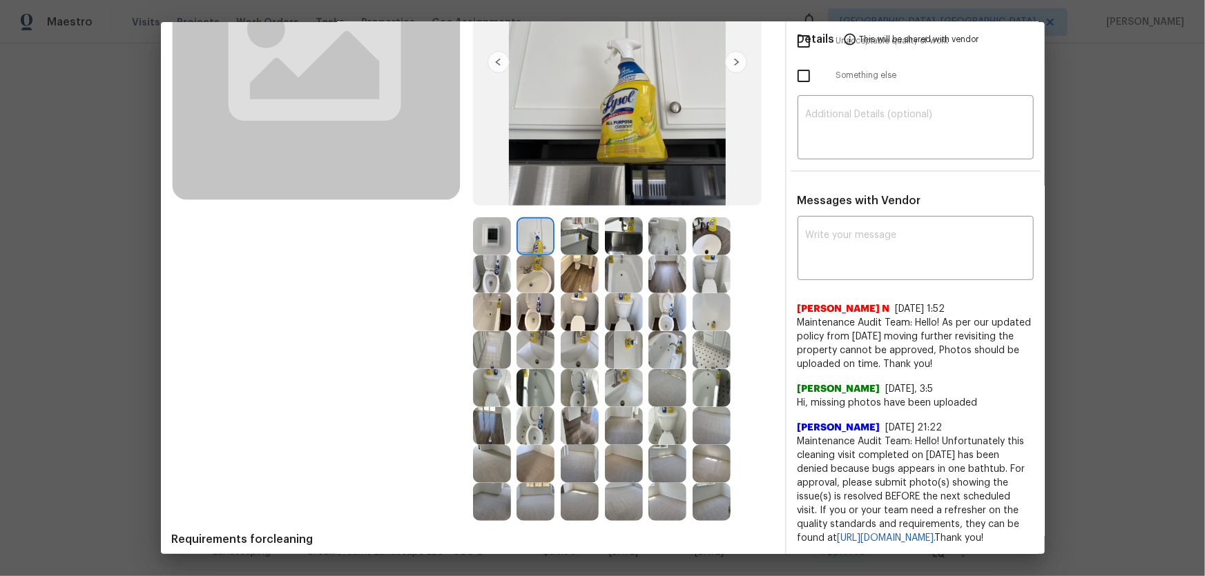
click at [535, 283] on img at bounding box center [535, 274] width 38 height 38
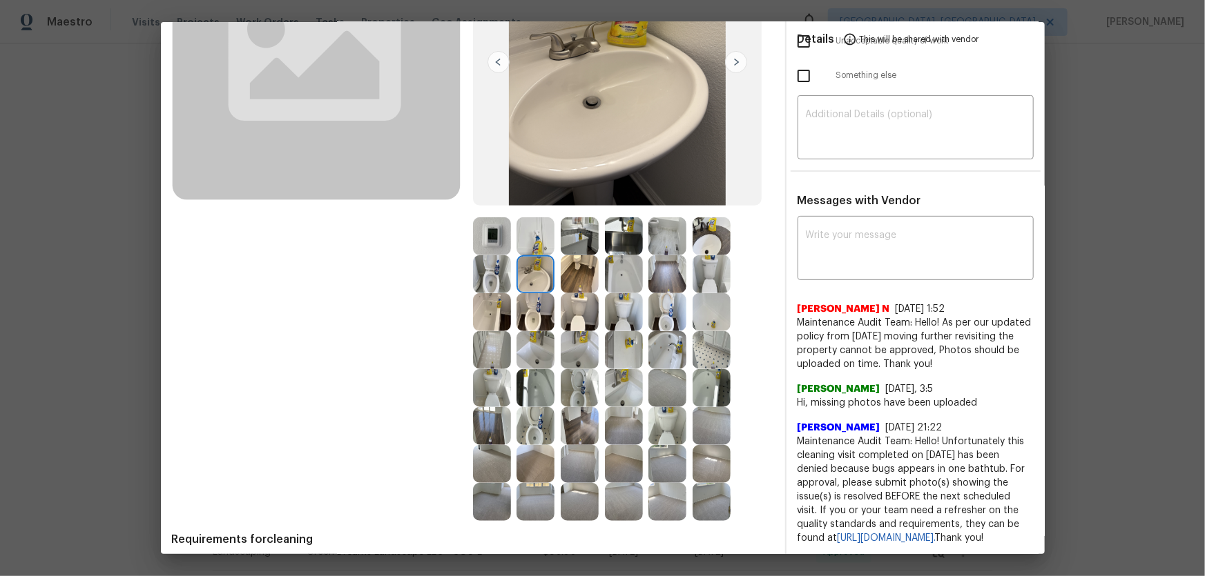
click at [575, 253] on img at bounding box center [580, 236] width 38 height 38
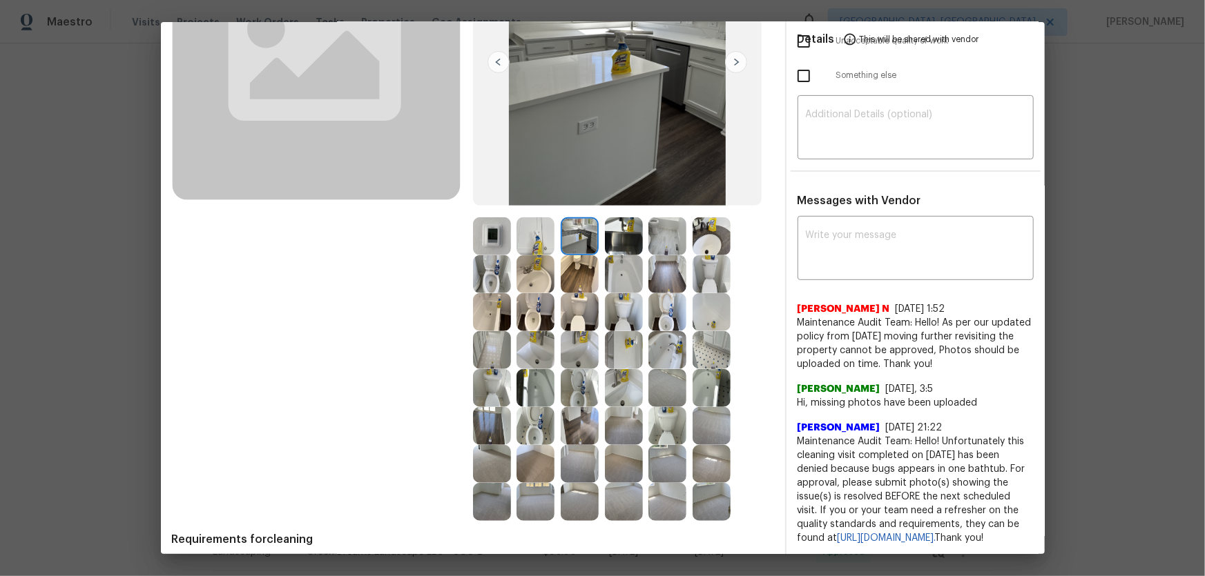
click at [614, 249] on img at bounding box center [624, 236] width 38 height 38
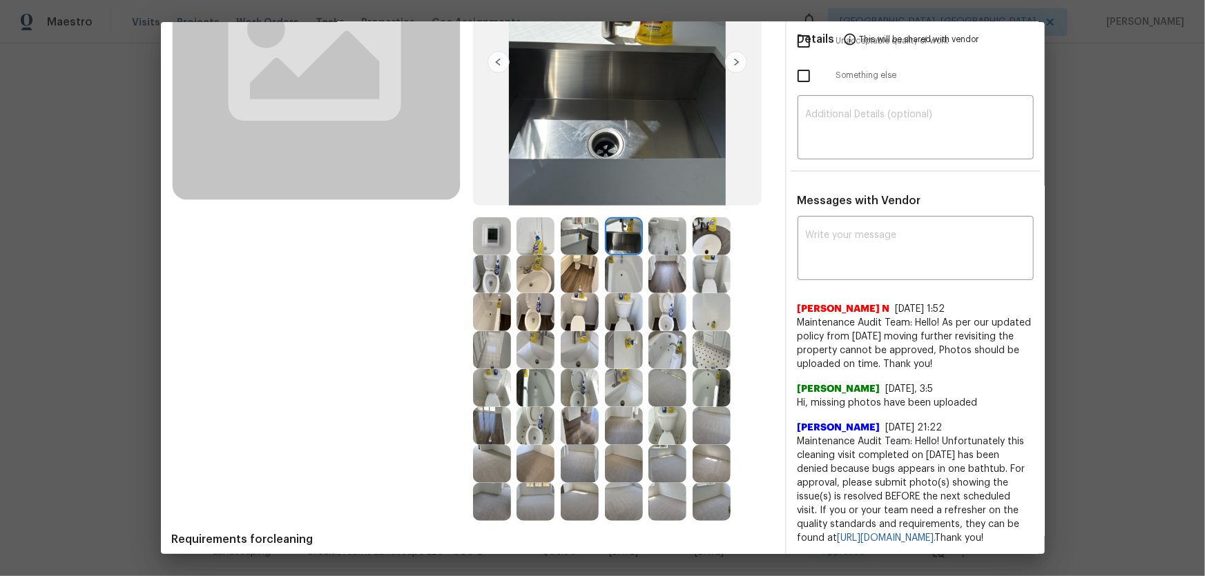
click at [534, 380] on img at bounding box center [535, 502] width 38 height 38
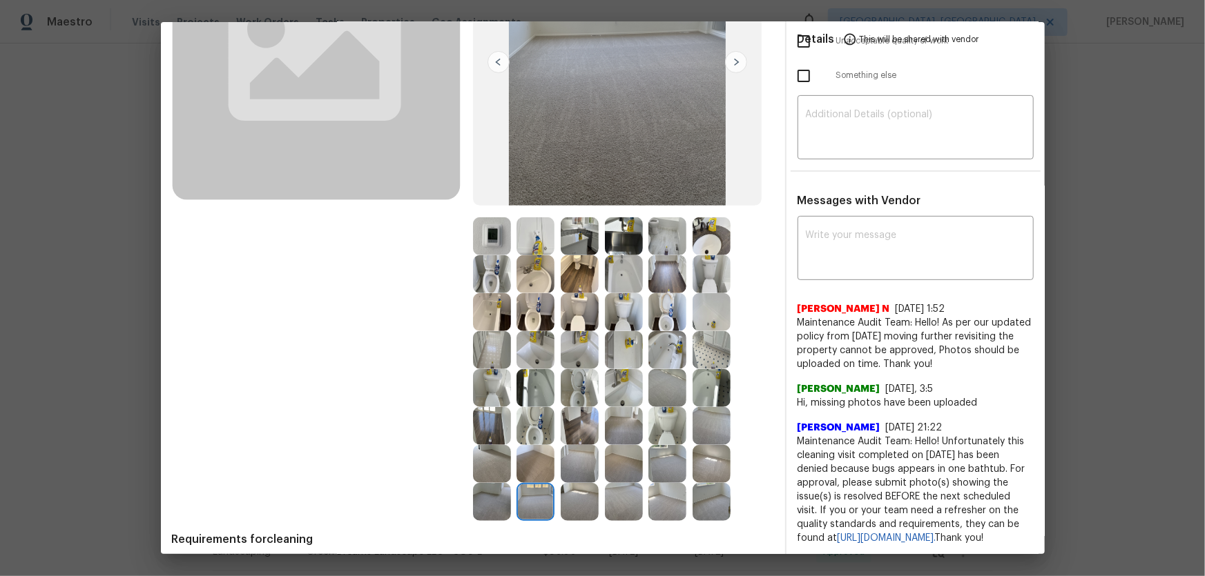
click at [501, 380] on img at bounding box center [492, 502] width 38 height 38
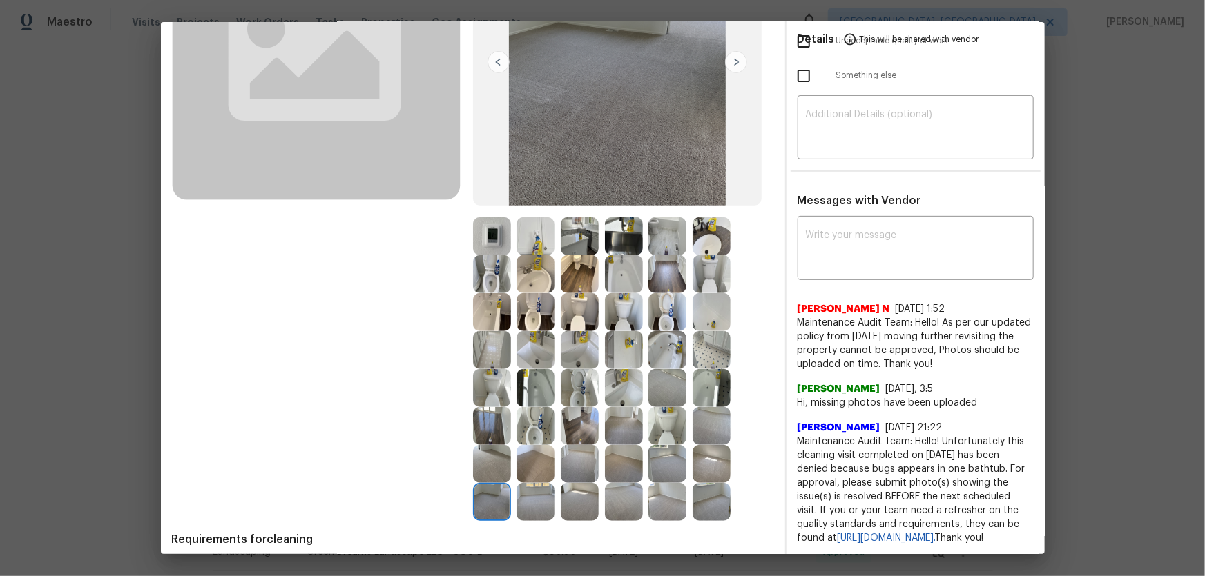
click at [563, 380] on img at bounding box center [580, 502] width 38 height 38
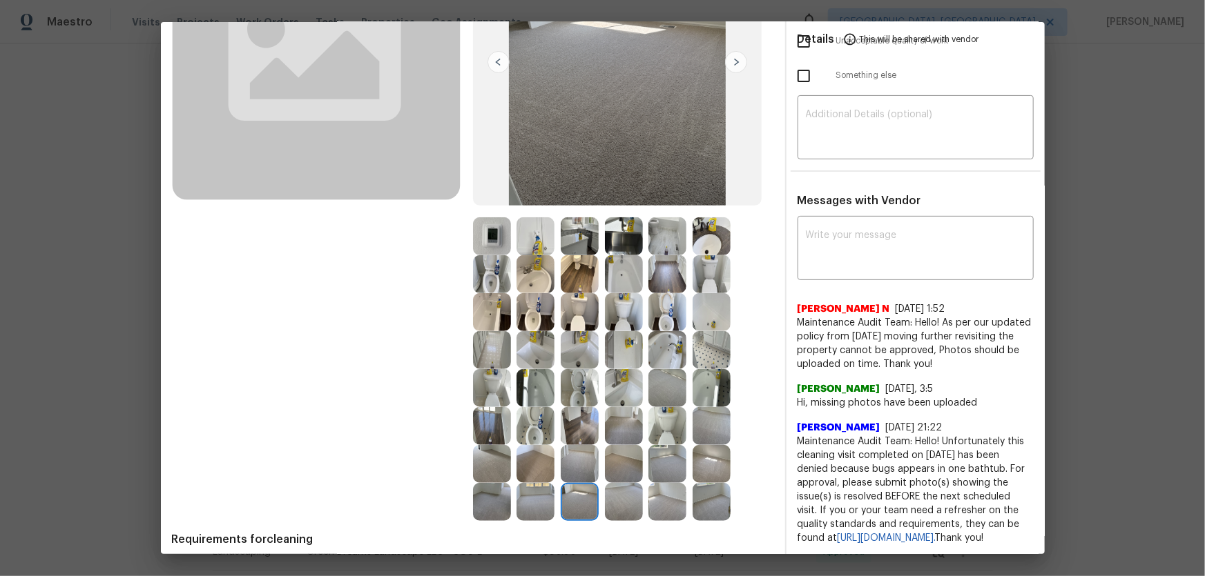
click at [623, 380] on img at bounding box center [624, 502] width 38 height 38
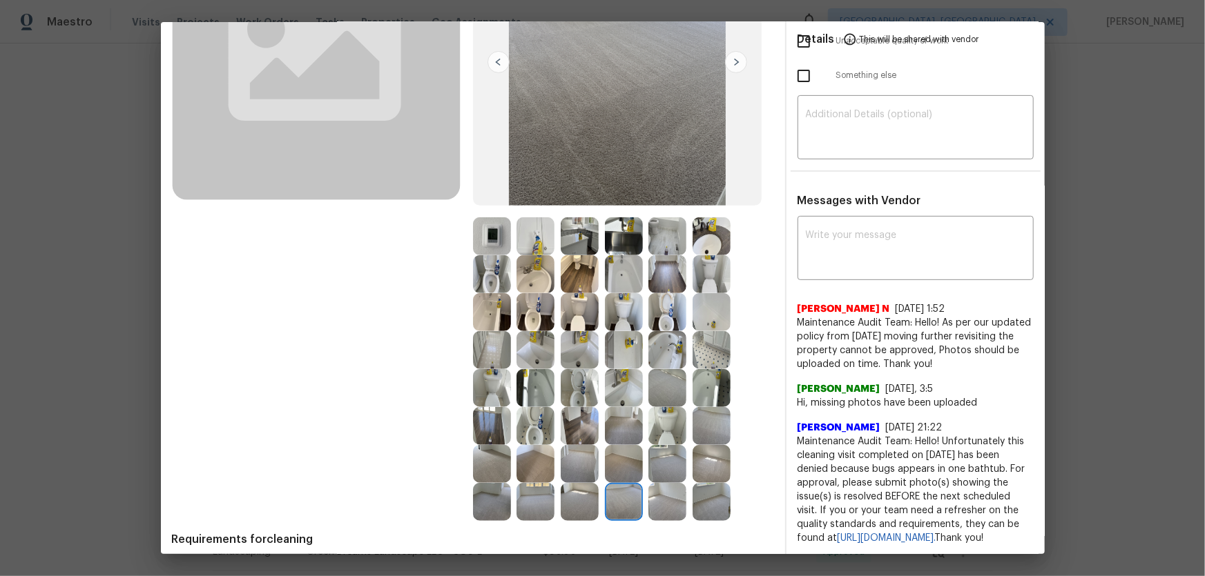
click at [664, 380] on img at bounding box center [667, 502] width 38 height 38
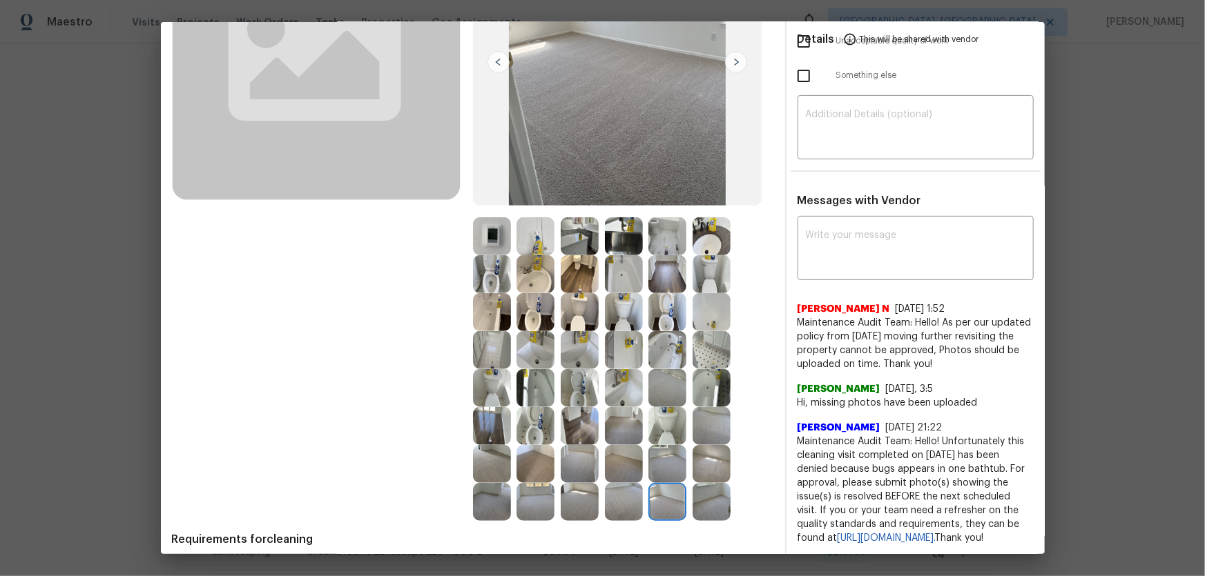
click at [715, 380] on img at bounding box center [711, 502] width 38 height 38
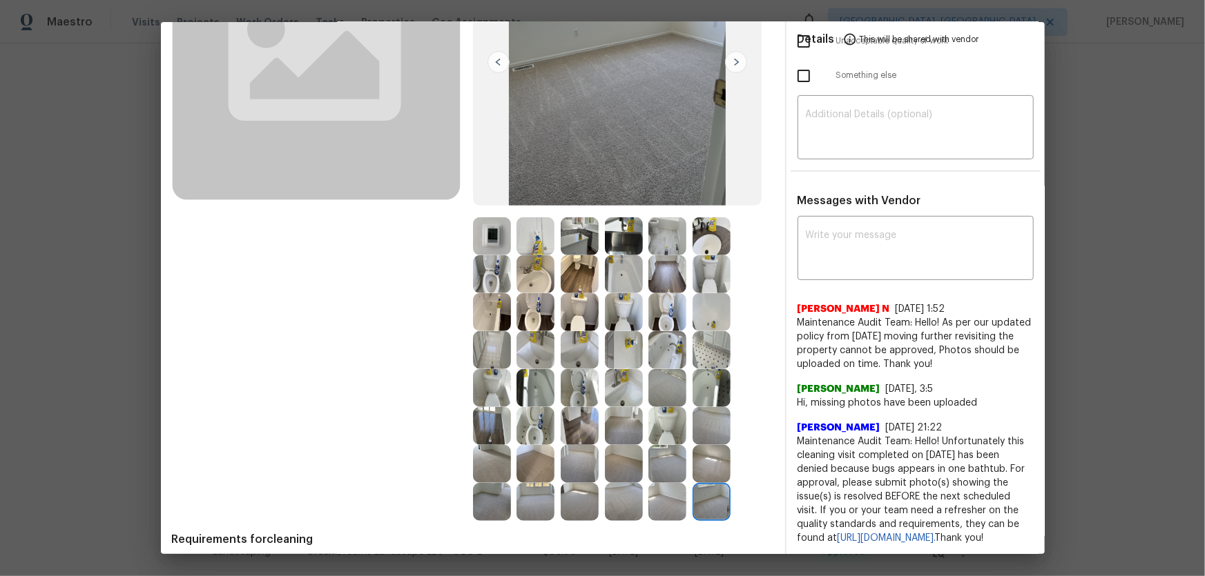
click at [711, 380] on img at bounding box center [711, 464] width 38 height 38
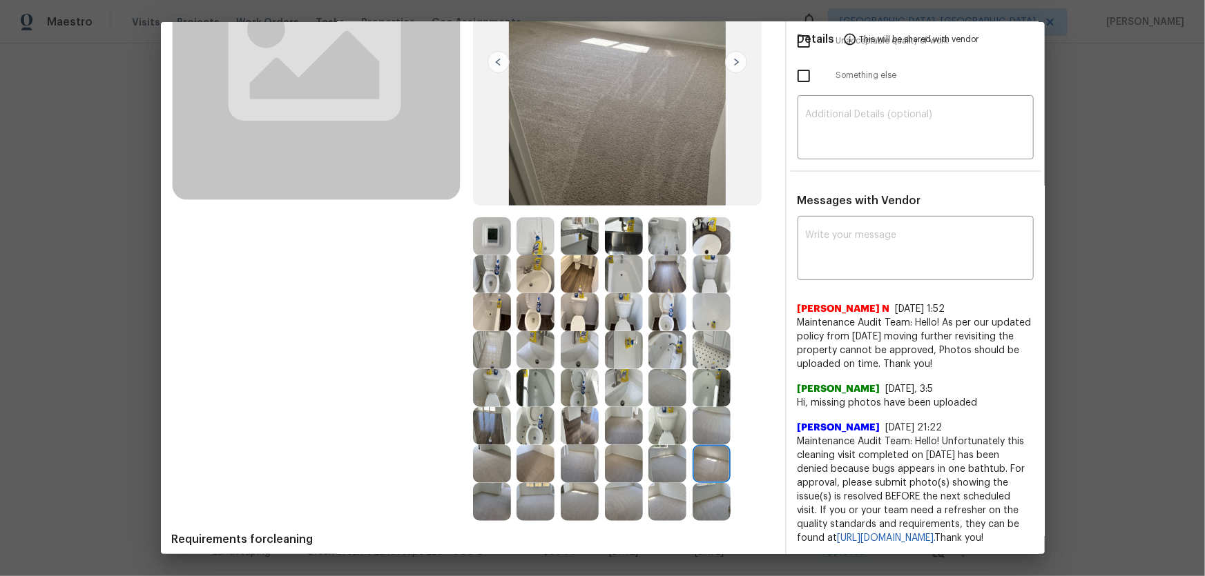
click at [663, 380] on img at bounding box center [667, 464] width 38 height 38
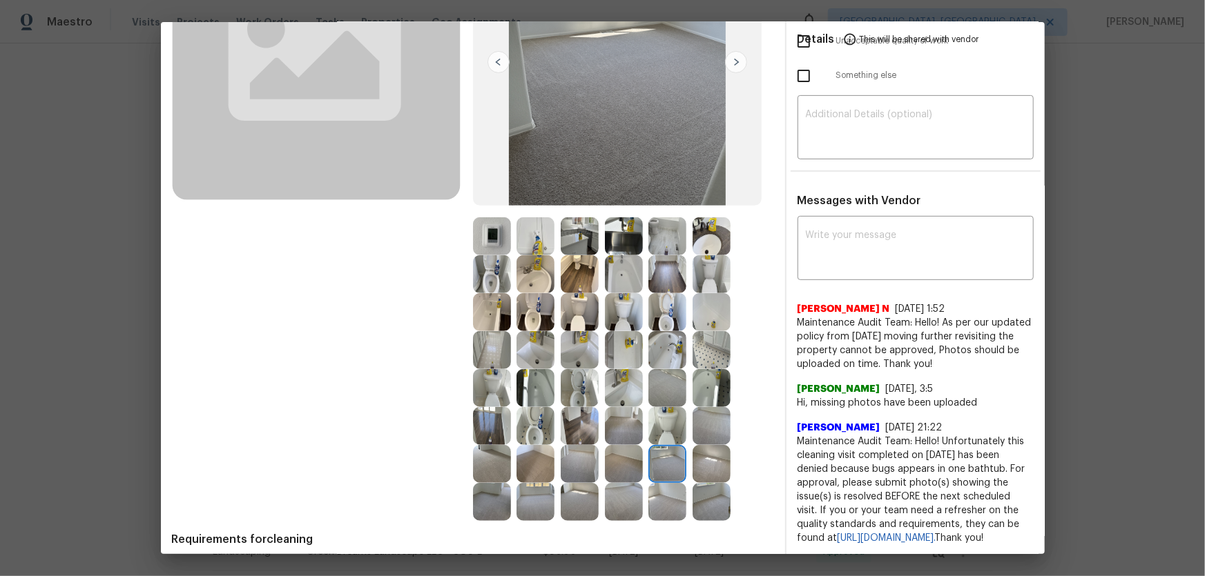
click at [657, 380] on img at bounding box center [667, 426] width 38 height 38
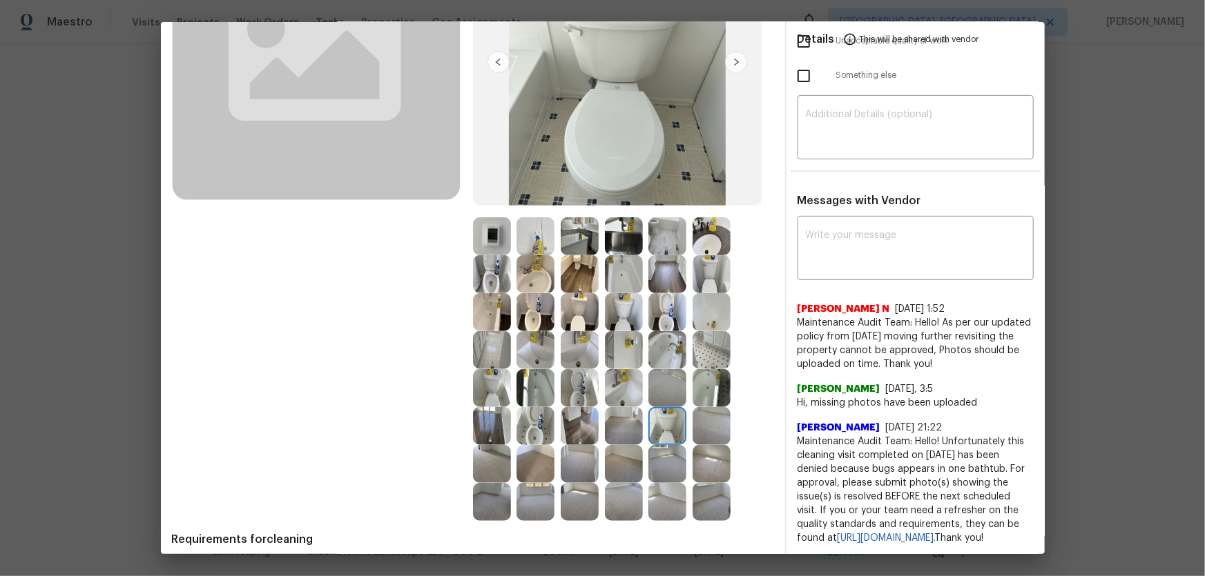
click at [564, 242] on img at bounding box center [580, 236] width 38 height 38
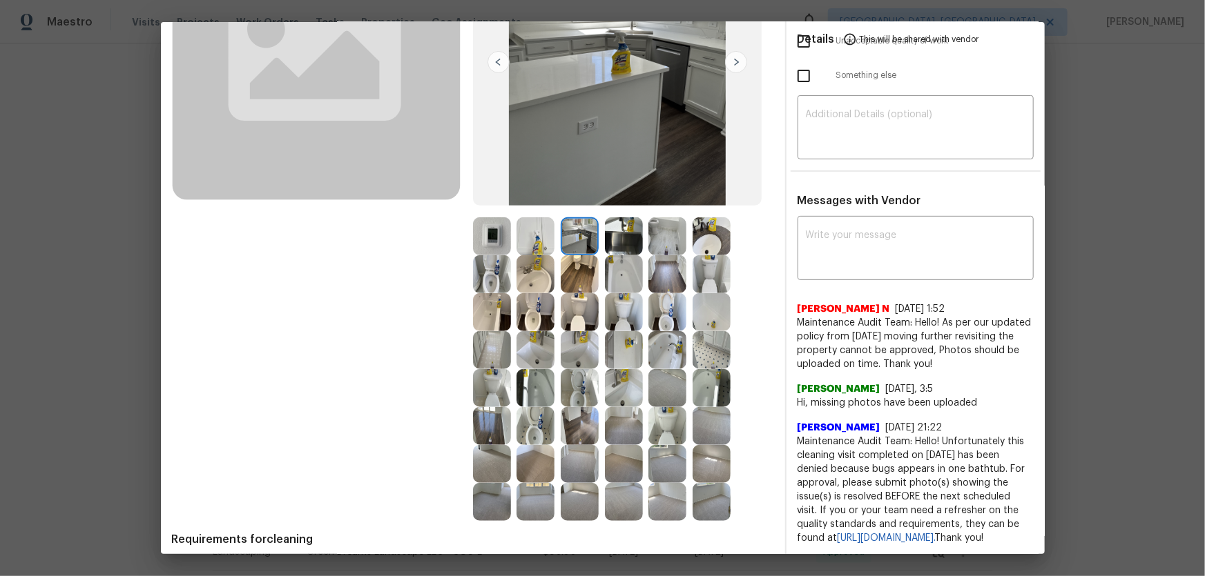
click at [490, 235] on img at bounding box center [492, 236] width 38 height 38
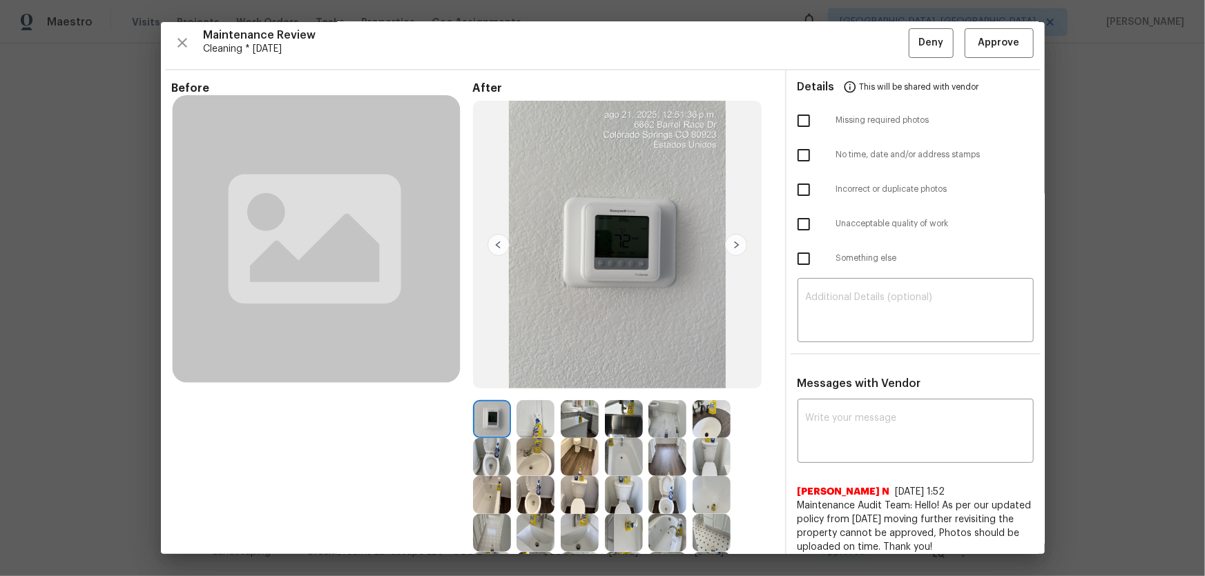
scroll to position [0, 0]
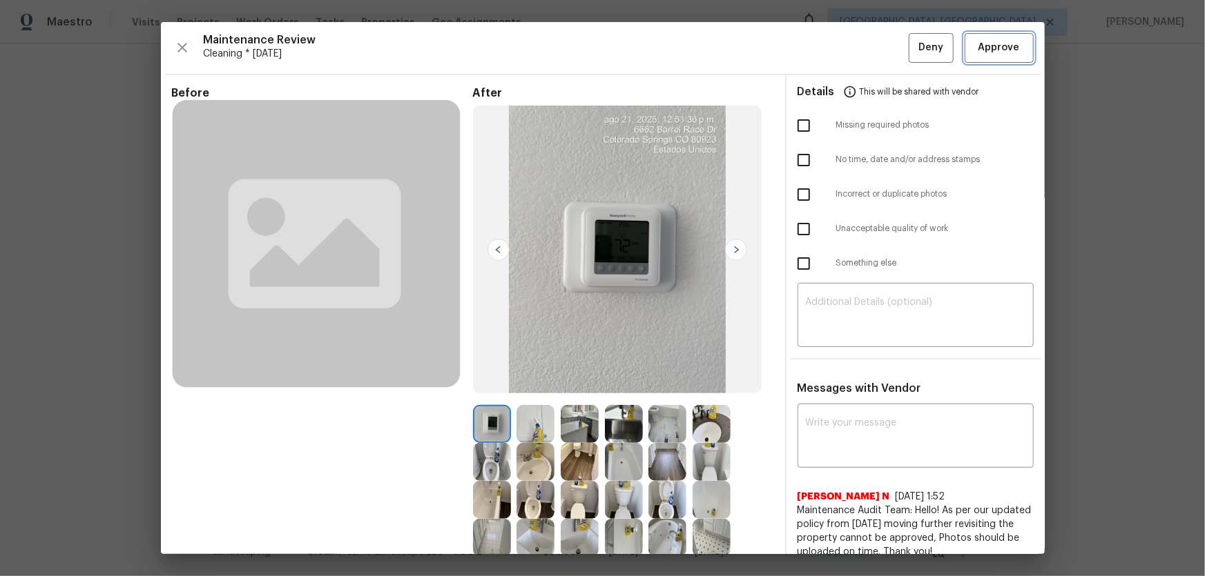
click at [857, 50] on span "Approve" at bounding box center [998, 47] width 41 height 17
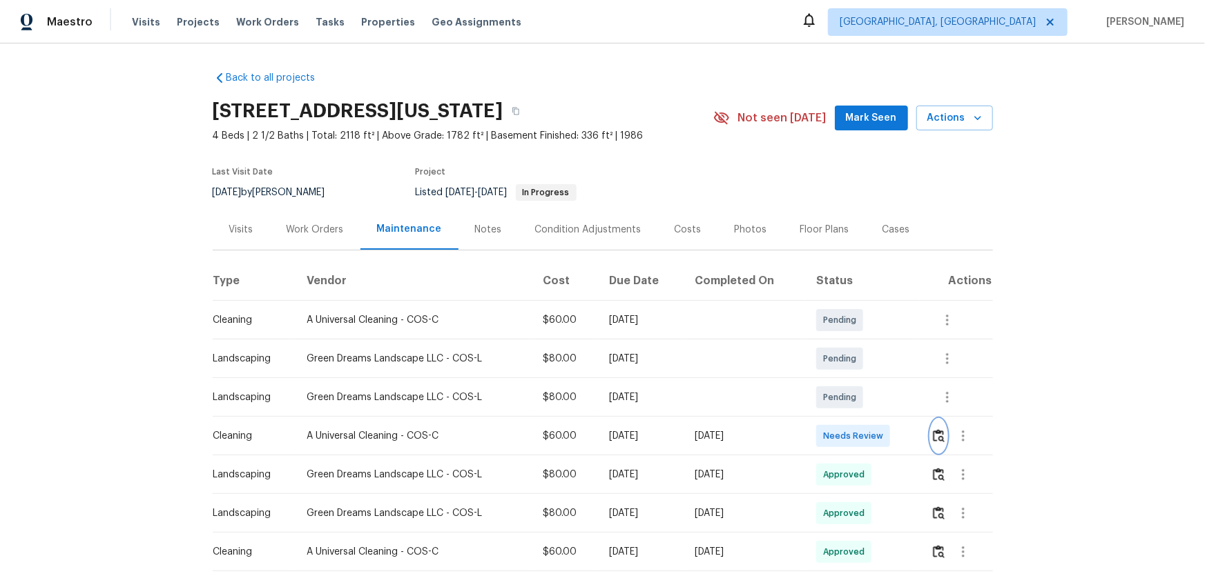
click at [937, 441] on img "button" at bounding box center [939, 435] width 12 height 13
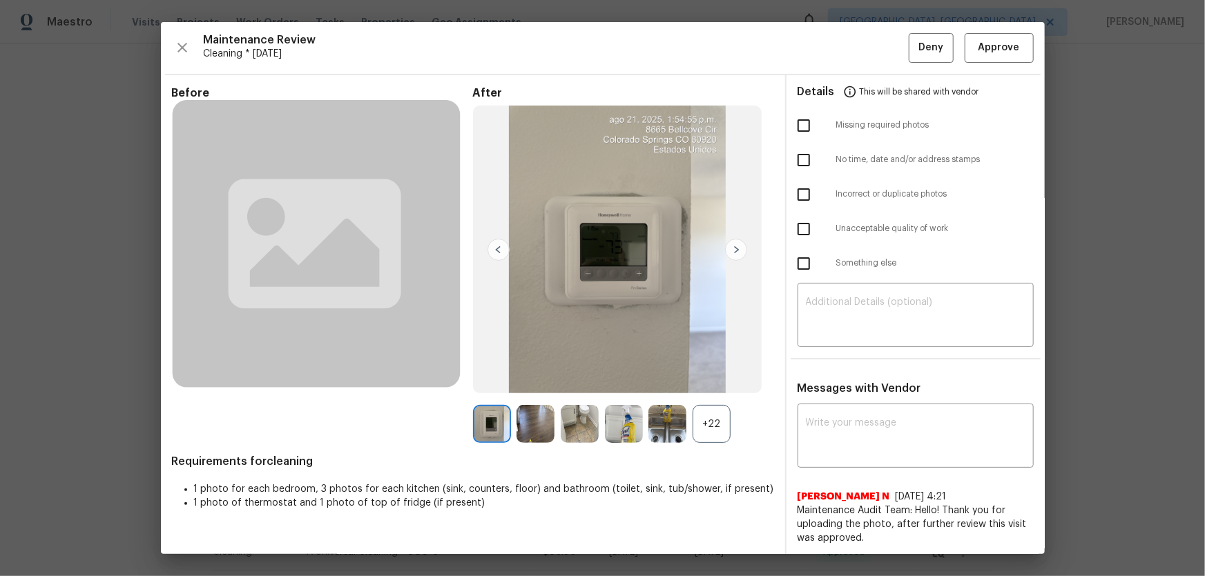
click at [717, 441] on div "+22" at bounding box center [711, 424] width 38 height 38
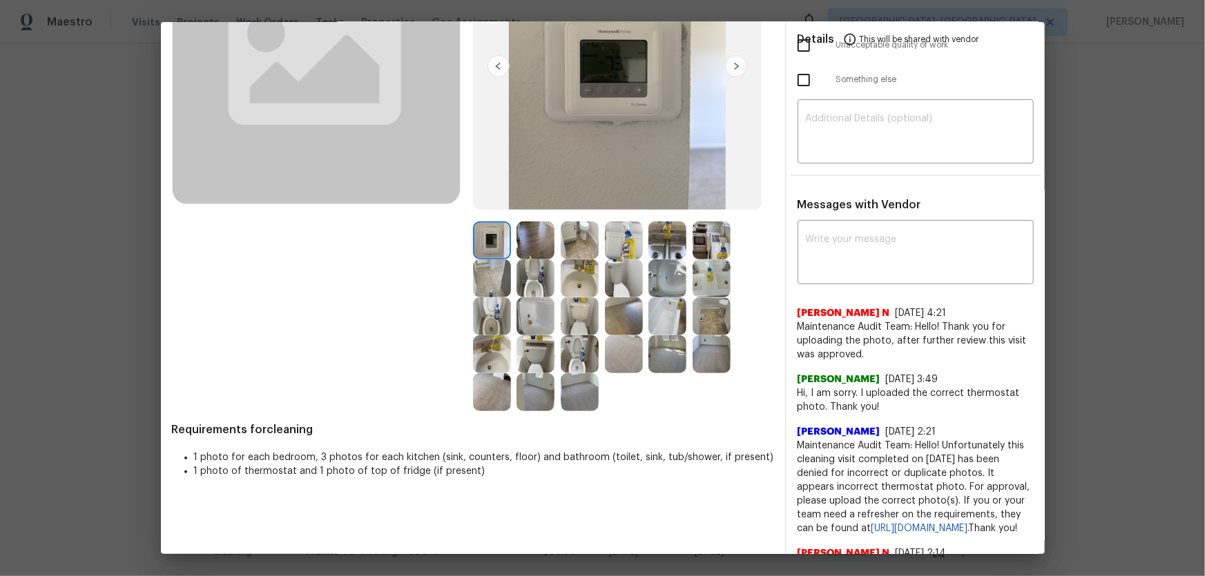
scroll to position [188, 0]
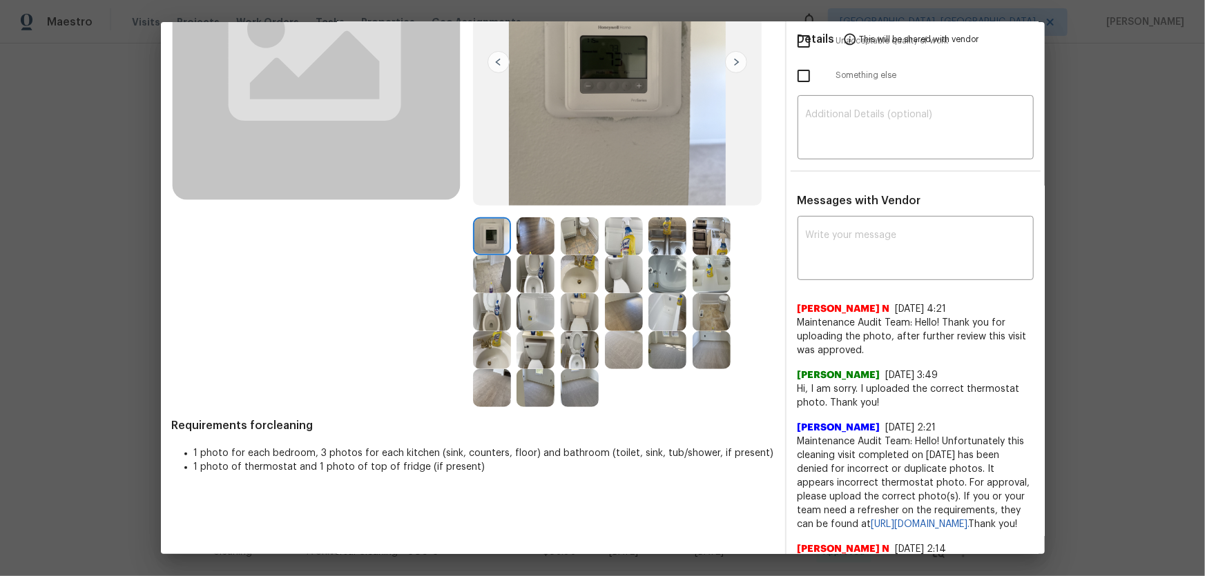
click at [580, 357] on img at bounding box center [580, 350] width 38 height 38
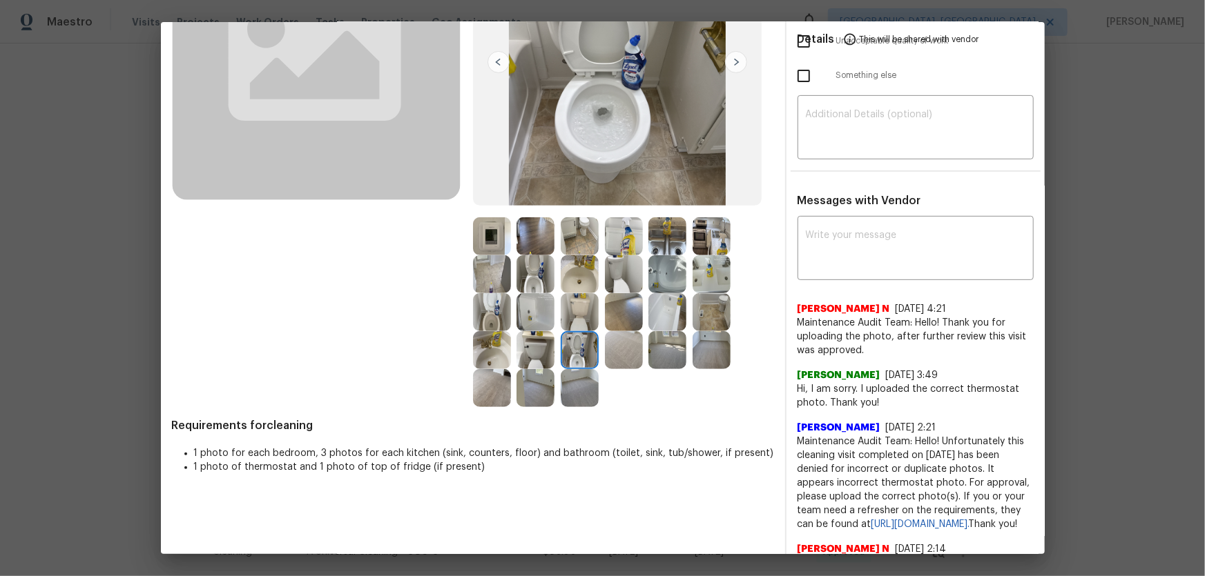
click at [498, 316] on img at bounding box center [492, 312] width 38 height 38
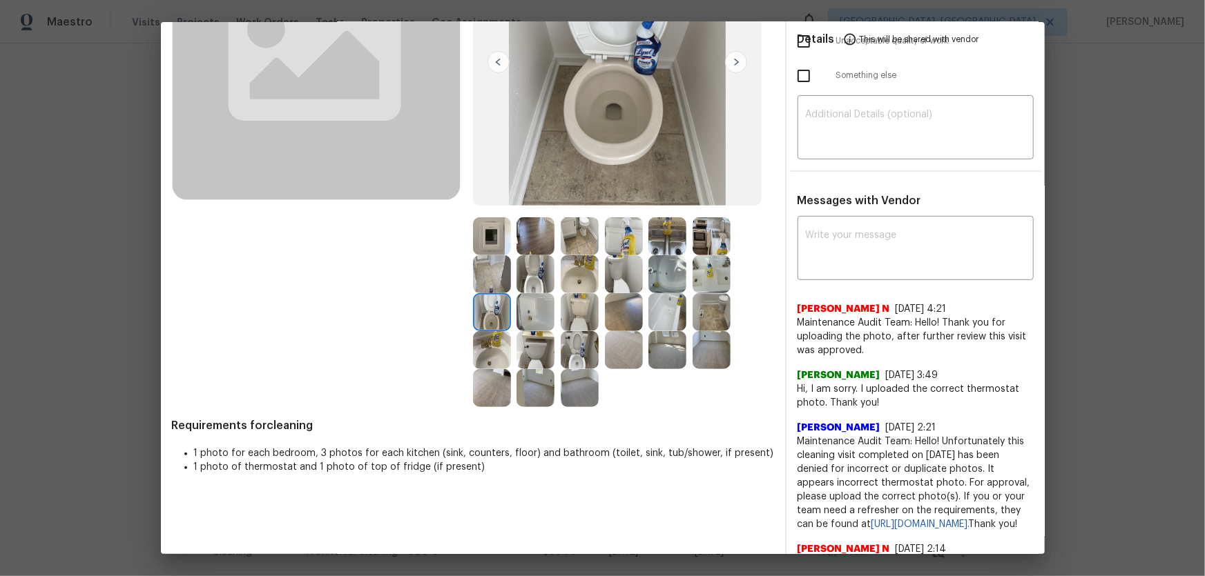
click at [532, 276] on img at bounding box center [535, 274] width 38 height 38
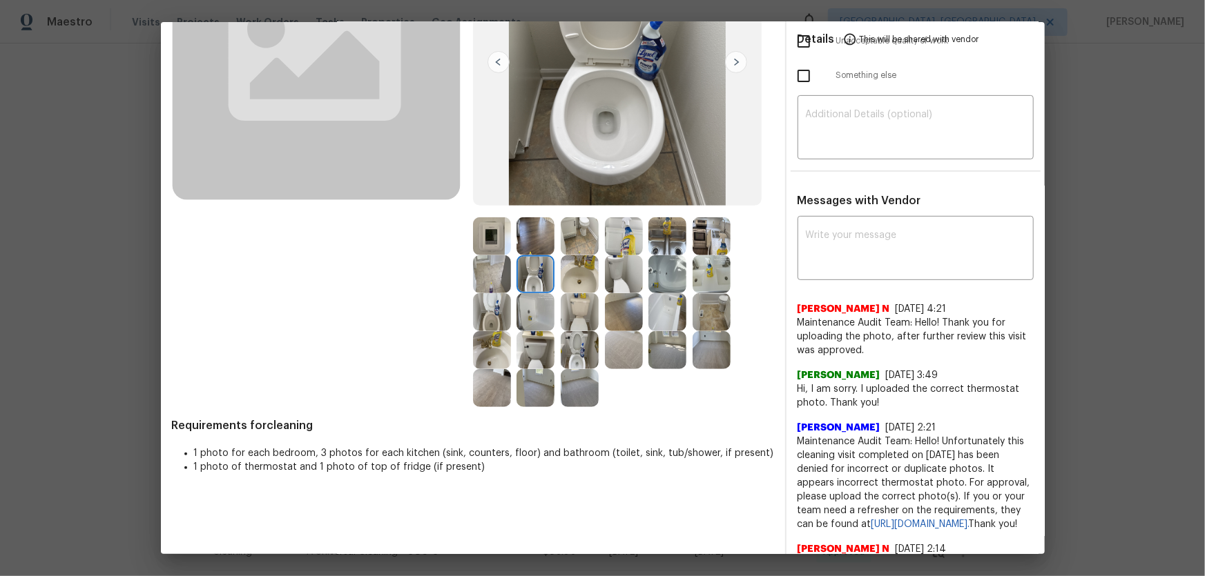
click at [516, 309] on img at bounding box center [535, 312] width 38 height 38
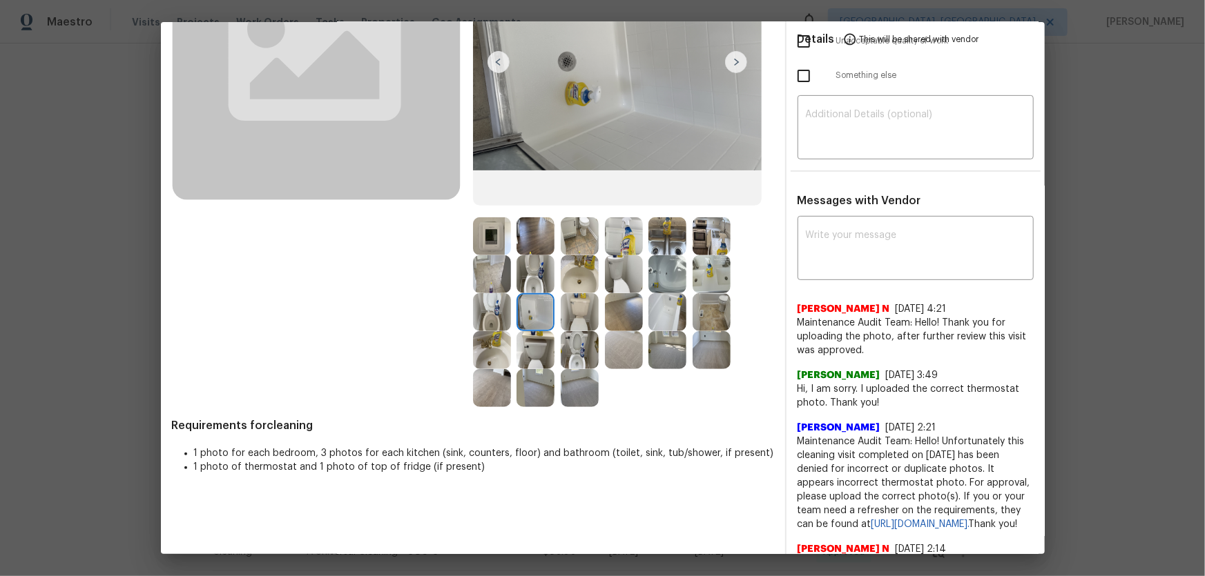
click at [498, 311] on img at bounding box center [492, 312] width 38 height 38
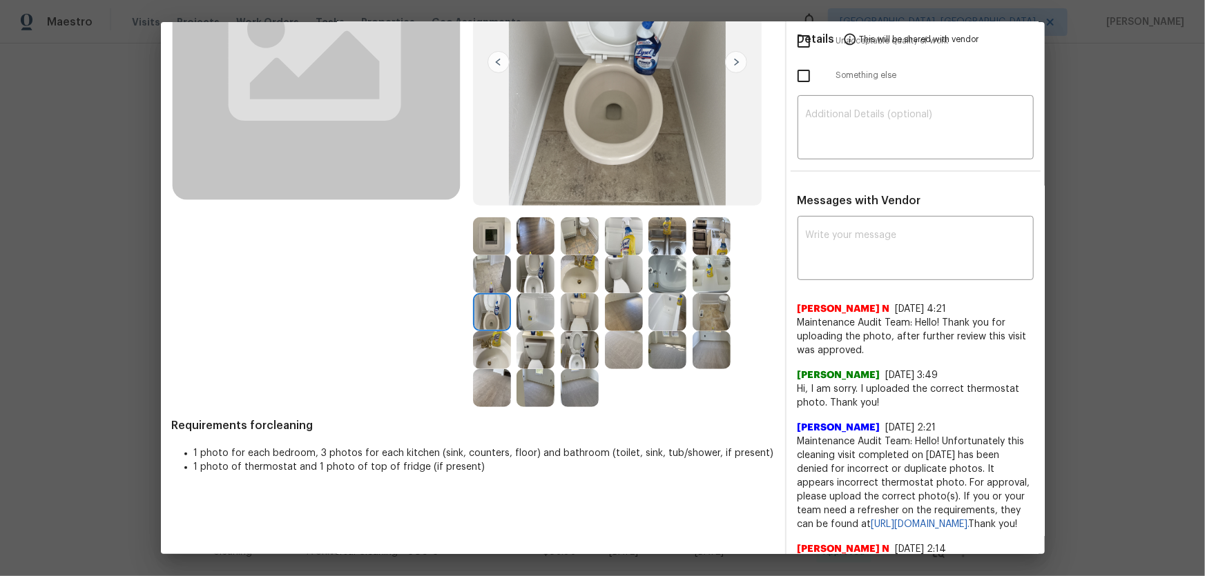
click at [590, 351] on img at bounding box center [580, 350] width 38 height 38
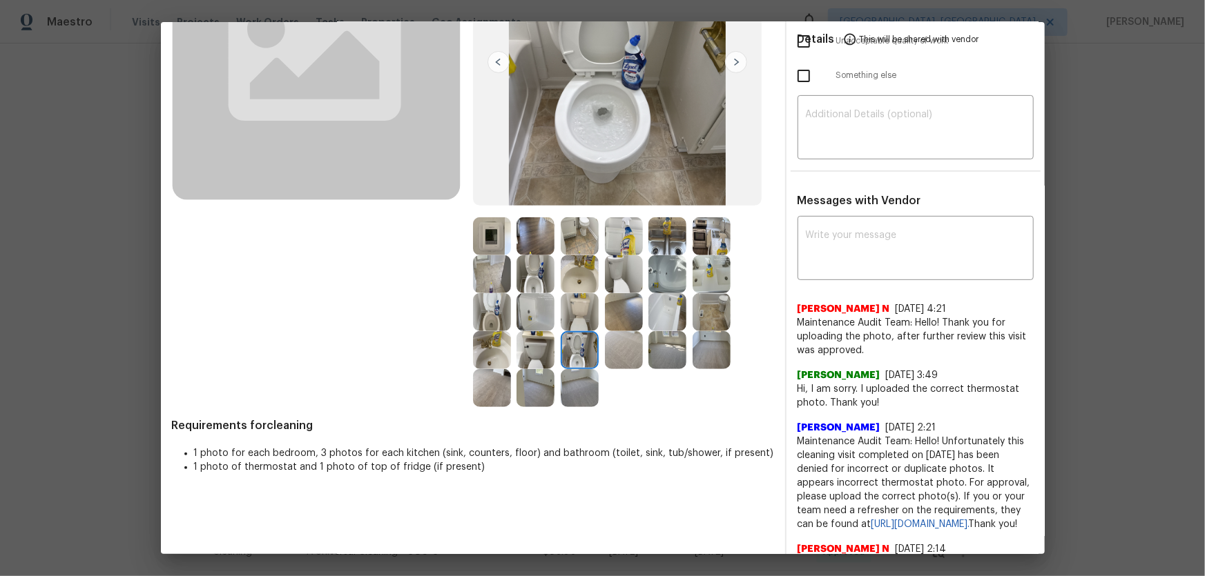
click at [482, 353] on img at bounding box center [492, 350] width 38 height 38
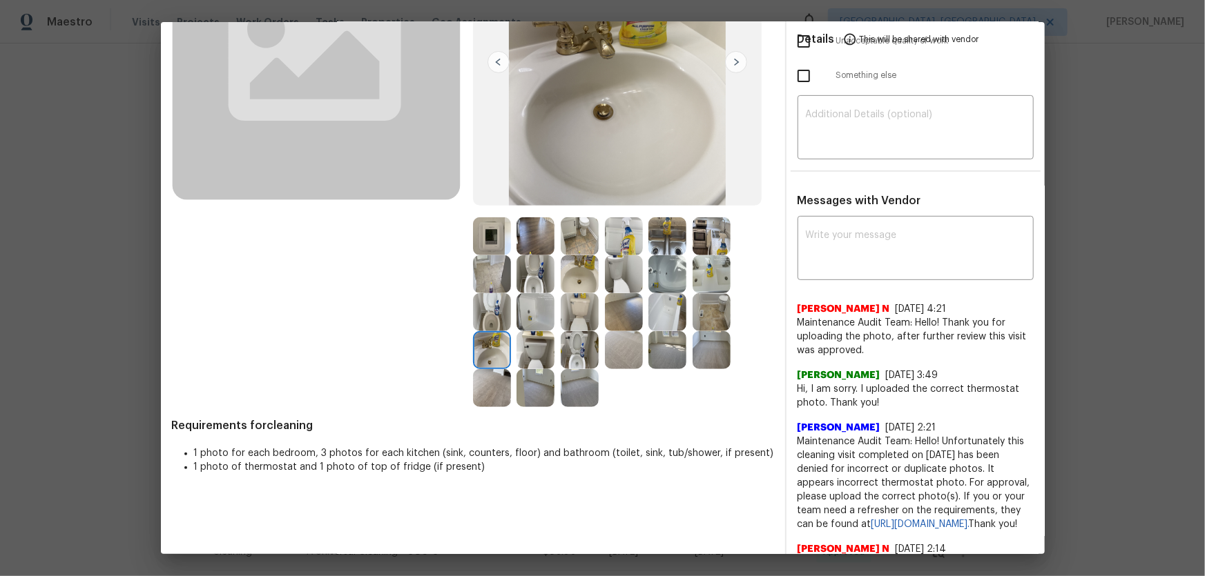
click at [583, 284] on img at bounding box center [580, 274] width 38 height 38
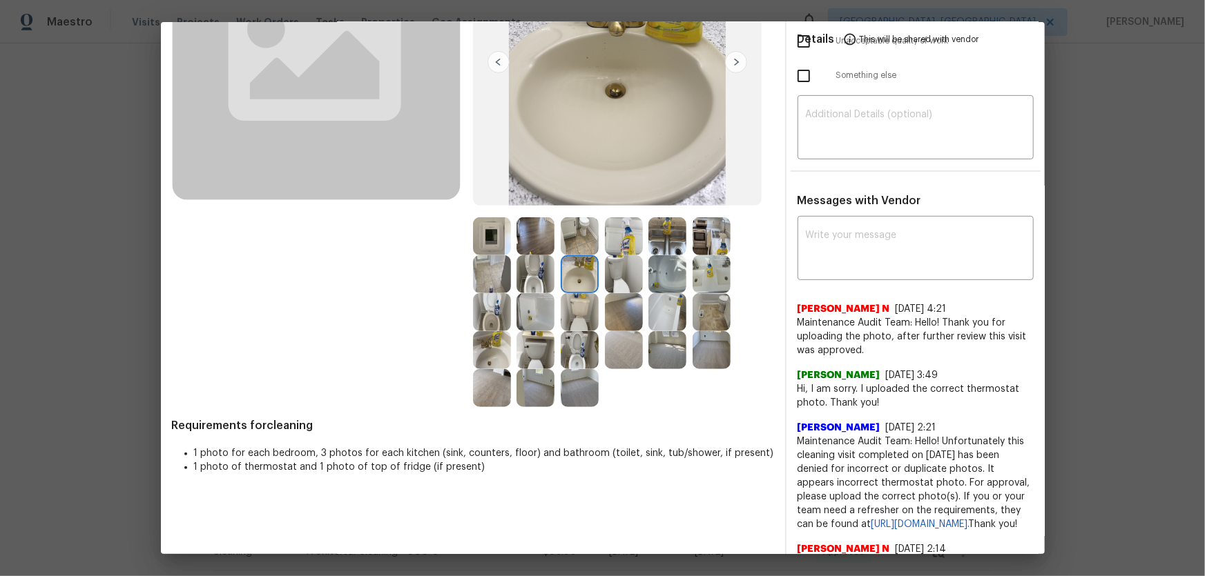
click at [715, 283] on img at bounding box center [711, 274] width 38 height 38
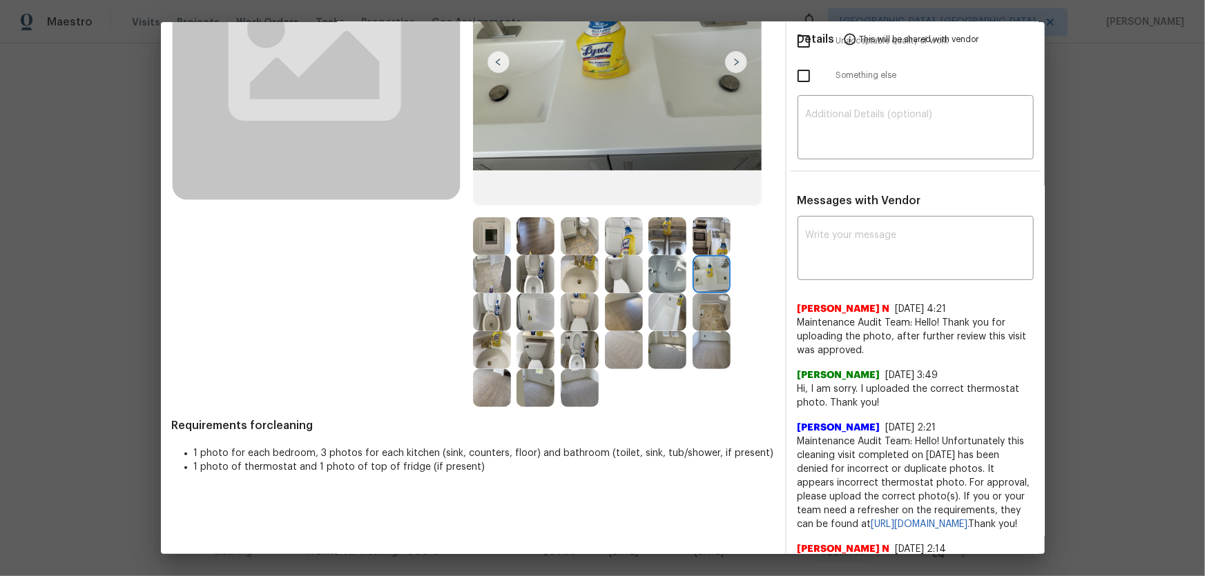
click at [669, 301] on img at bounding box center [667, 312] width 38 height 38
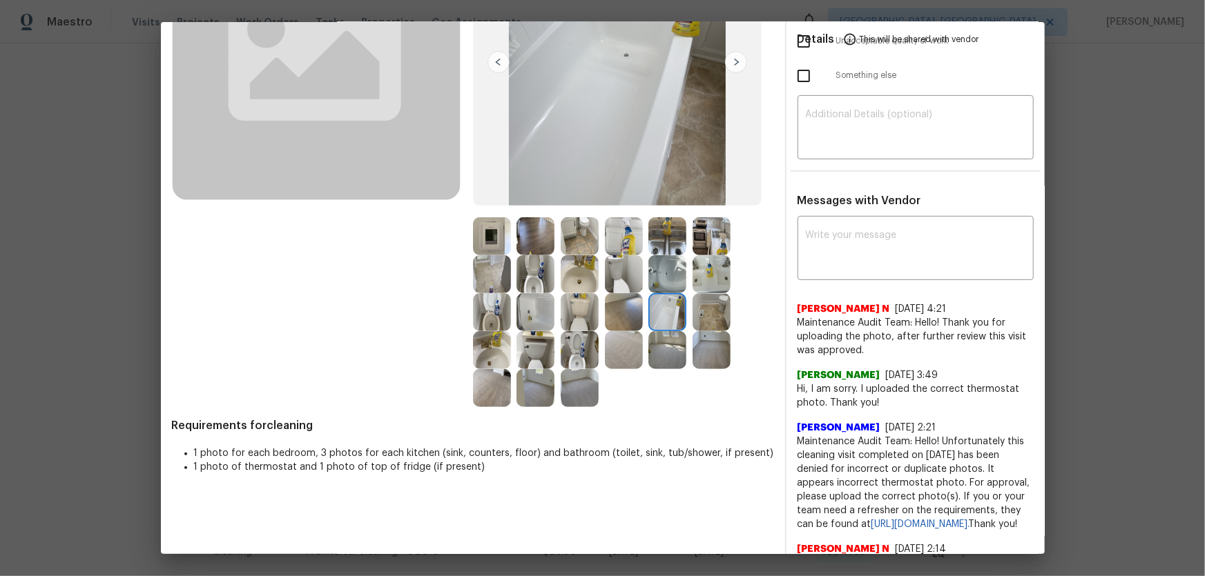
click at [666, 274] on img at bounding box center [667, 274] width 38 height 38
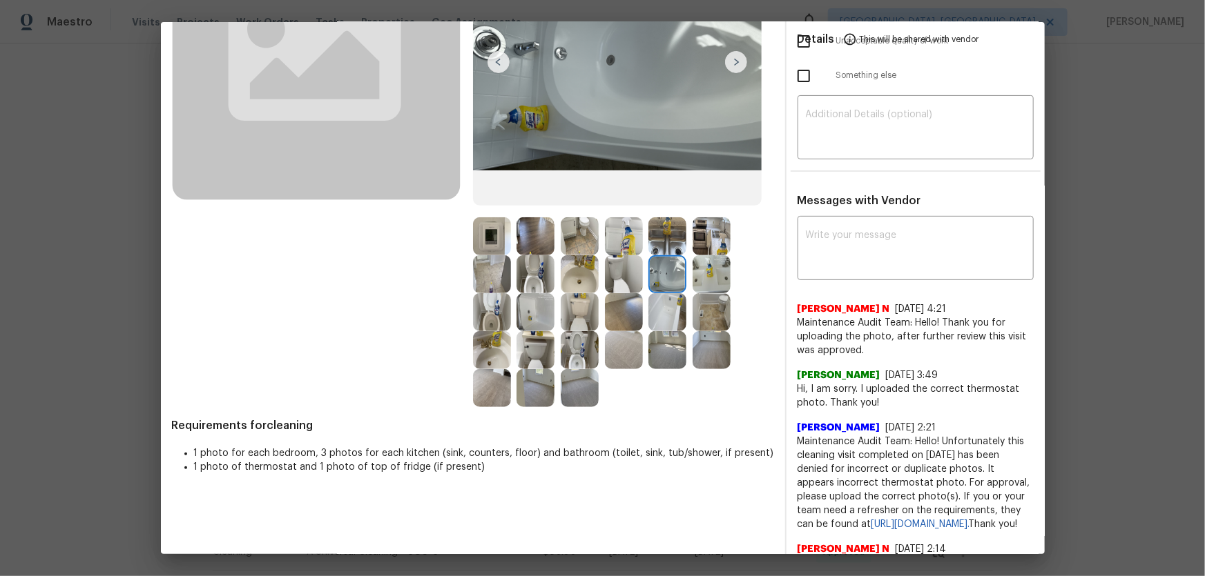
click at [664, 243] on img at bounding box center [667, 236] width 38 height 38
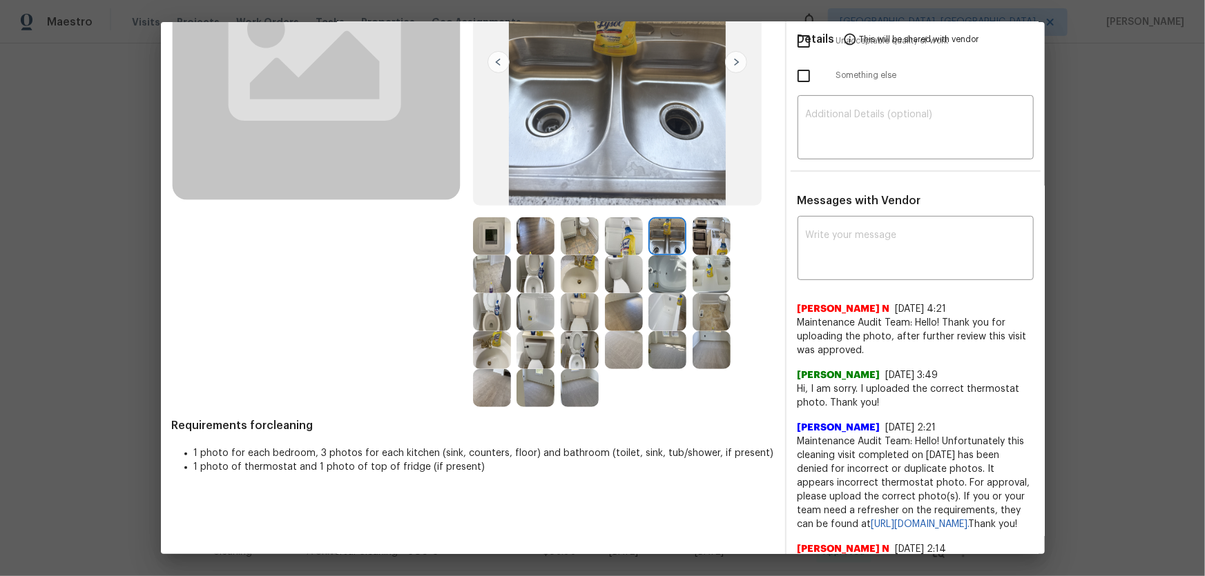
click at [624, 242] on img at bounding box center [624, 236] width 38 height 38
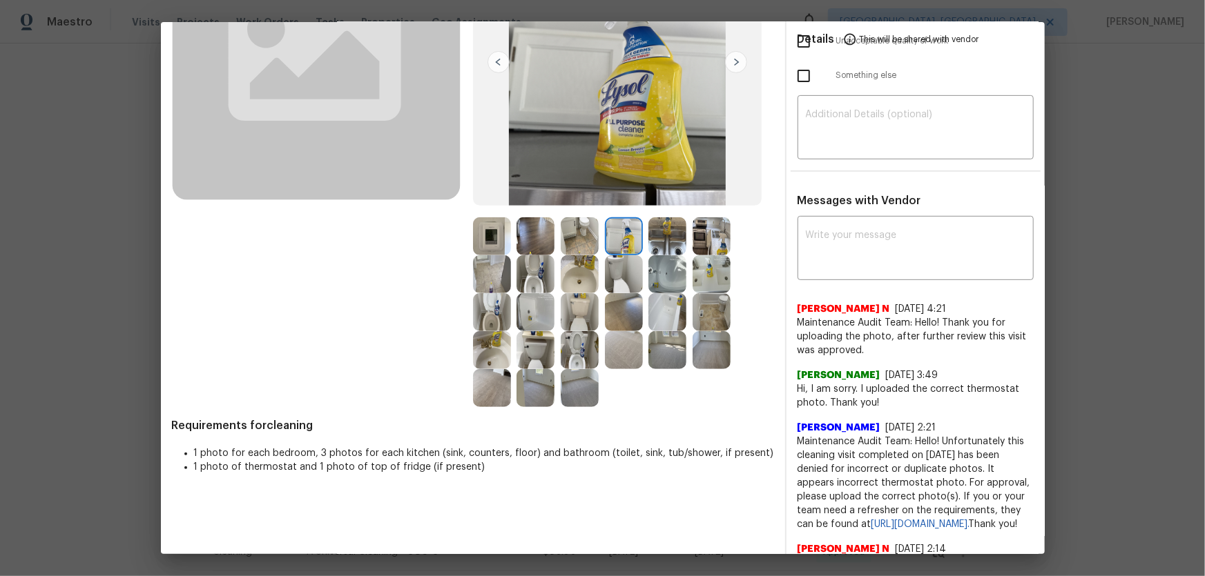
click at [703, 237] on img at bounding box center [711, 236] width 38 height 38
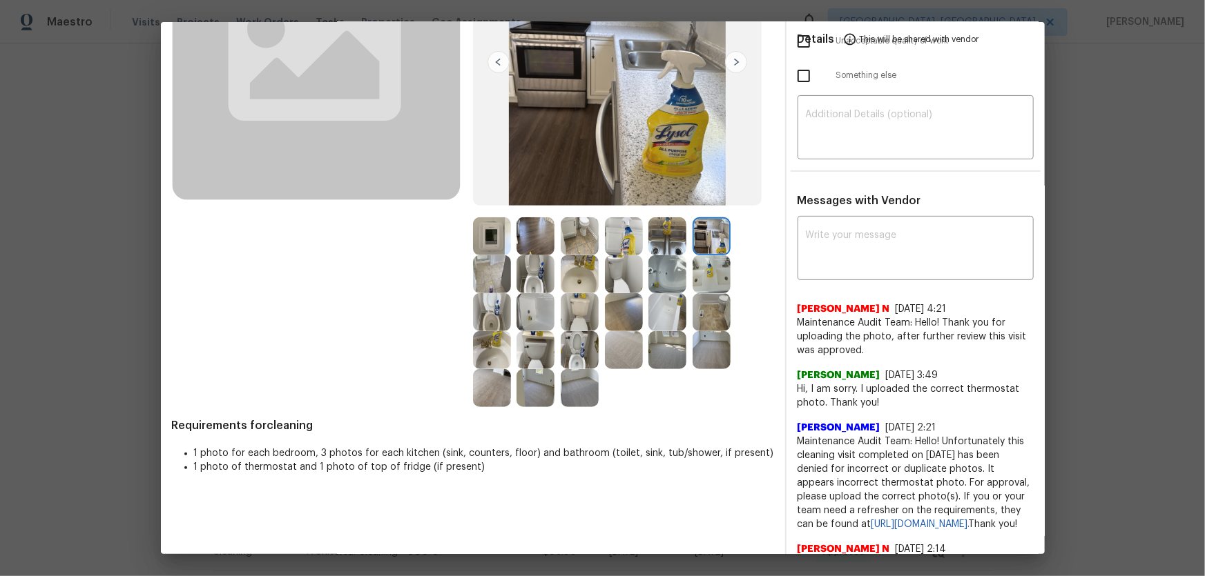
click at [492, 233] on img at bounding box center [492, 236] width 38 height 38
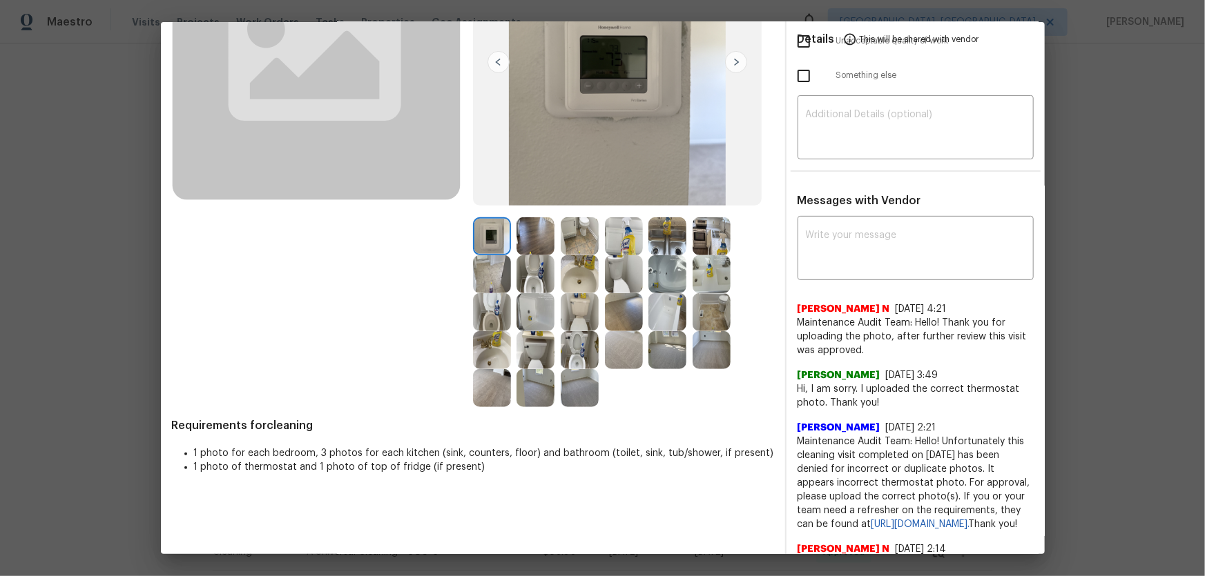
click at [543, 240] on img at bounding box center [535, 236] width 38 height 38
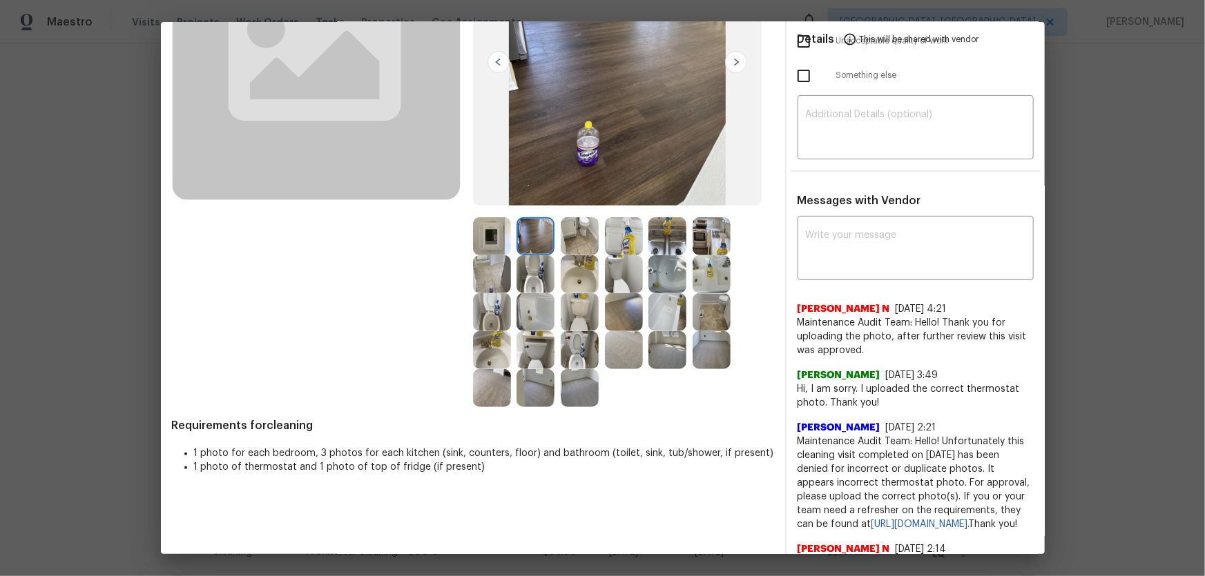
click at [614, 353] on img at bounding box center [624, 350] width 38 height 38
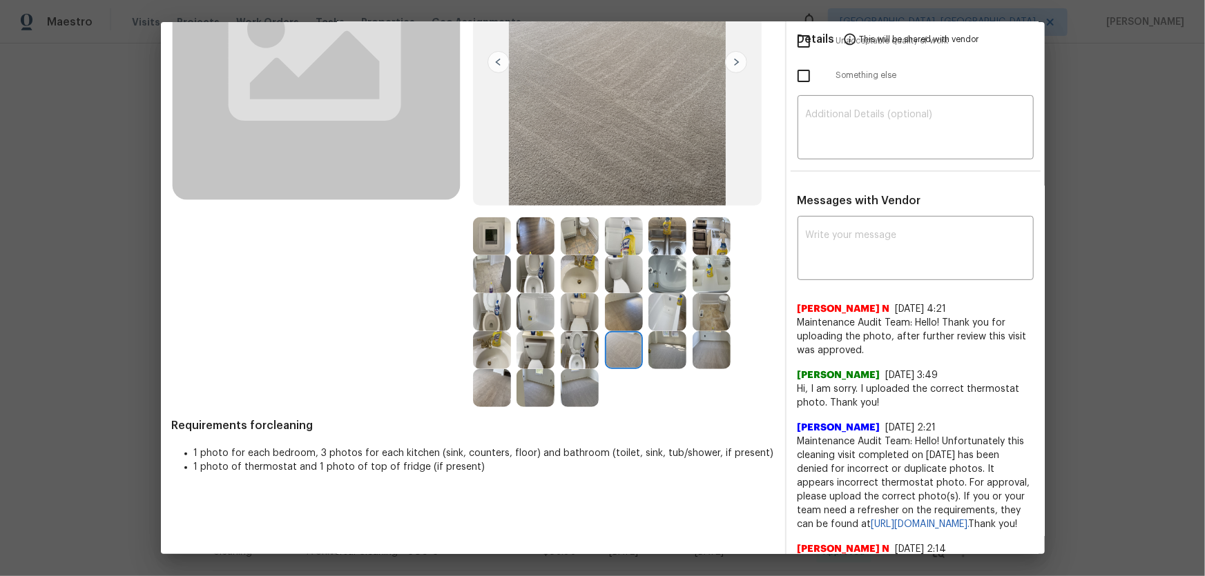
click at [583, 388] on img at bounding box center [580, 388] width 38 height 38
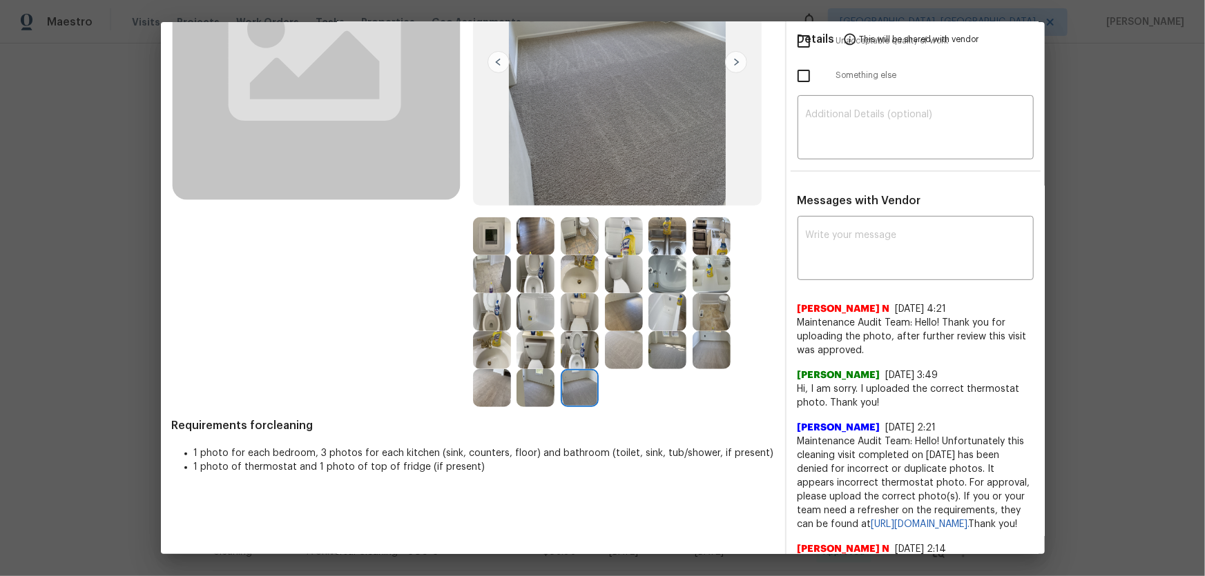
click at [516, 396] on img at bounding box center [535, 388] width 38 height 38
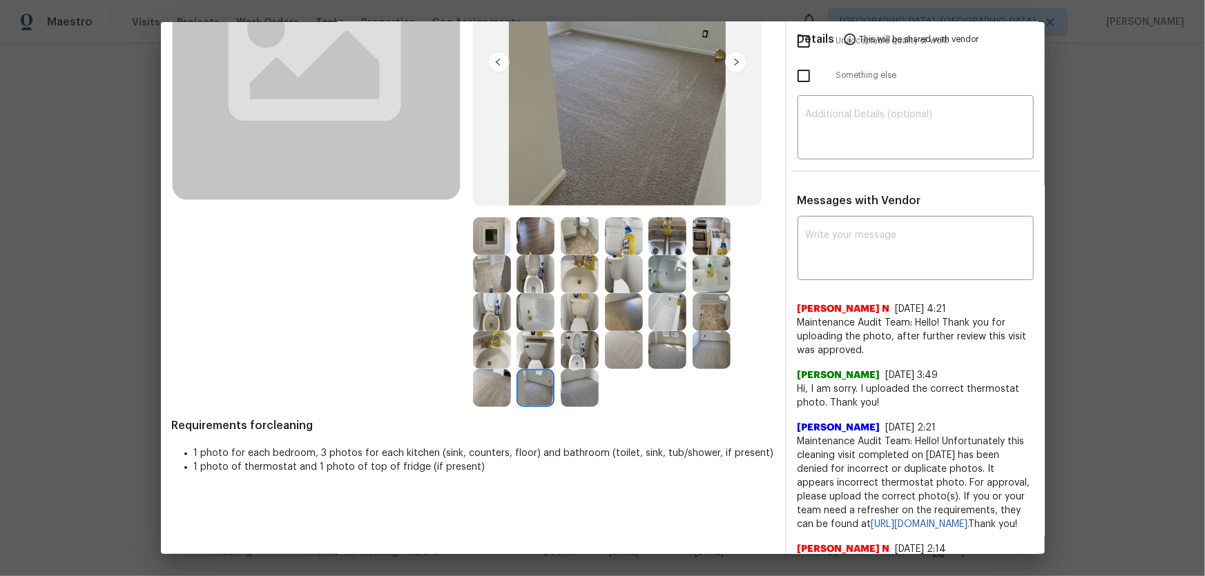
click at [659, 358] on img at bounding box center [667, 350] width 38 height 38
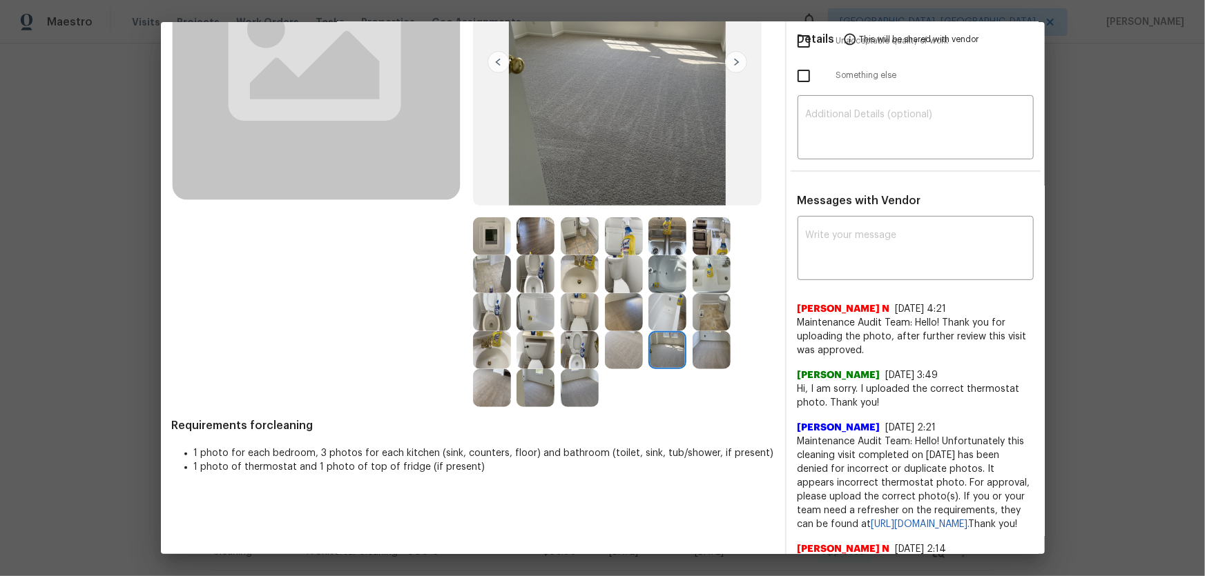
click at [701, 349] on img at bounding box center [711, 350] width 38 height 38
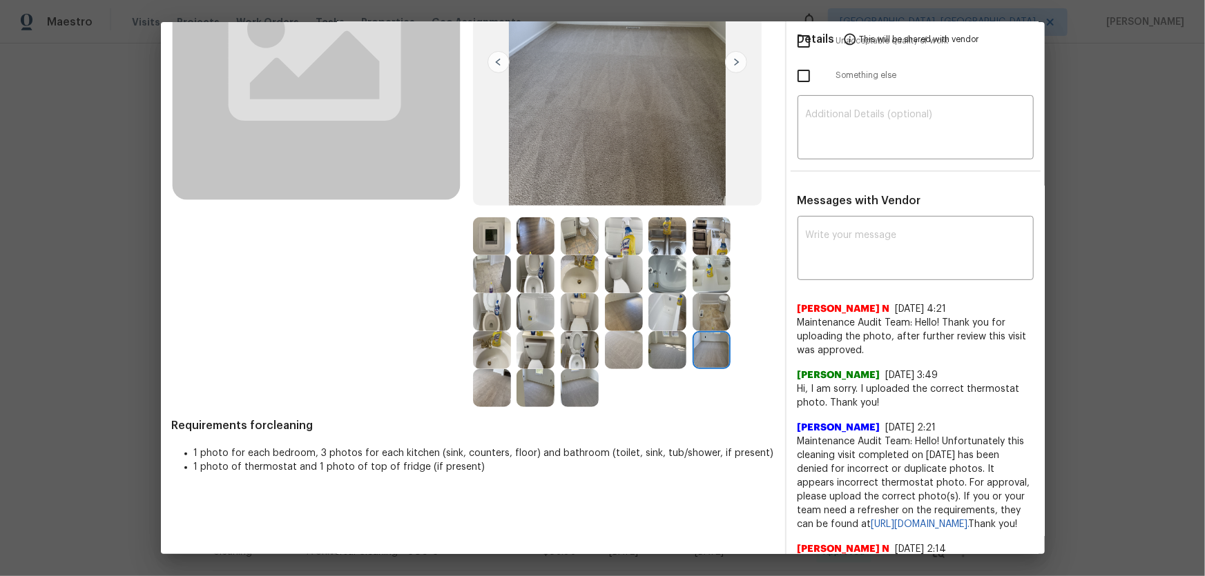
click at [706, 314] on img at bounding box center [711, 312] width 38 height 38
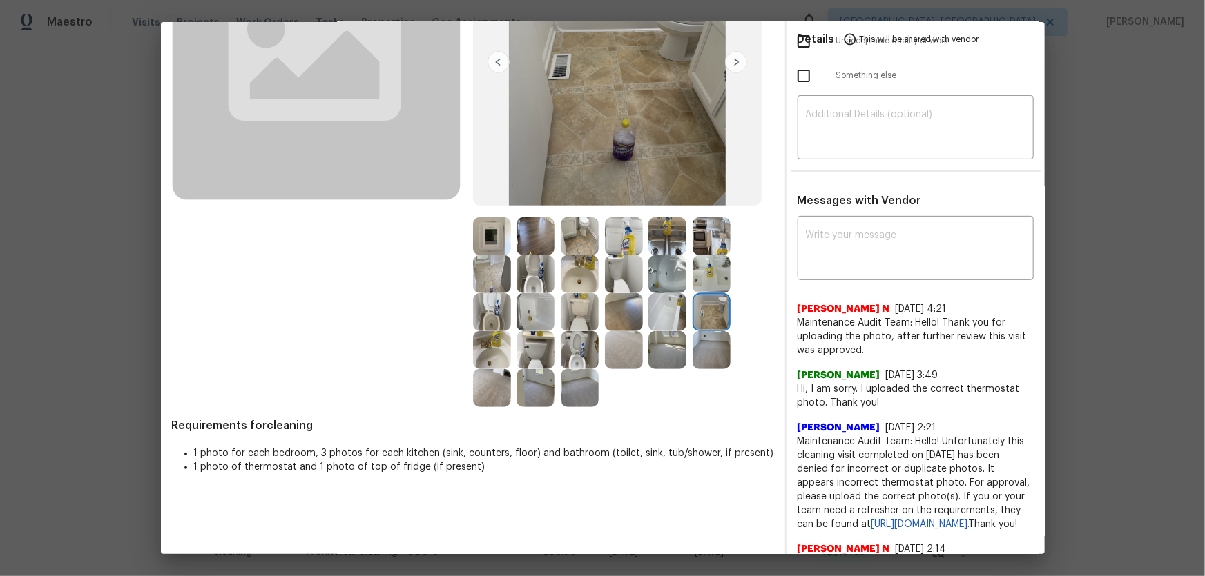
click at [681, 284] on img at bounding box center [667, 274] width 38 height 38
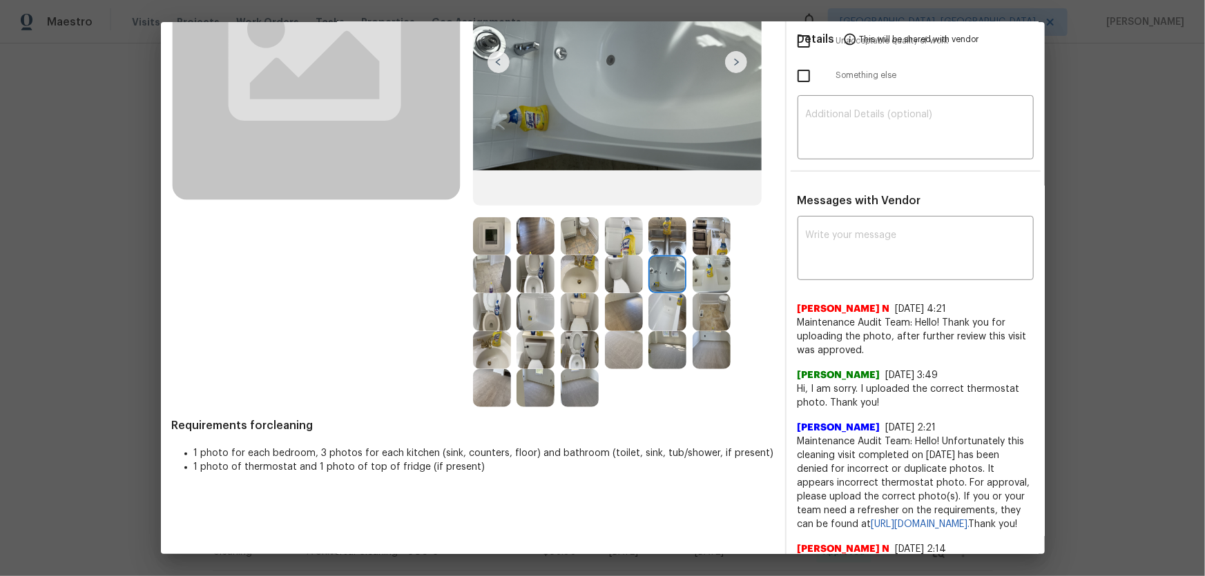
click at [475, 231] on img at bounding box center [492, 236] width 38 height 38
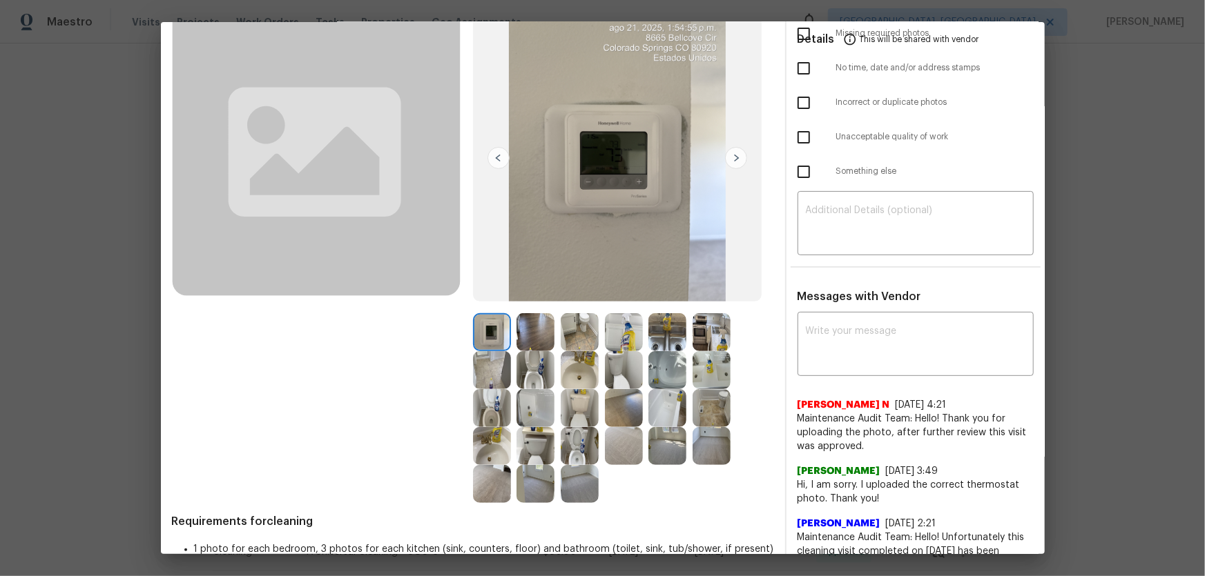
scroll to position [0, 0]
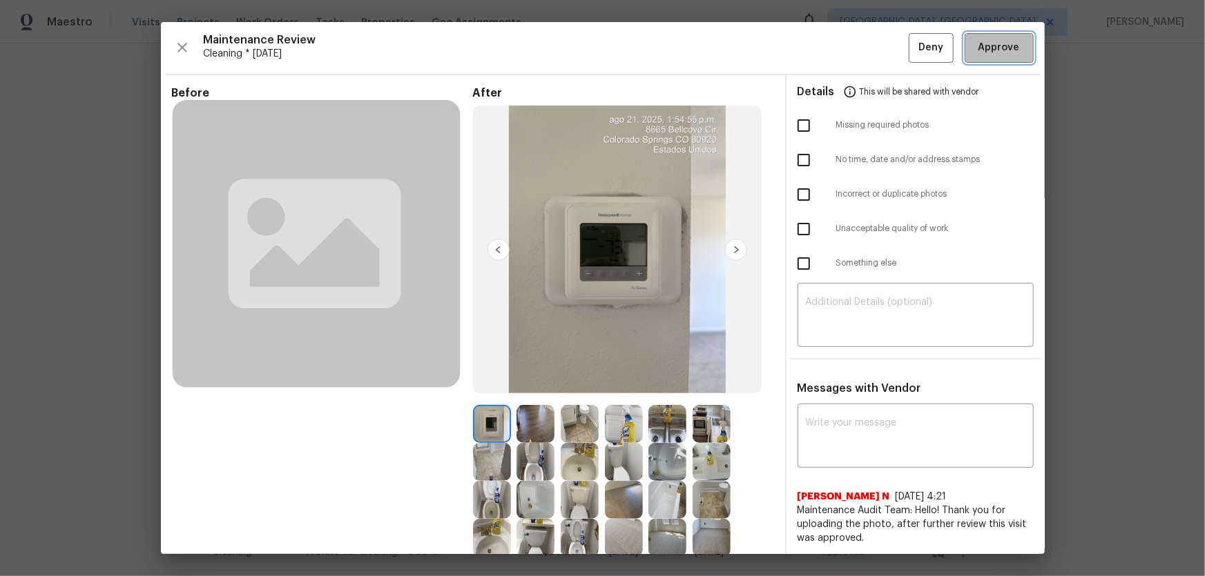
click at [989, 36] on button "Approve" at bounding box center [998, 48] width 69 height 30
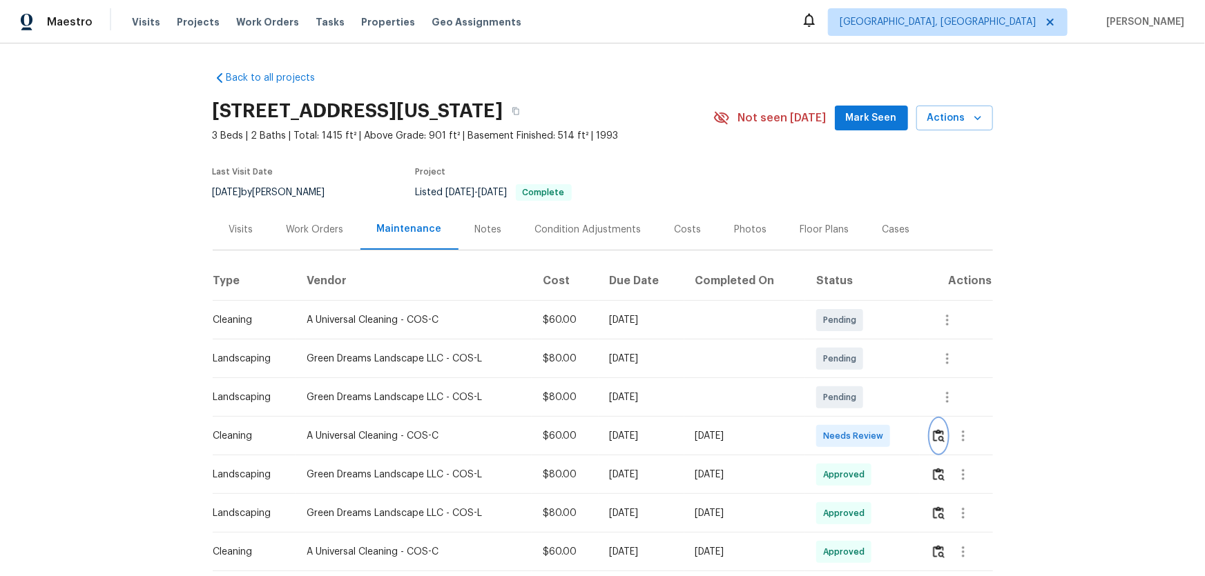
click at [940, 434] on img "button" at bounding box center [939, 435] width 12 height 13
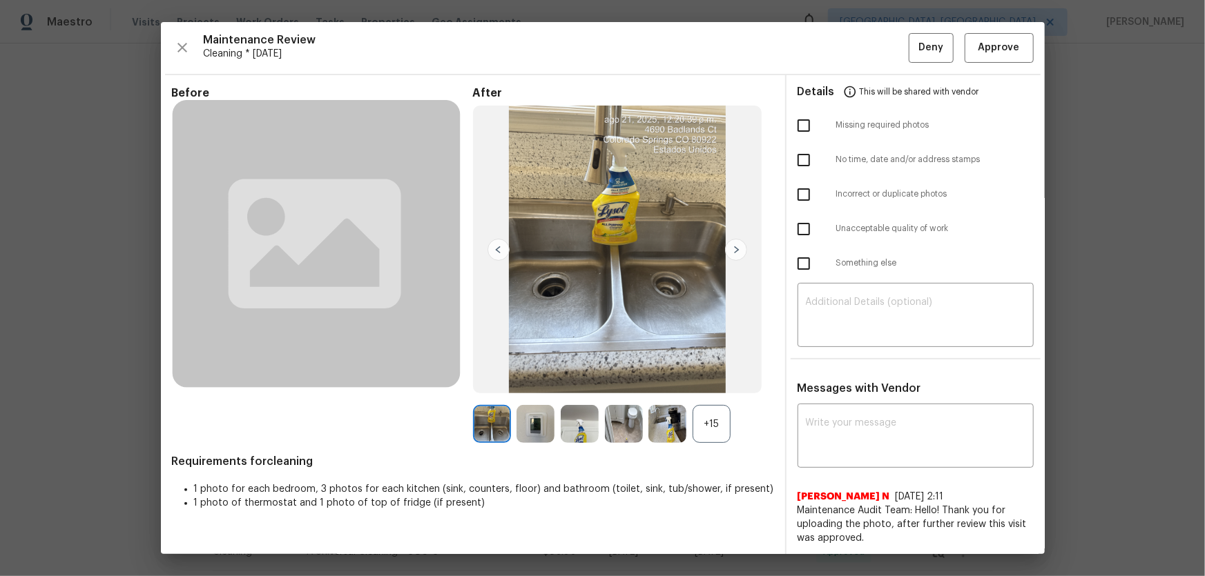
click at [717, 419] on div "+15" at bounding box center [711, 424] width 38 height 38
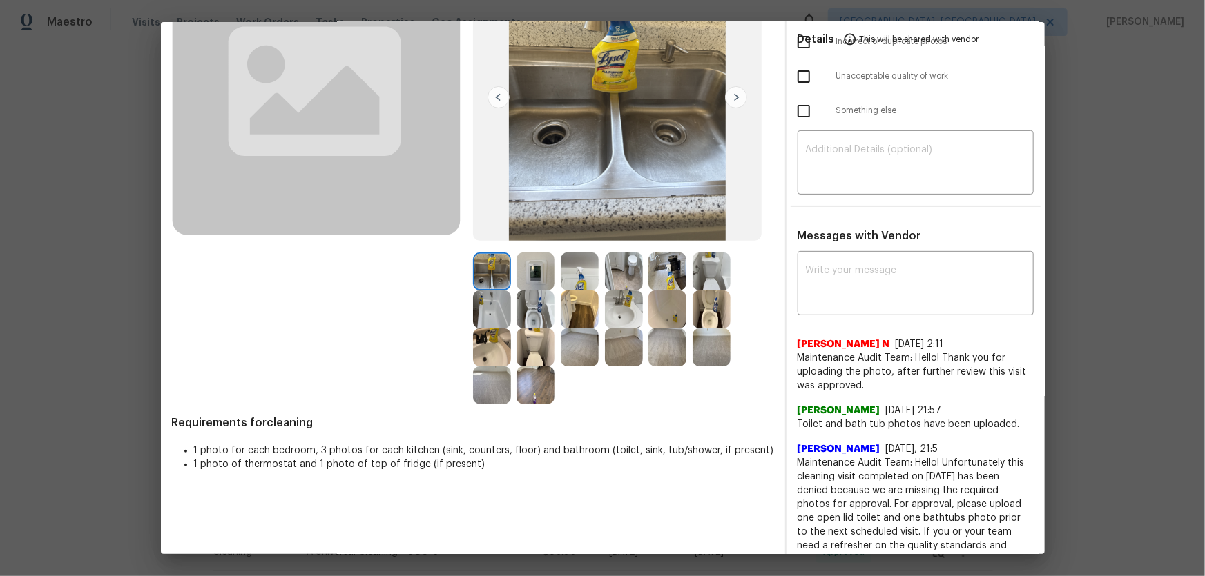
scroll to position [188, 0]
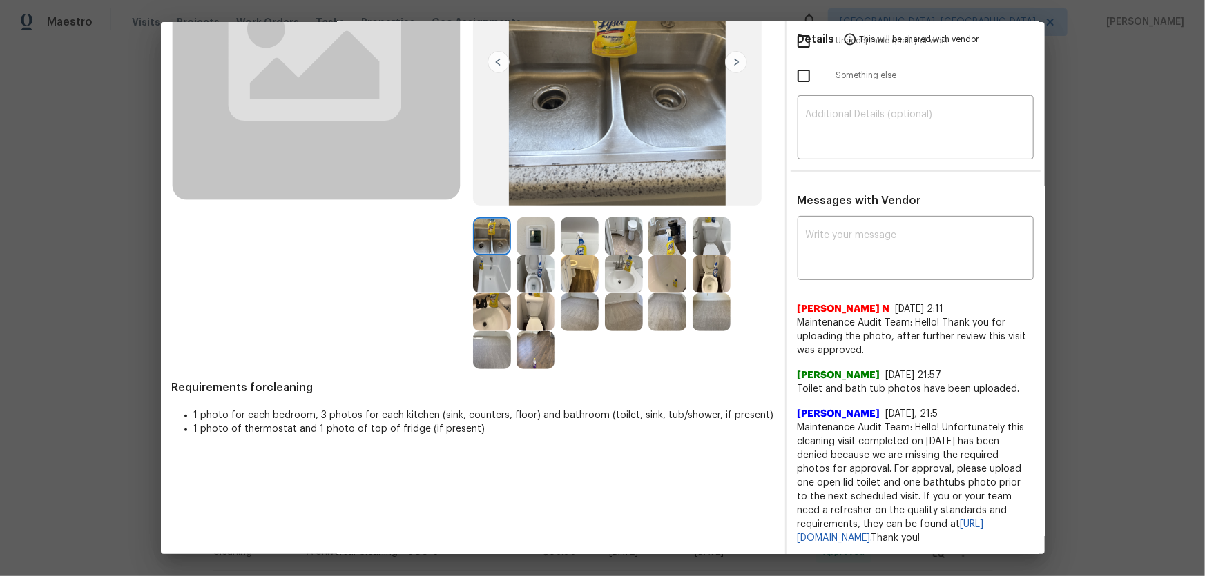
click at [533, 242] on img at bounding box center [535, 236] width 38 height 38
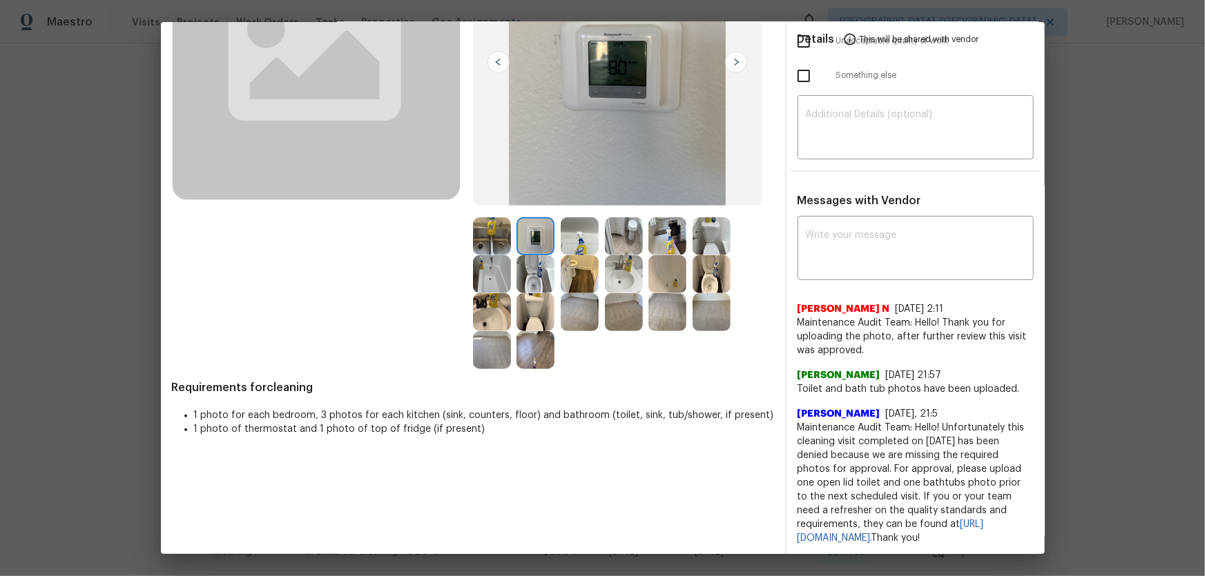
click at [531, 273] on img at bounding box center [535, 274] width 38 height 38
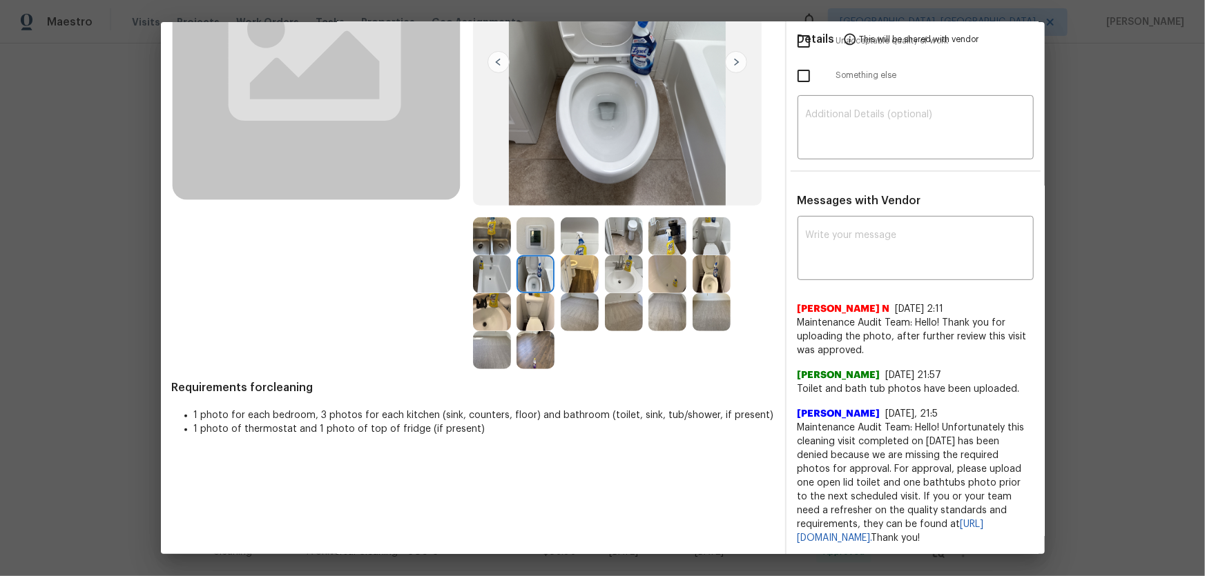
click at [710, 275] on img at bounding box center [711, 274] width 38 height 38
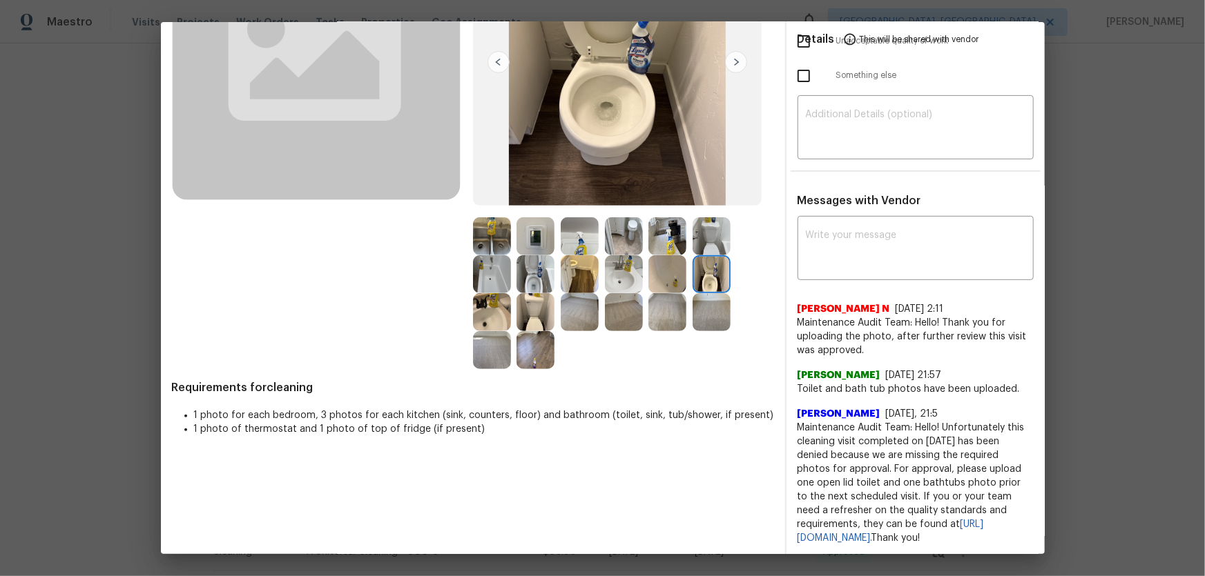
click at [632, 272] on img at bounding box center [624, 274] width 38 height 38
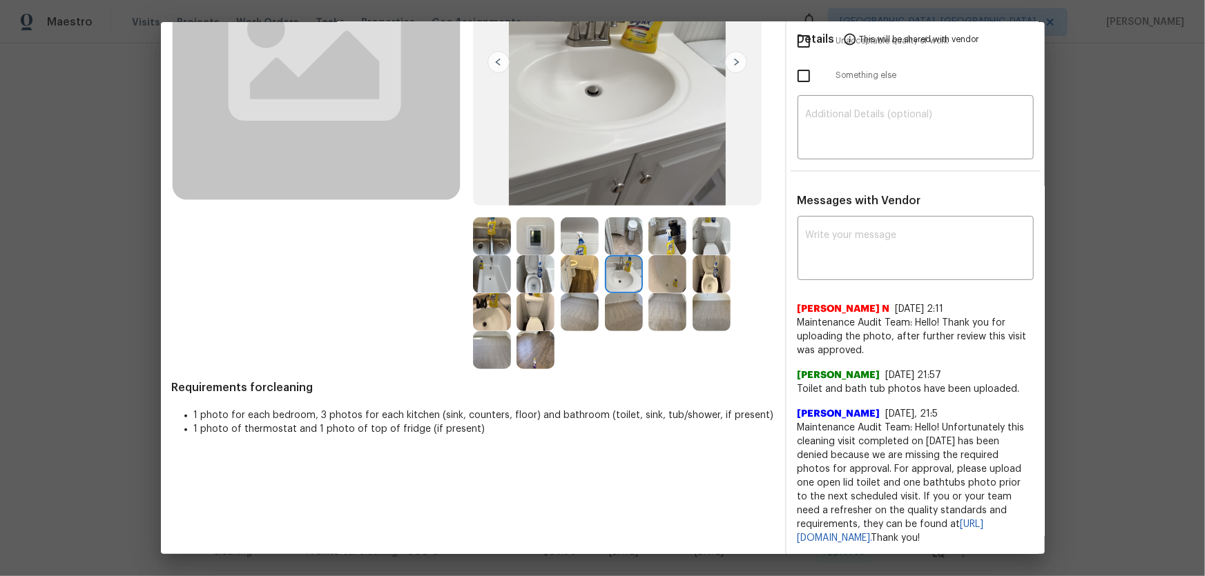
click at [499, 313] on img at bounding box center [492, 312] width 38 height 38
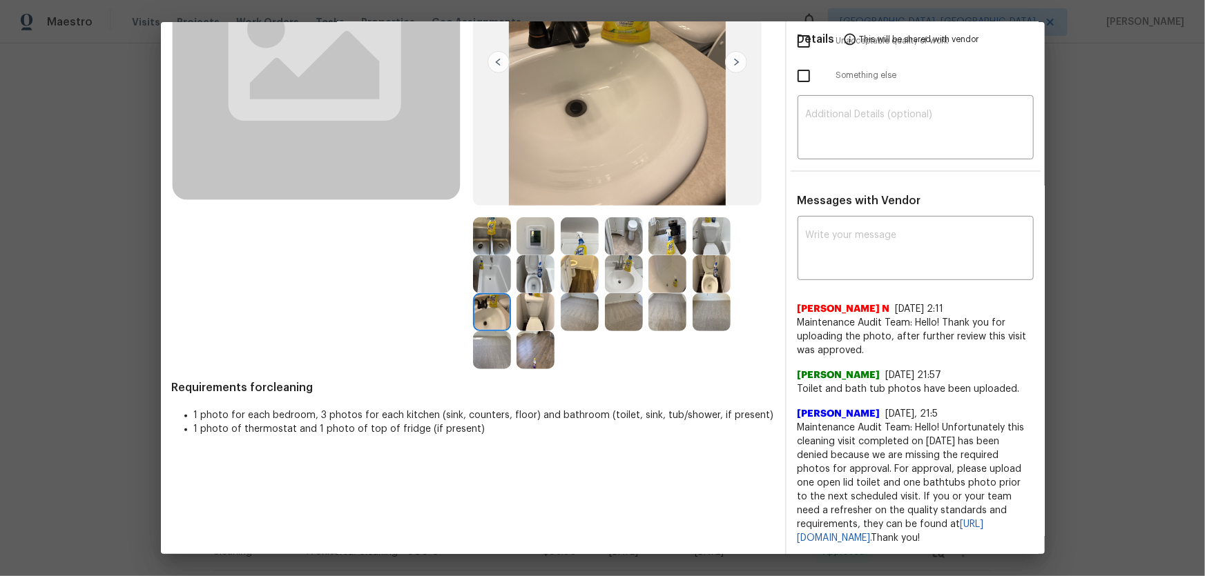
click at [483, 275] on img at bounding box center [492, 274] width 38 height 38
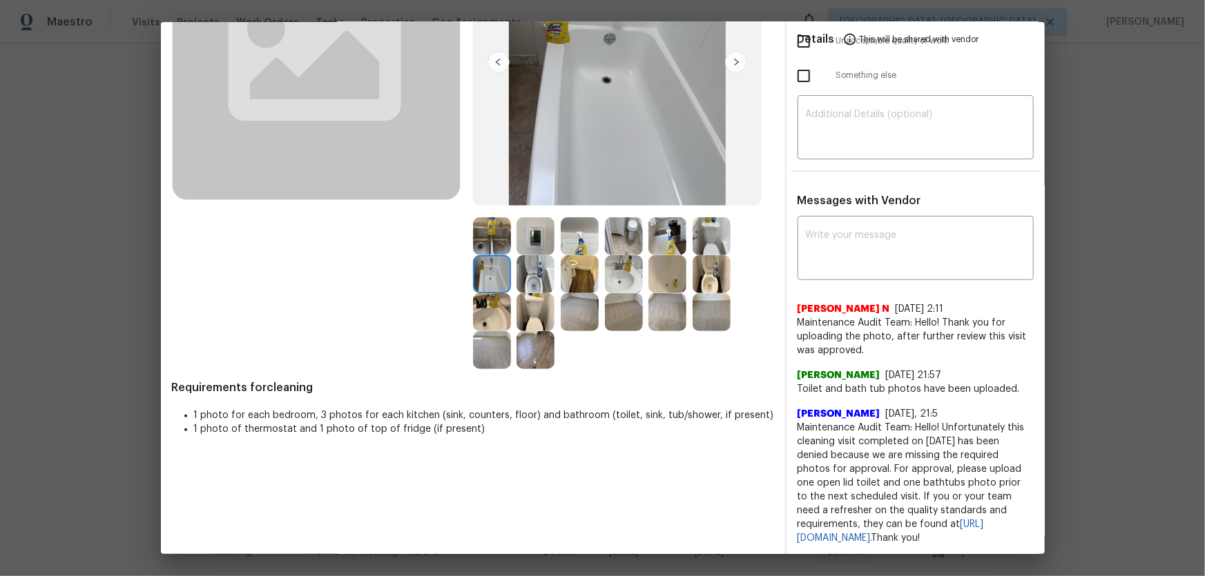
click at [668, 265] on img at bounding box center [667, 274] width 38 height 38
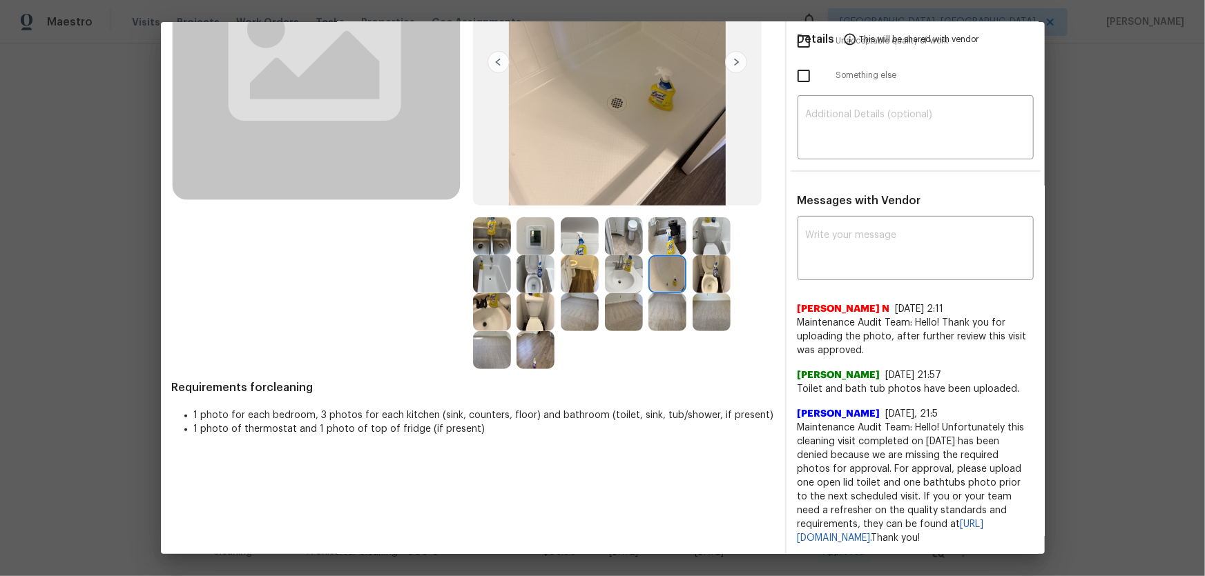
click at [630, 234] on img at bounding box center [624, 236] width 38 height 38
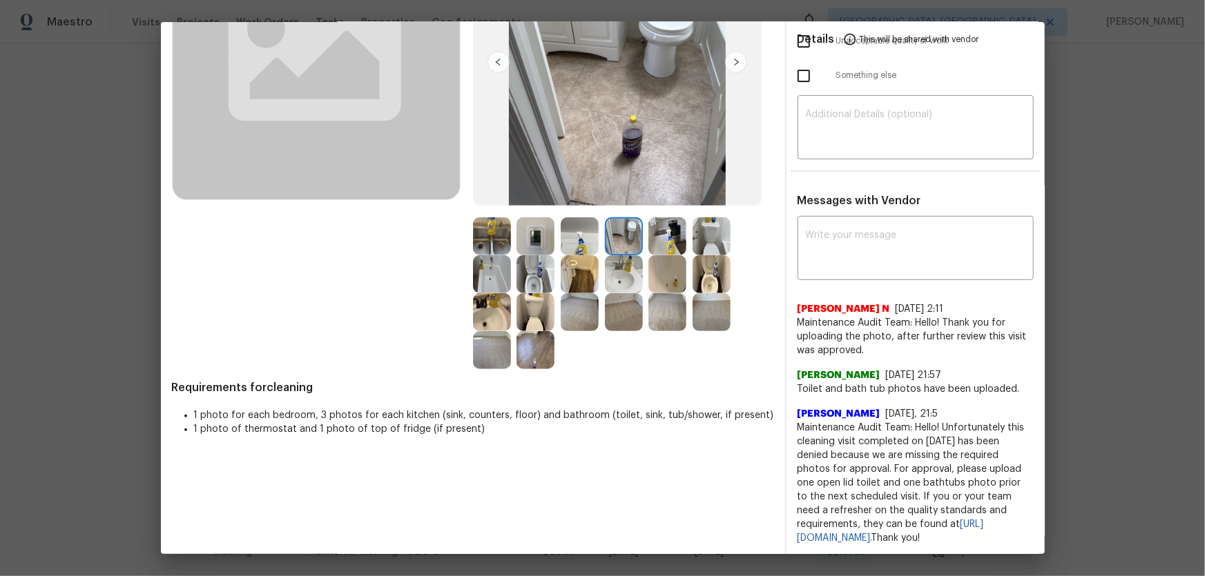
click at [541, 240] on img at bounding box center [535, 236] width 38 height 38
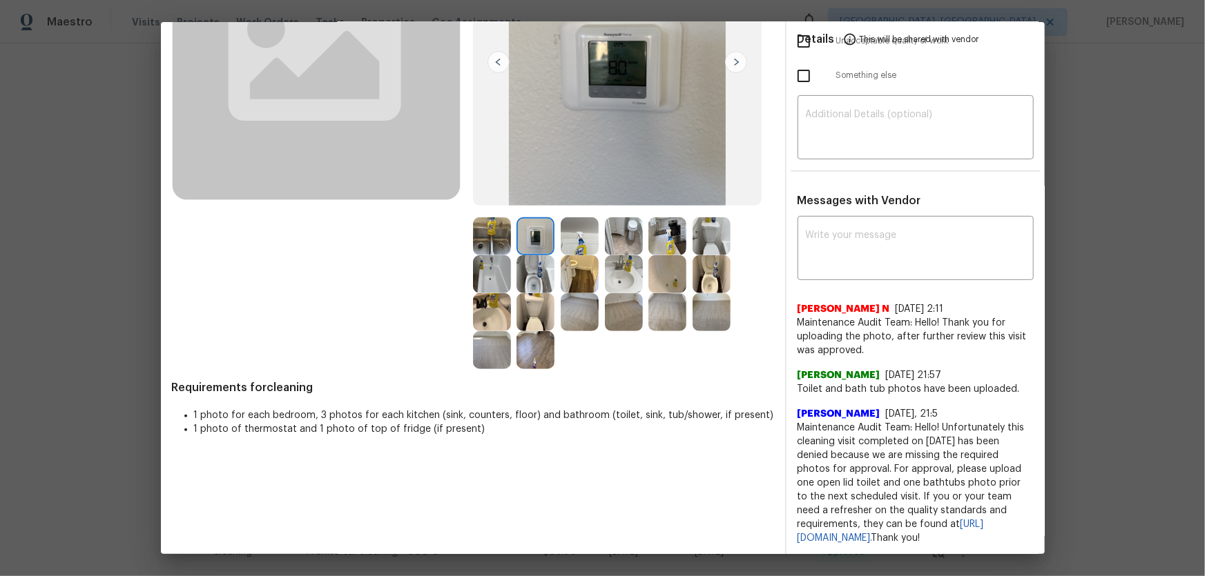
click at [473, 242] on img at bounding box center [492, 236] width 38 height 38
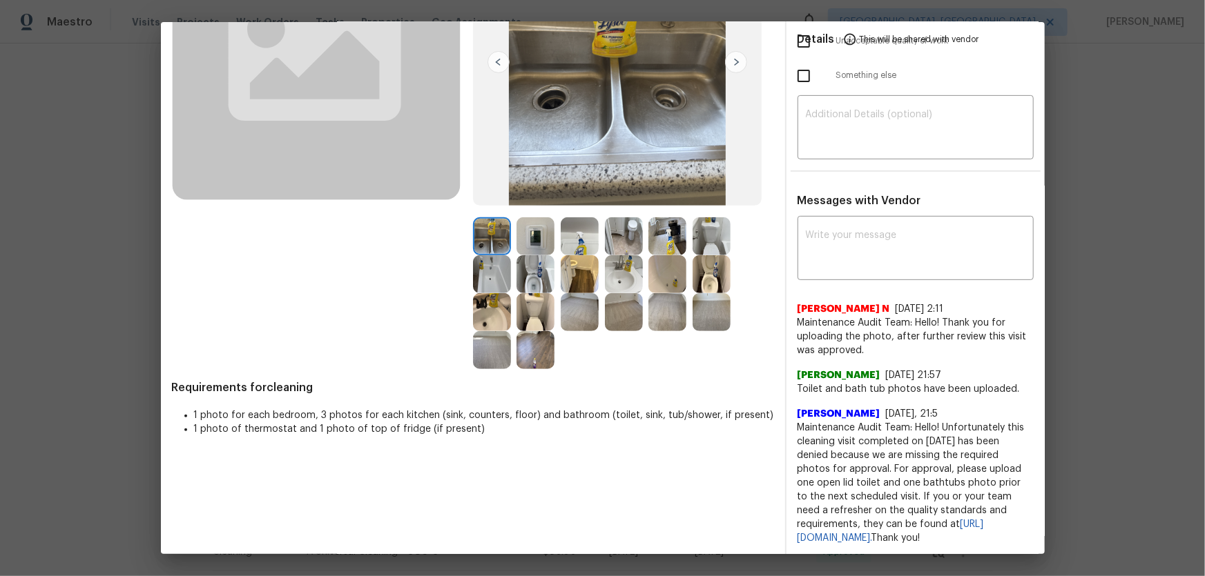
click at [663, 232] on img at bounding box center [667, 236] width 38 height 38
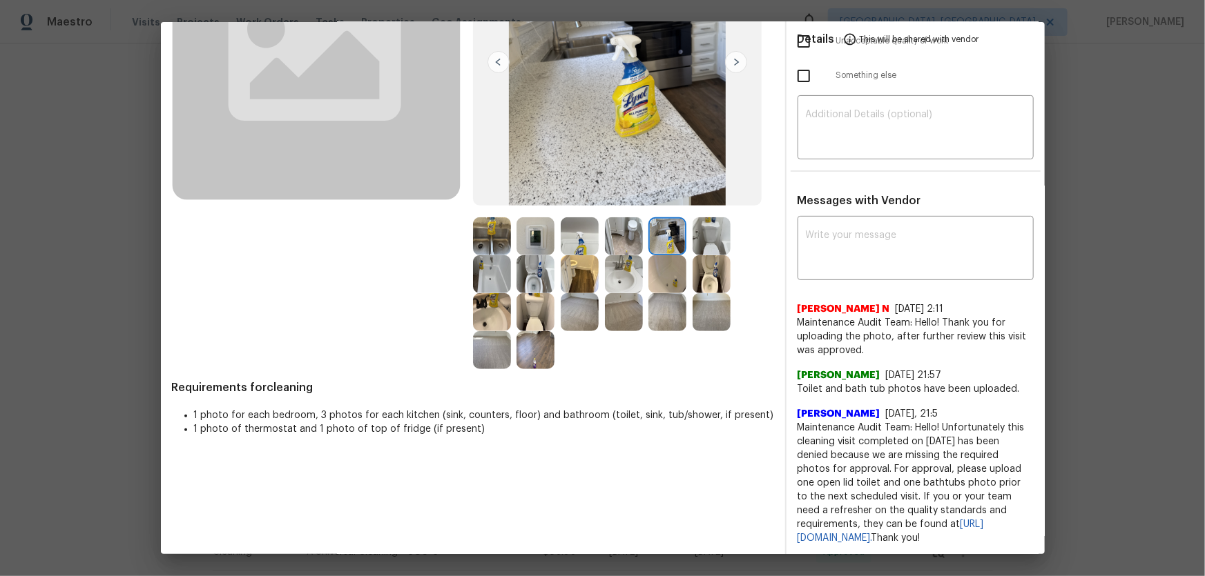
click at [661, 312] on img at bounding box center [667, 312] width 38 height 38
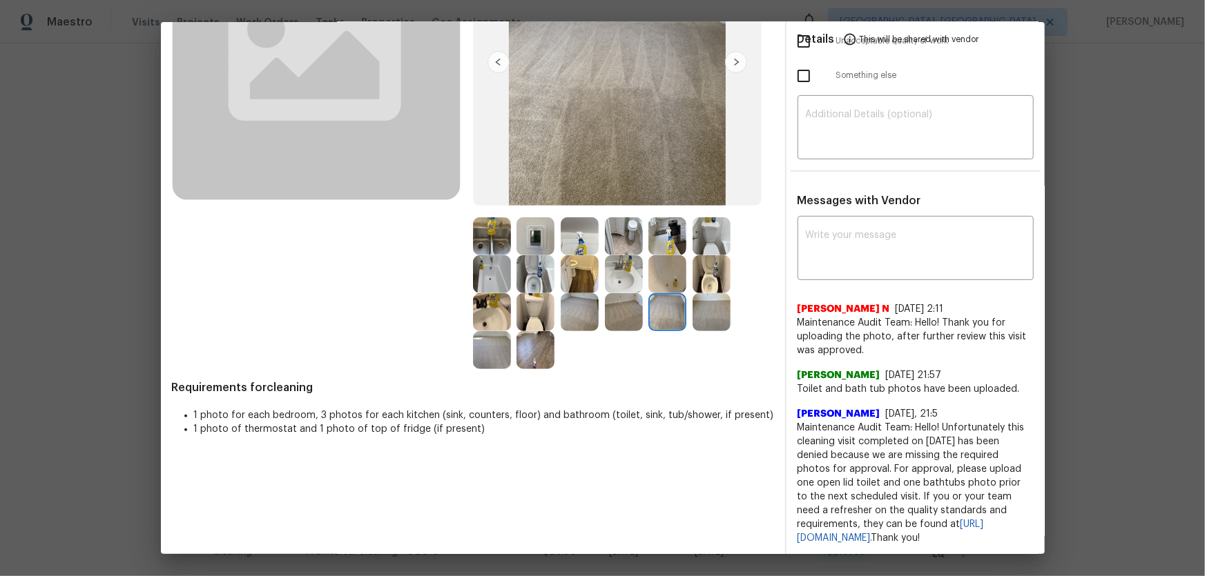
click at [617, 315] on img at bounding box center [624, 312] width 38 height 38
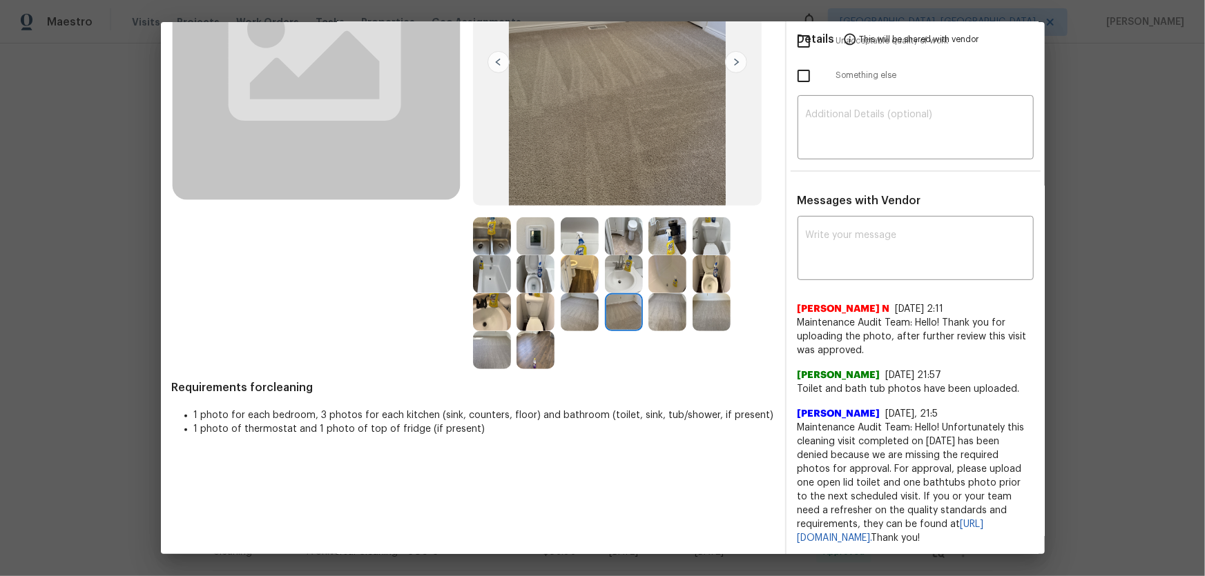
click at [582, 317] on img at bounding box center [580, 312] width 38 height 38
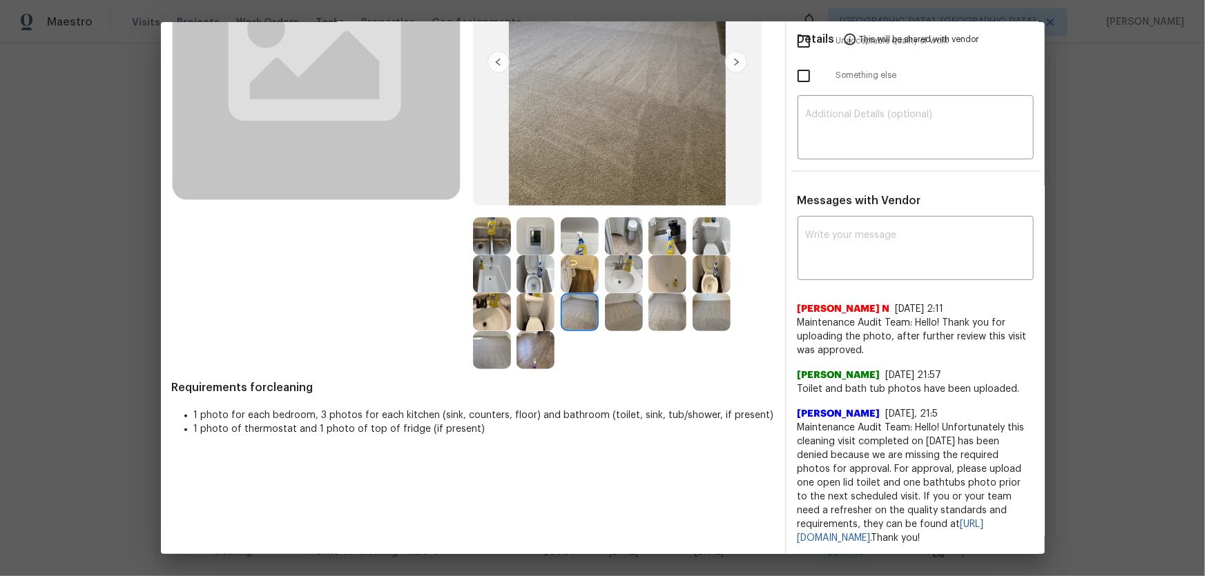
click at [538, 351] on img at bounding box center [535, 350] width 38 height 38
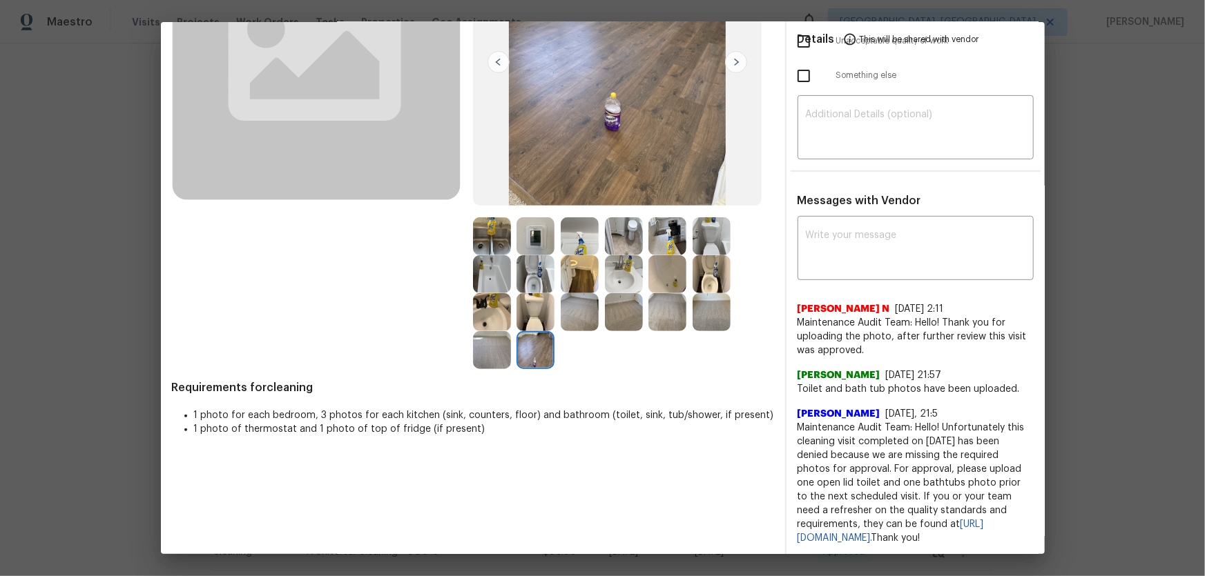
click at [490, 352] on img at bounding box center [492, 350] width 38 height 38
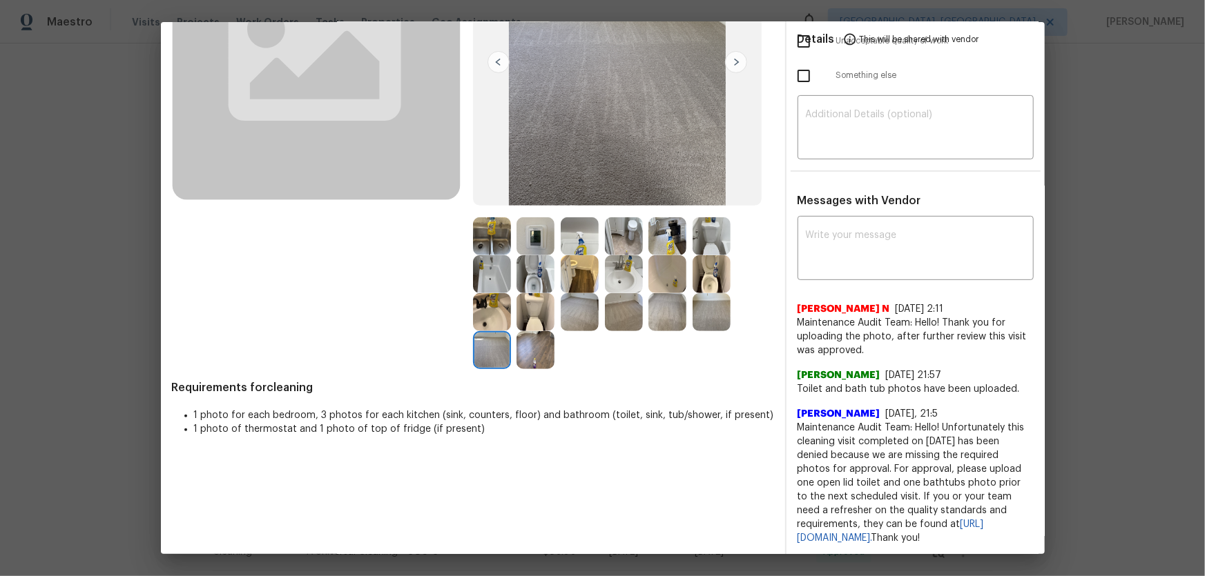
click at [491, 320] on img at bounding box center [492, 312] width 38 height 38
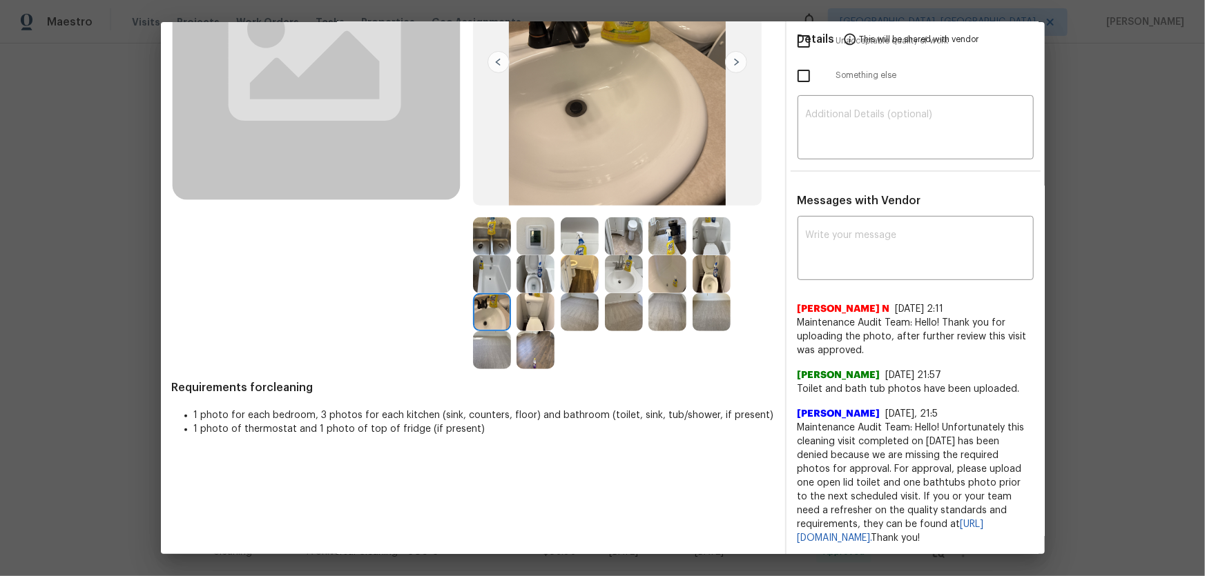
click at [705, 314] on img at bounding box center [711, 312] width 38 height 38
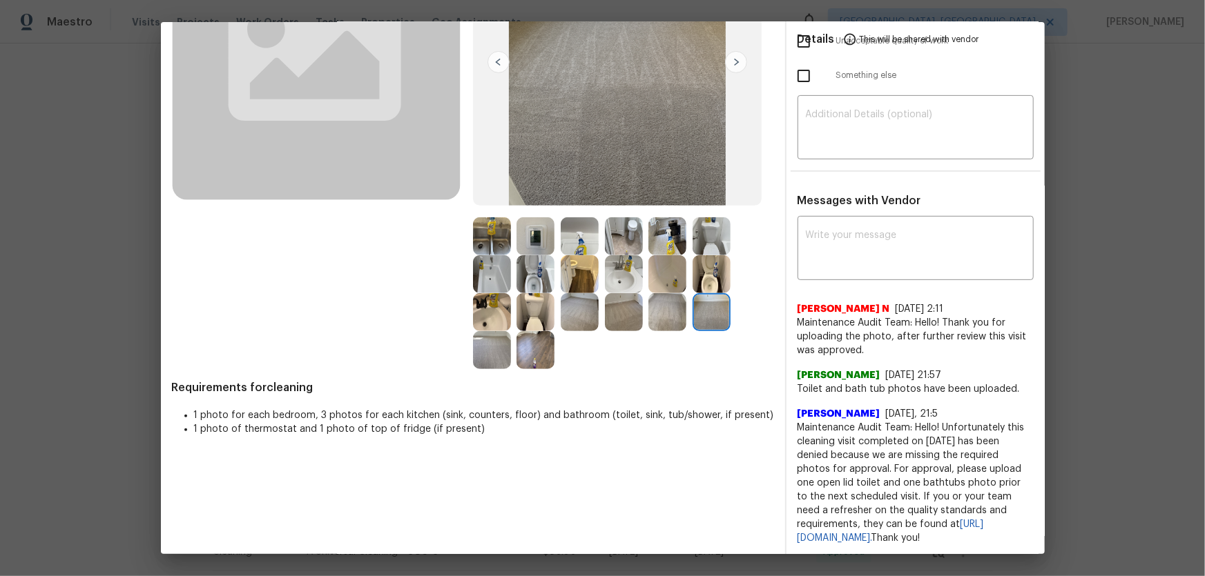
click at [701, 273] on img at bounding box center [711, 274] width 38 height 38
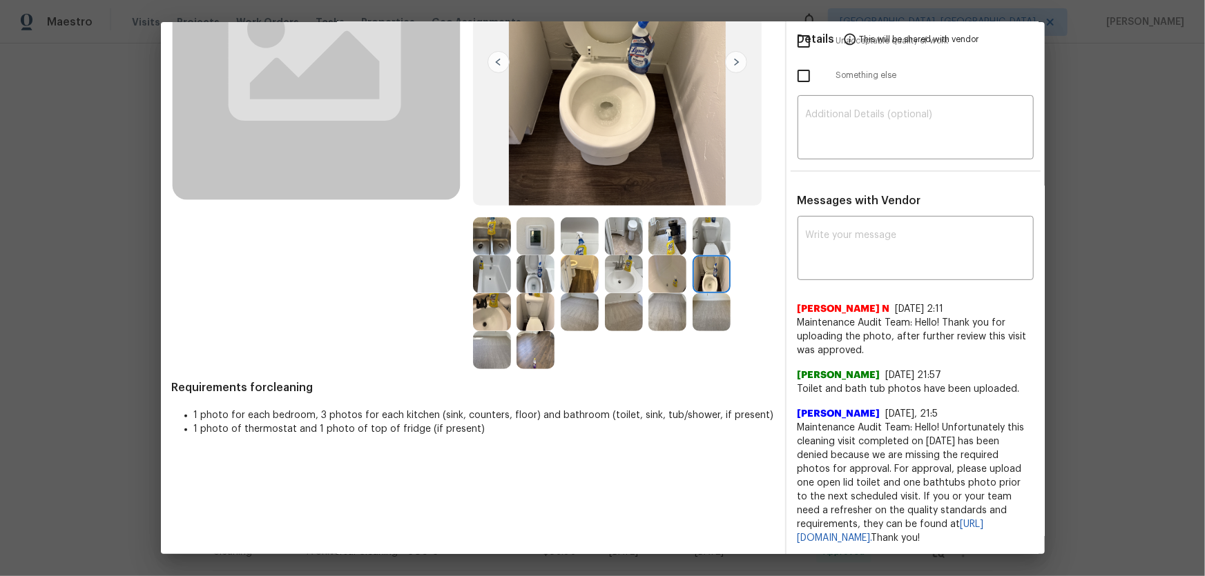
click at [704, 242] on img at bounding box center [711, 236] width 38 height 38
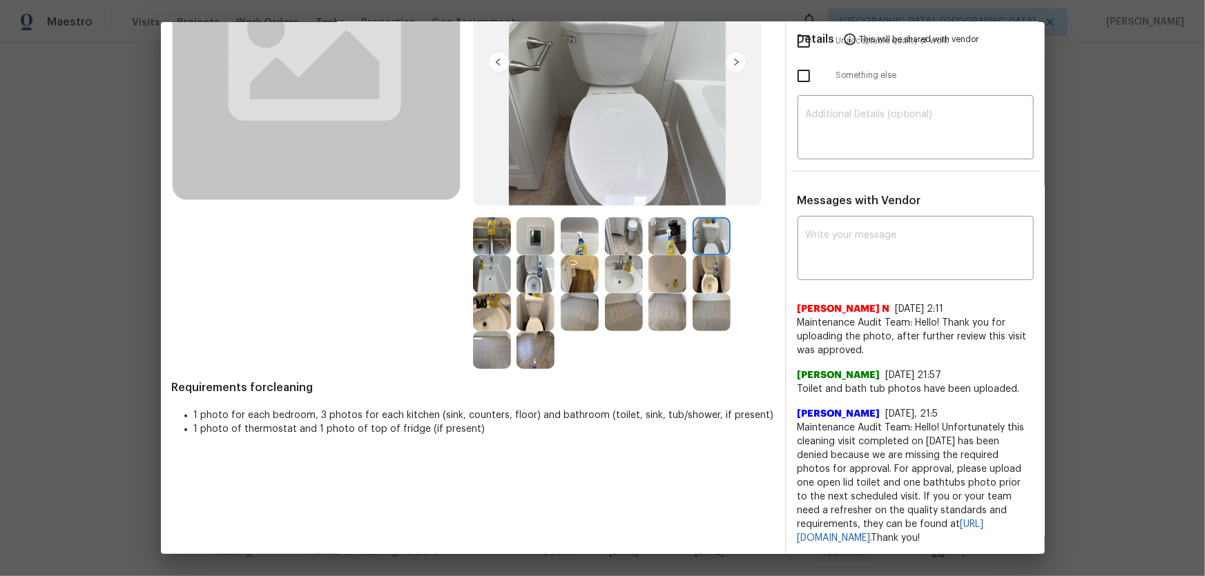
click at [538, 228] on img at bounding box center [535, 236] width 38 height 38
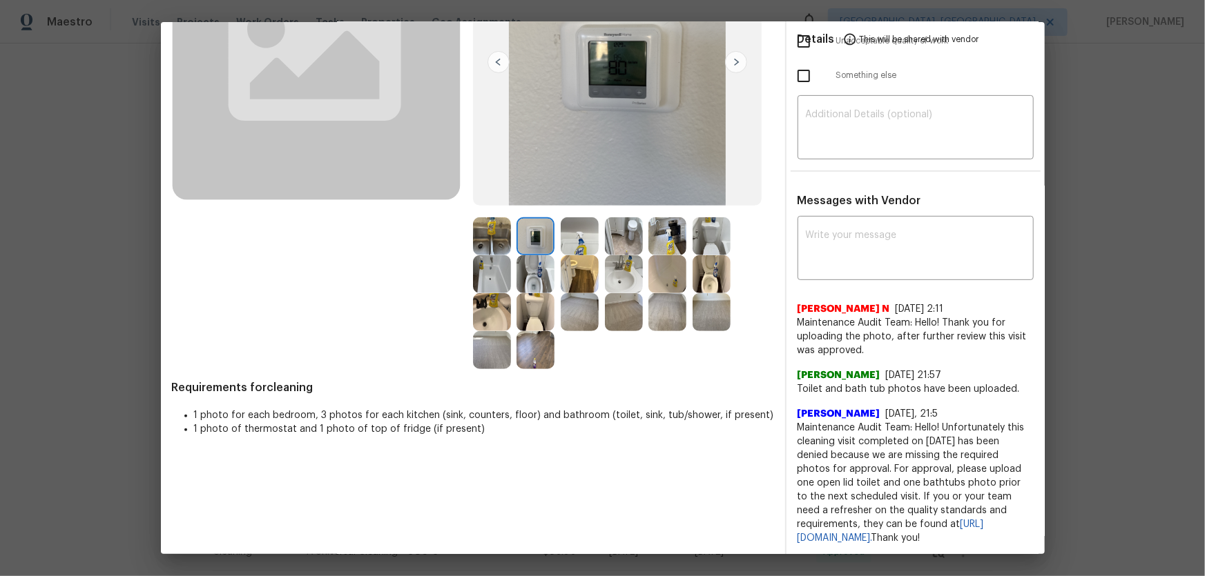
scroll to position [0, 0]
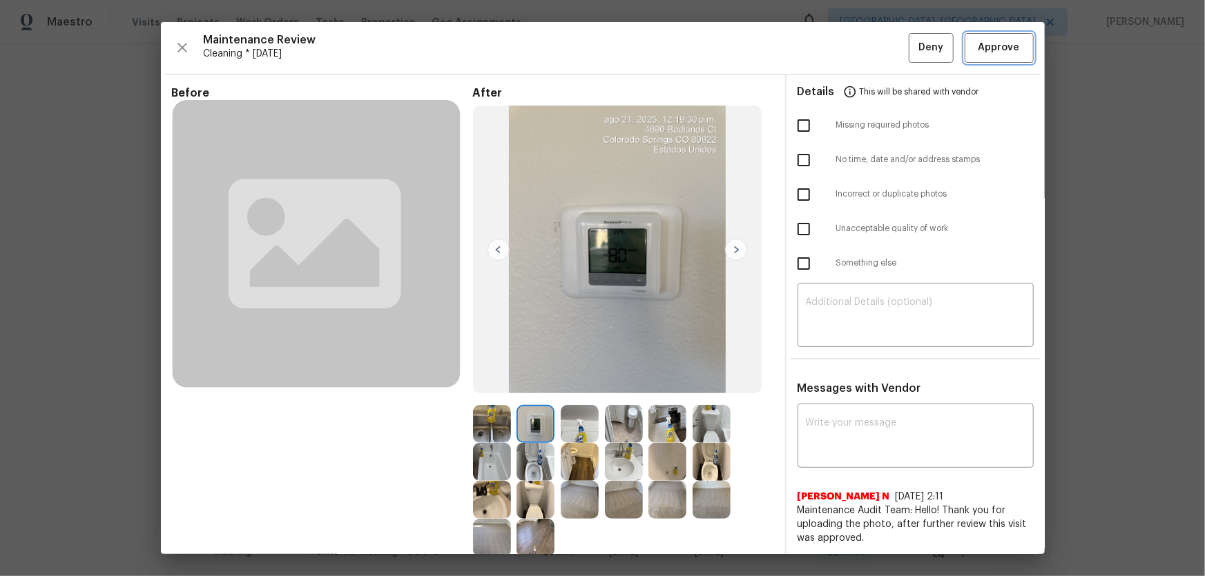
click at [989, 48] on span "Approve" at bounding box center [998, 47] width 41 height 17
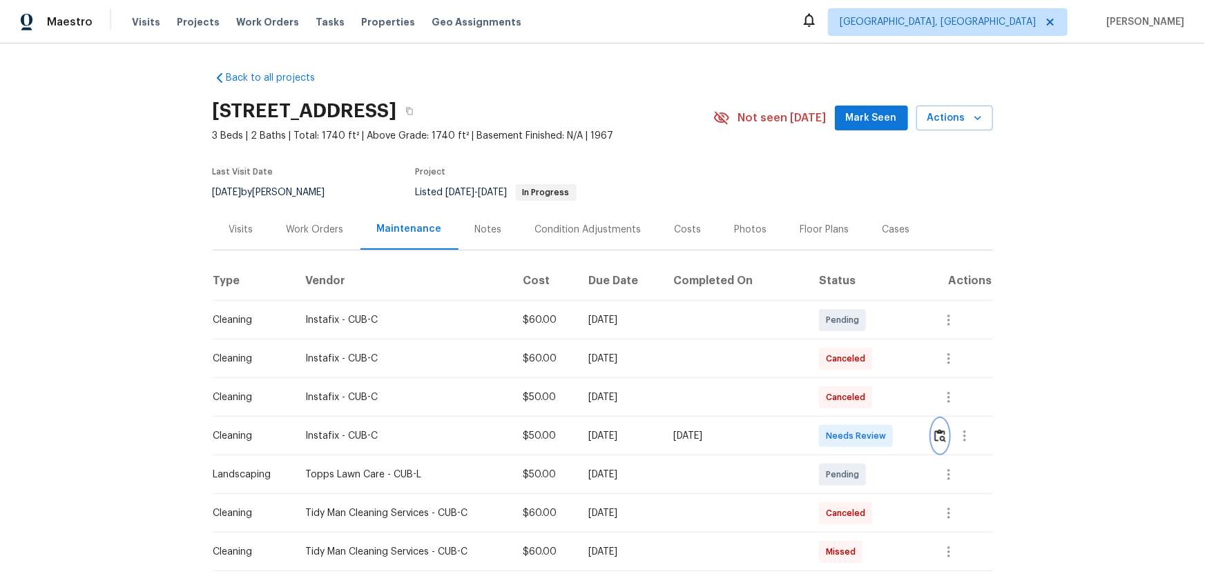
click at [857, 380] on img "button" at bounding box center [940, 435] width 12 height 13
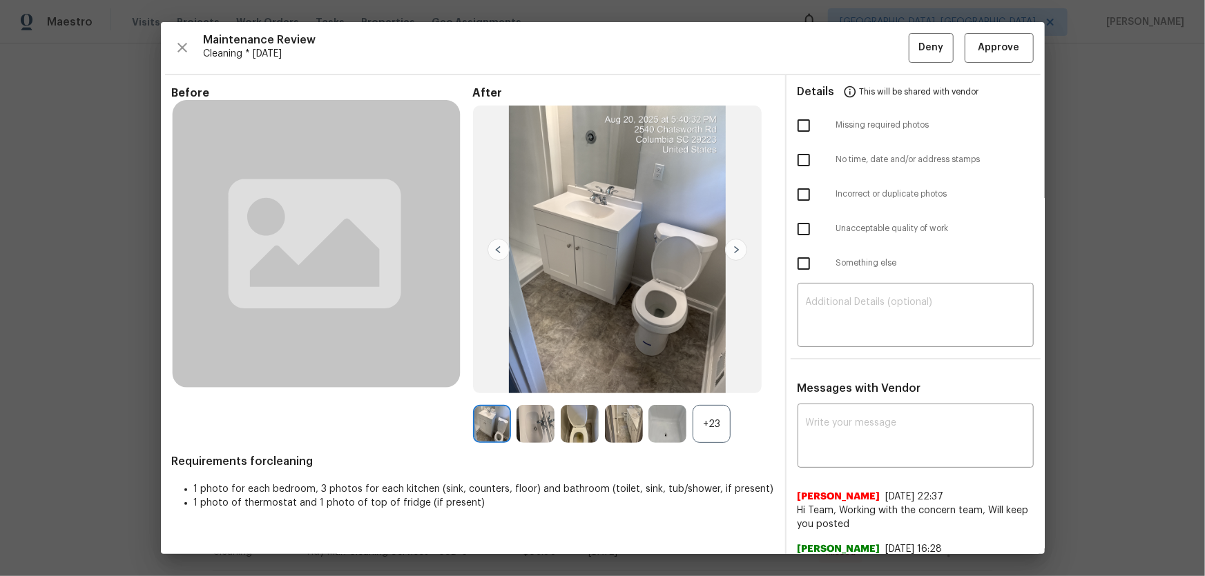
click at [721, 380] on div "+23" at bounding box center [711, 424] width 38 height 38
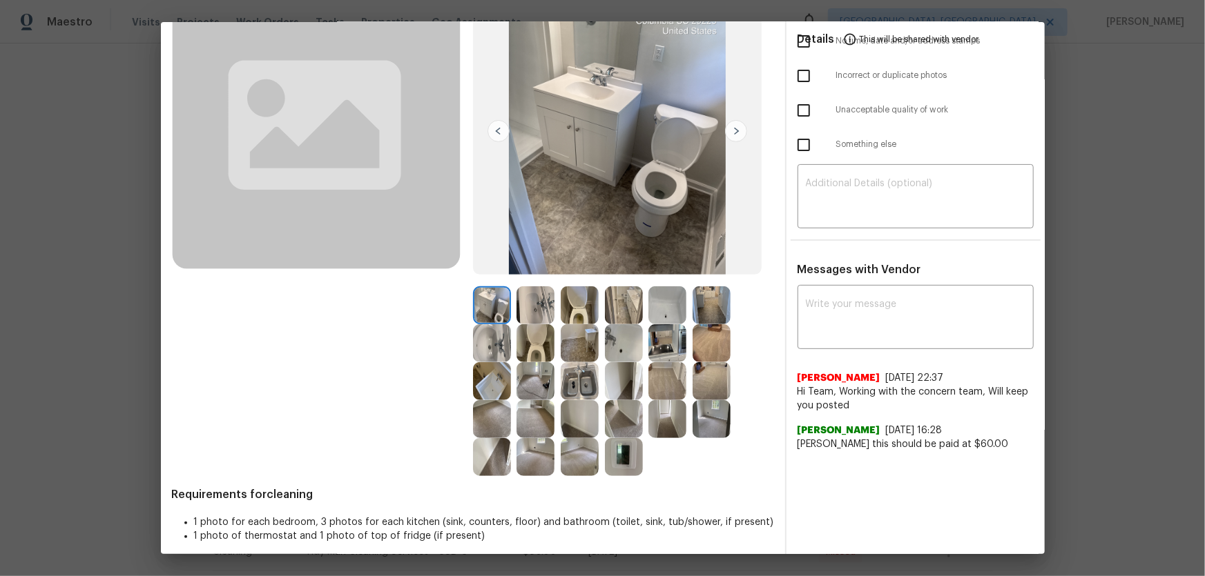
scroll to position [128, 0]
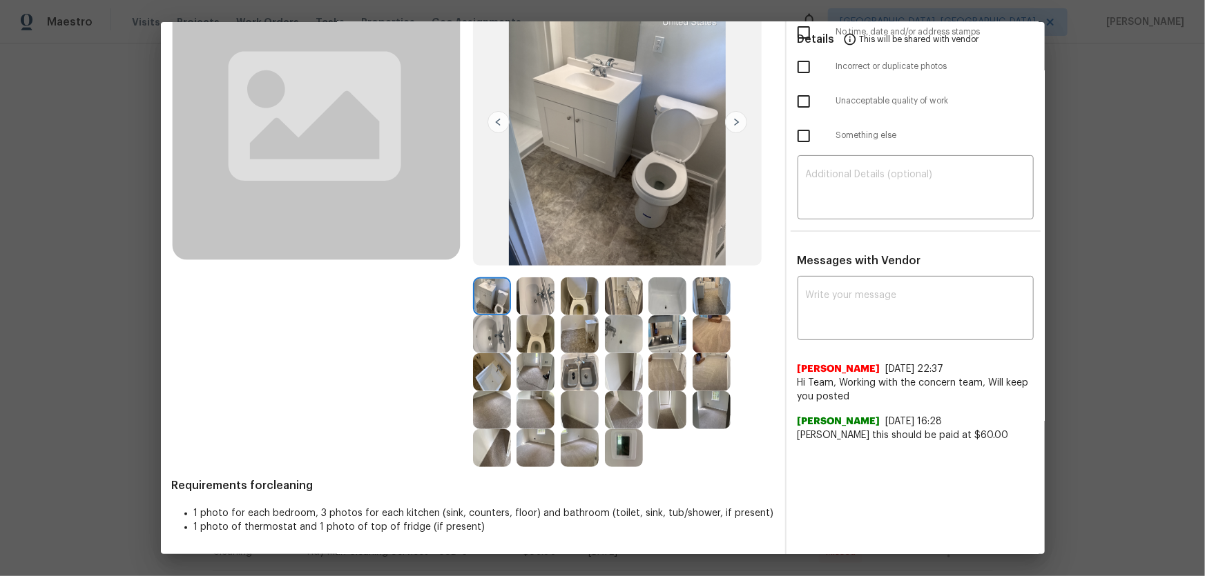
click at [572, 301] on img at bounding box center [580, 297] width 38 height 38
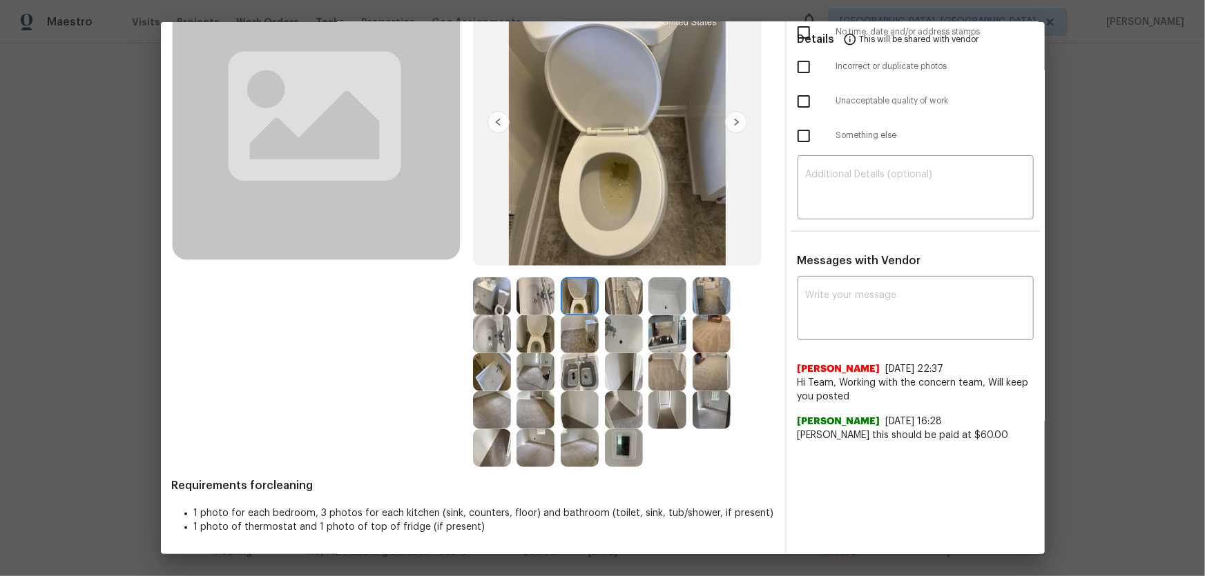
click at [542, 331] on img at bounding box center [535, 335] width 38 height 38
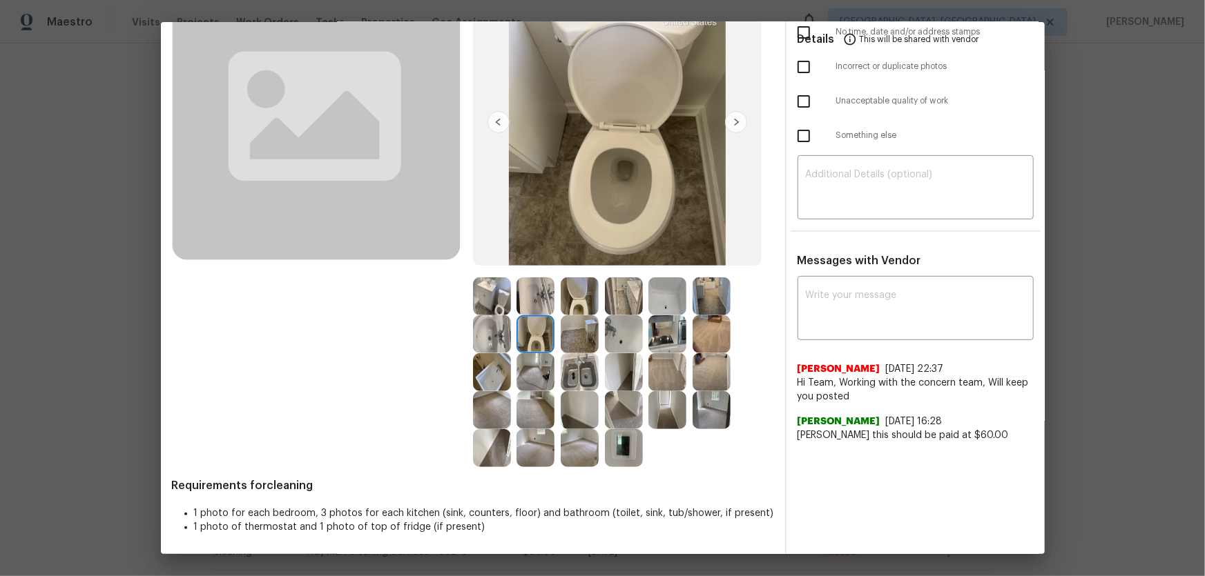
click at [536, 301] on img at bounding box center [535, 297] width 38 height 38
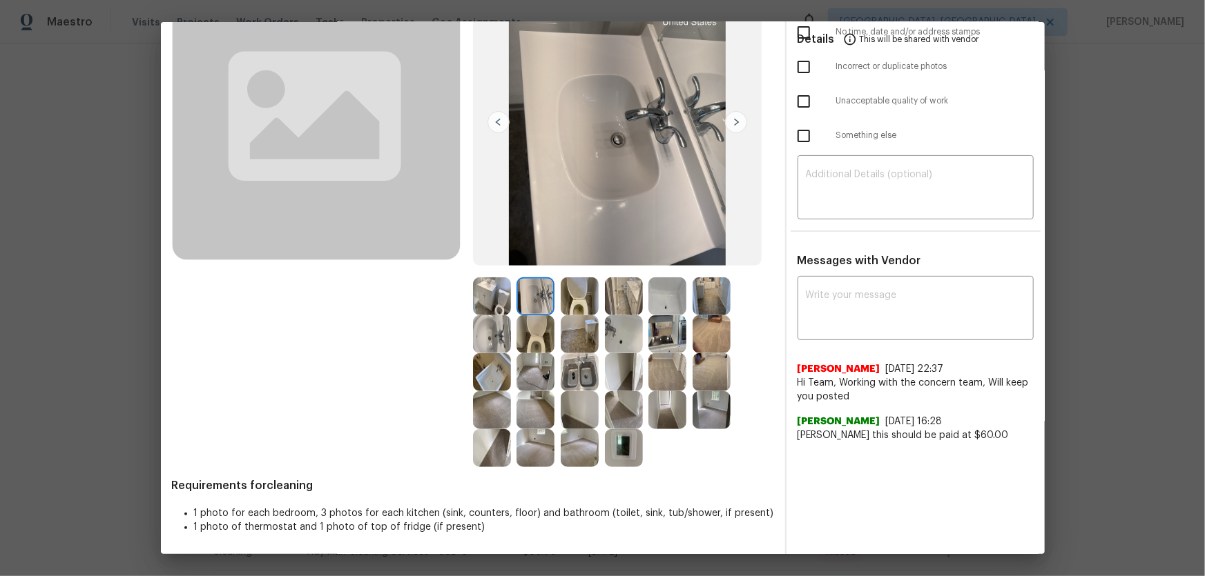
click at [497, 333] on img at bounding box center [492, 335] width 38 height 38
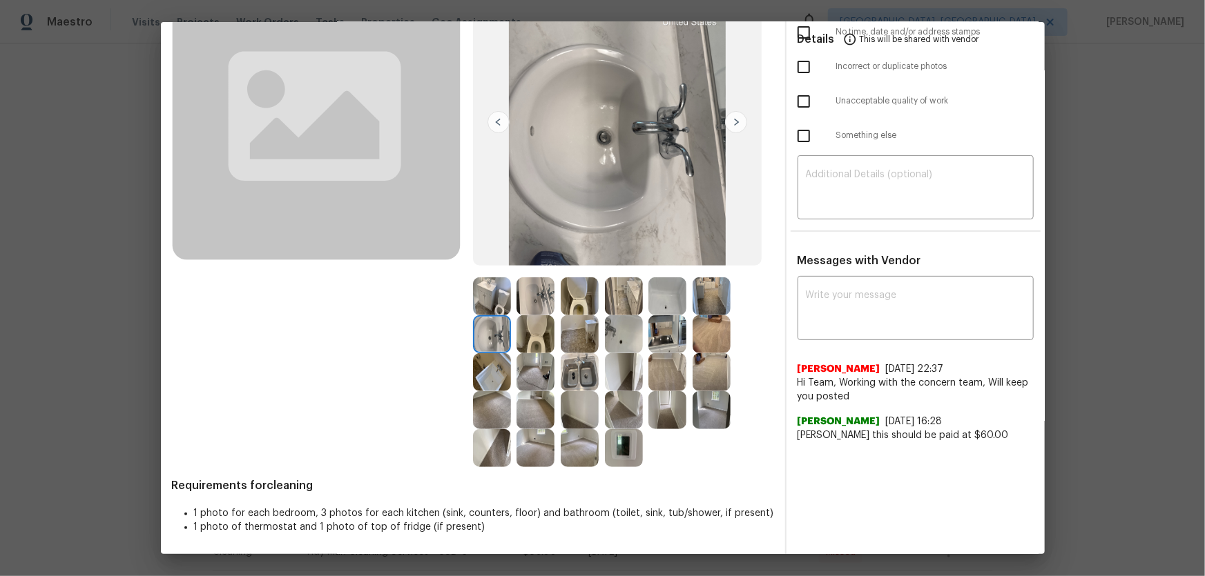
click at [618, 331] on img at bounding box center [624, 335] width 38 height 38
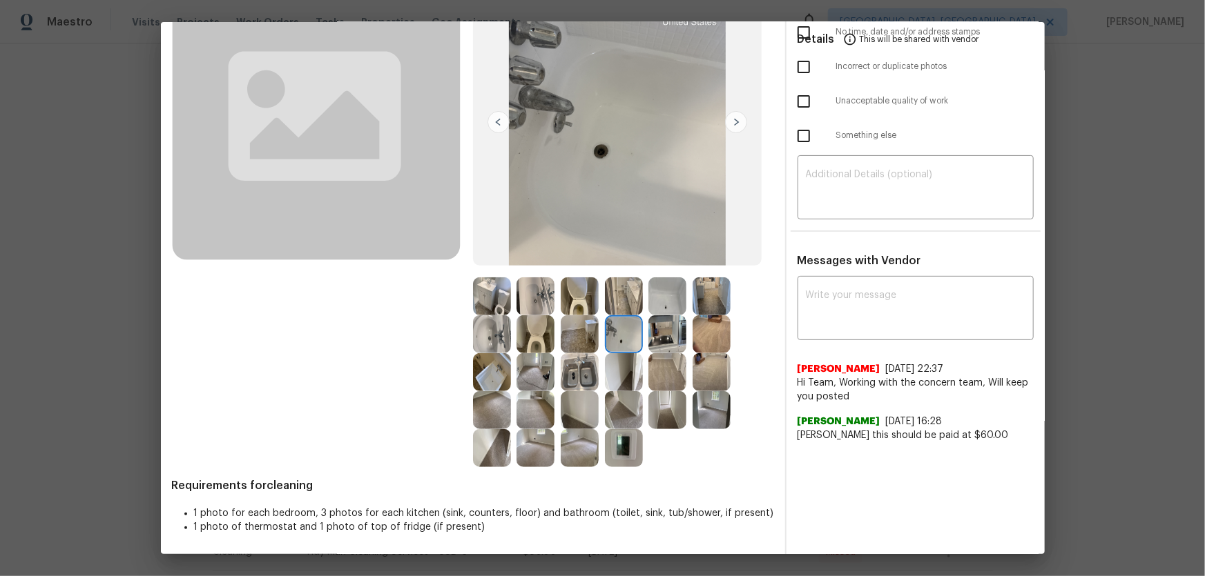
click at [674, 297] on img at bounding box center [667, 297] width 38 height 38
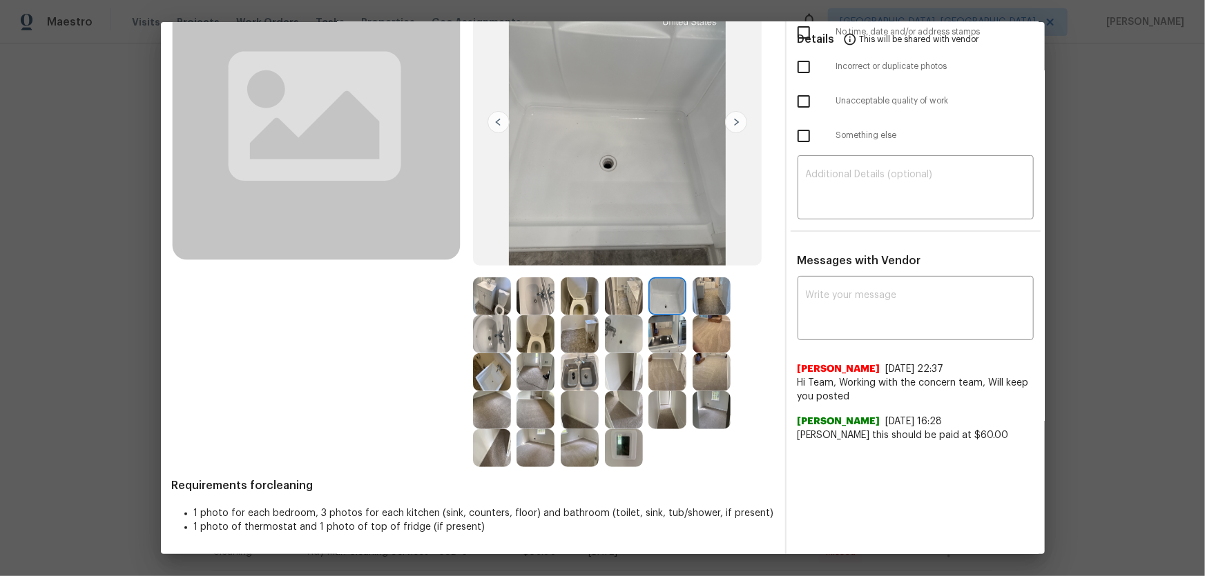
click at [662, 343] on img at bounding box center [667, 335] width 38 height 38
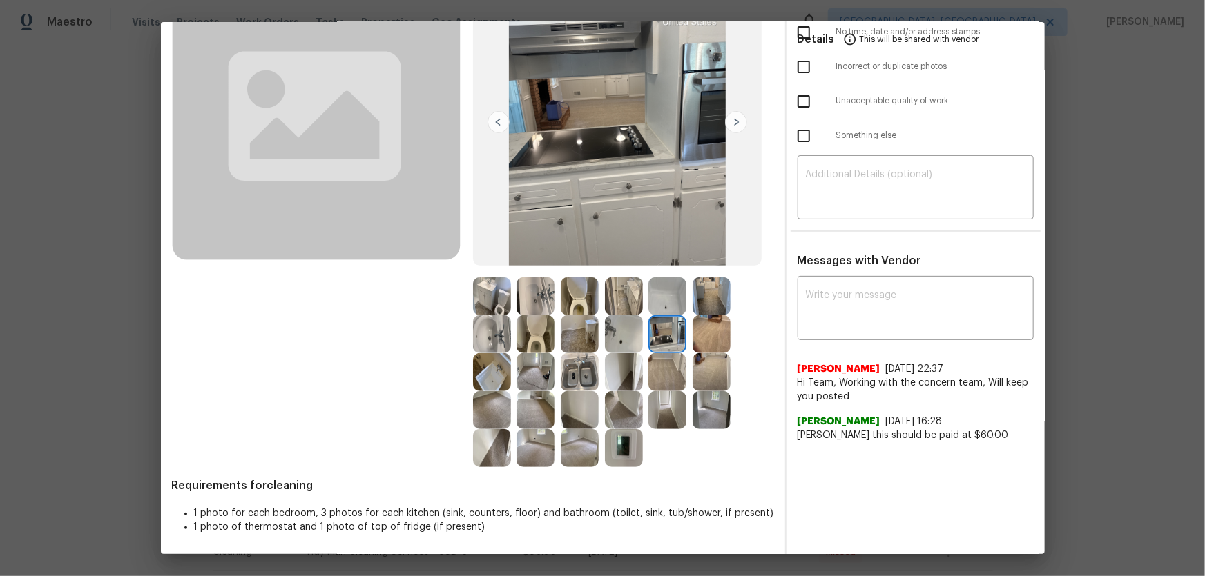
click at [590, 376] on img at bounding box center [580, 372] width 38 height 38
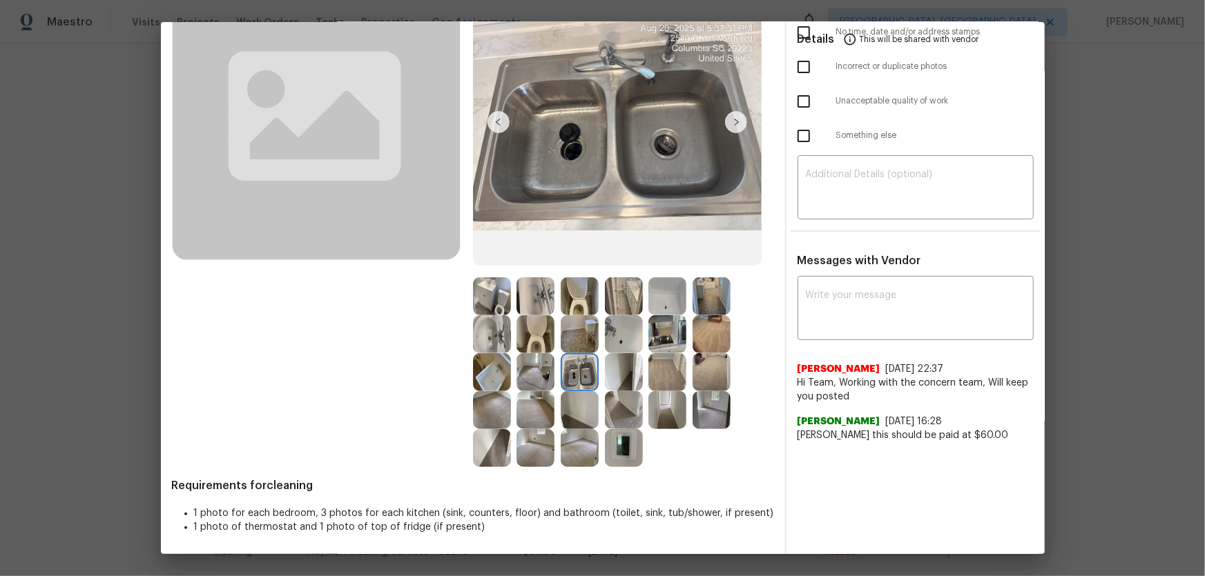
click at [524, 378] on img at bounding box center [535, 372] width 38 height 38
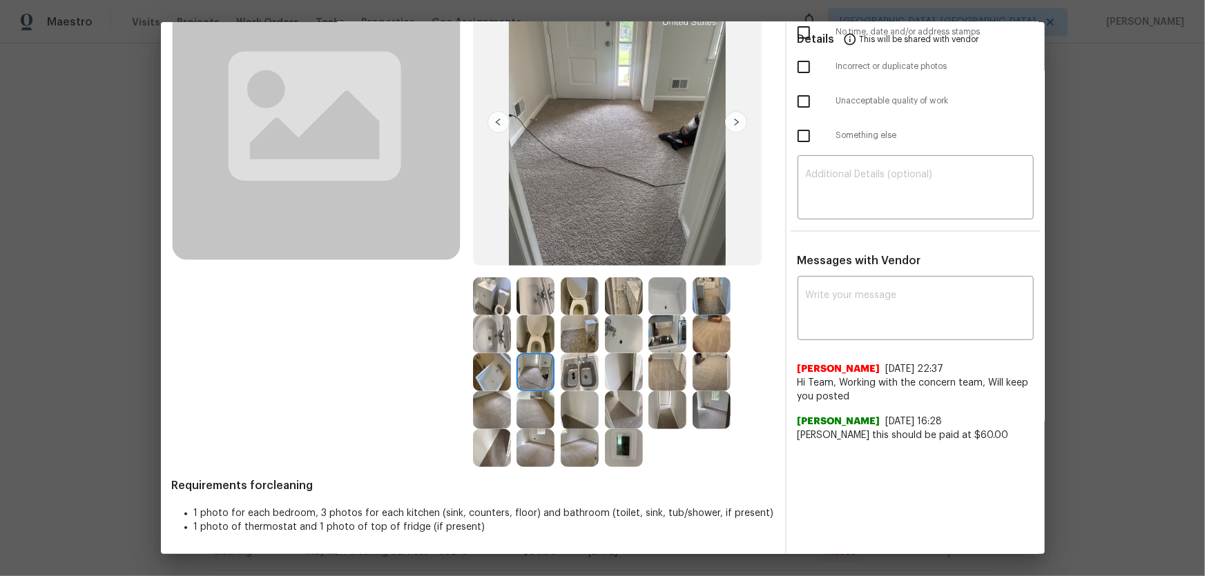
click at [489, 373] on img at bounding box center [492, 372] width 38 height 38
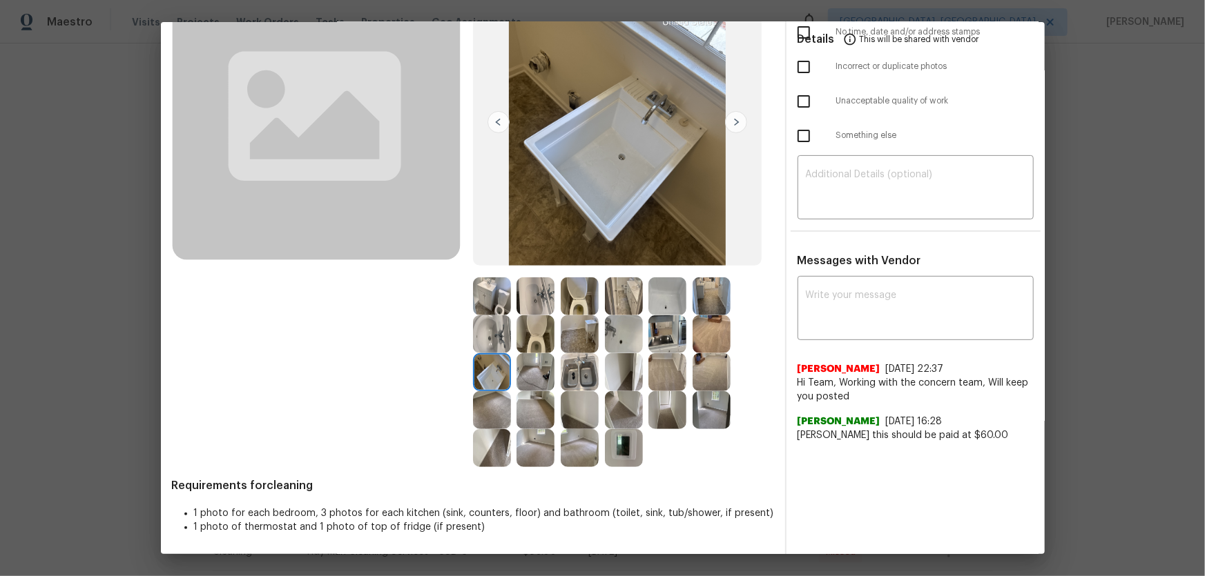
click at [708, 305] on img at bounding box center [711, 297] width 38 height 38
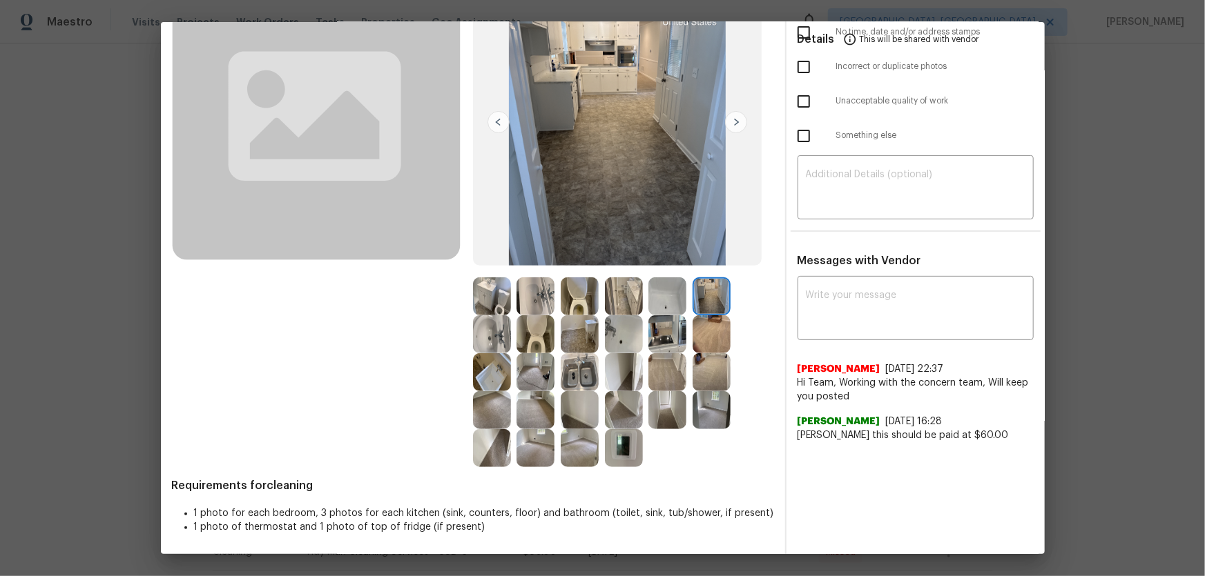
click at [706, 334] on img at bounding box center [711, 335] width 38 height 38
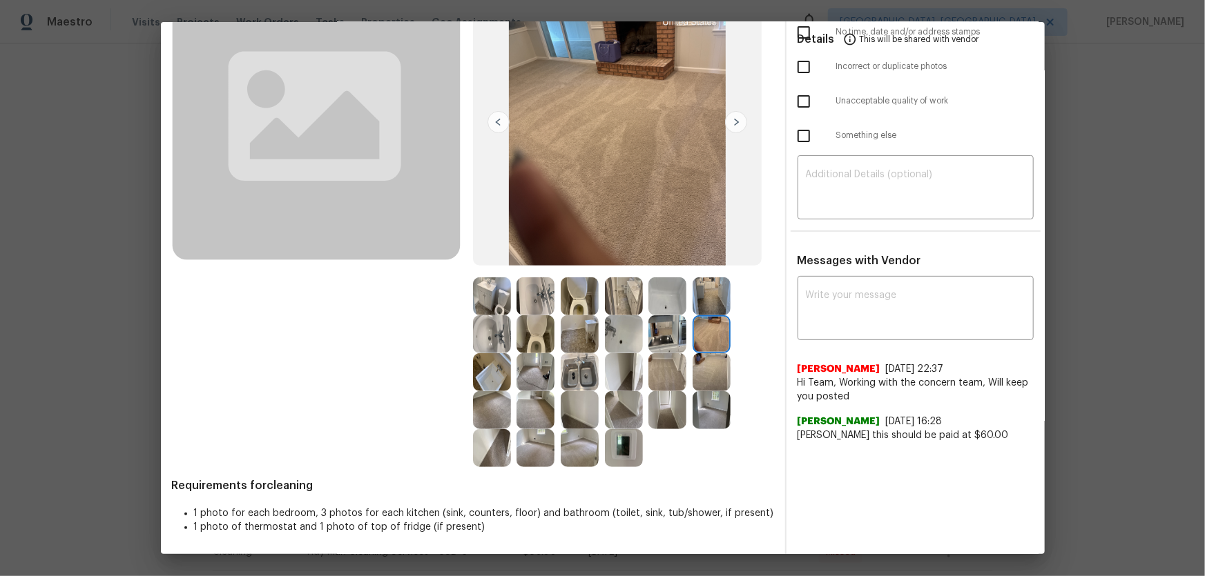
click at [697, 368] on img at bounding box center [711, 372] width 38 height 38
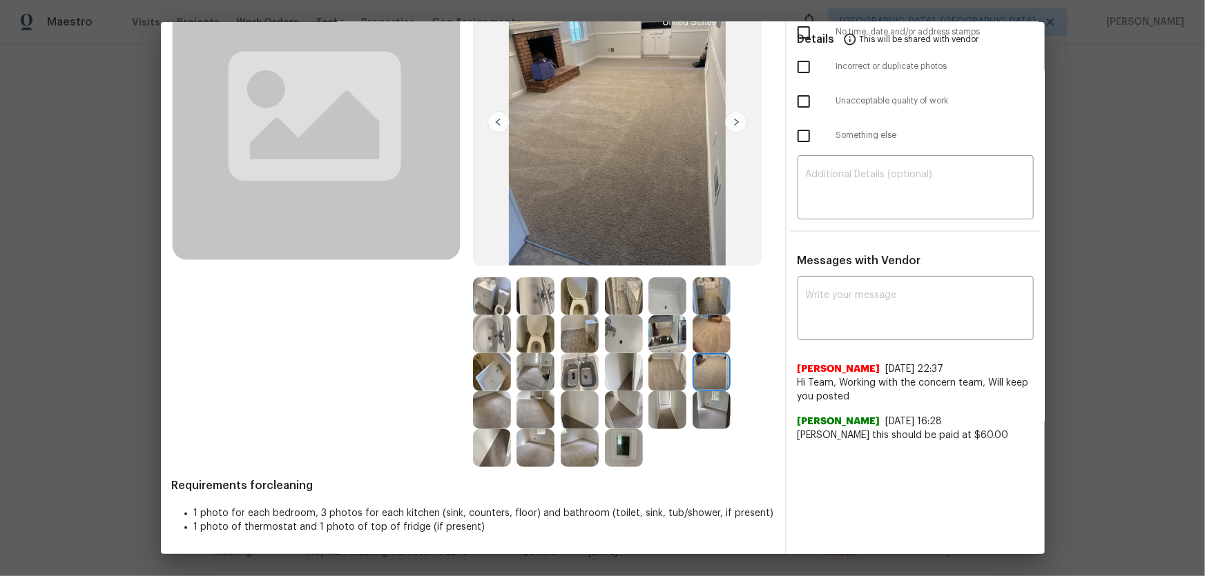
click at [656, 374] on img at bounding box center [667, 372] width 38 height 38
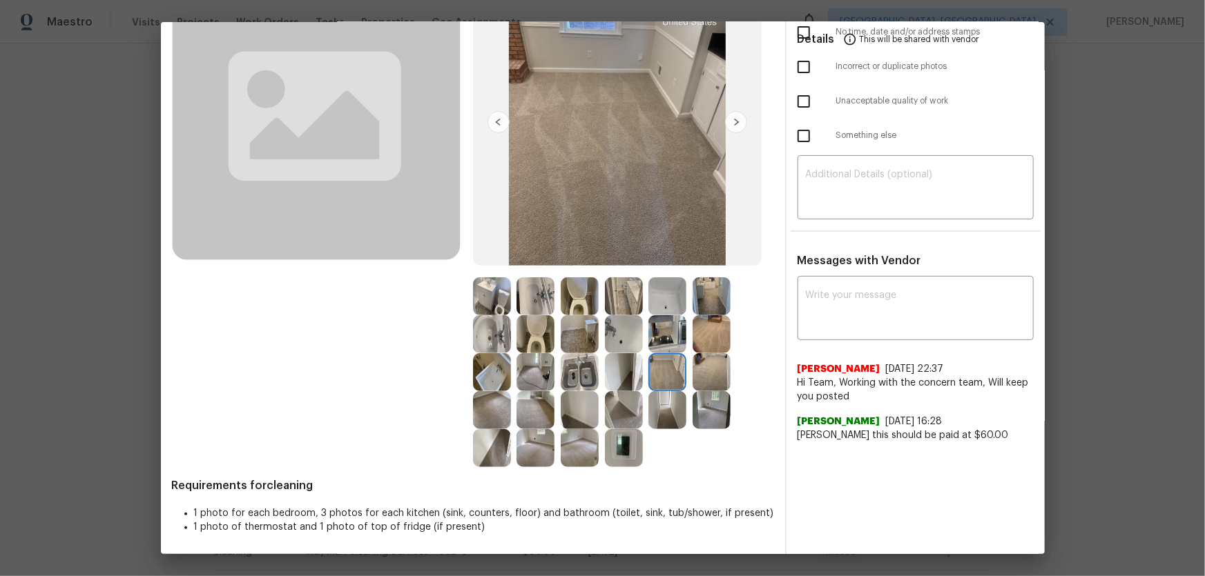
click at [621, 378] on img at bounding box center [624, 372] width 38 height 38
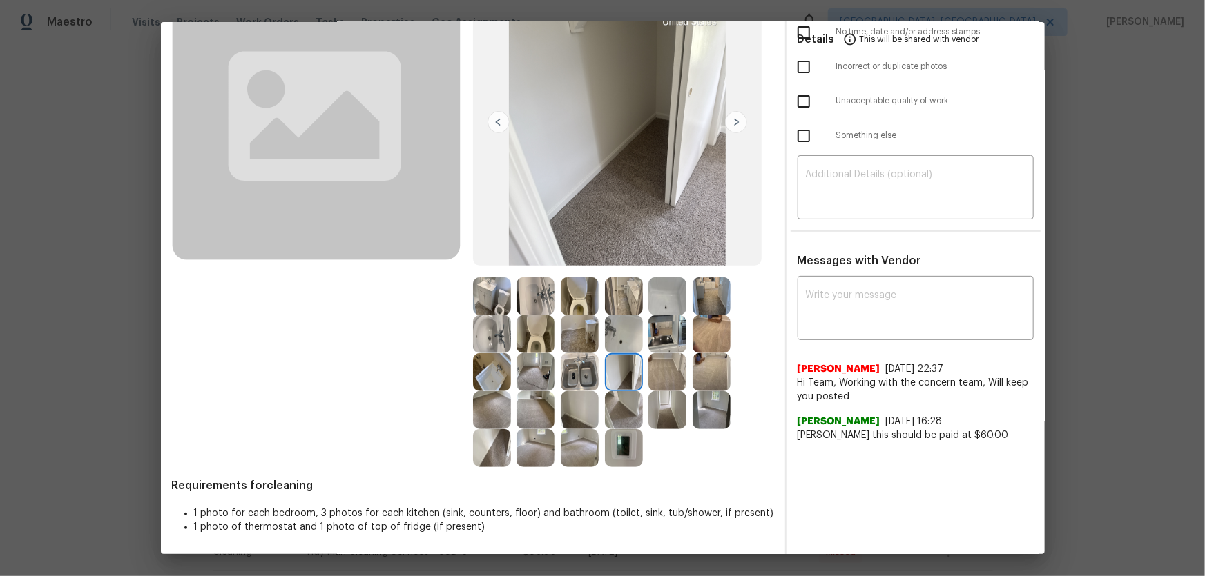
click at [623, 380] on img at bounding box center [624, 410] width 38 height 38
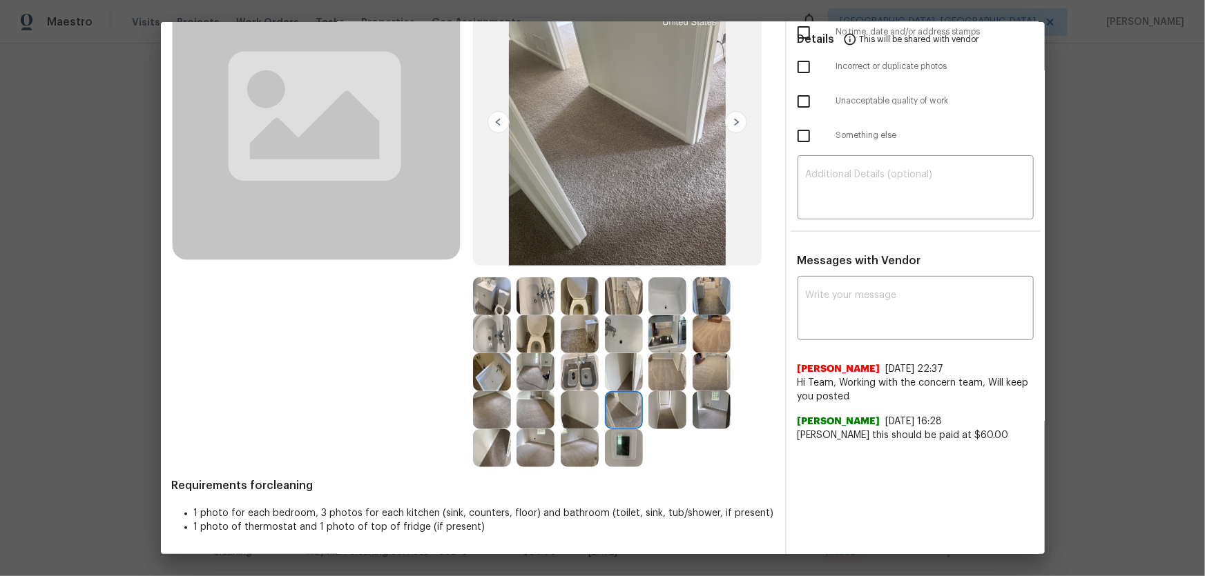
click at [620, 380] on img at bounding box center [624, 448] width 38 height 38
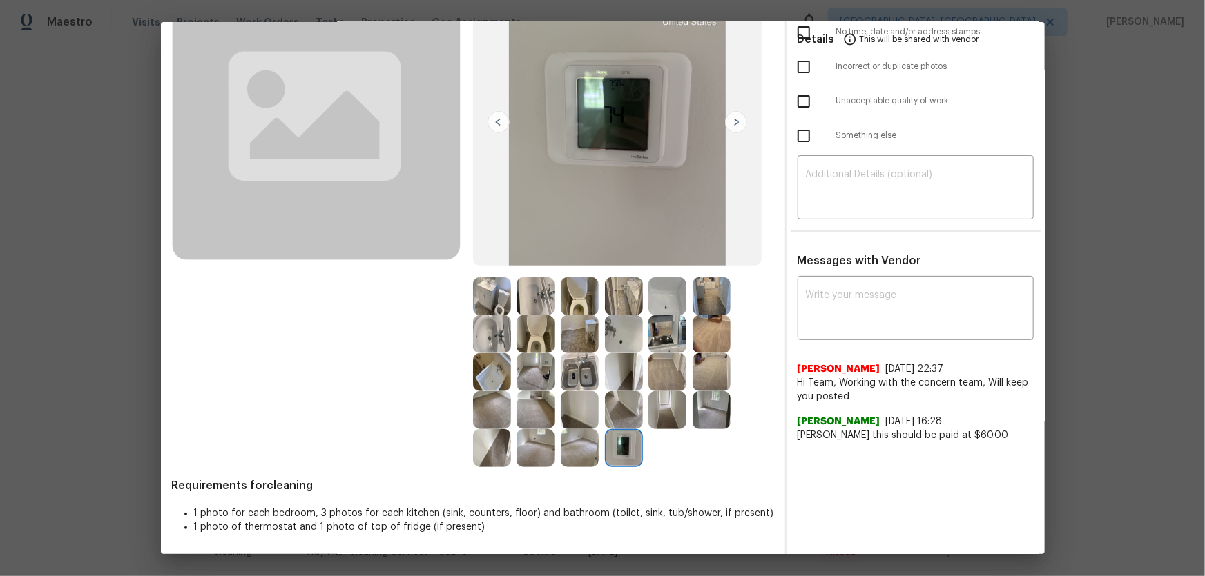
click at [577, 380] on img at bounding box center [580, 448] width 38 height 38
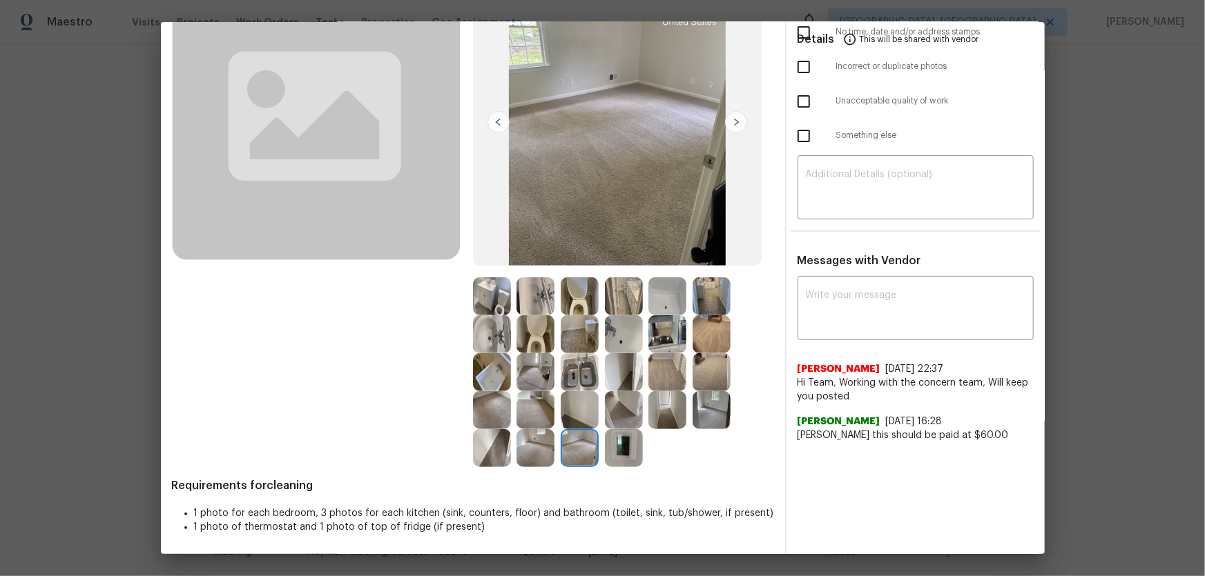
click at [535, 380] on img at bounding box center [535, 448] width 38 height 38
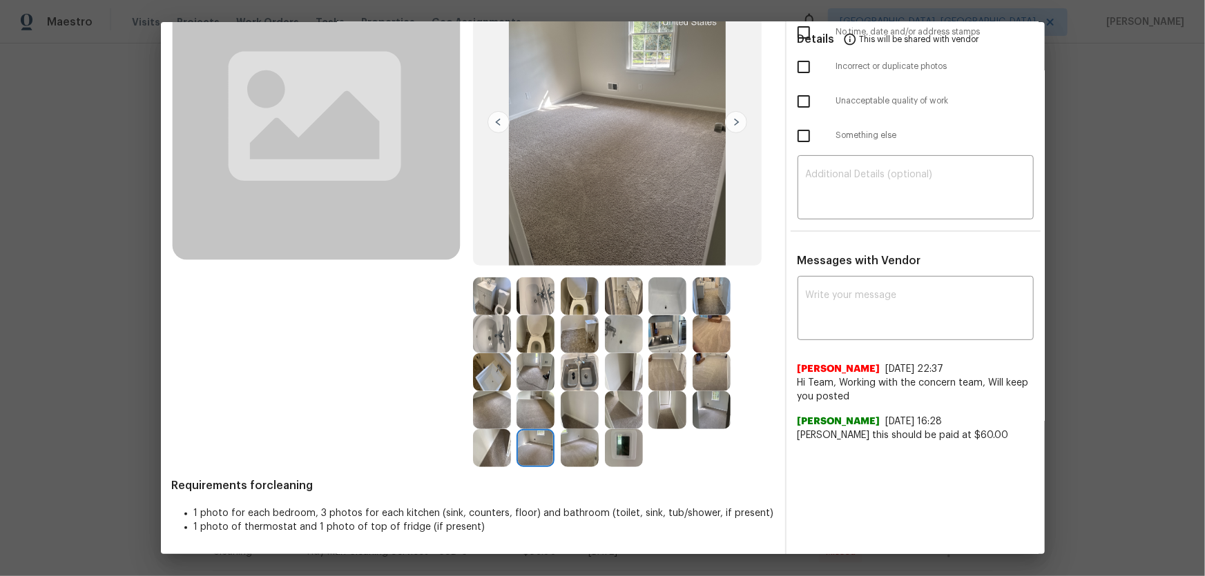
click at [530, 380] on img at bounding box center [535, 410] width 38 height 38
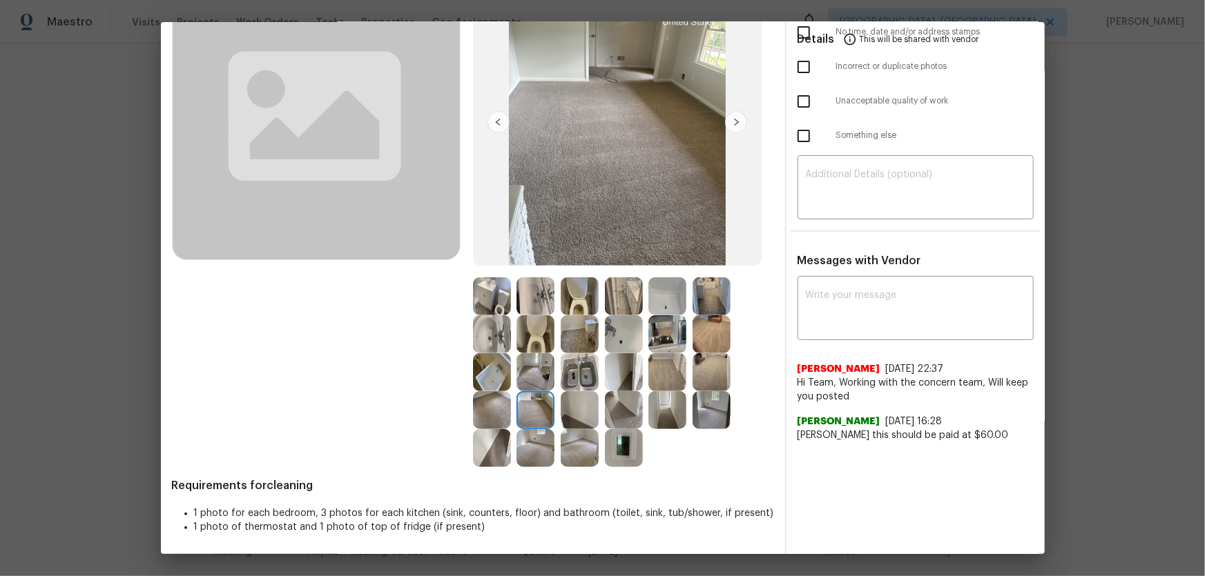
click at [565, 370] on img at bounding box center [580, 372] width 38 height 38
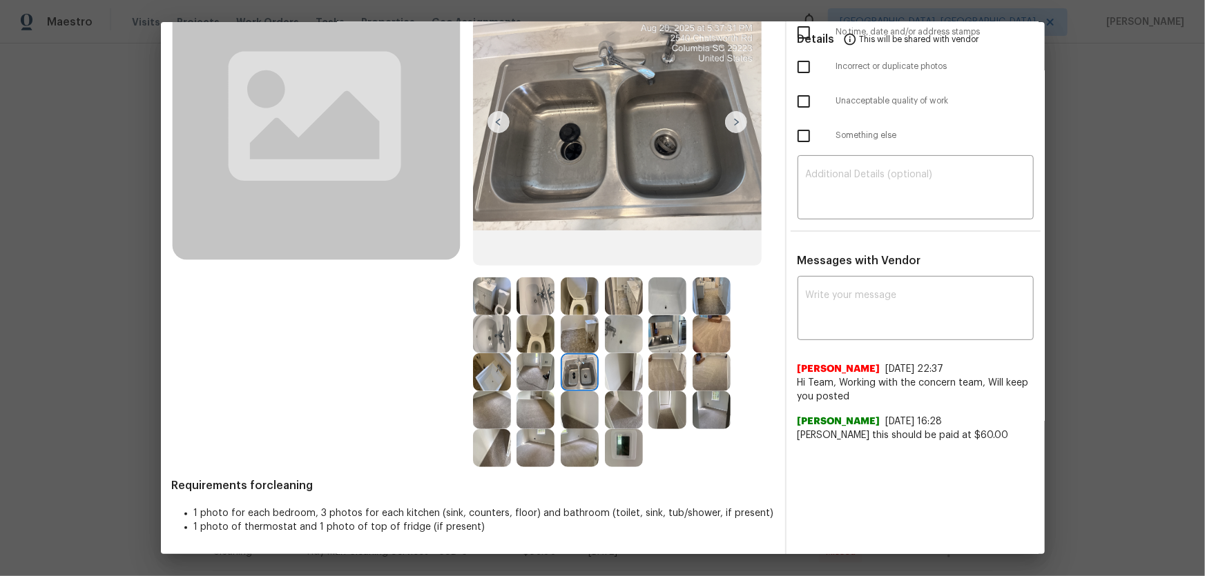
click at [570, 344] on img at bounding box center [580, 335] width 38 height 38
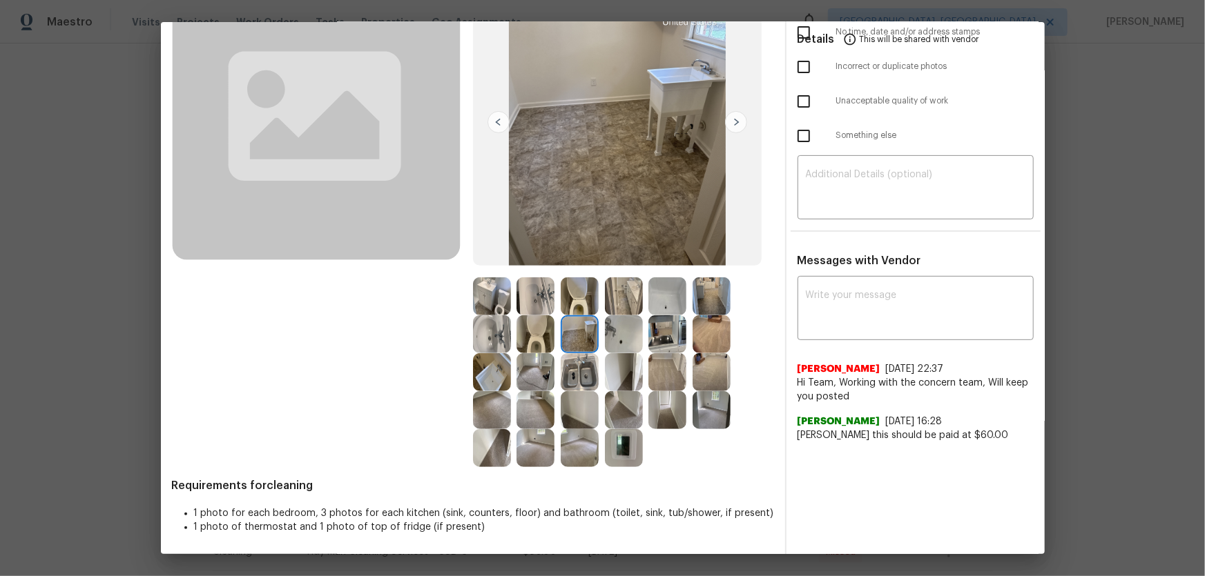
click at [571, 306] on img at bounding box center [580, 297] width 38 height 38
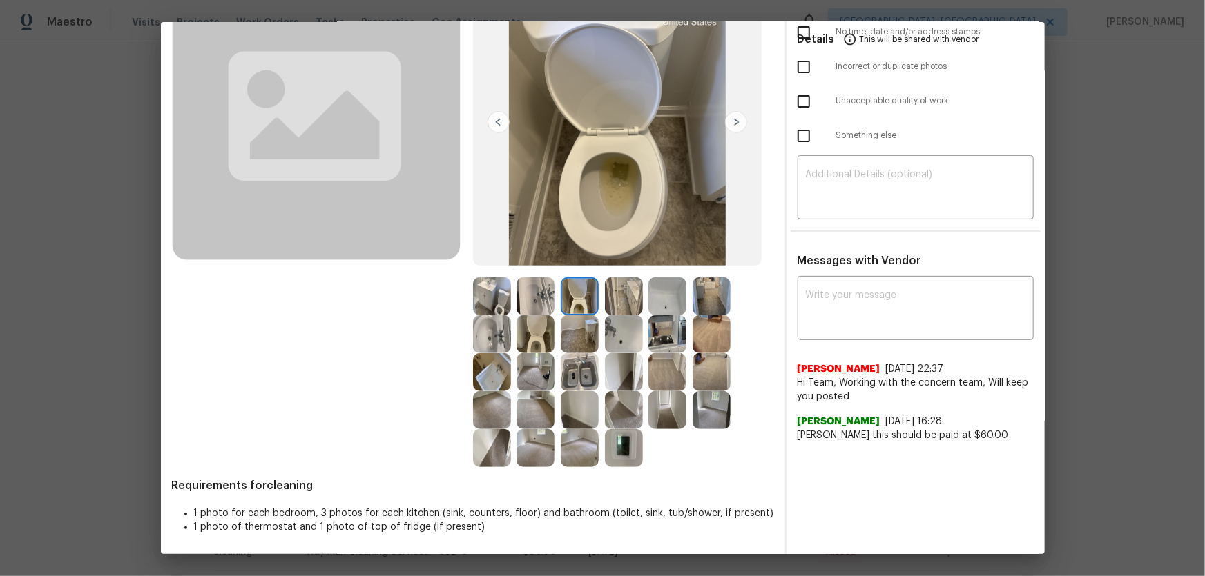
click at [609, 303] on img at bounding box center [624, 297] width 38 height 38
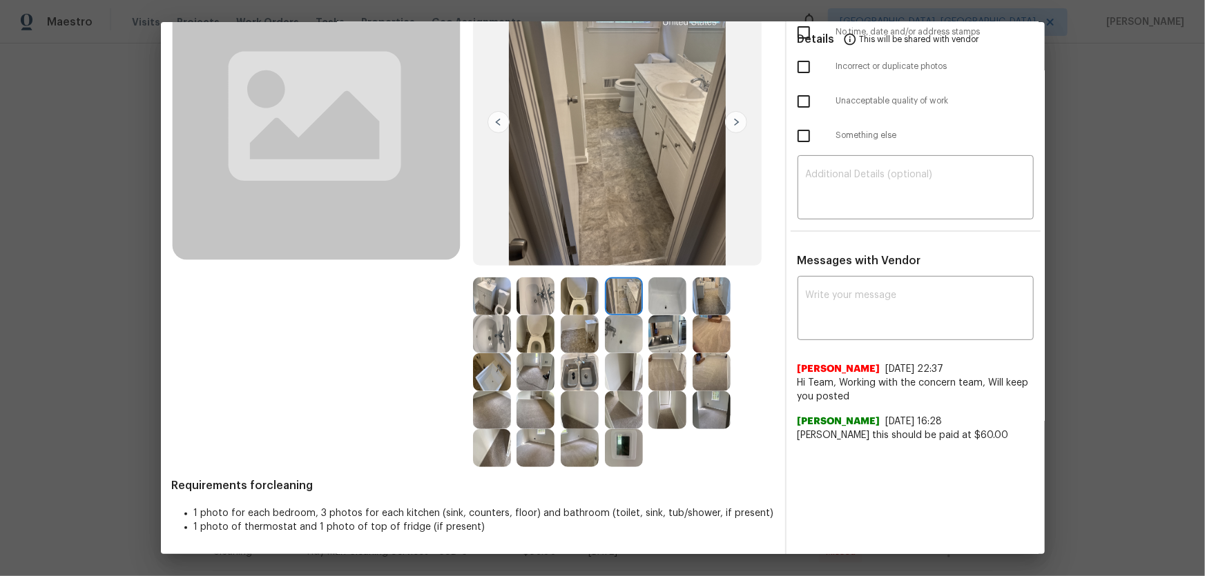
click at [670, 300] on img at bounding box center [667, 297] width 38 height 38
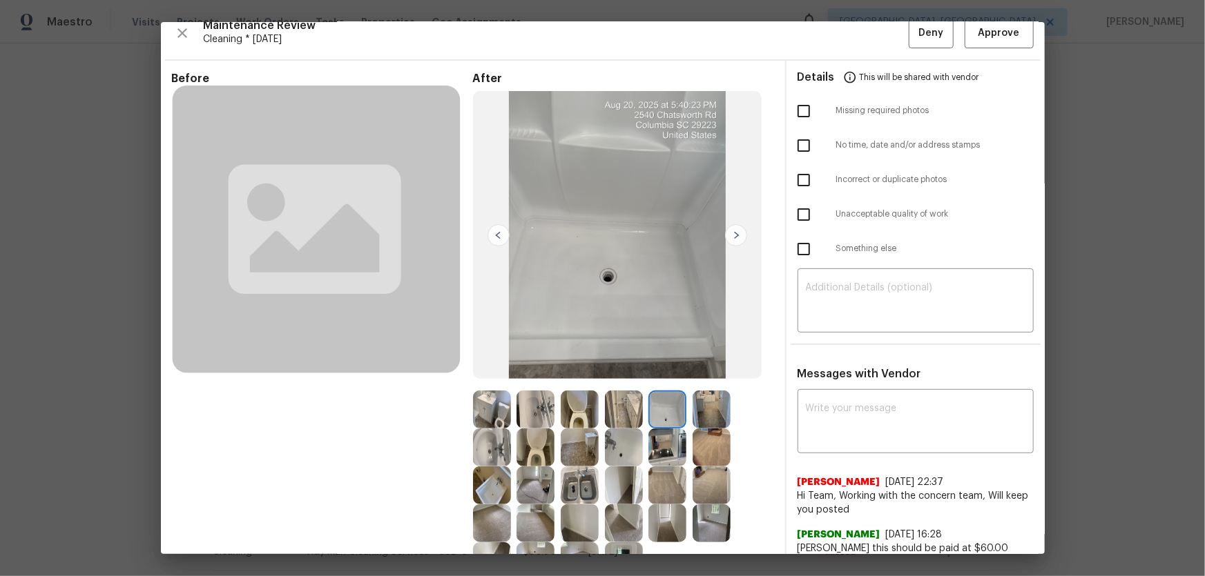
scroll to position [0, 0]
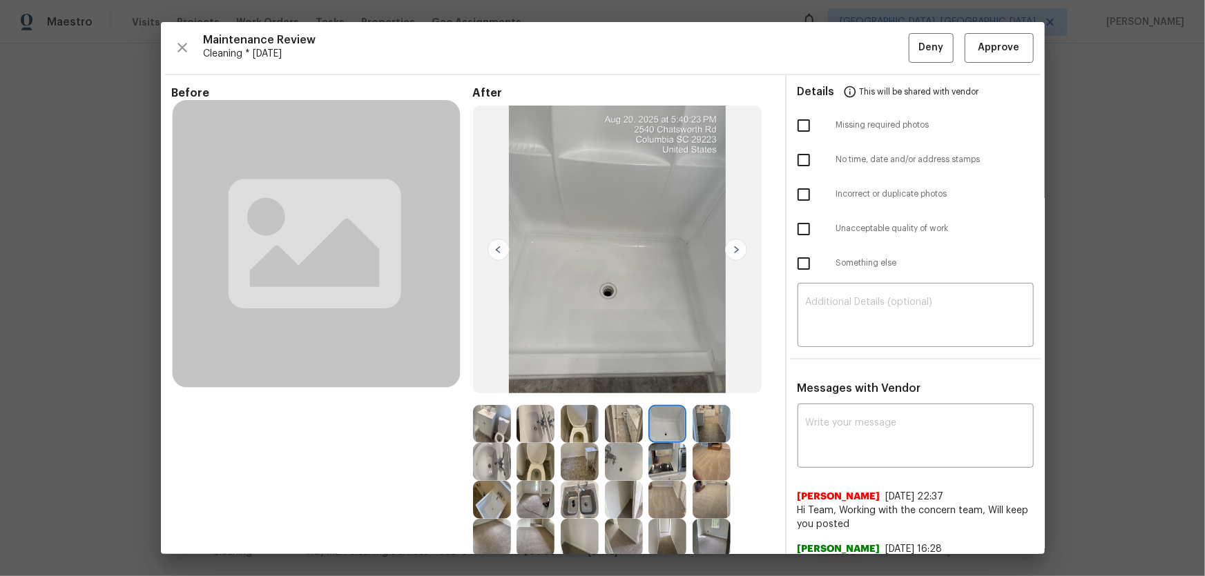
click at [573, 380] on img at bounding box center [580, 500] width 38 height 38
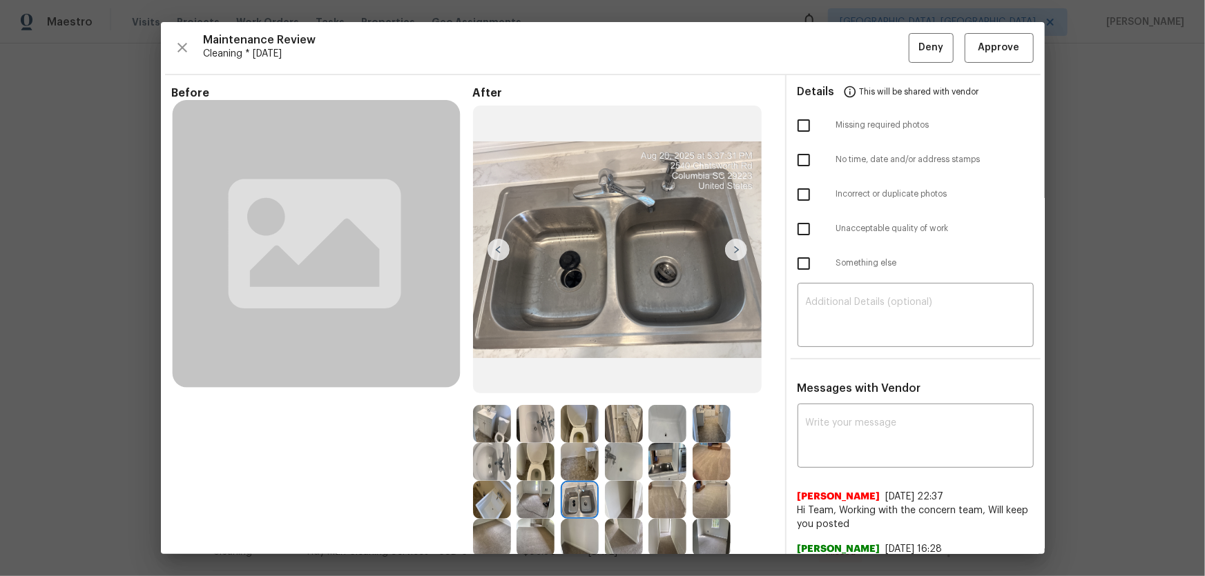
click at [525, 380] on img at bounding box center [535, 500] width 38 height 38
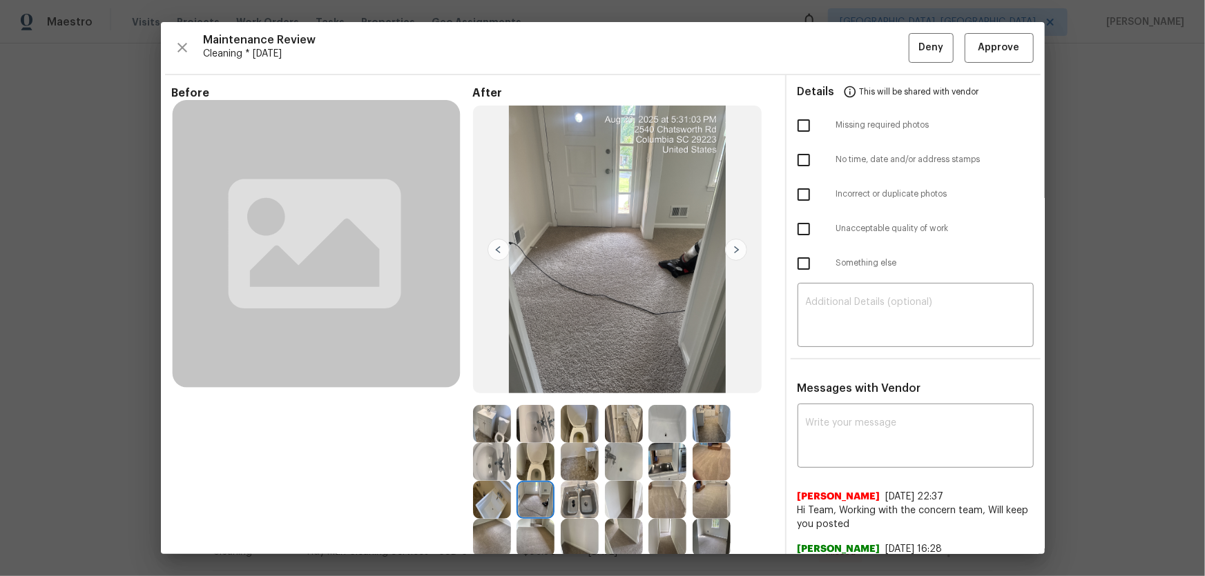
click at [516, 380] on img at bounding box center [535, 462] width 38 height 38
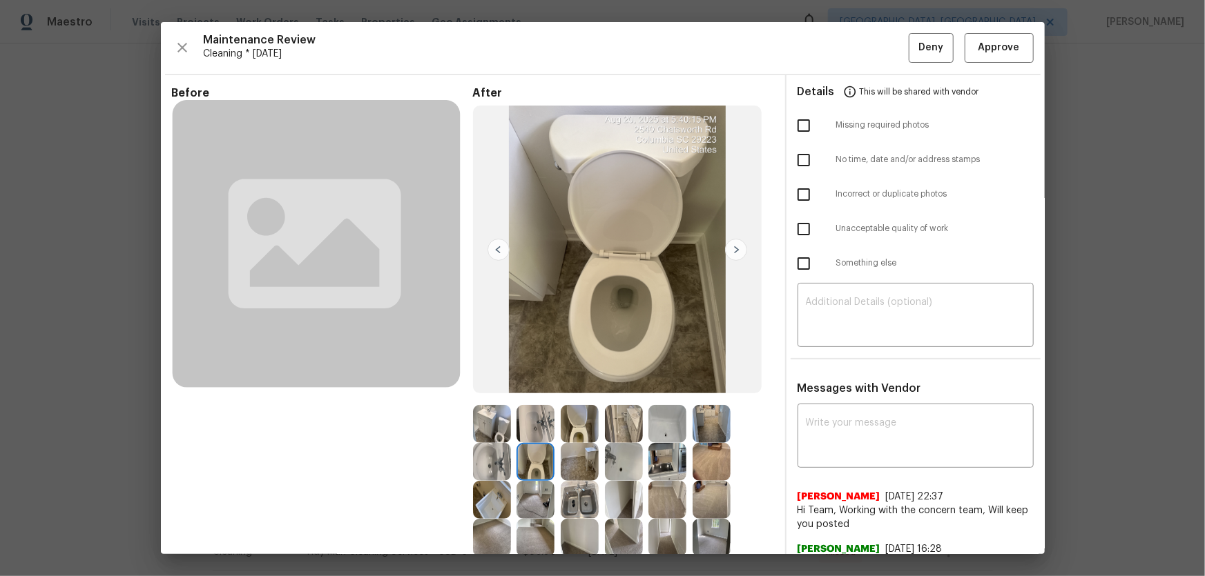
click at [483, 380] on img at bounding box center [492, 462] width 38 height 38
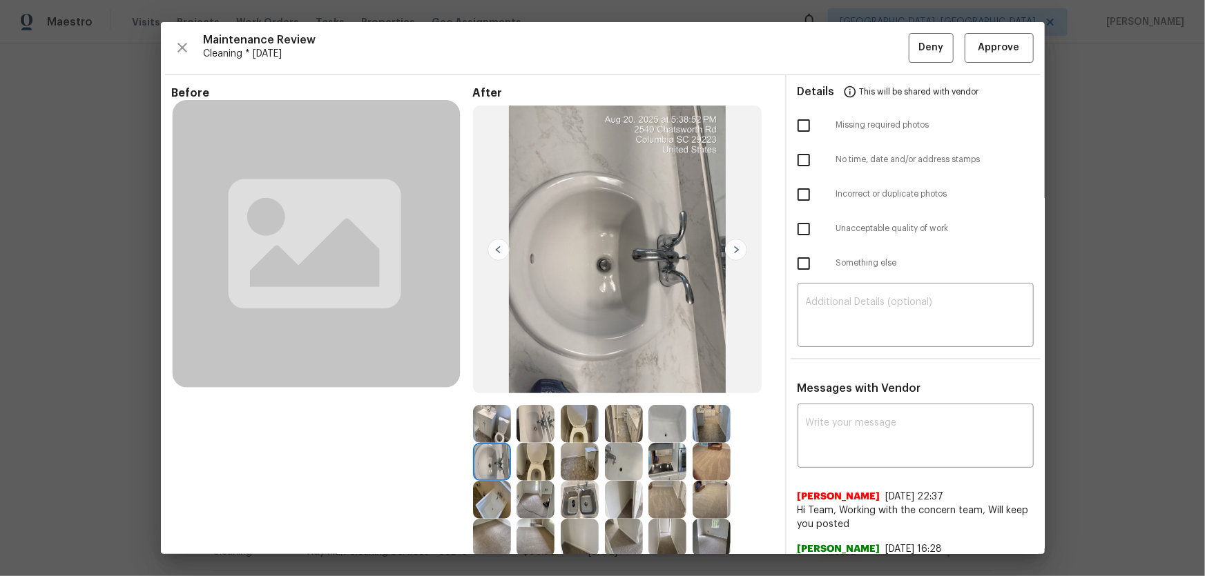
click at [565, 380] on img at bounding box center [580, 462] width 38 height 38
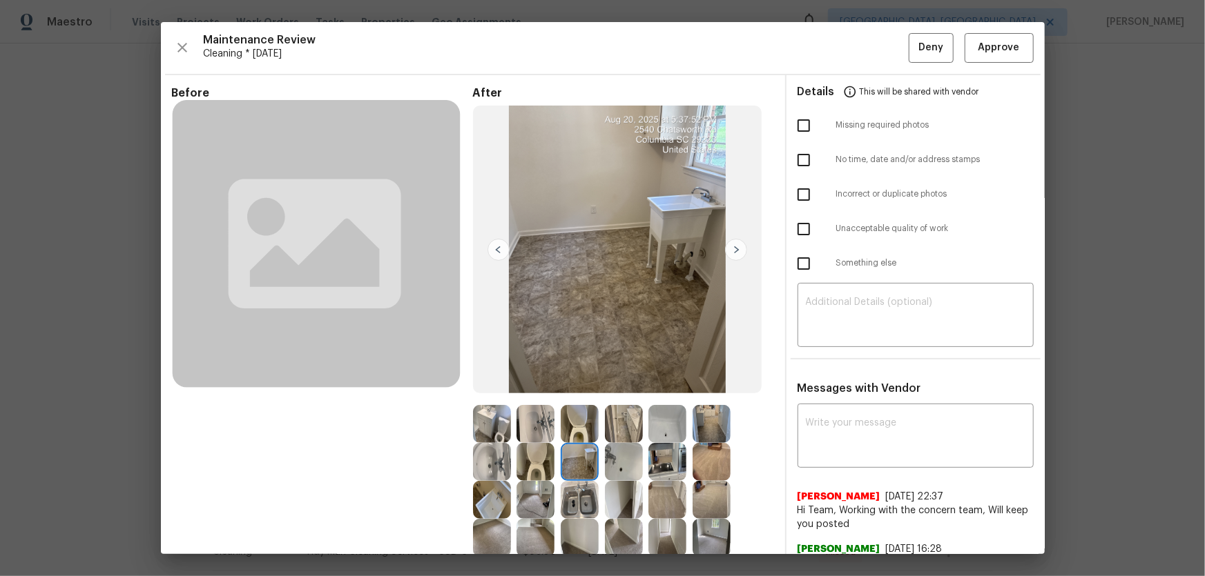
click at [610, 380] on img at bounding box center [624, 462] width 38 height 38
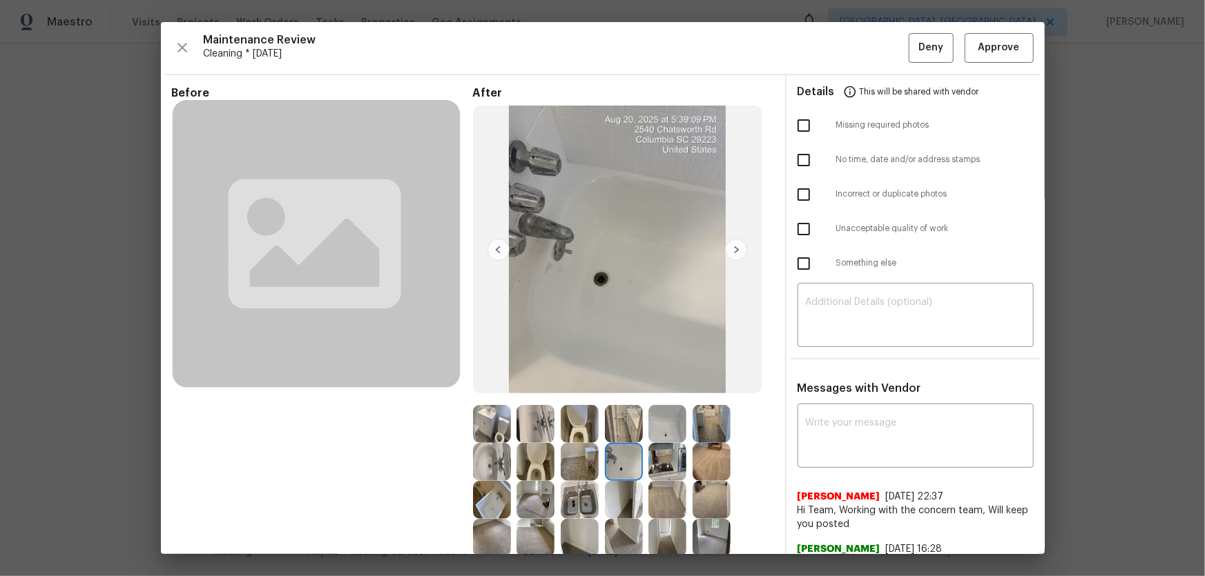
click at [611, 380] on img at bounding box center [624, 500] width 38 height 38
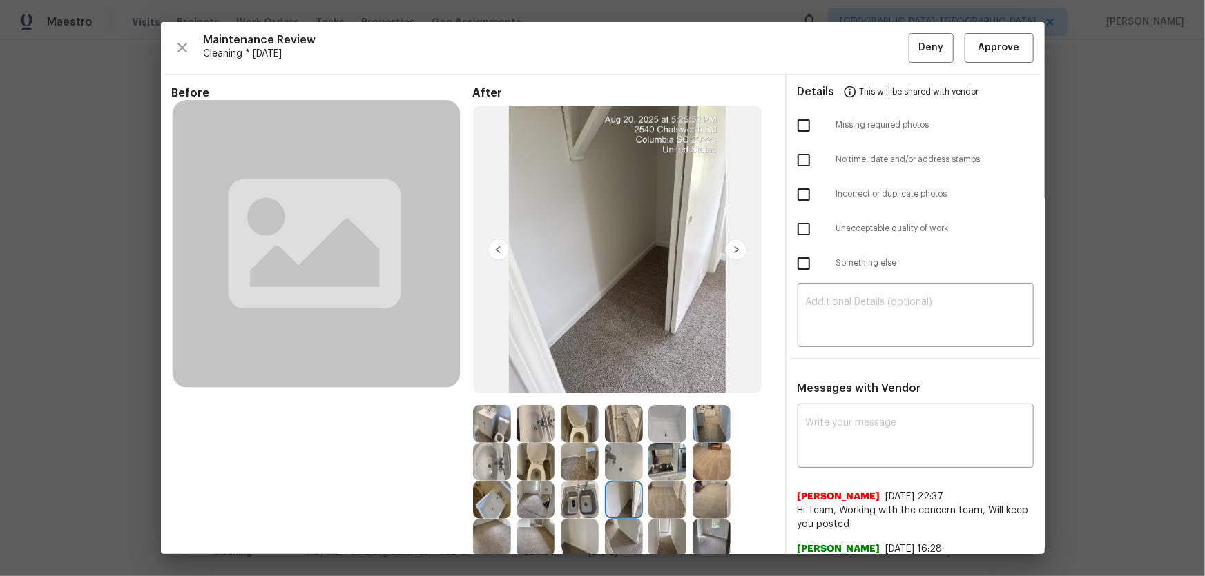
click at [648, 380] on img at bounding box center [667, 500] width 38 height 38
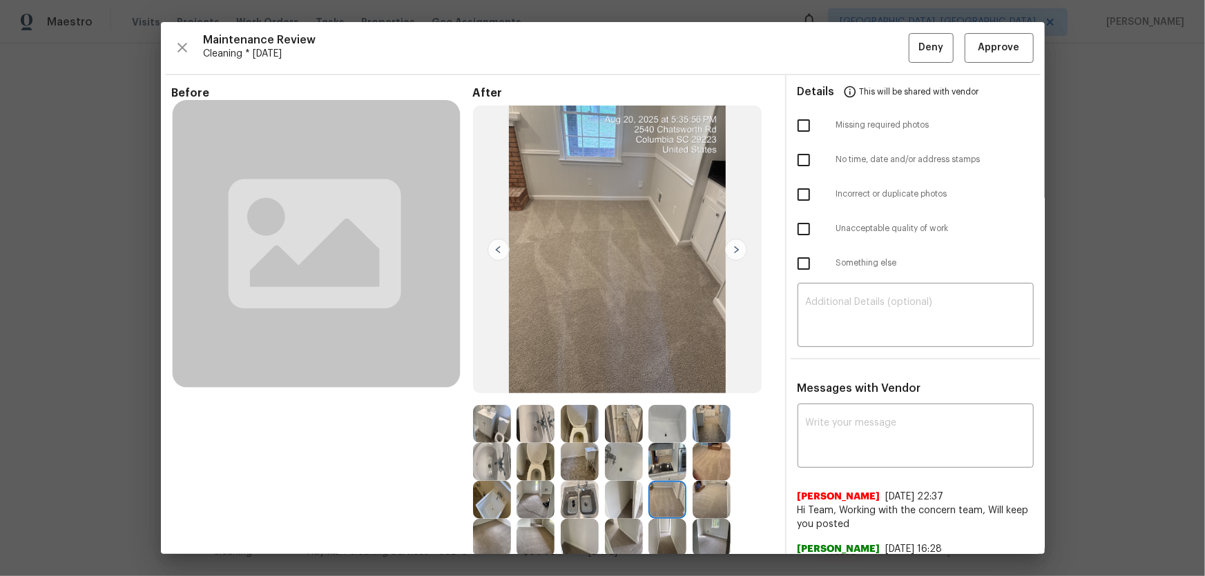
click at [730, 380] on div at bounding box center [714, 500] width 44 height 38
click at [710, 380] on img at bounding box center [711, 500] width 38 height 38
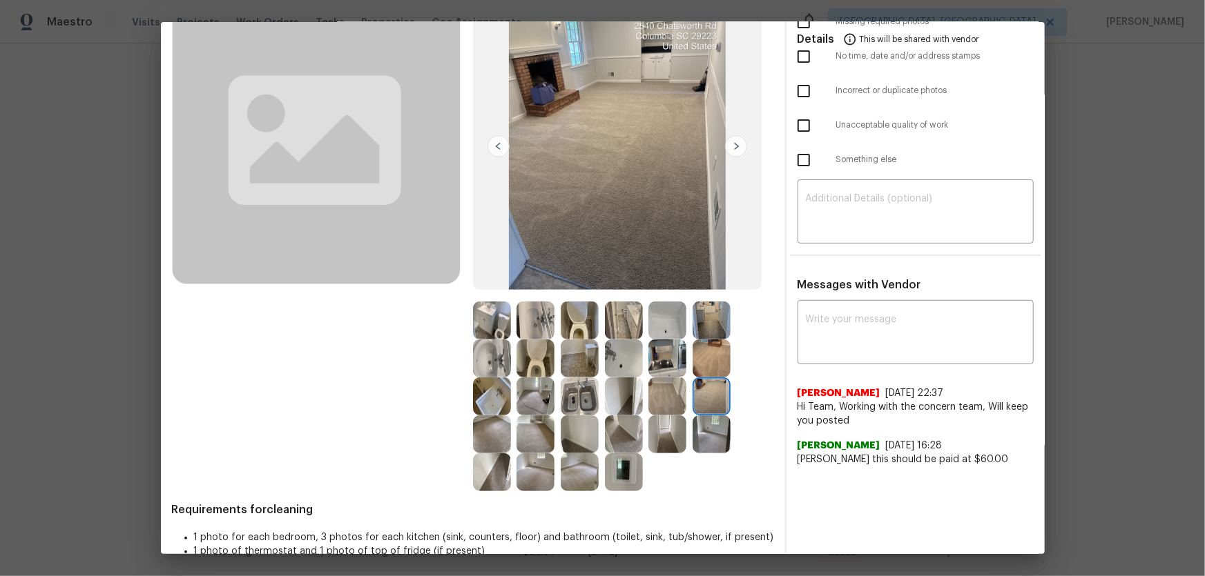
scroll to position [125, 0]
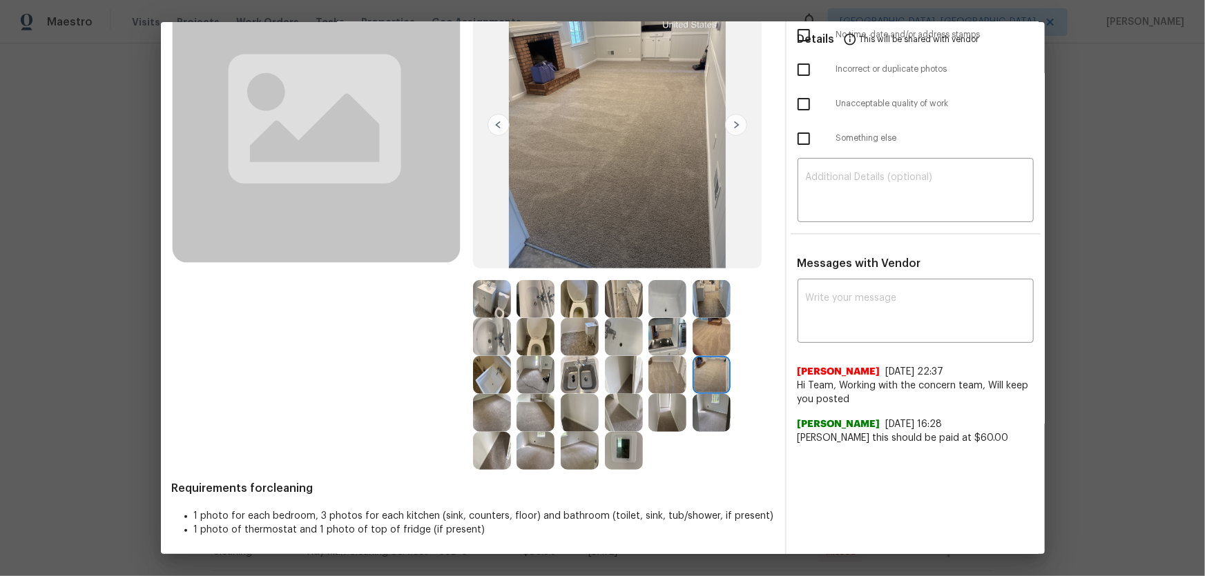
click at [628, 380] on img at bounding box center [624, 451] width 38 height 38
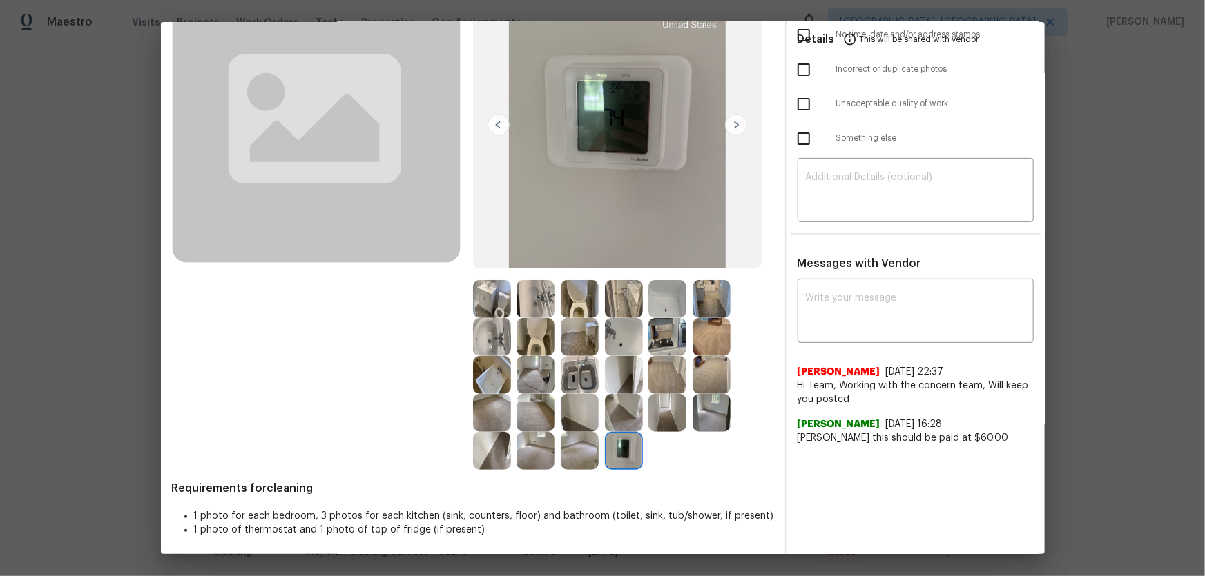
scroll to position [0, 0]
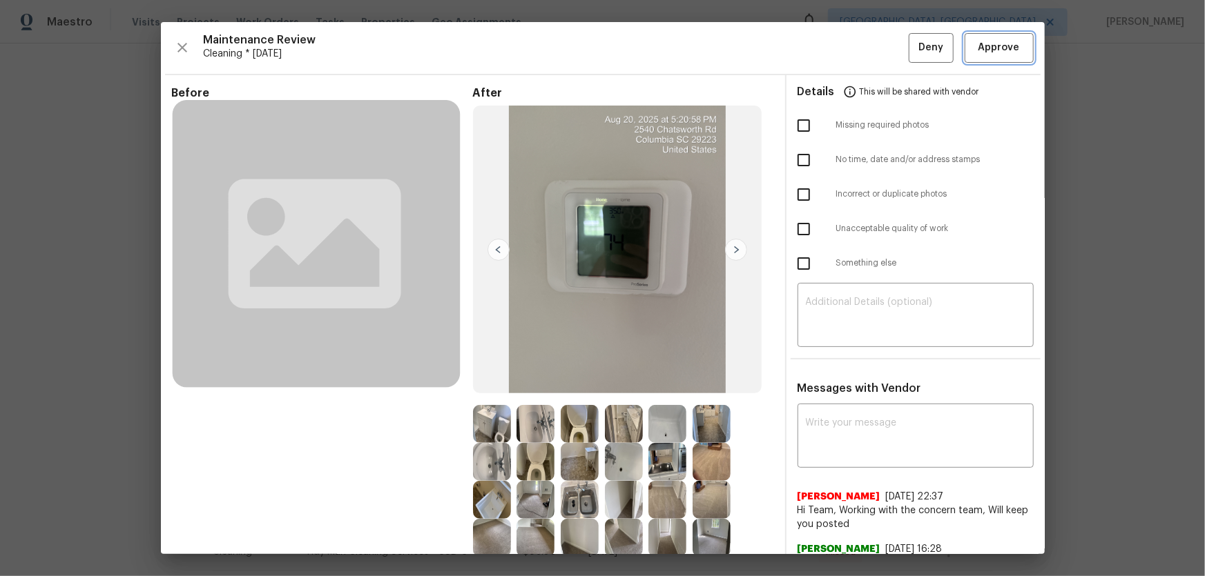
click at [857, 52] on span "Approve" at bounding box center [998, 47] width 47 height 17
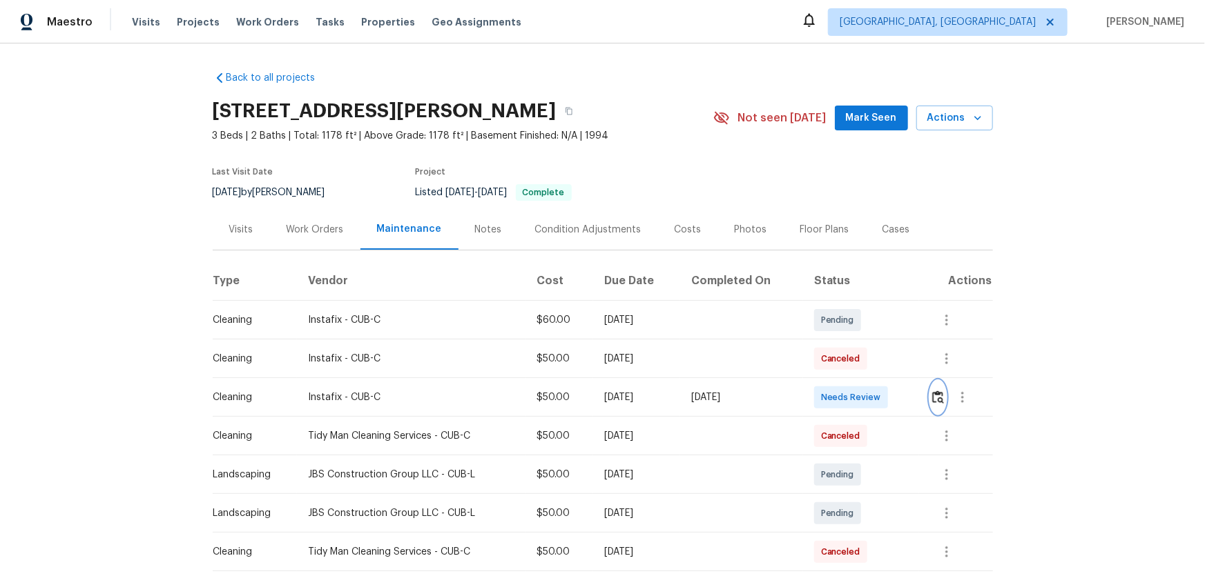
click at [938, 400] on img "button" at bounding box center [938, 397] width 12 height 13
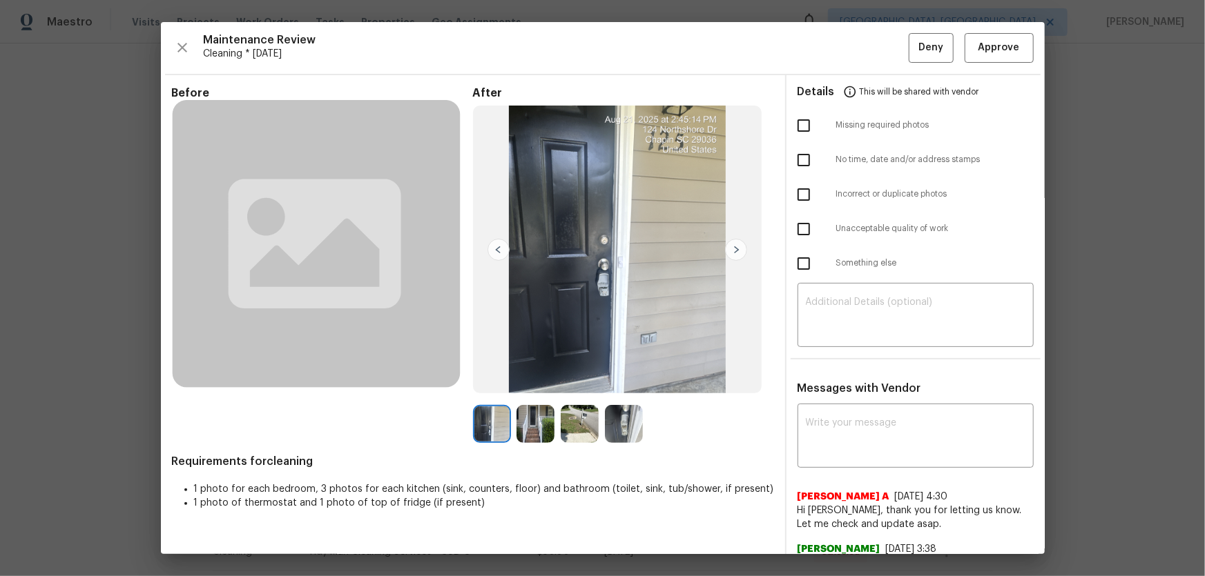
scroll to position [39, 0]
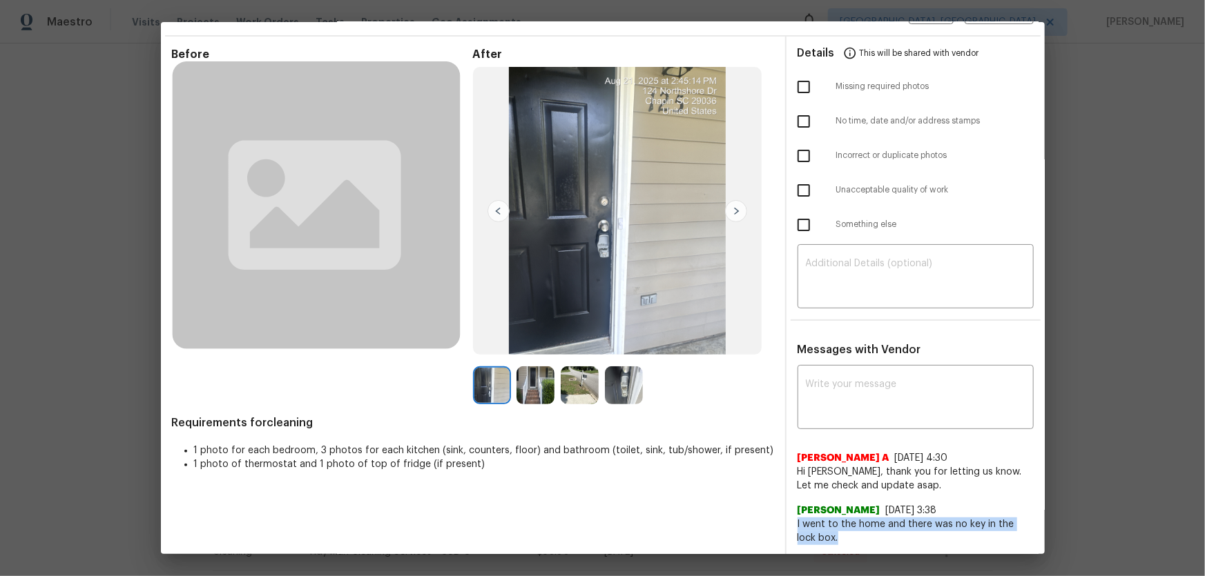
drag, startPoint x: 790, startPoint y: 521, endPoint x: 819, endPoint y: 536, distance: 33.1
click at [819, 536] on span "I went to the home and there was no key in the lock box." at bounding box center [915, 532] width 236 height 28
copy span "I went to the home and there was no key in the lock box."
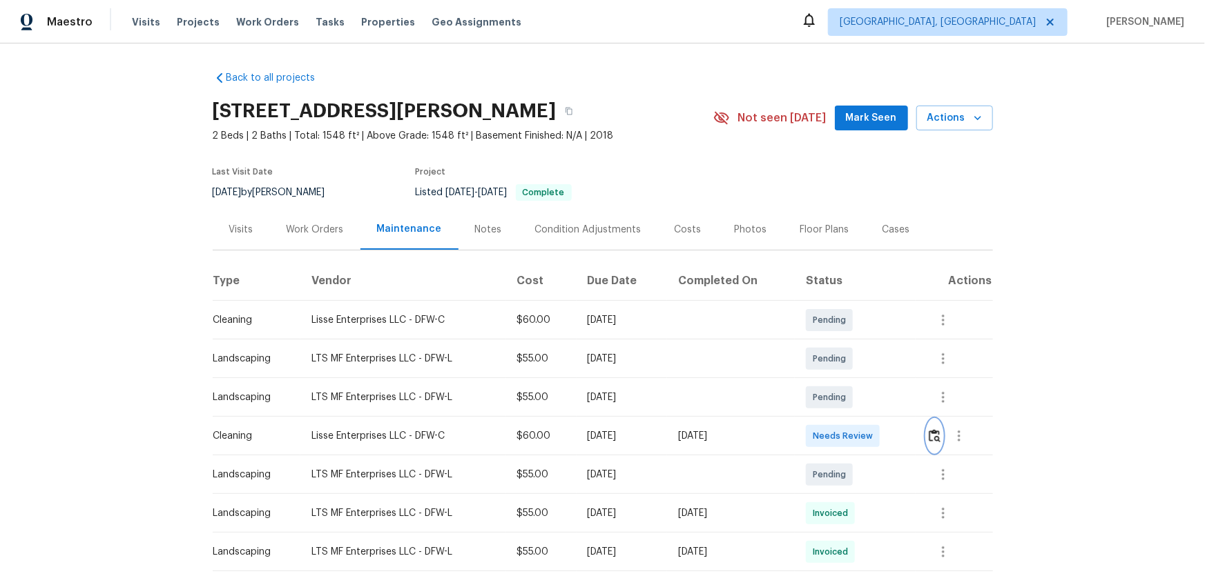
click at [935, 434] on img "button" at bounding box center [935, 435] width 12 height 13
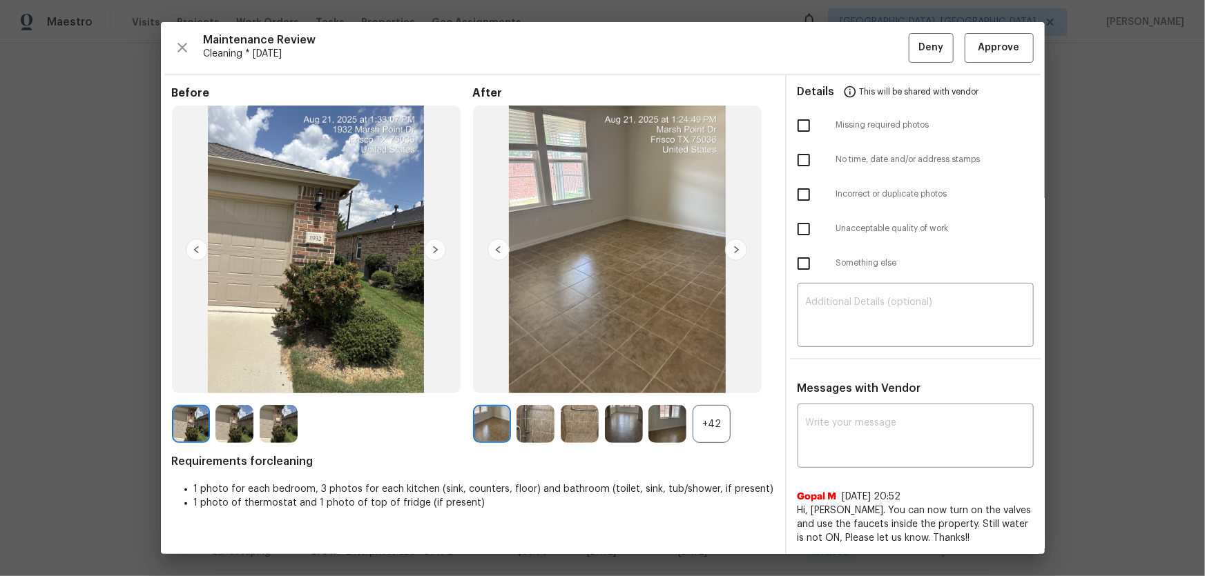
click at [724, 421] on div "+42" at bounding box center [711, 424] width 38 height 38
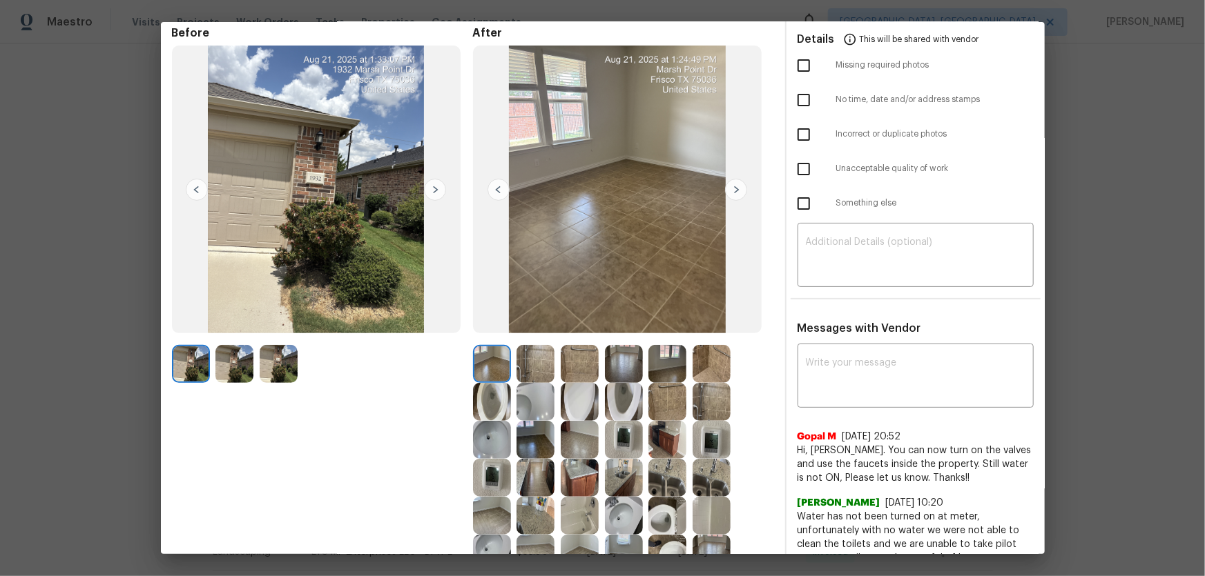
scroll to position [188, 0]
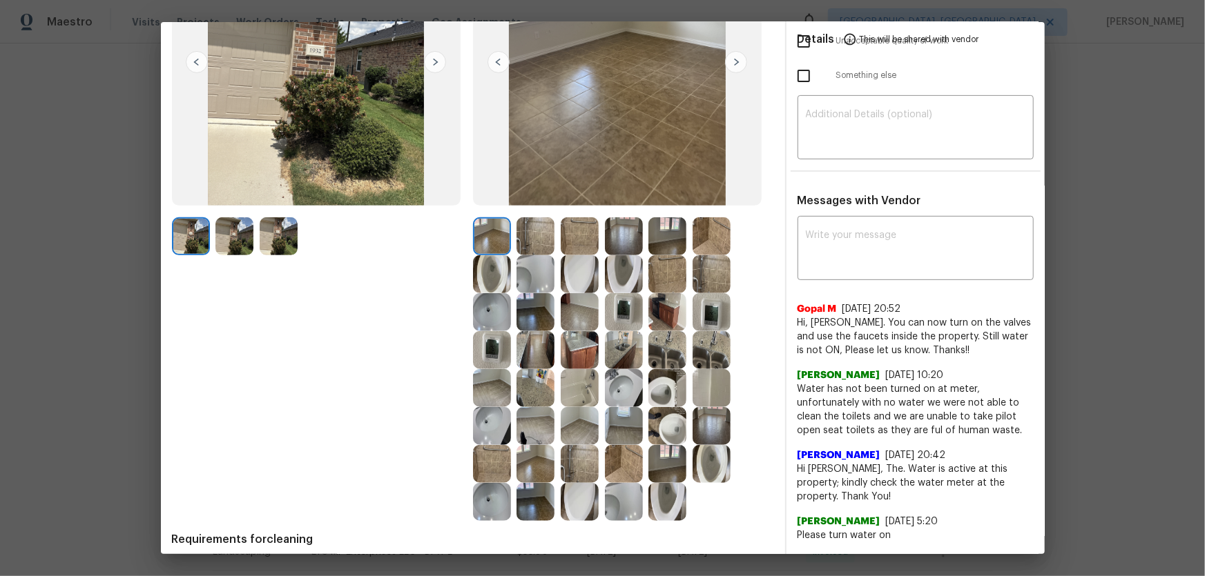
click at [498, 277] on img at bounding box center [492, 274] width 38 height 38
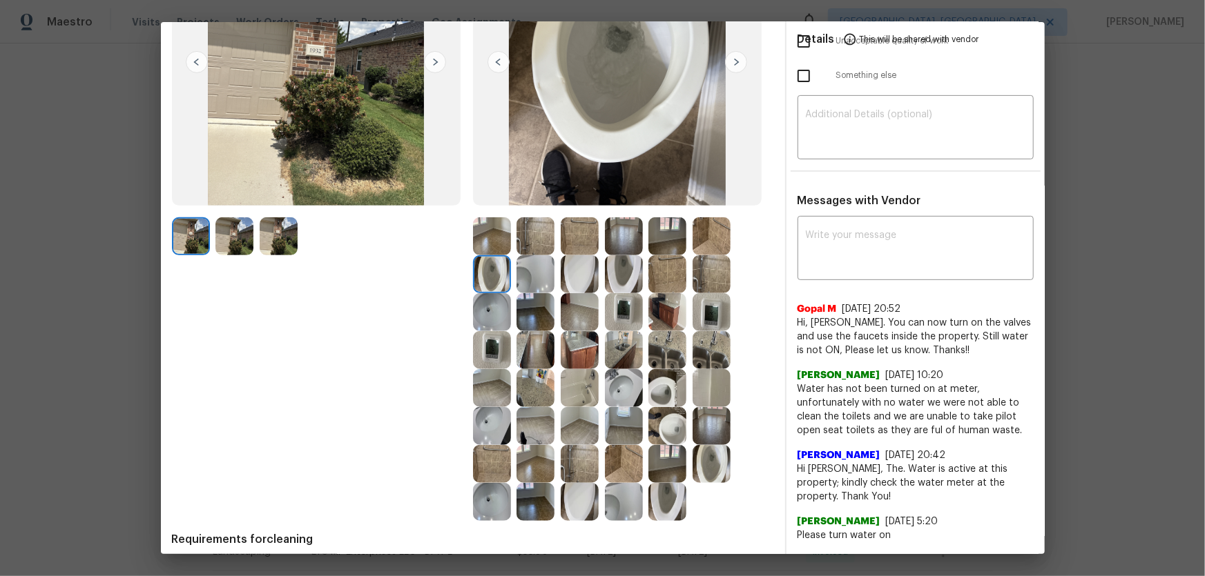
click at [661, 387] on img at bounding box center [667, 388] width 38 height 38
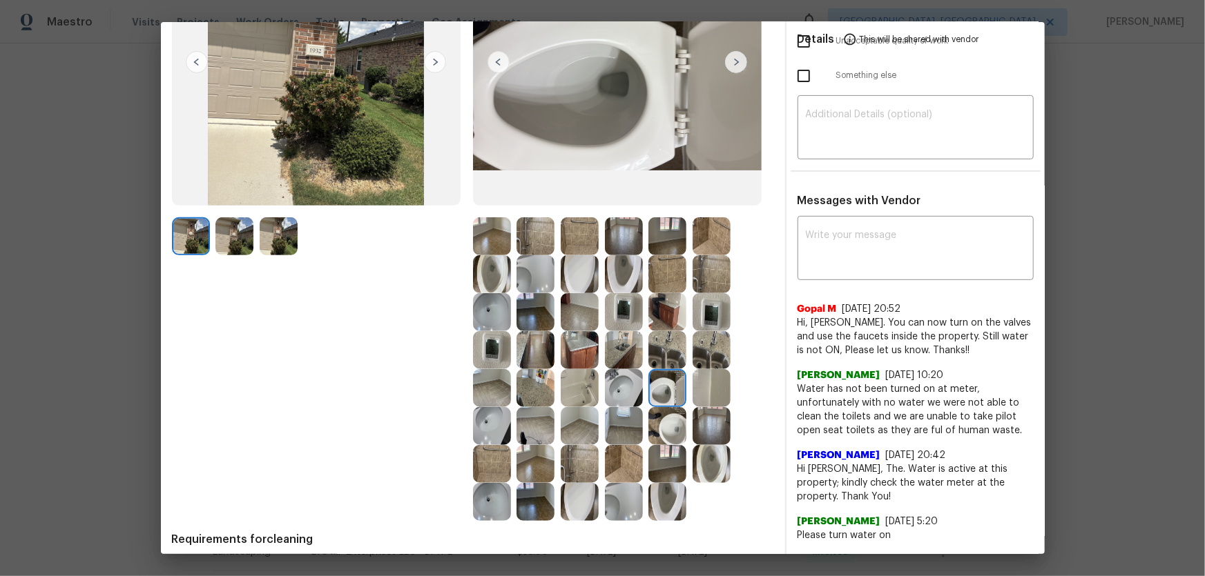
click at [521, 280] on img at bounding box center [535, 274] width 38 height 38
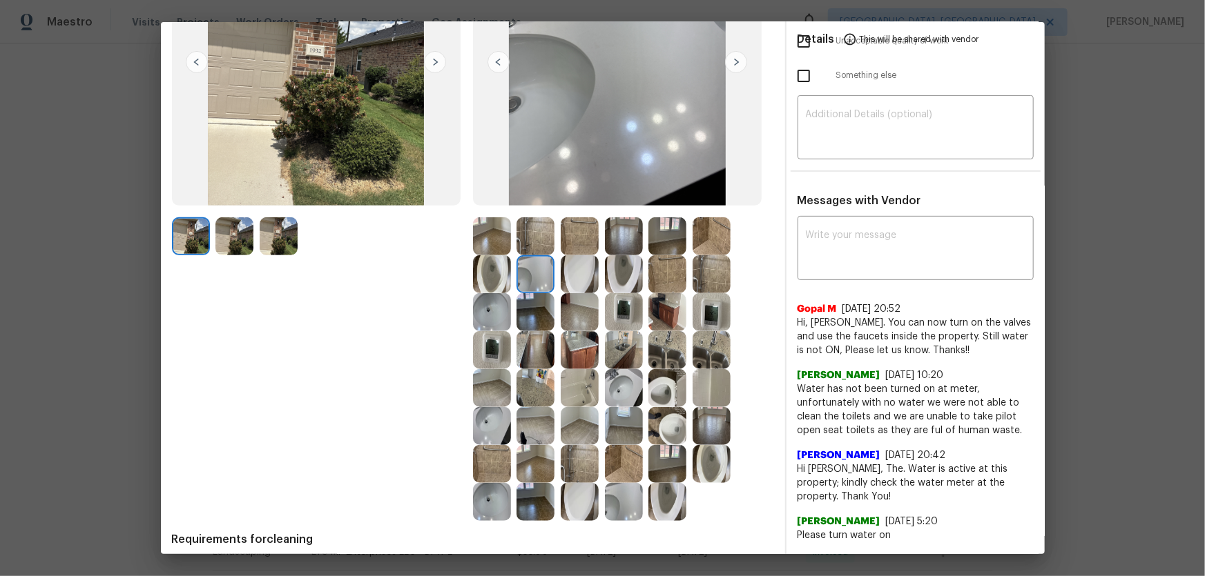
click at [501, 304] on img at bounding box center [492, 312] width 38 height 38
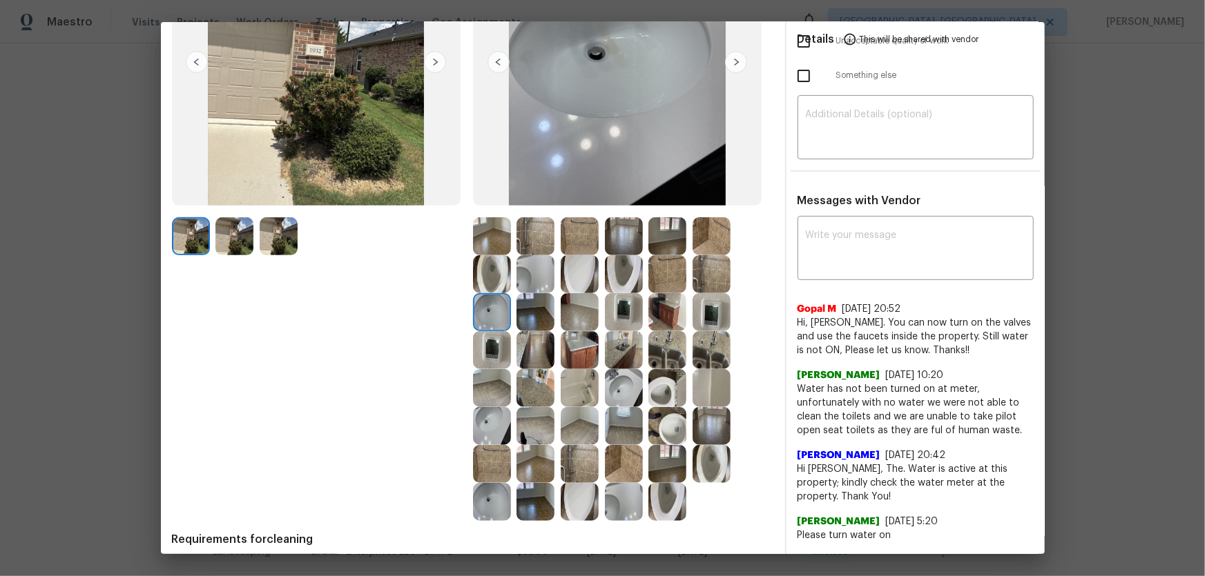
click at [666, 282] on img at bounding box center [667, 274] width 38 height 38
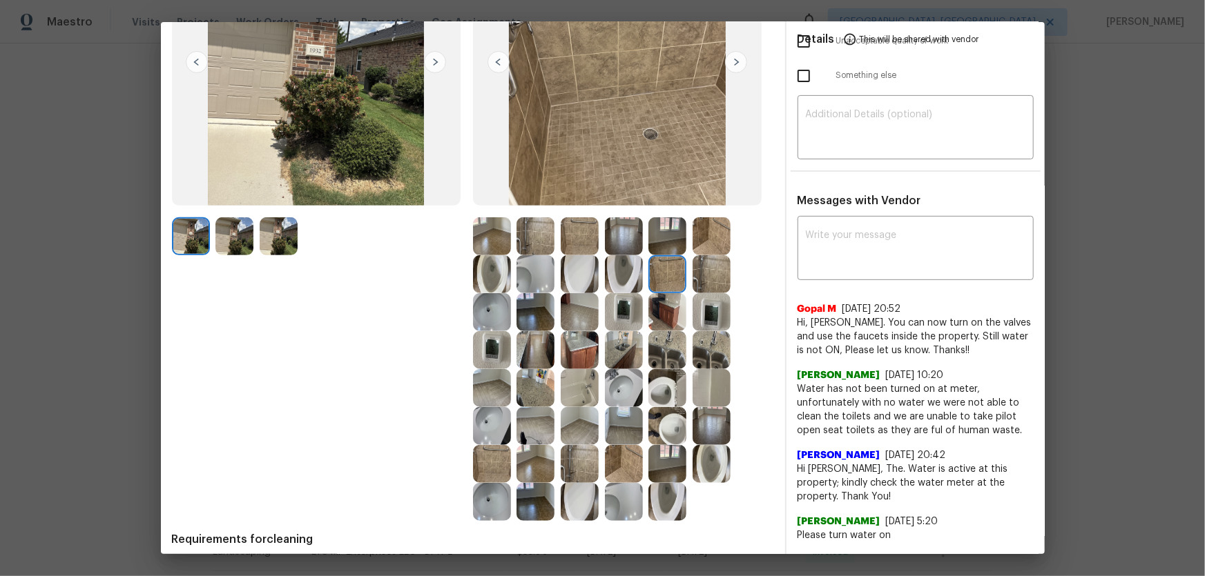
click at [700, 280] on img at bounding box center [711, 274] width 38 height 38
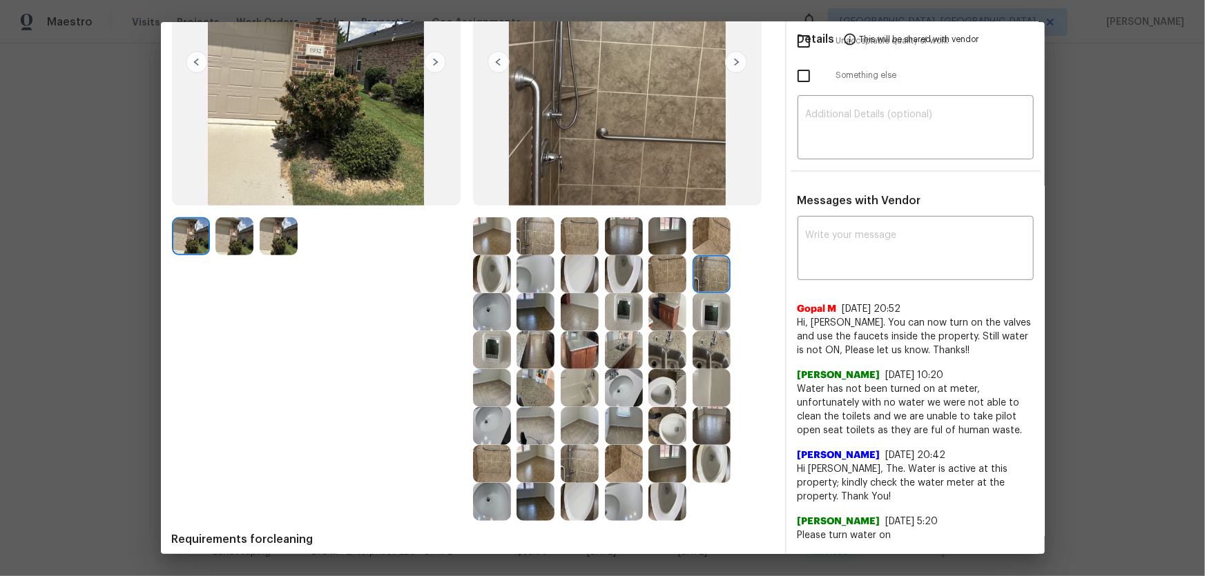
click at [708, 308] on img at bounding box center [711, 312] width 38 height 38
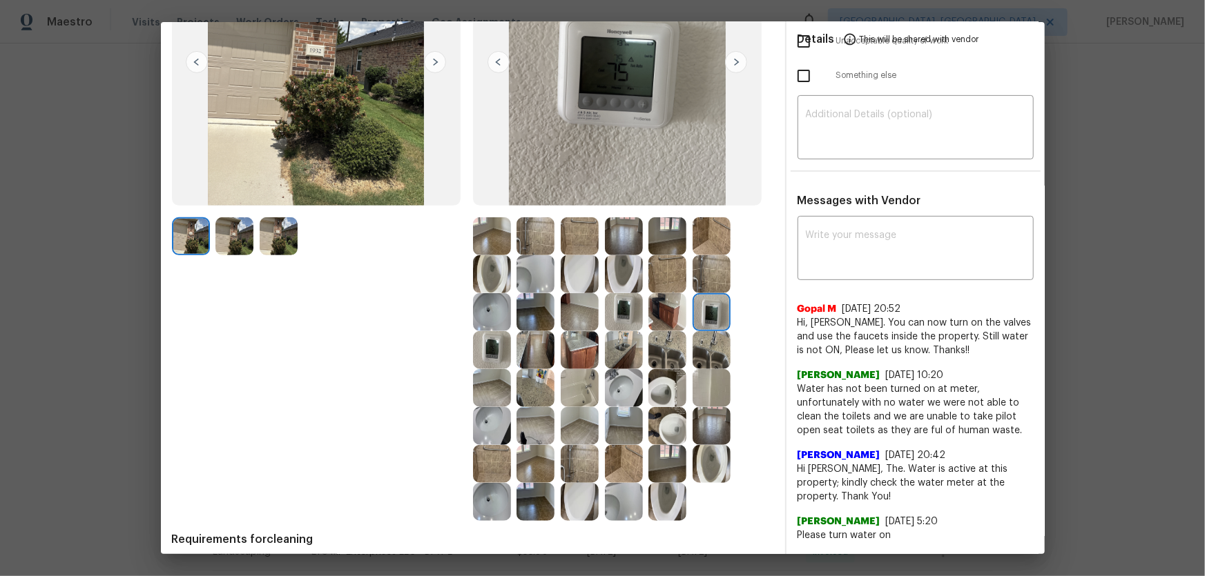
click at [710, 334] on img at bounding box center [711, 350] width 38 height 38
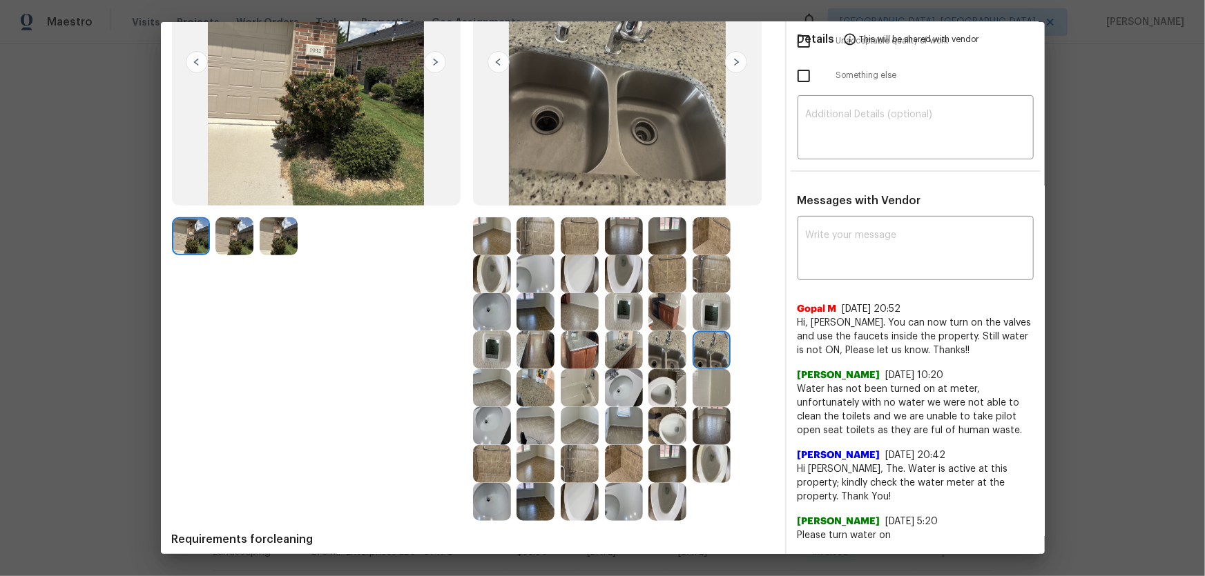
click at [679, 341] on img at bounding box center [667, 350] width 38 height 38
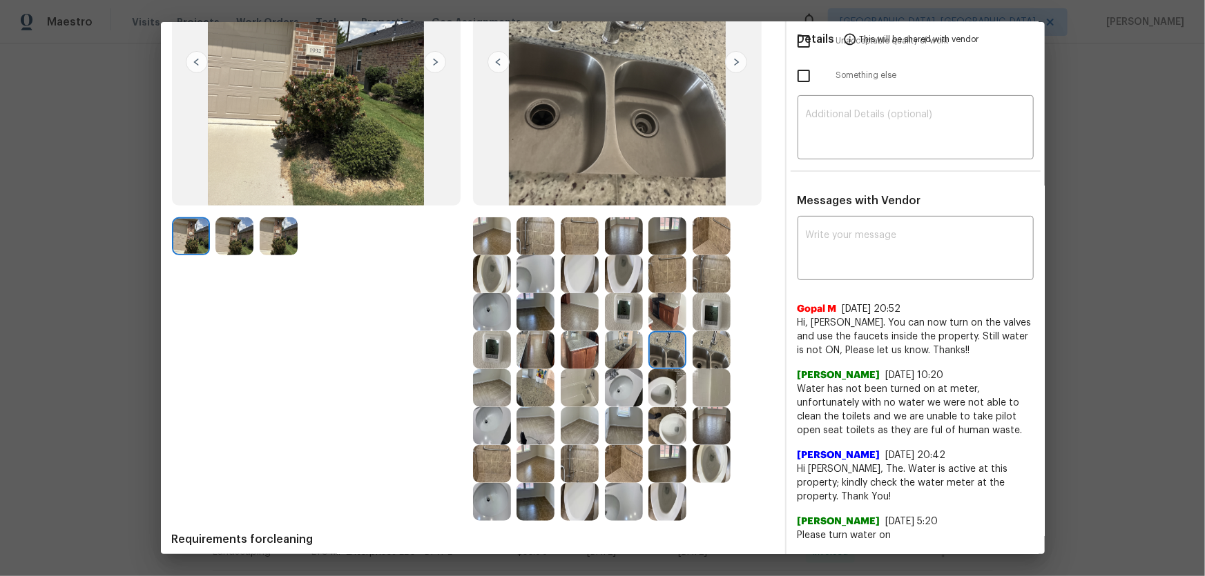
click at [628, 347] on img at bounding box center [624, 350] width 38 height 38
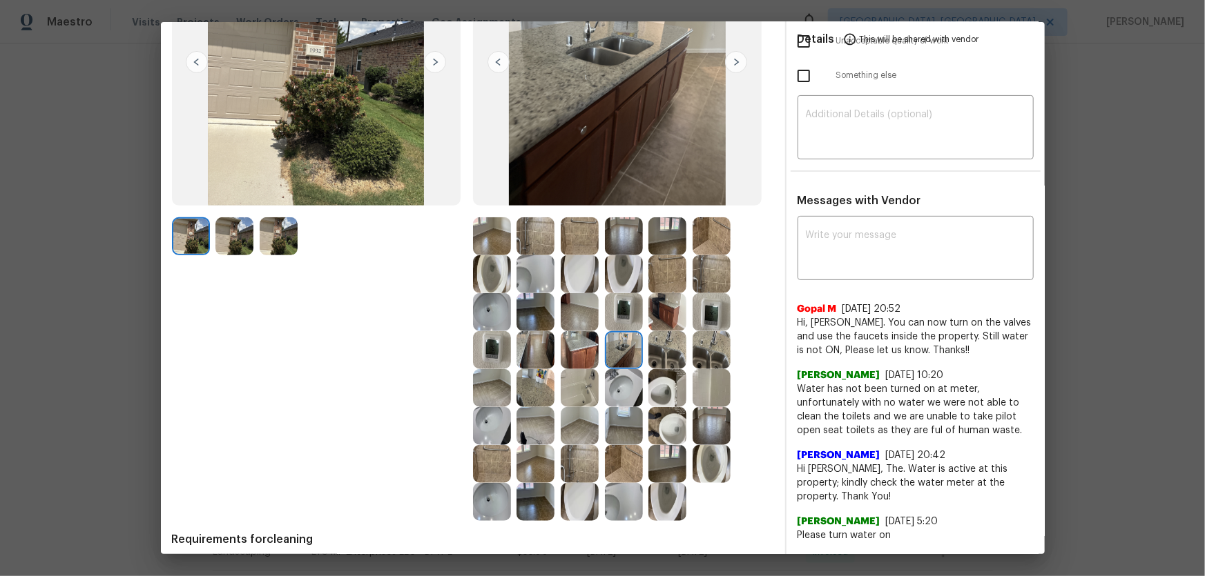
click at [582, 387] on img at bounding box center [580, 388] width 38 height 38
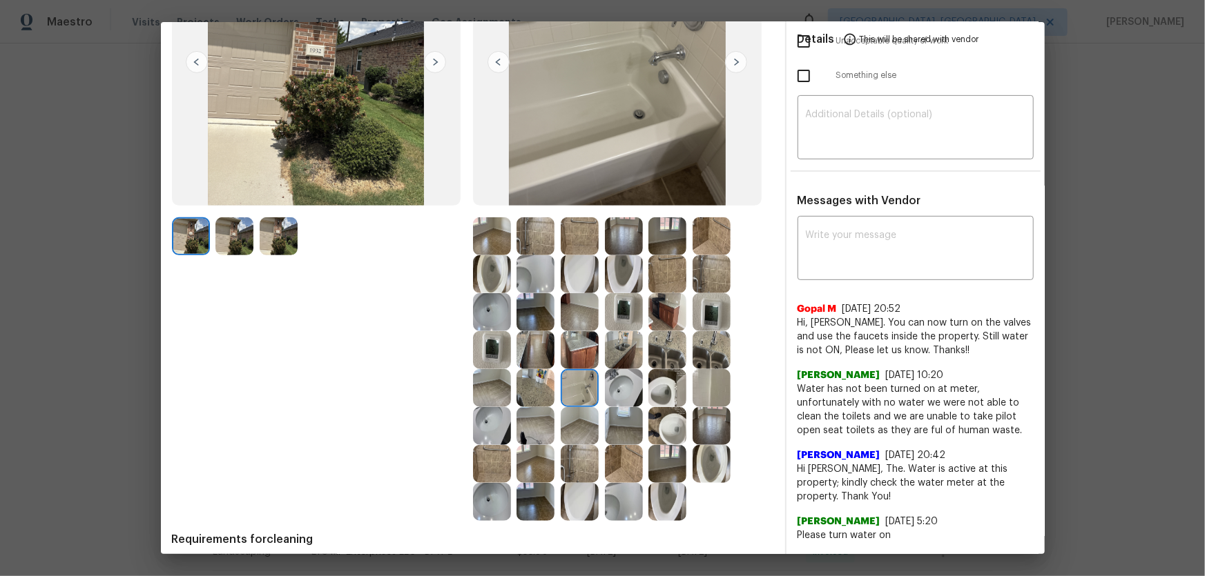
click at [621, 401] on img at bounding box center [624, 388] width 38 height 38
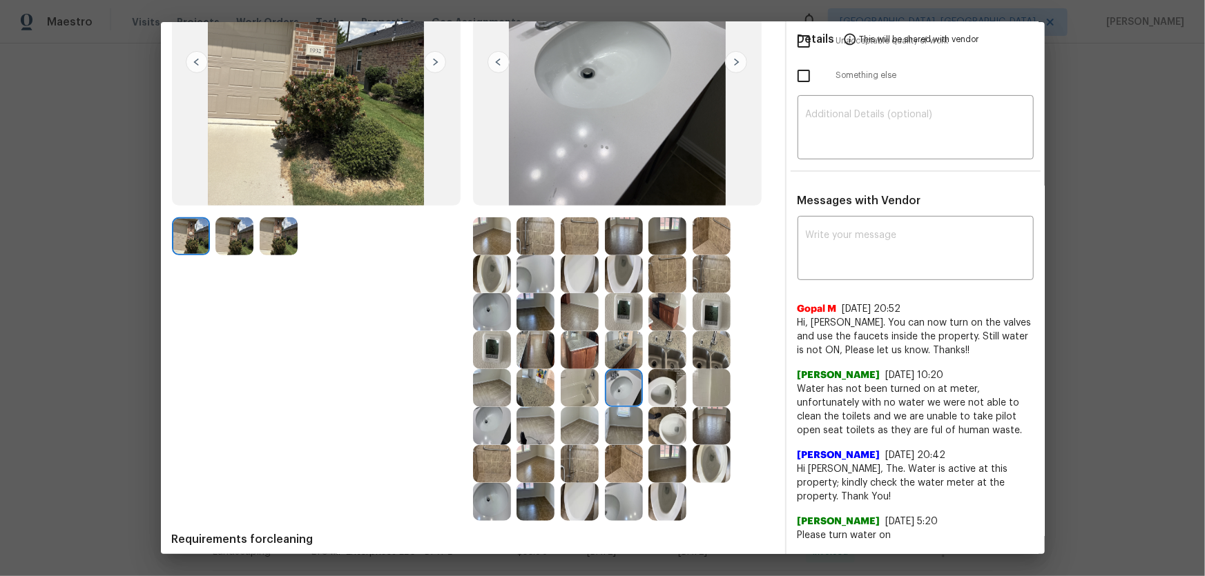
click at [566, 470] on img at bounding box center [580, 464] width 38 height 38
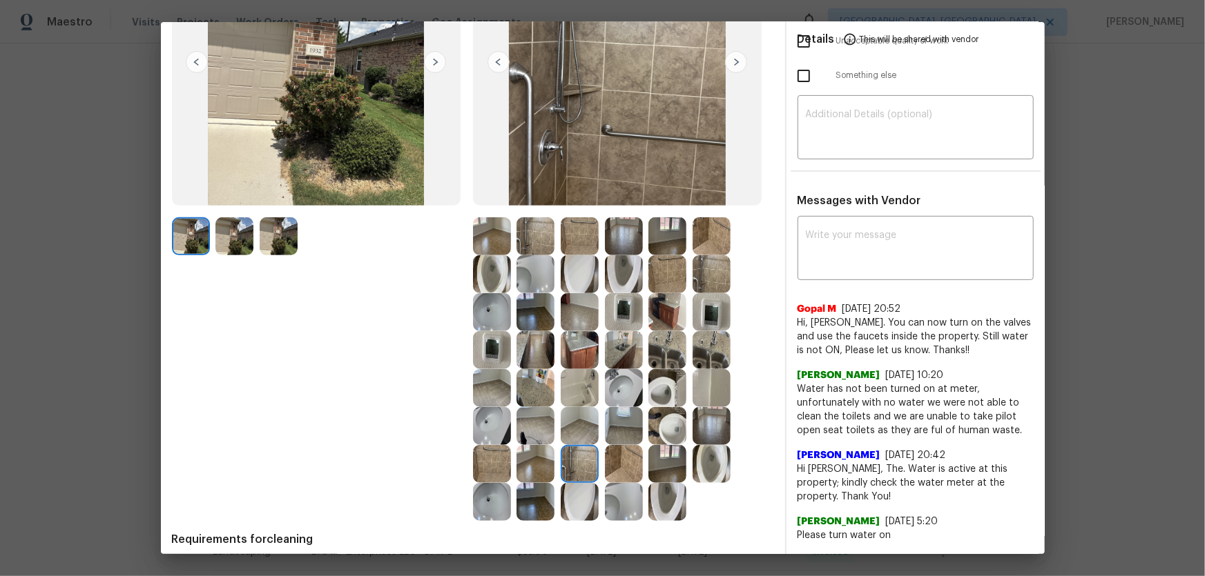
drag, startPoint x: 532, startPoint y: 471, endPoint x: 504, endPoint y: 487, distance: 32.8
click at [532, 472] on img at bounding box center [535, 464] width 38 height 38
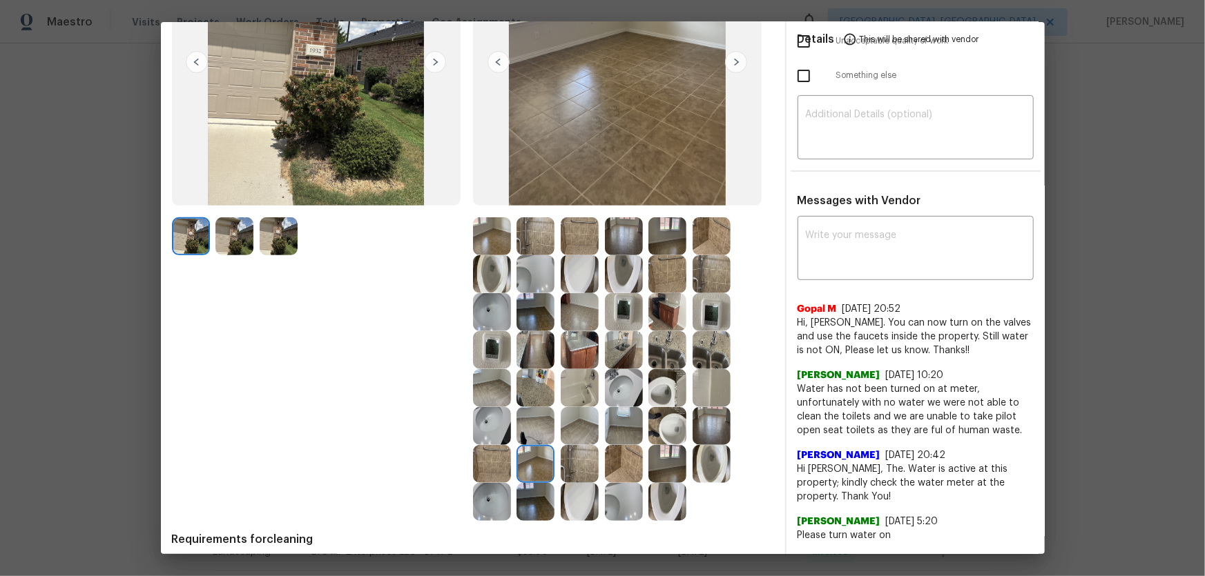
click at [496, 492] on img at bounding box center [492, 502] width 38 height 38
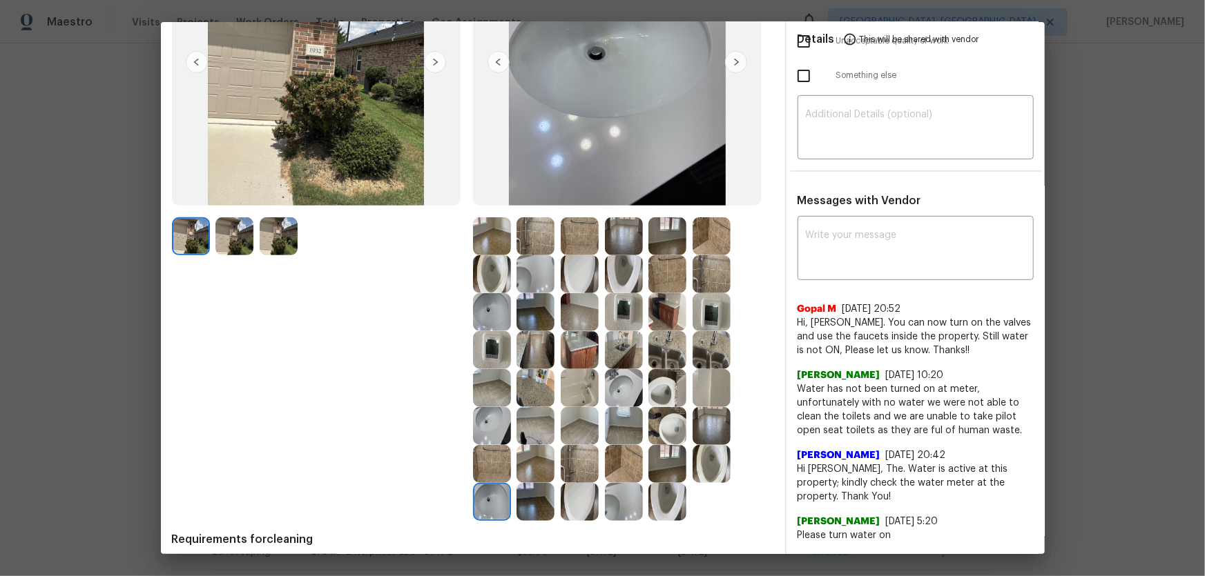
click at [480, 351] on img at bounding box center [492, 350] width 38 height 38
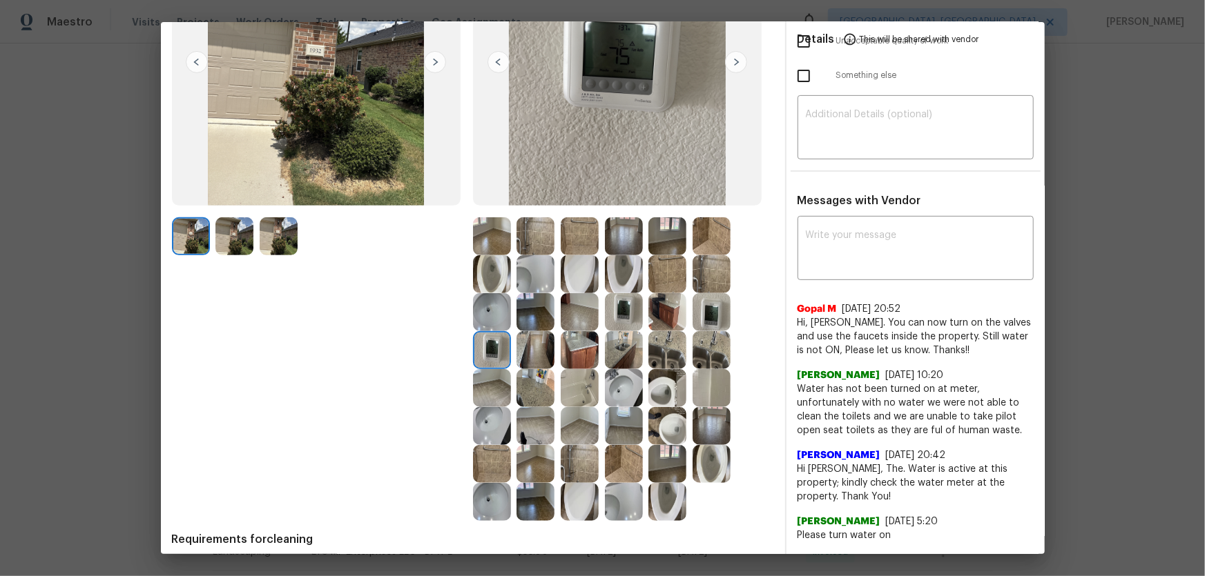
click at [535, 357] on img at bounding box center [535, 350] width 38 height 38
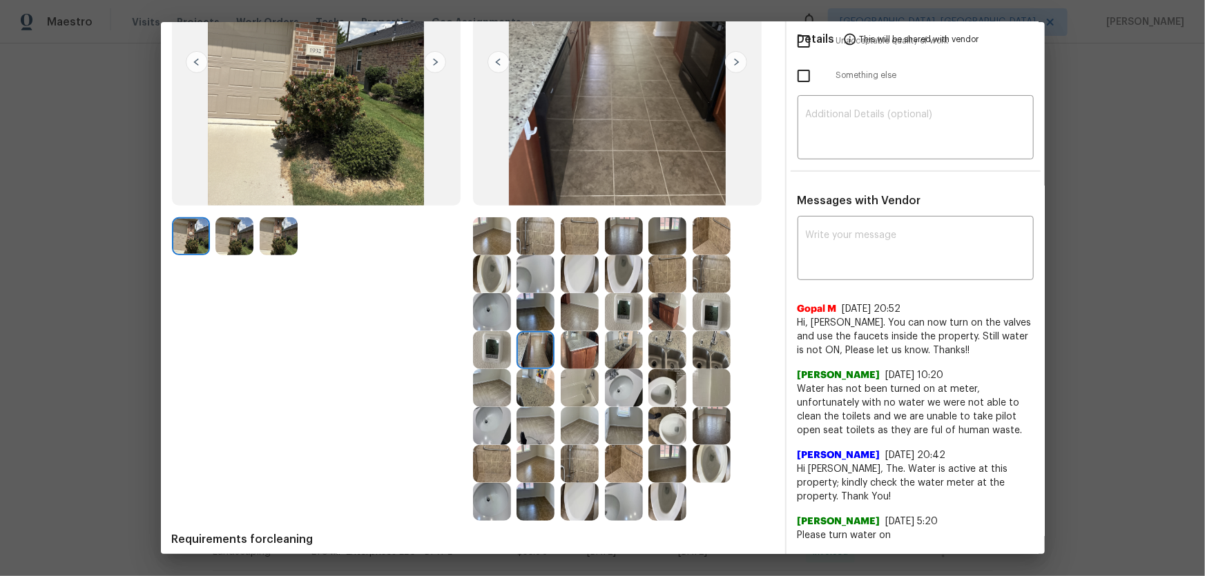
click at [571, 357] on img at bounding box center [580, 350] width 38 height 38
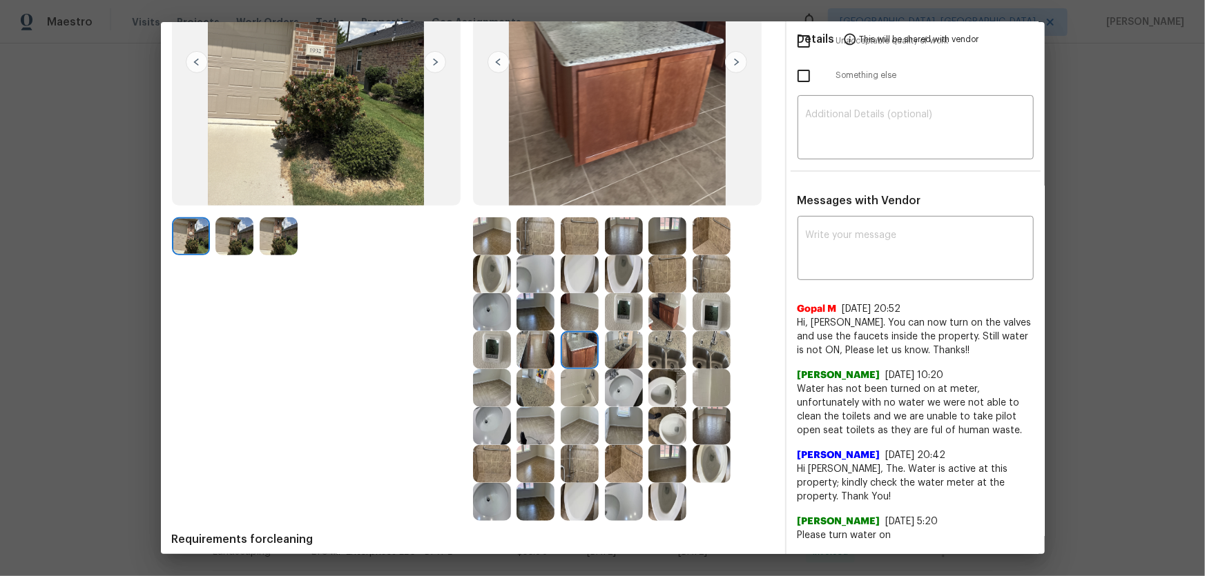
click at [581, 320] on img at bounding box center [580, 312] width 38 height 38
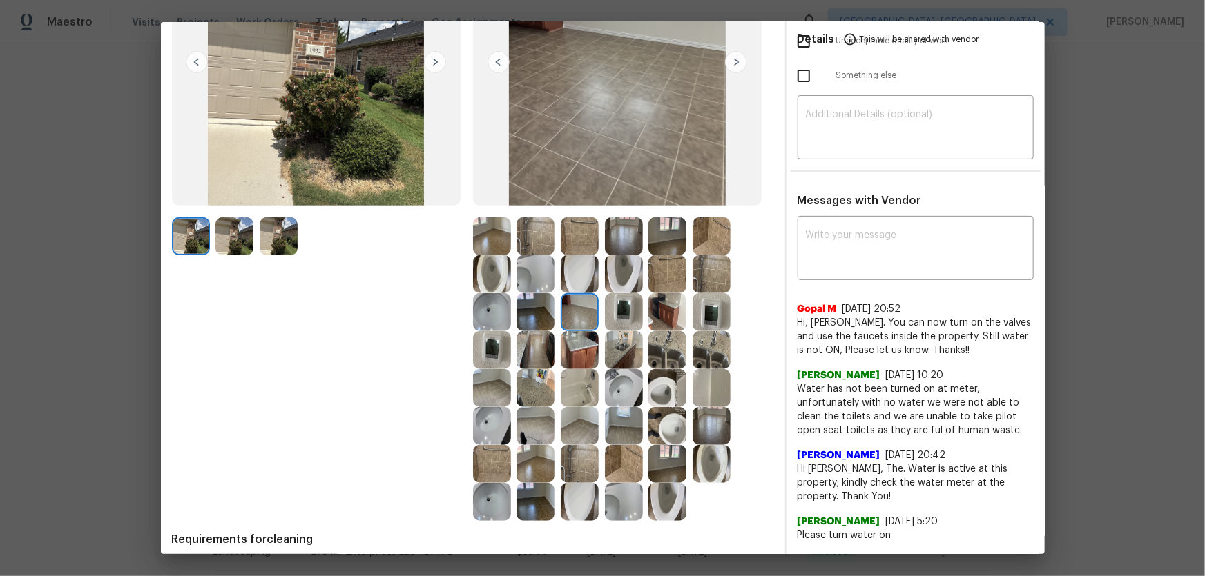
click at [580, 248] on img at bounding box center [580, 236] width 38 height 38
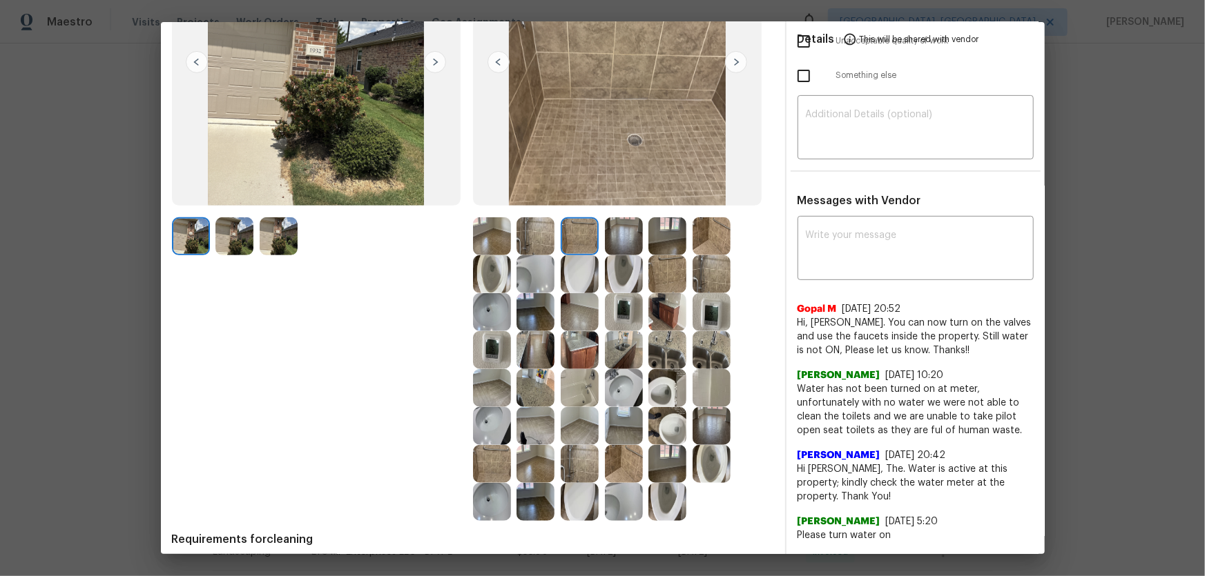
click at [525, 240] on img at bounding box center [535, 236] width 38 height 38
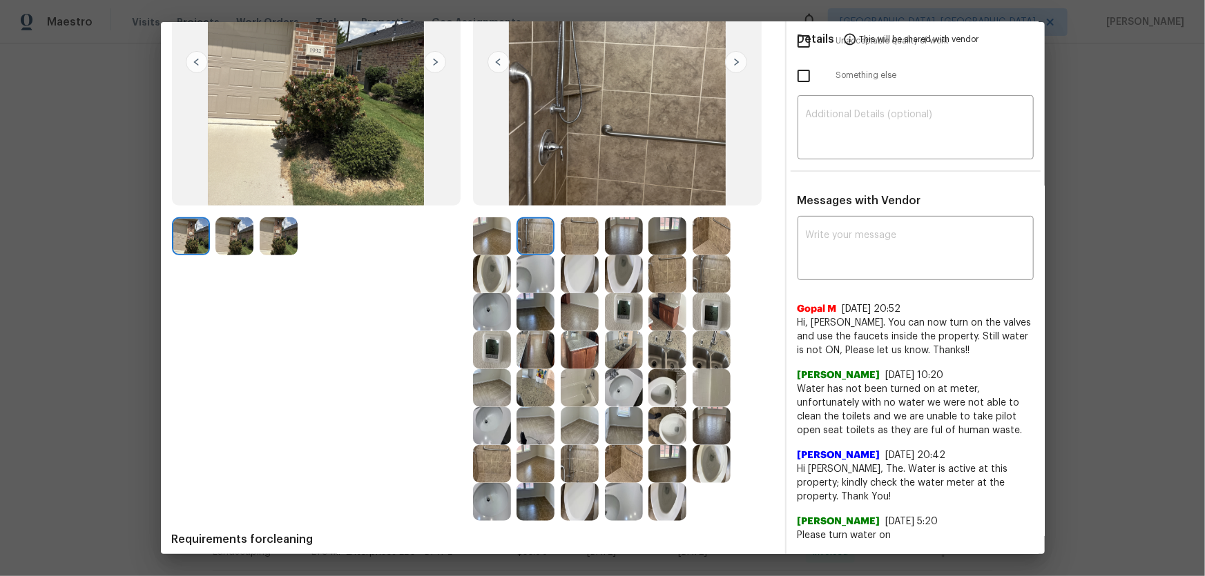
click at [490, 238] on img at bounding box center [492, 236] width 38 height 38
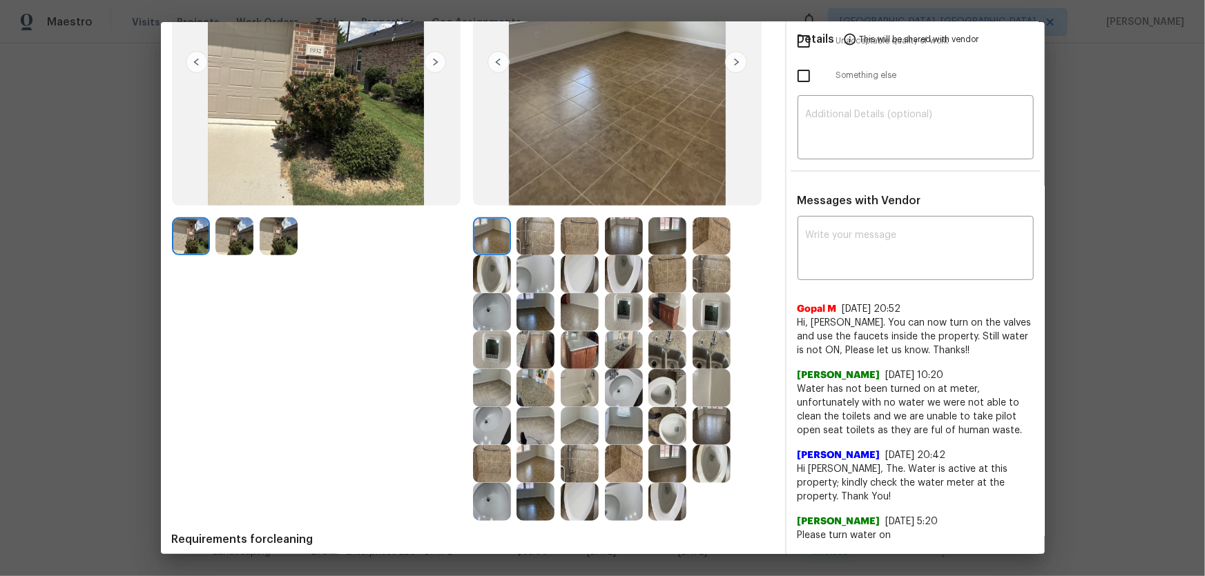
click at [659, 243] on img at bounding box center [667, 236] width 38 height 38
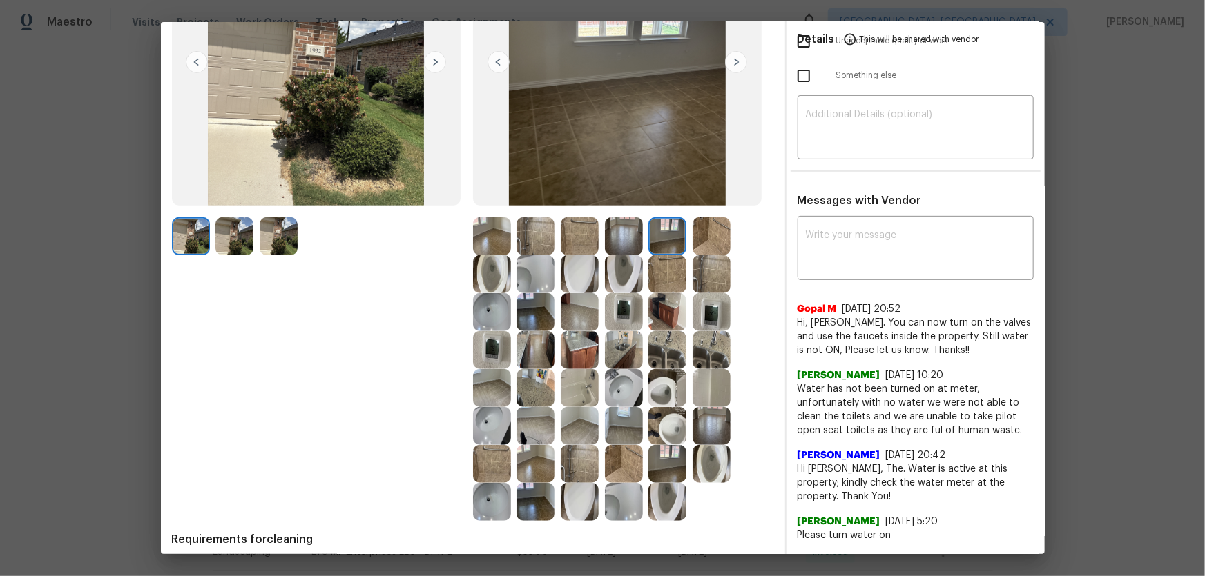
click at [665, 353] on img at bounding box center [667, 350] width 38 height 38
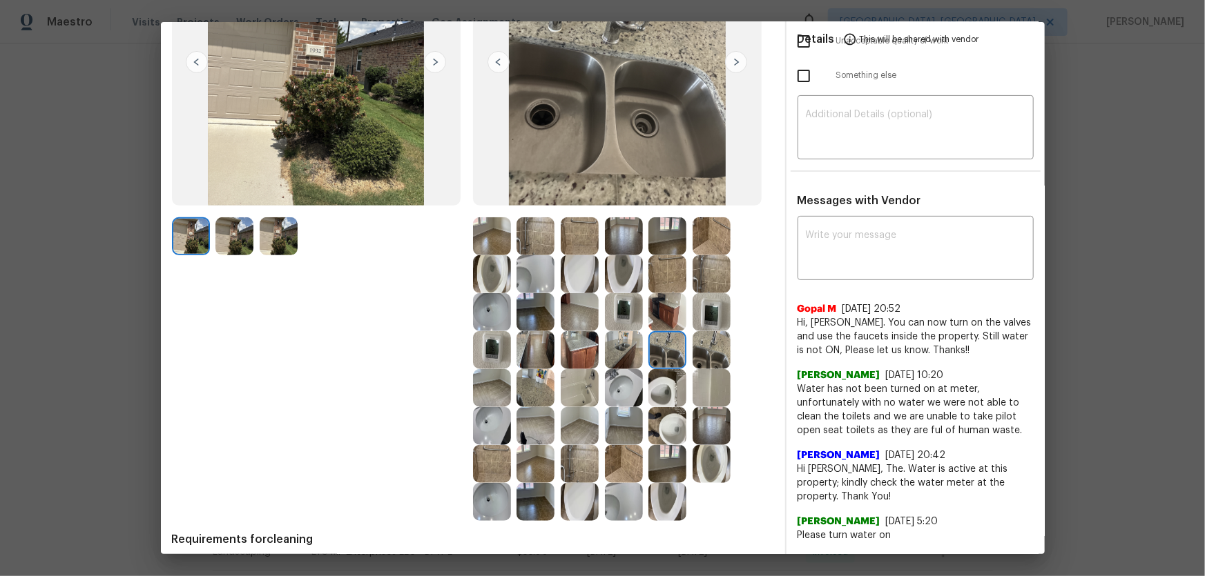
click at [630, 380] on img at bounding box center [624, 388] width 38 height 38
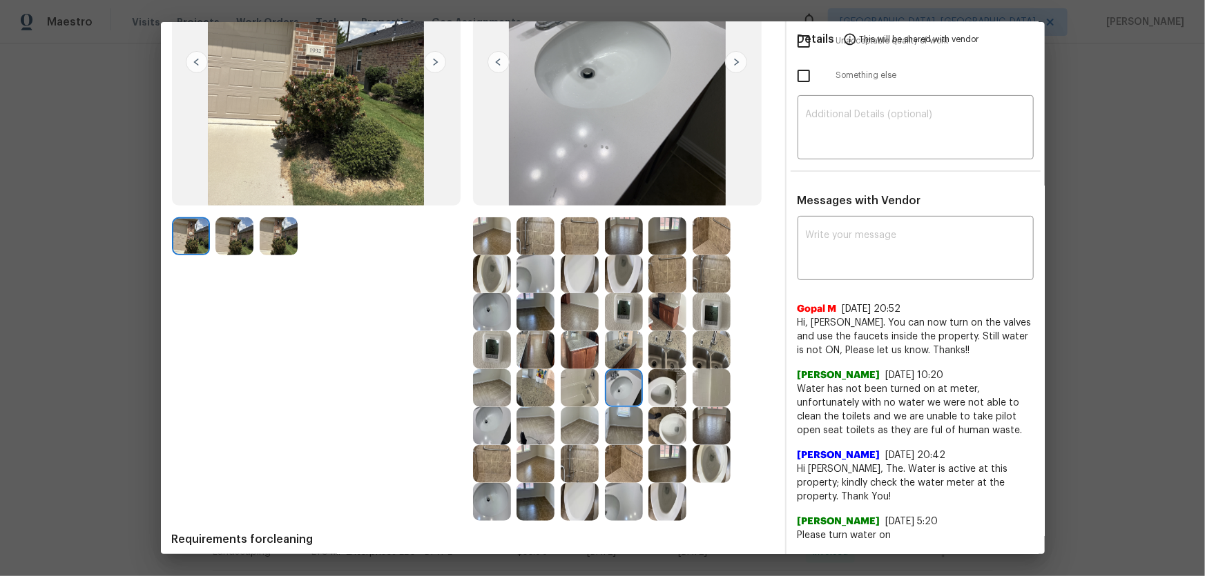
click at [612, 437] on img at bounding box center [624, 426] width 38 height 38
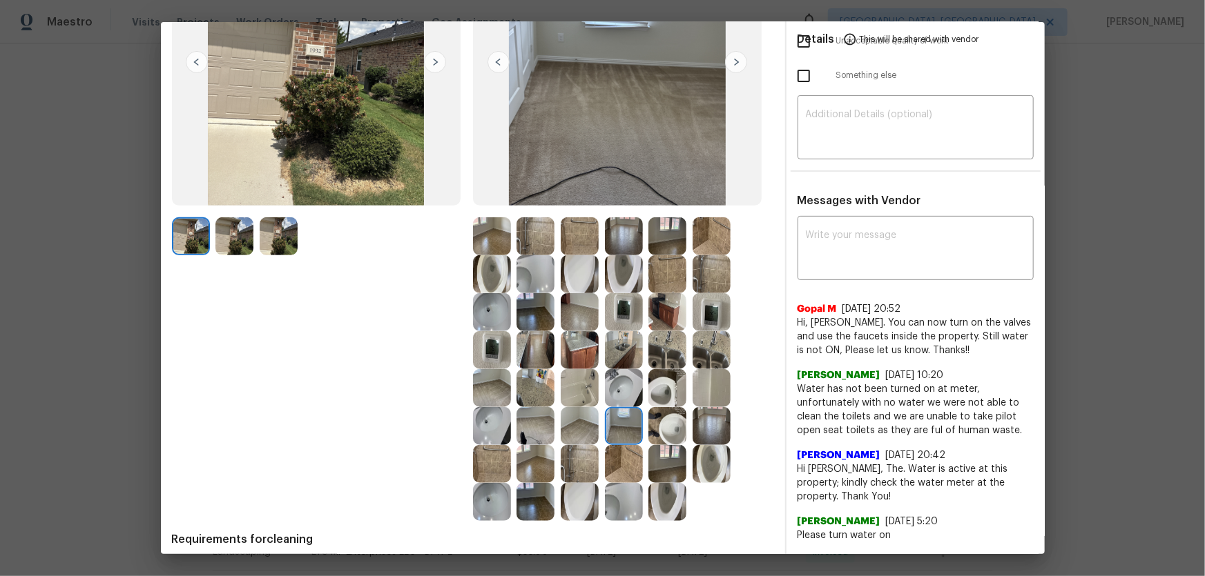
click at [578, 437] on img at bounding box center [580, 426] width 38 height 38
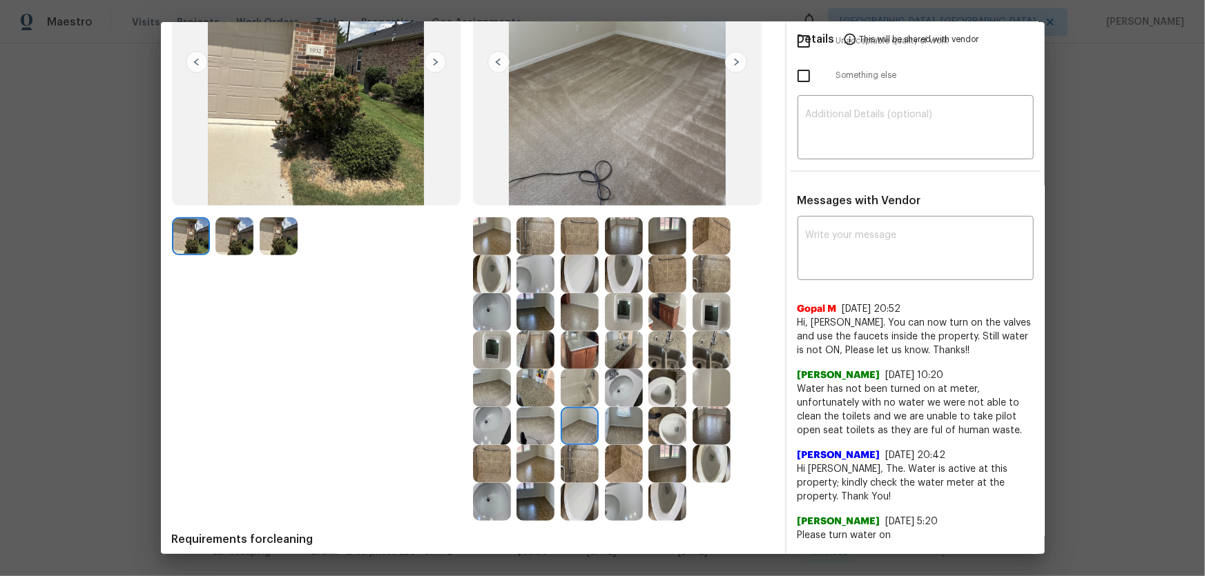
click at [578, 463] on img at bounding box center [580, 464] width 38 height 38
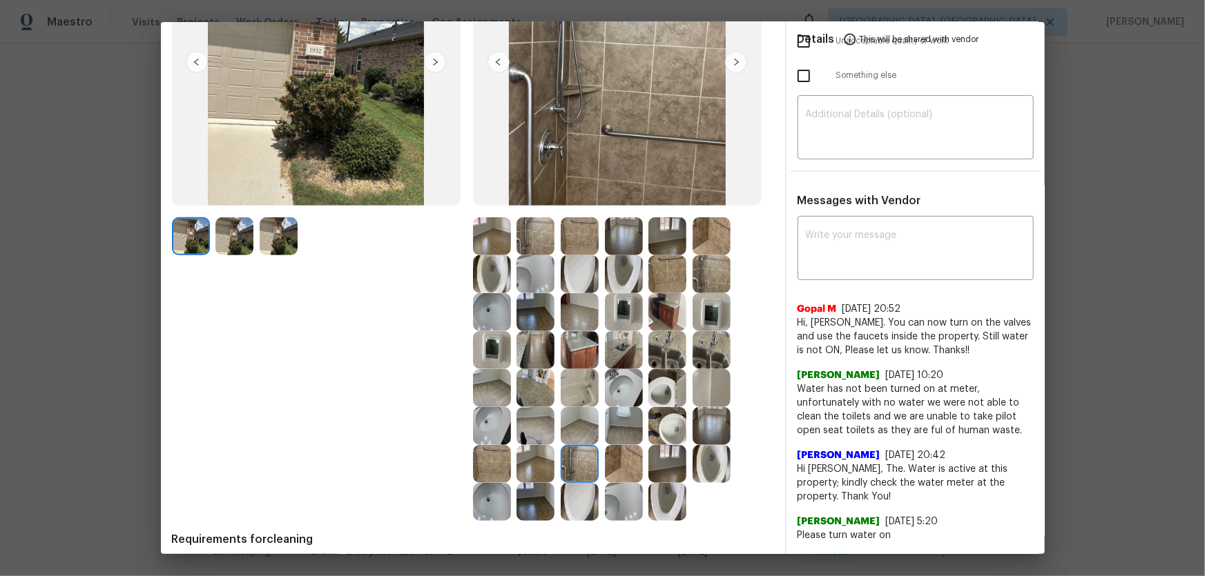
click at [524, 466] on img at bounding box center [535, 464] width 38 height 38
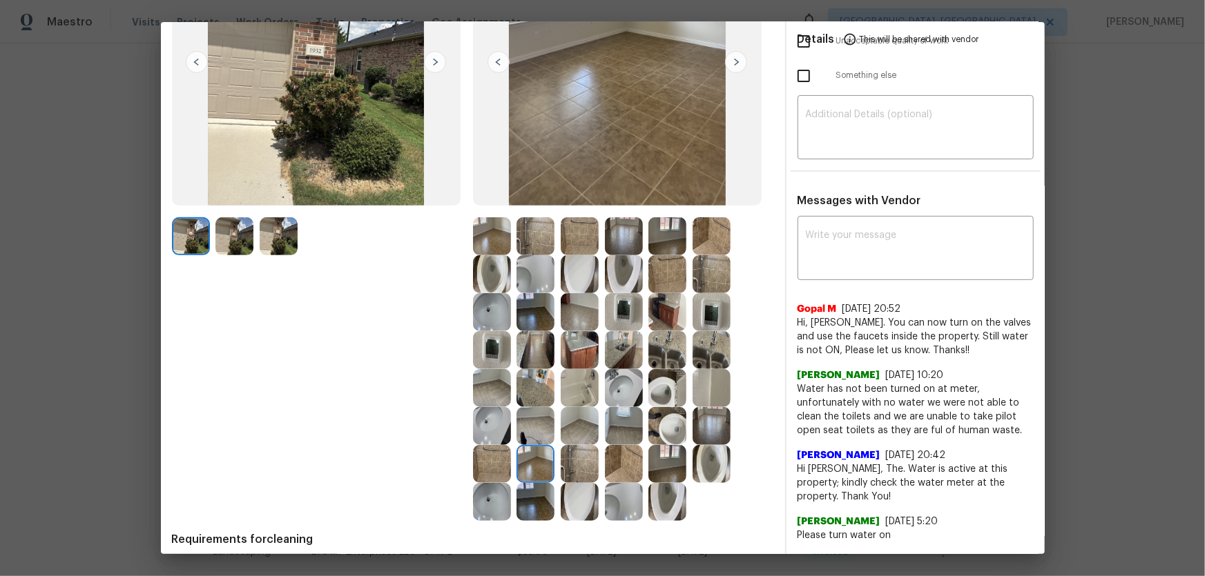
click at [525, 436] on img at bounding box center [535, 426] width 38 height 38
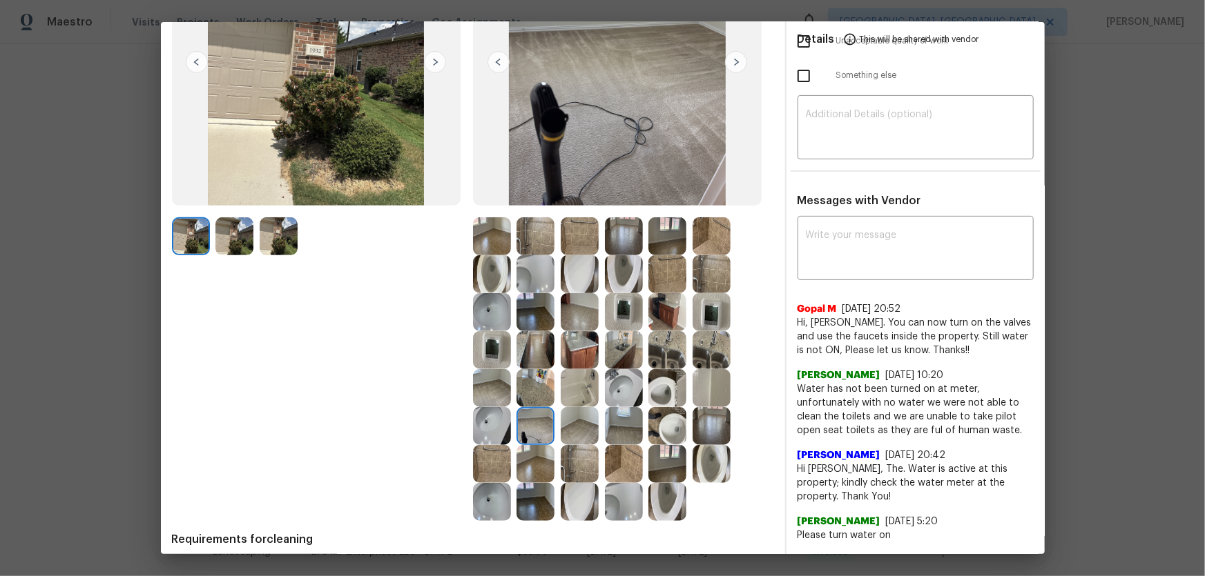
click at [475, 422] on img at bounding box center [492, 426] width 38 height 38
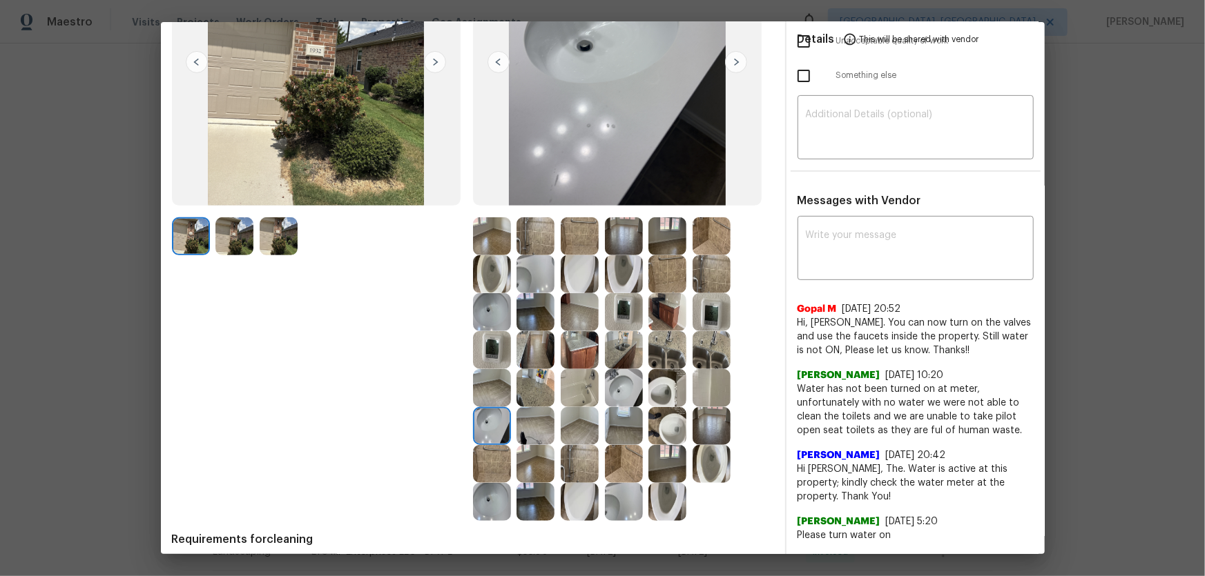
click at [489, 458] on img at bounding box center [492, 464] width 38 height 38
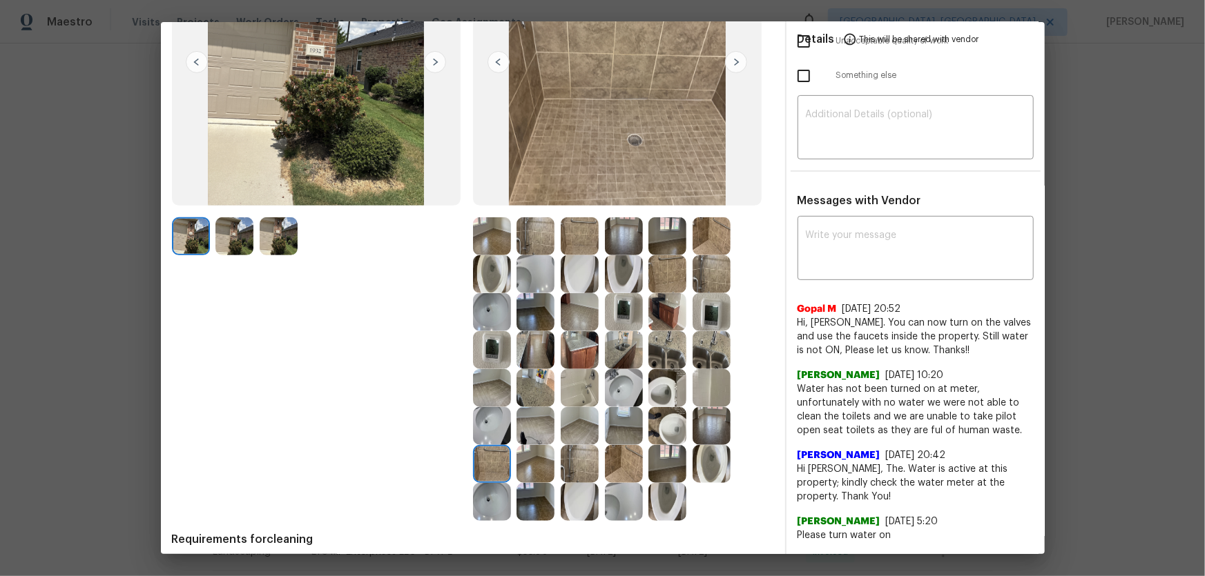
click at [532, 463] on img at bounding box center [535, 464] width 38 height 38
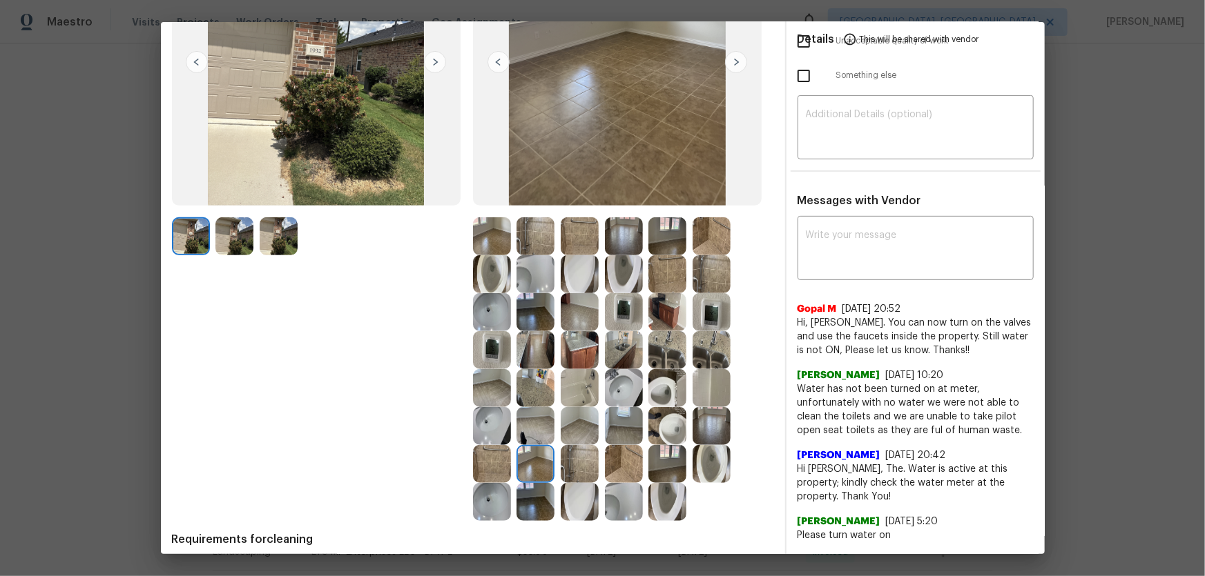
click at [537, 496] on img at bounding box center [535, 502] width 38 height 38
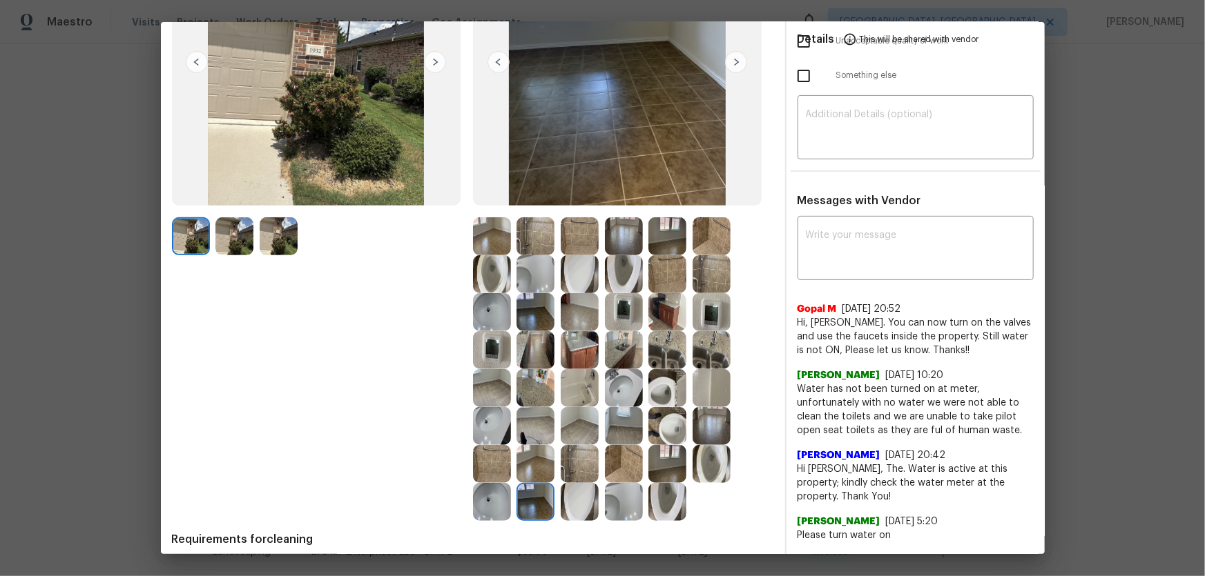
click at [503, 496] on img at bounding box center [492, 502] width 38 height 38
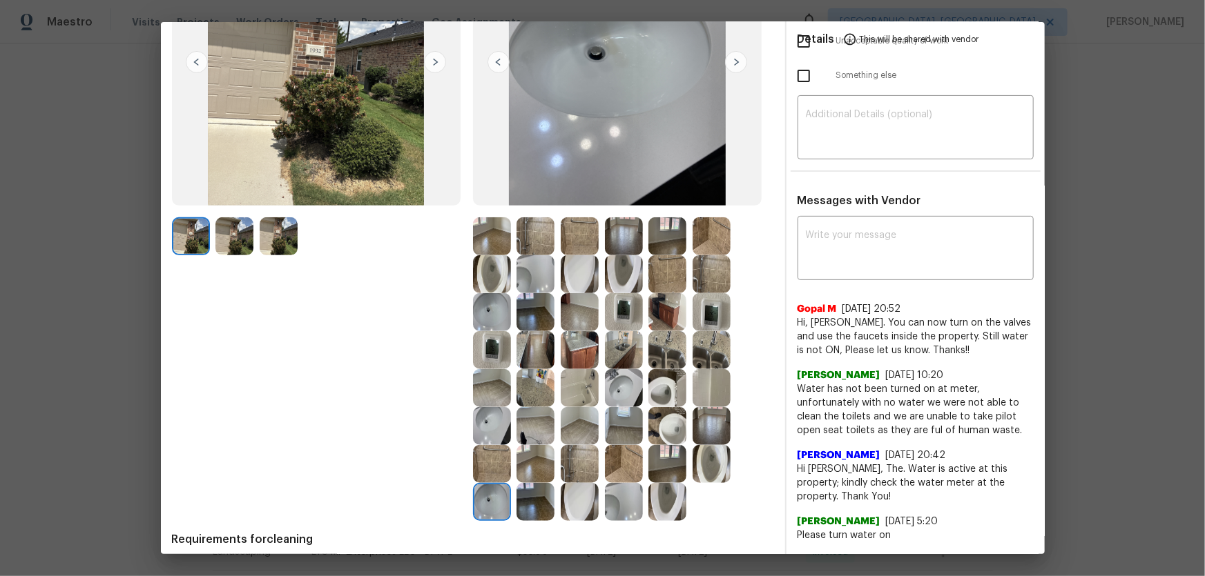
click at [573, 496] on img at bounding box center [580, 502] width 38 height 38
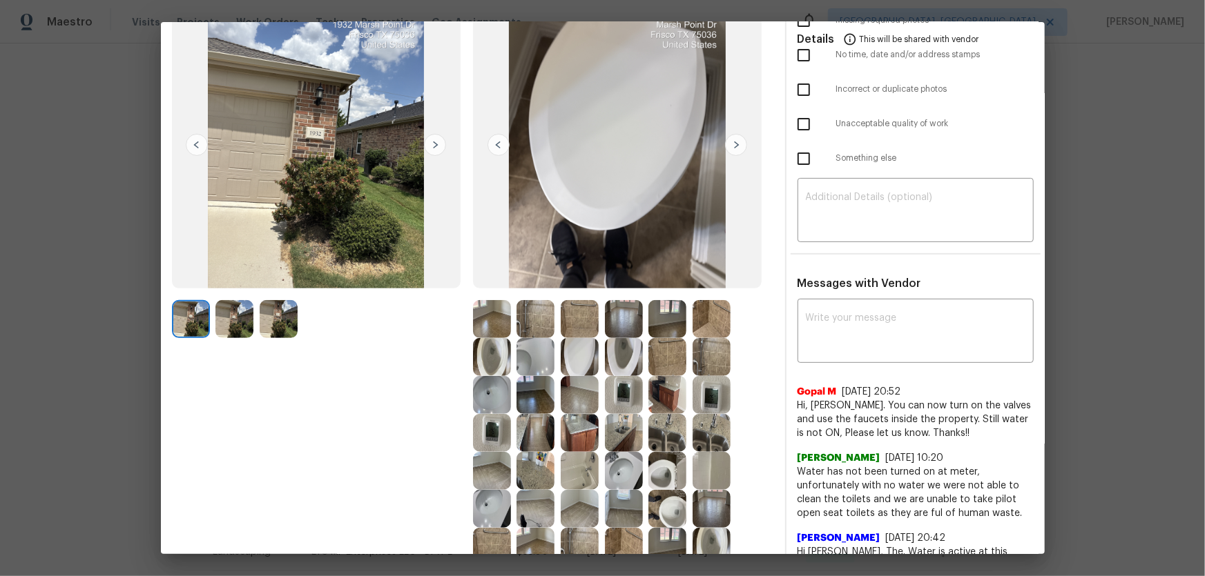
scroll to position [0, 0]
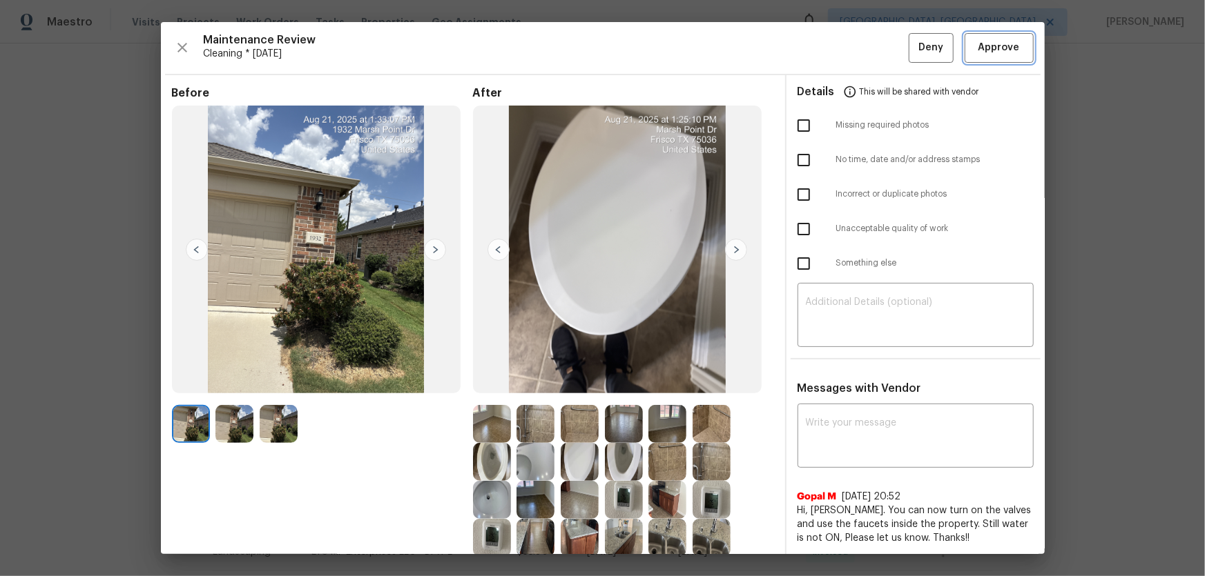
click at [1008, 39] on span "Approve" at bounding box center [998, 47] width 41 height 17
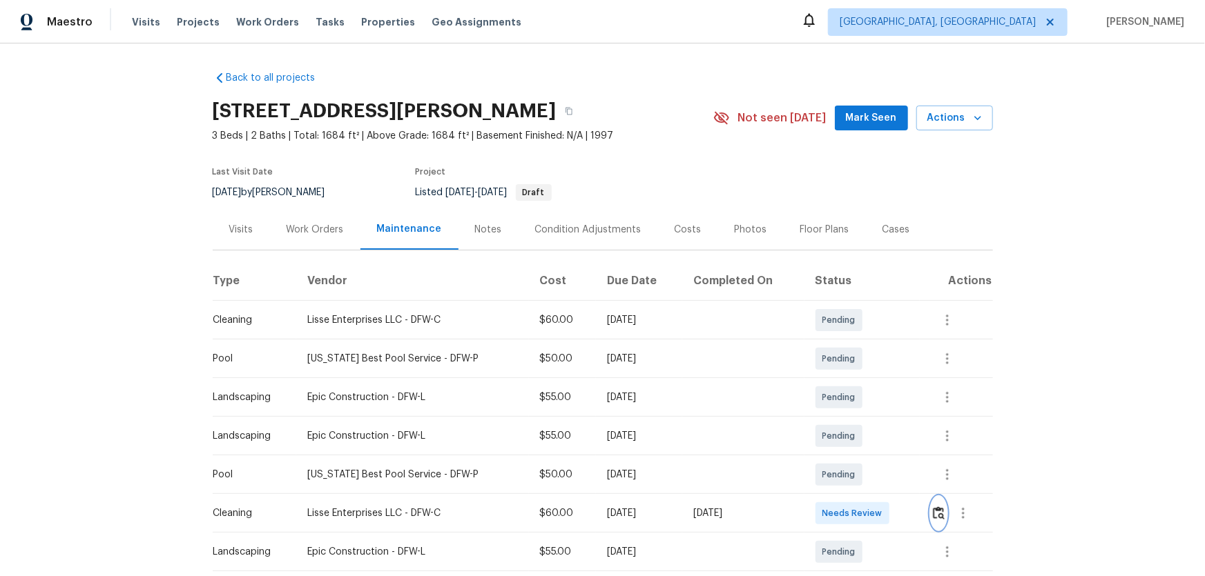
click at [857, 380] on img "button" at bounding box center [939, 513] width 12 height 13
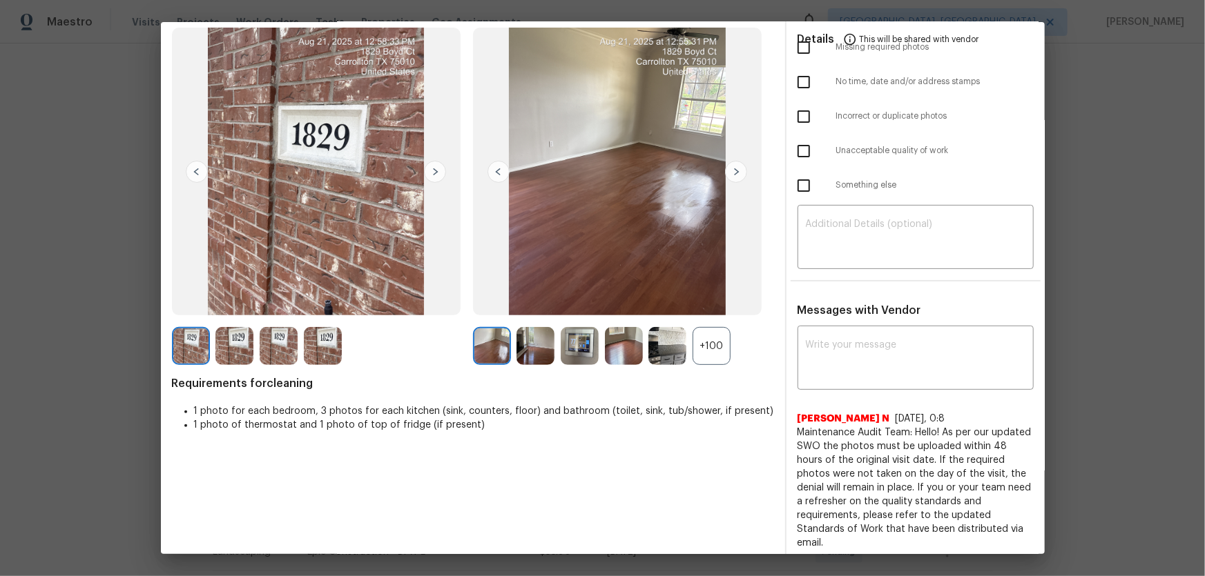
scroll to position [69, 0]
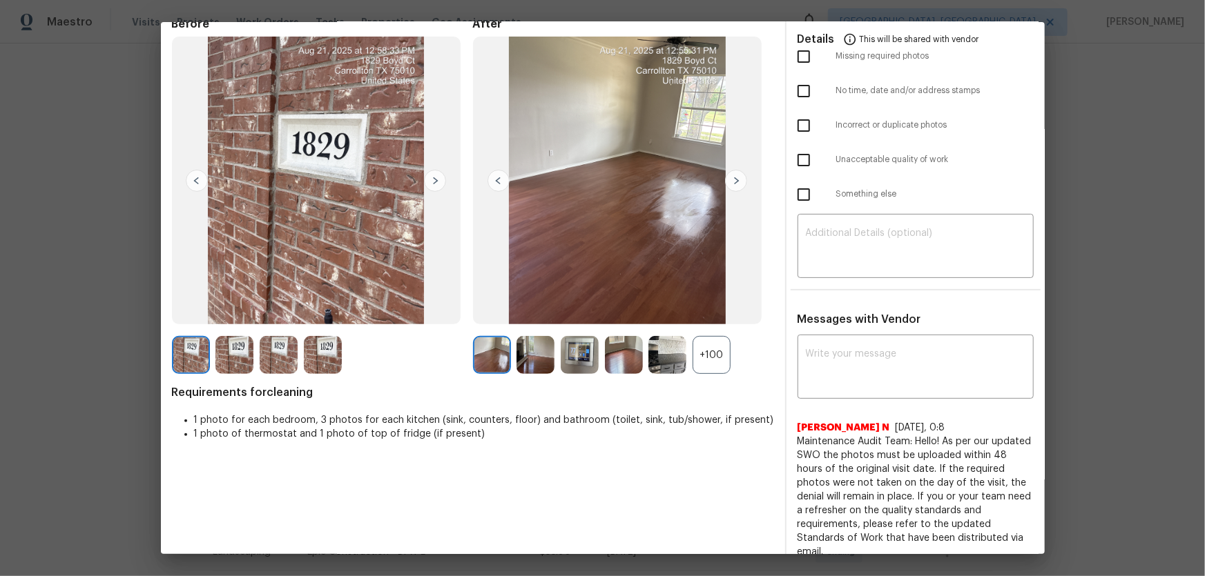
click at [706, 367] on div "+100" at bounding box center [711, 355] width 38 height 38
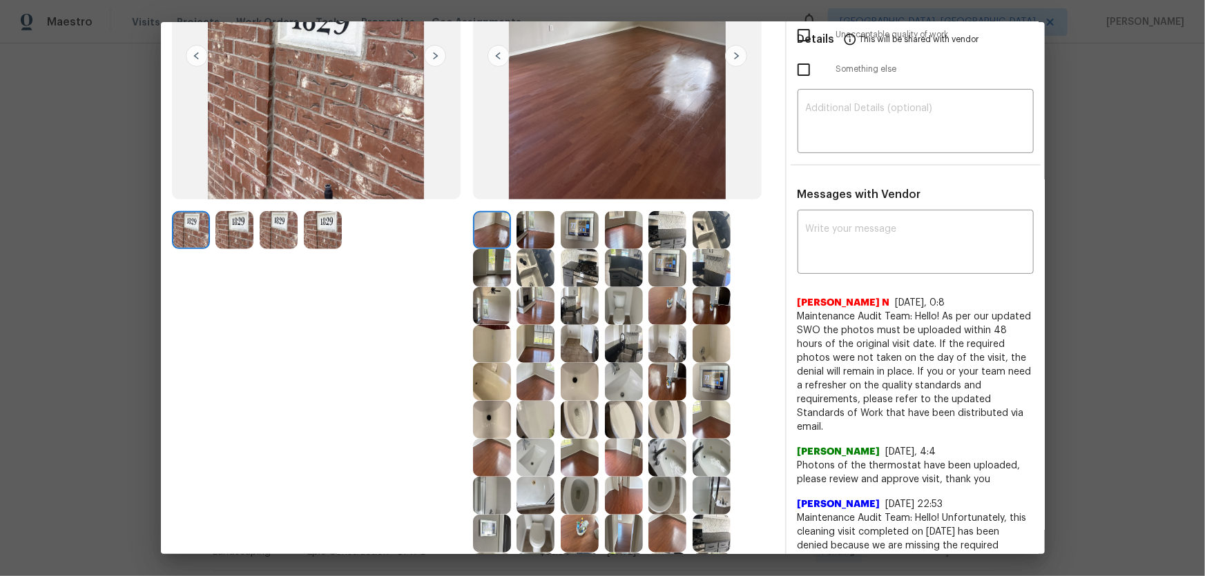
scroll to position [257, 0]
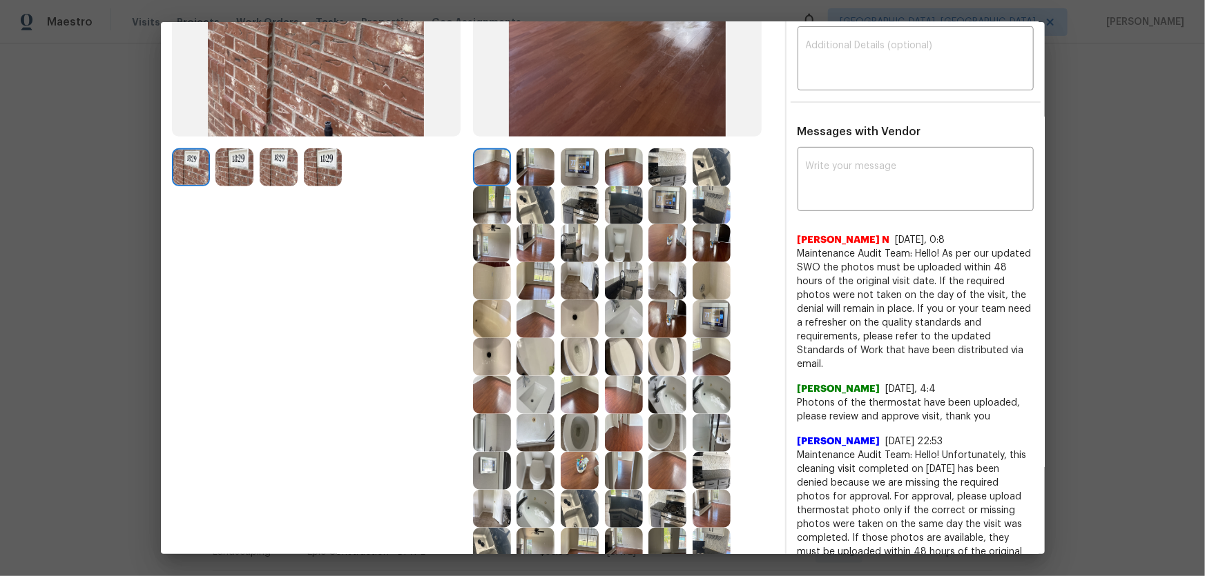
click at [588, 362] on img at bounding box center [580, 357] width 38 height 38
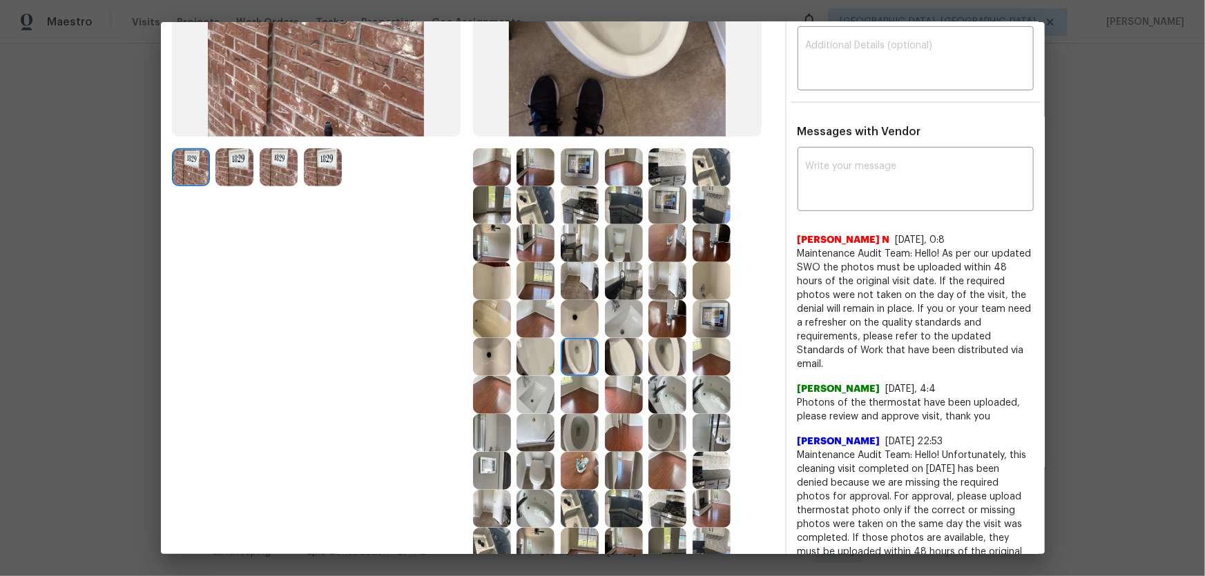
click at [581, 380] on img at bounding box center [580, 433] width 38 height 38
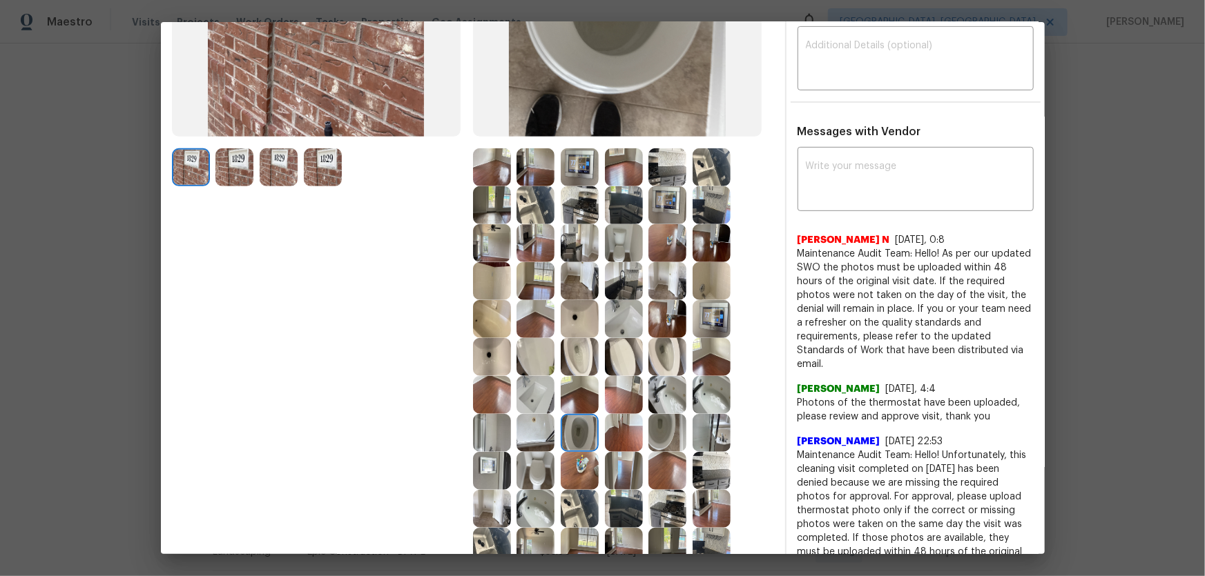
click at [538, 380] on img at bounding box center [535, 395] width 38 height 38
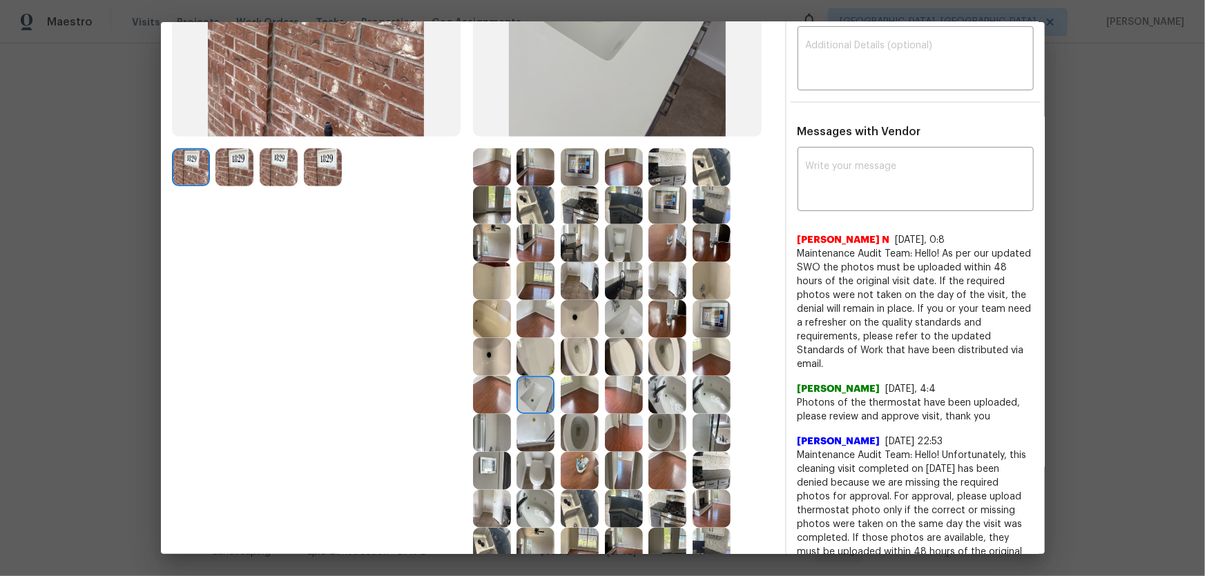
click at [628, 313] on img at bounding box center [624, 319] width 38 height 38
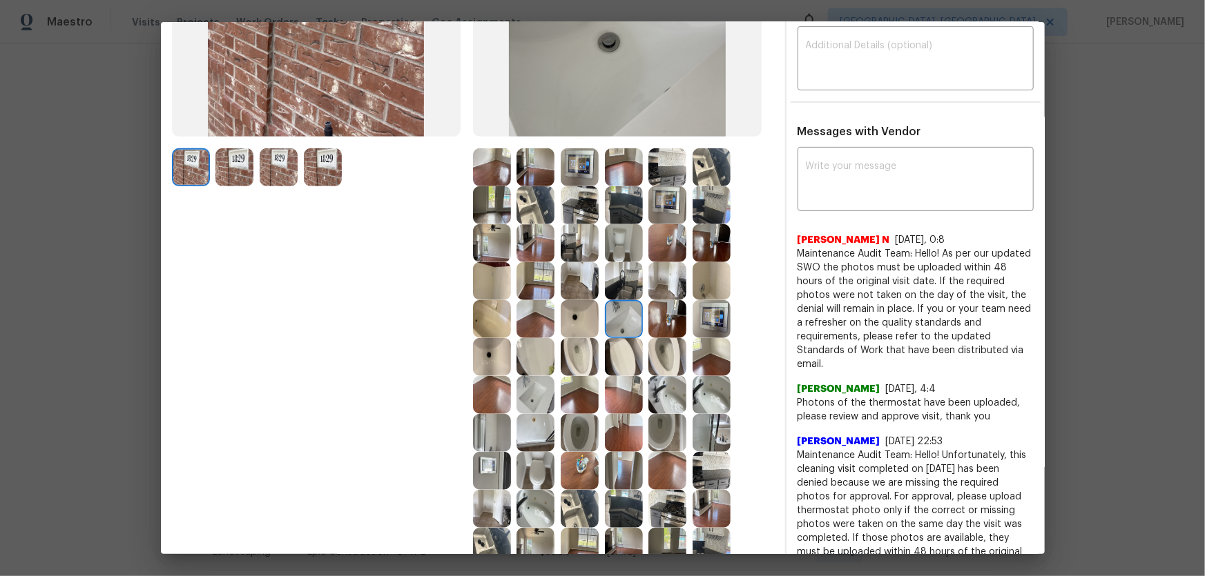
click at [489, 326] on img at bounding box center [492, 319] width 38 height 38
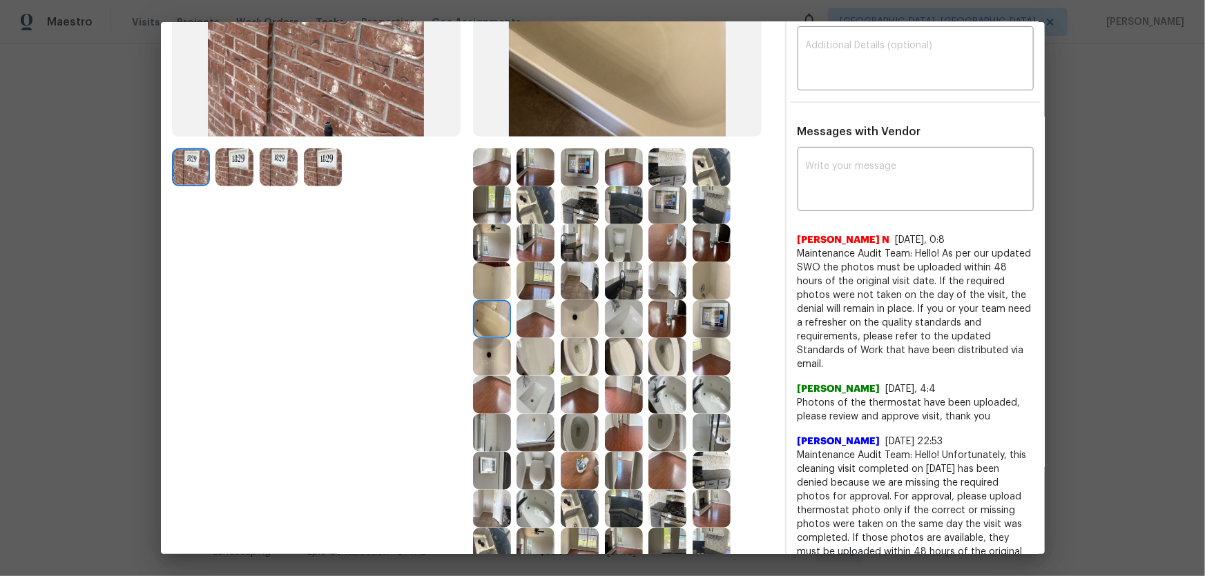
click at [492, 351] on img at bounding box center [492, 357] width 38 height 38
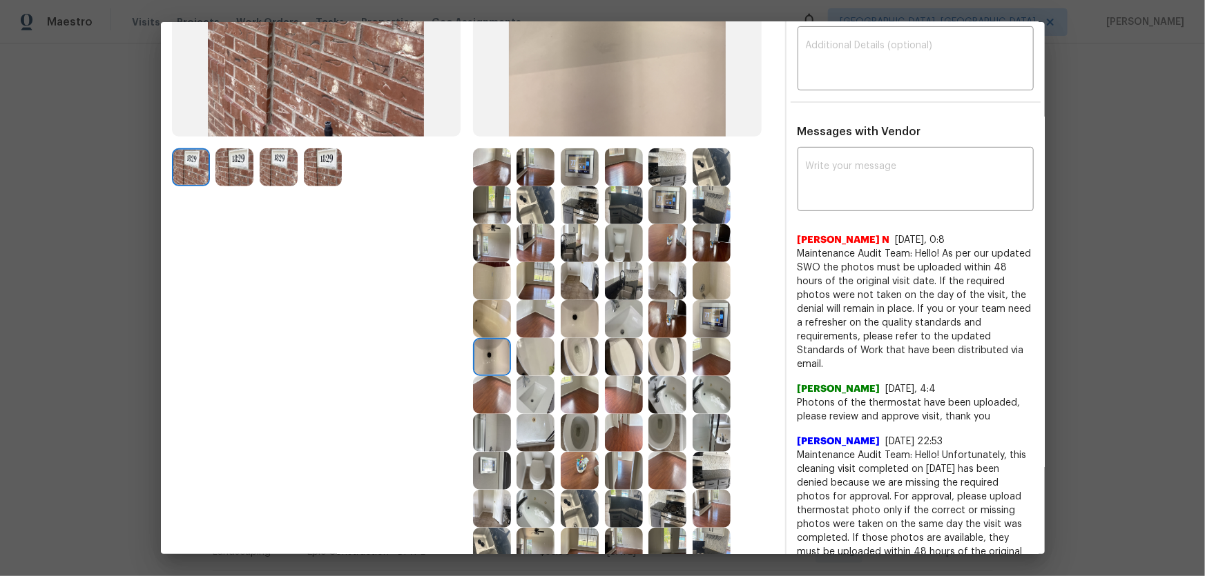
click at [530, 380] on img at bounding box center [535, 433] width 38 height 38
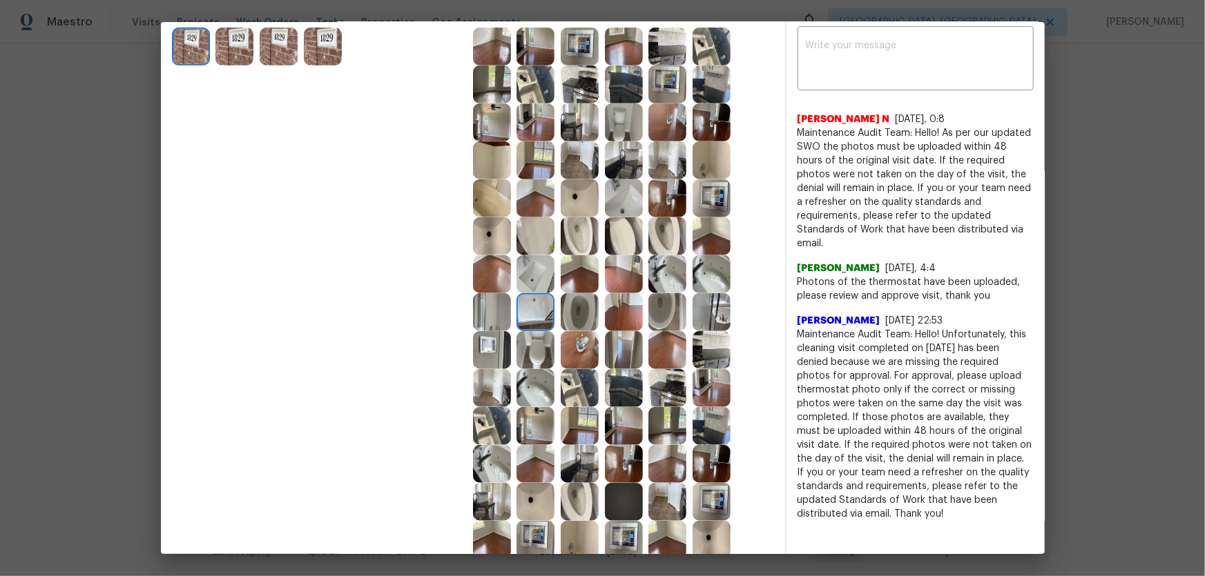
scroll to position [382, 0]
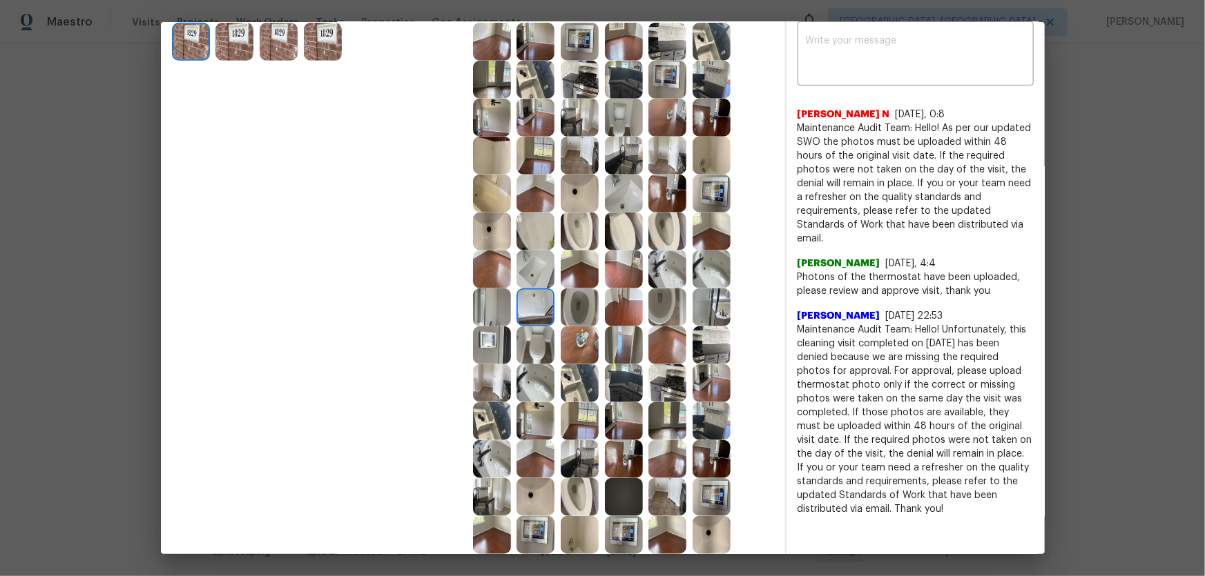
click at [488, 347] on img at bounding box center [492, 346] width 38 height 38
drag, startPoint x: 572, startPoint y: 373, endPoint x: 572, endPoint y: 394, distance: 20.7
click at [573, 373] on img at bounding box center [580, 384] width 38 height 38
click at [572, 380] on img at bounding box center [580, 421] width 38 height 38
click at [579, 380] on img at bounding box center [580, 459] width 38 height 38
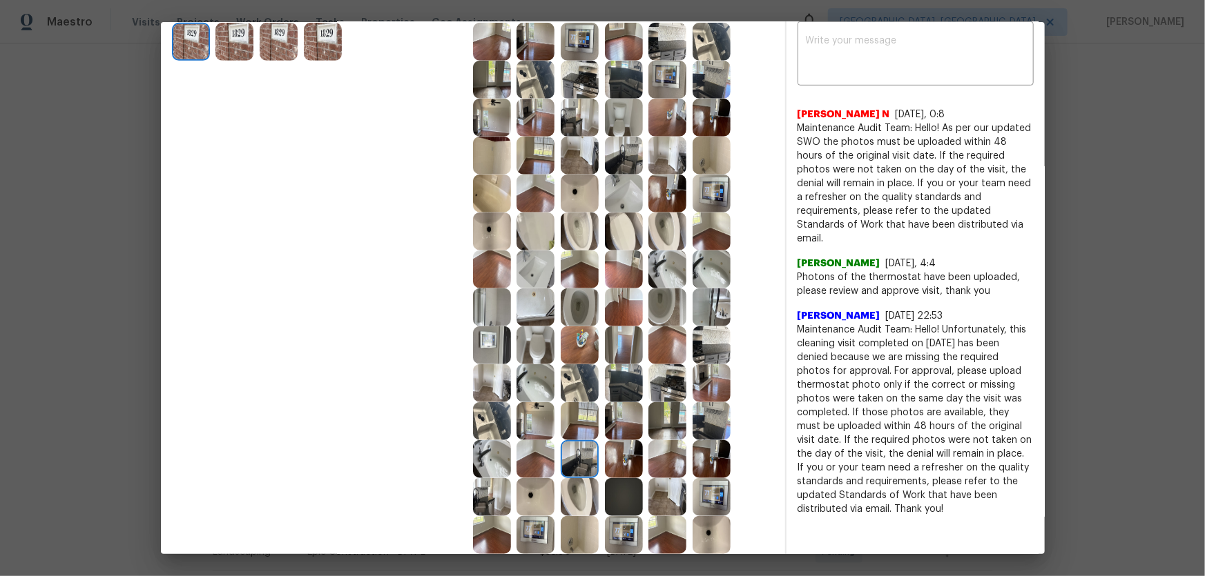
click at [620, 380] on img at bounding box center [624, 421] width 38 height 38
click at [652, 380] on img at bounding box center [667, 421] width 38 height 38
click at [683, 380] on div at bounding box center [670, 459] width 44 height 38
click at [650, 380] on img at bounding box center [667, 459] width 38 height 38
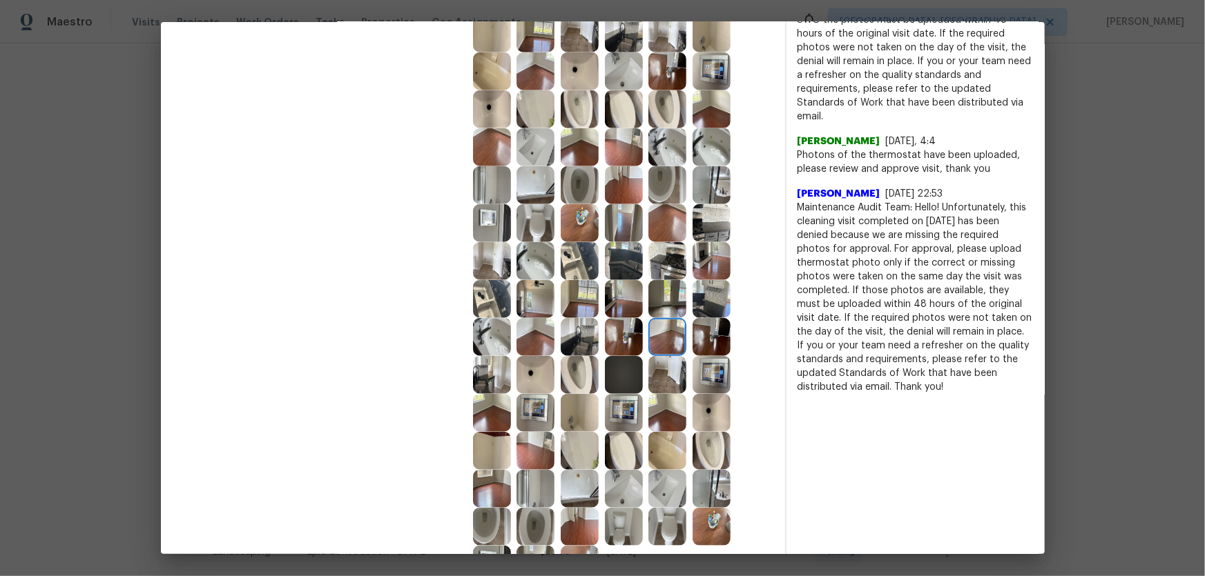
scroll to position [508, 0]
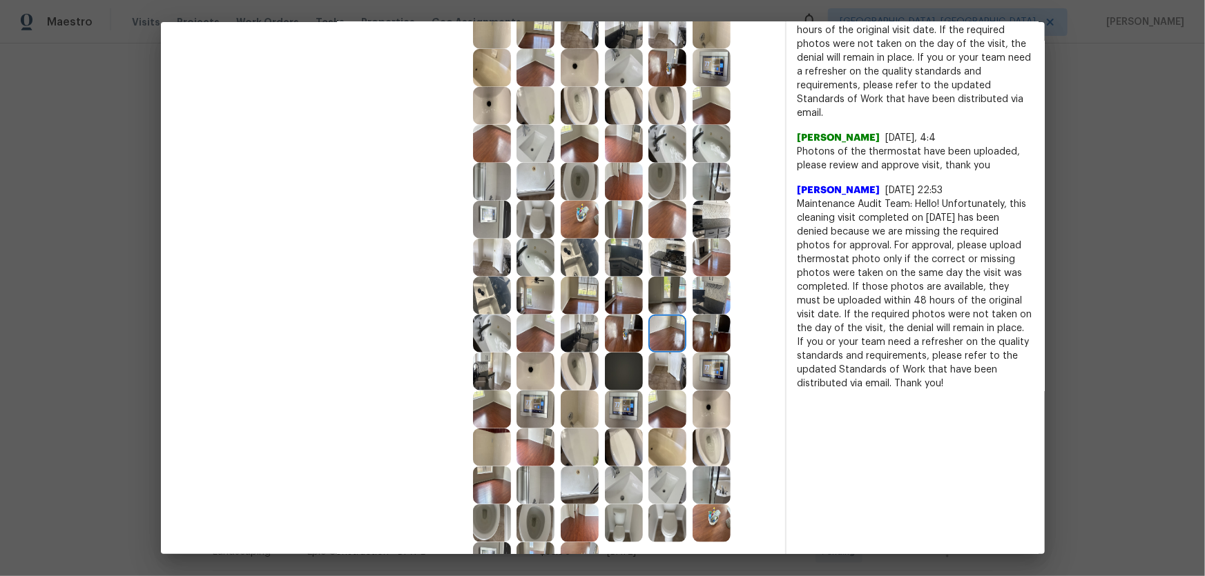
click at [651, 380] on img at bounding box center [667, 410] width 38 height 38
click at [525, 380] on img at bounding box center [535, 448] width 38 height 38
click at [568, 380] on img at bounding box center [580, 486] width 38 height 38
click at [581, 380] on img at bounding box center [580, 448] width 38 height 38
click at [621, 380] on img at bounding box center [624, 448] width 38 height 38
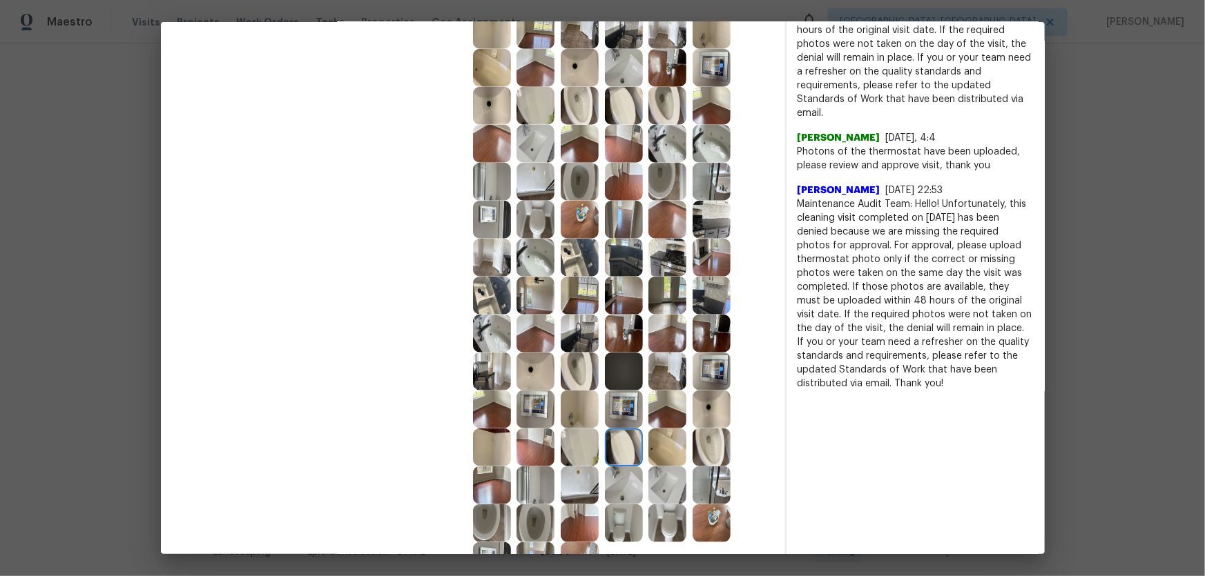
click at [660, 380] on img at bounding box center [667, 448] width 38 height 38
click at [659, 380] on img at bounding box center [667, 486] width 38 height 38
click at [614, 380] on img at bounding box center [624, 486] width 38 height 38
click at [703, 380] on img at bounding box center [711, 486] width 38 height 38
click at [703, 380] on img at bounding box center [711, 524] width 38 height 38
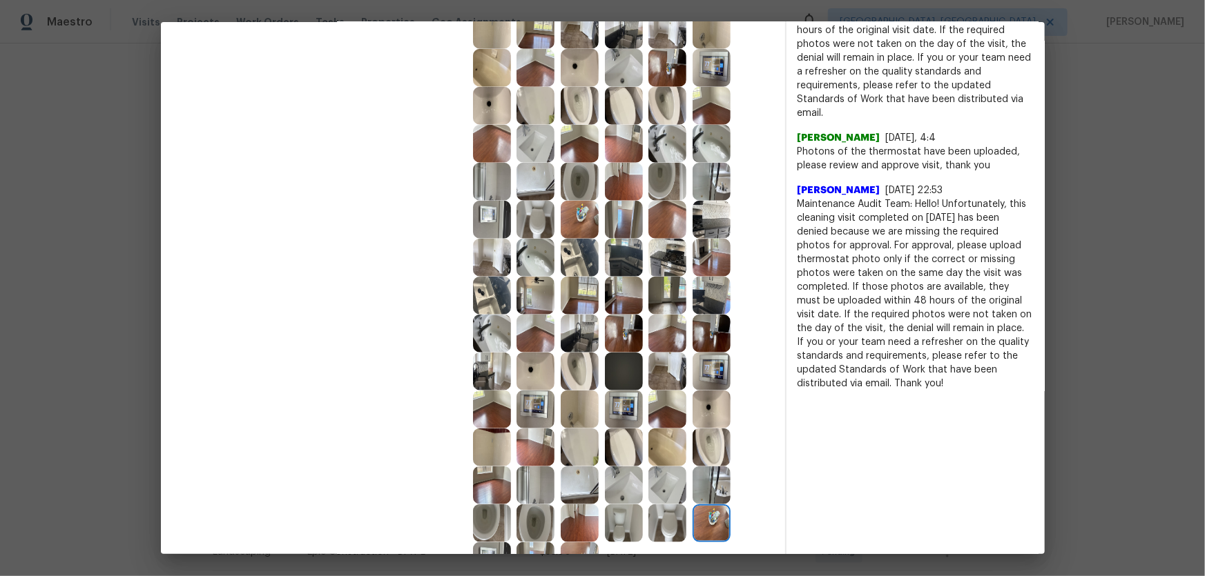
click at [657, 380] on img at bounding box center [667, 524] width 38 height 38
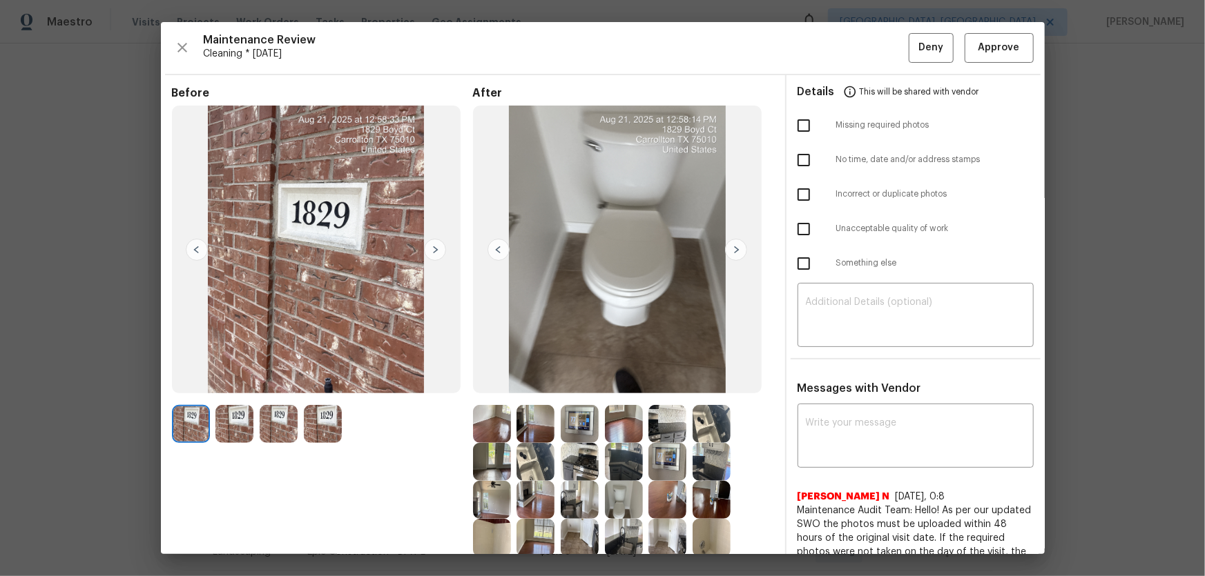
scroll to position [0, 0]
click at [857, 50] on span "Approve" at bounding box center [998, 47] width 41 height 17
